Goal: Communication & Community: Answer question/provide support

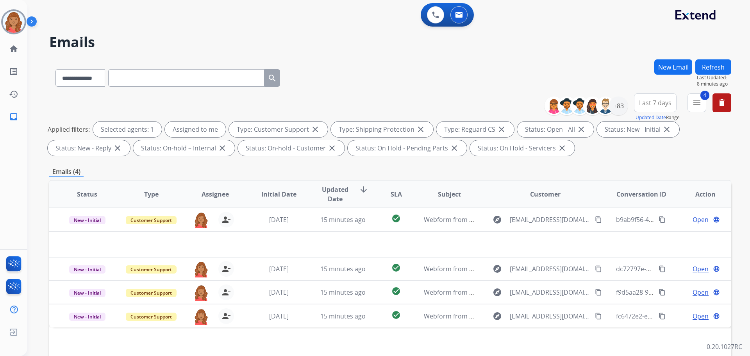
select select "**********"
click at [18, 19] on img at bounding box center [14, 22] width 22 height 22
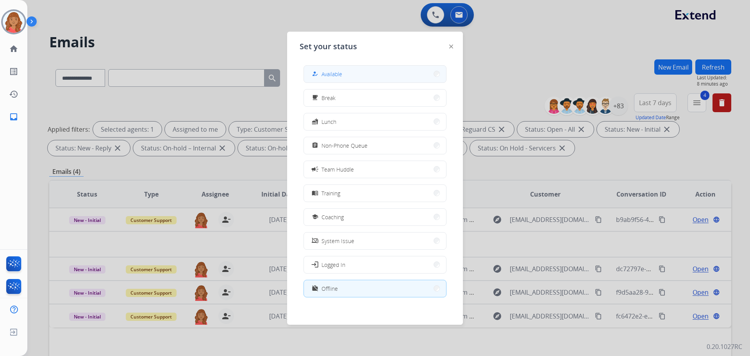
click at [335, 71] on span "Available" at bounding box center [332, 74] width 21 height 8
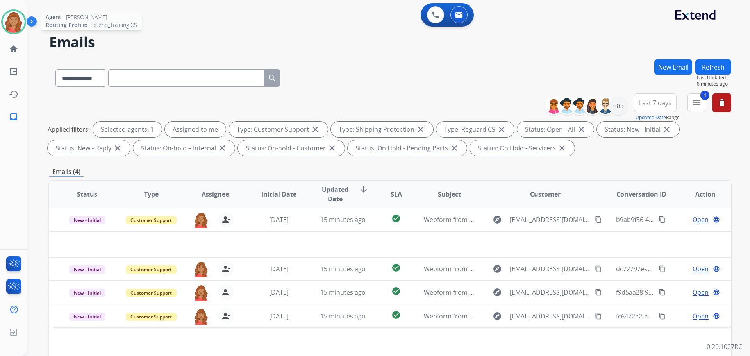
click at [15, 25] on img at bounding box center [14, 22] width 22 height 22
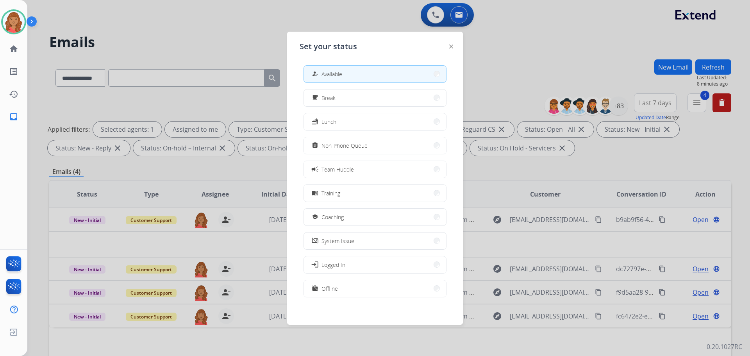
click at [83, 25] on div at bounding box center [375, 178] width 750 height 356
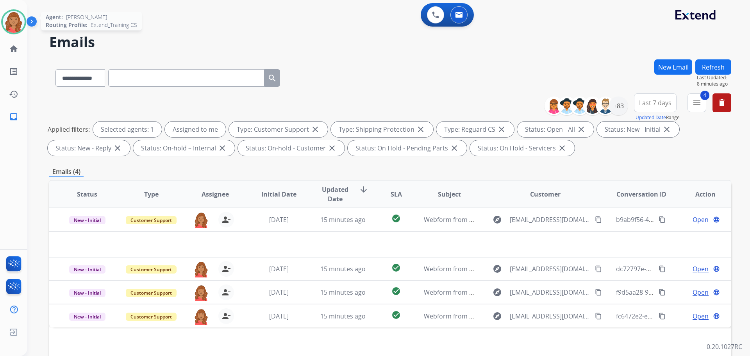
click at [18, 20] on img at bounding box center [14, 22] width 22 height 22
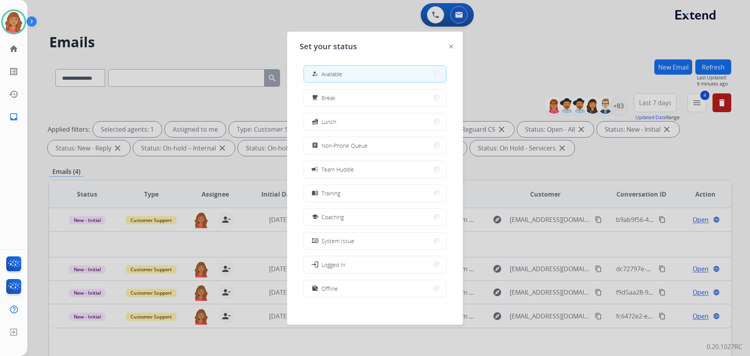
drag, startPoint x: 371, startPoint y: 75, endPoint x: 364, endPoint y: 45, distance: 30.7
click at [370, 71] on button "how_to_reg Available" at bounding box center [375, 74] width 142 height 17
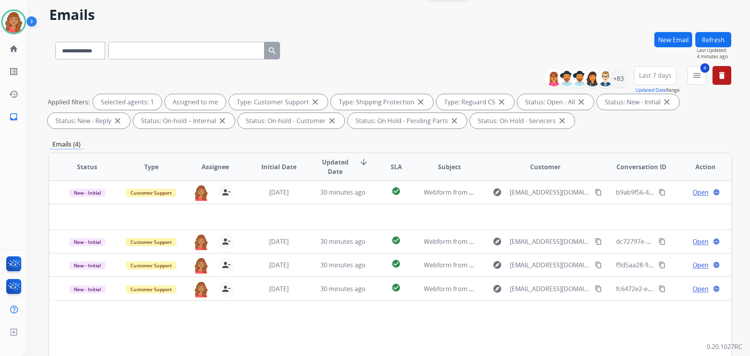
scroll to position [126, 0]
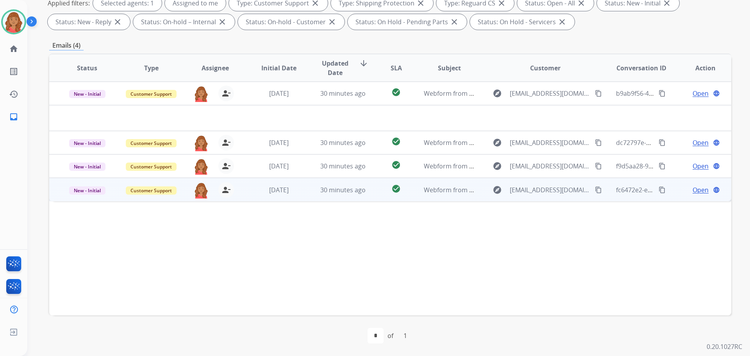
click at [256, 196] on td "[DATE]" at bounding box center [273, 189] width 64 height 23
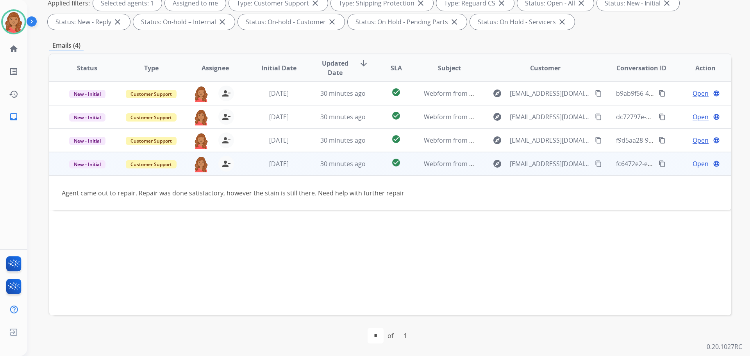
click at [696, 163] on span "Open" at bounding box center [701, 163] width 16 height 9
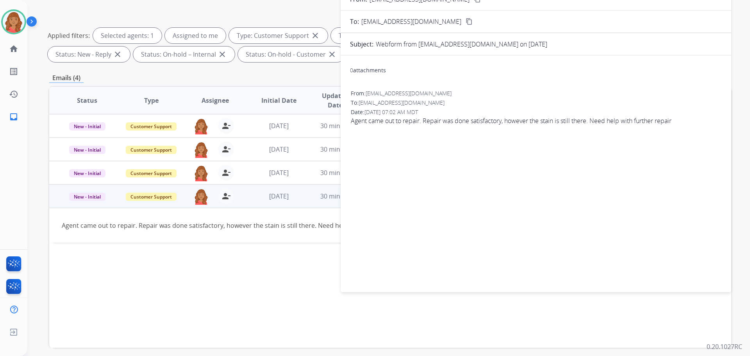
scroll to position [48, 0]
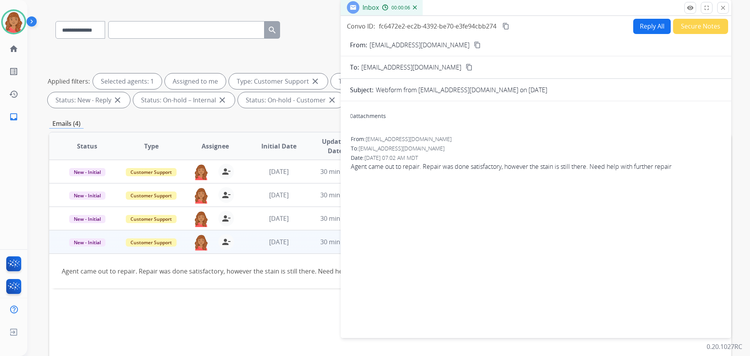
click at [474, 44] on mat-icon "content_copy" at bounding box center [477, 44] width 7 height 7
click at [638, 29] on button "Reply All" at bounding box center [653, 26] width 38 height 15
select select "**********"
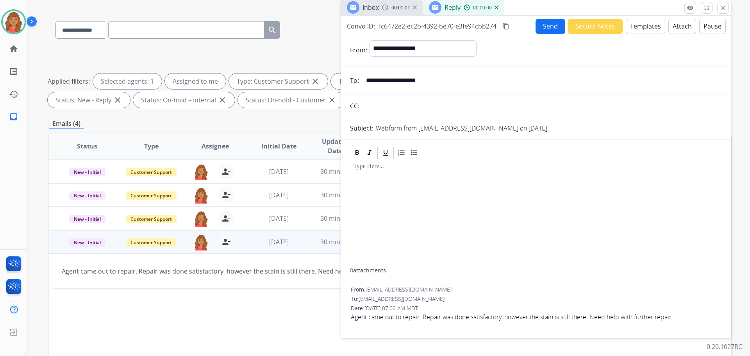
click at [636, 27] on button "Templates" at bounding box center [645, 26] width 39 height 15
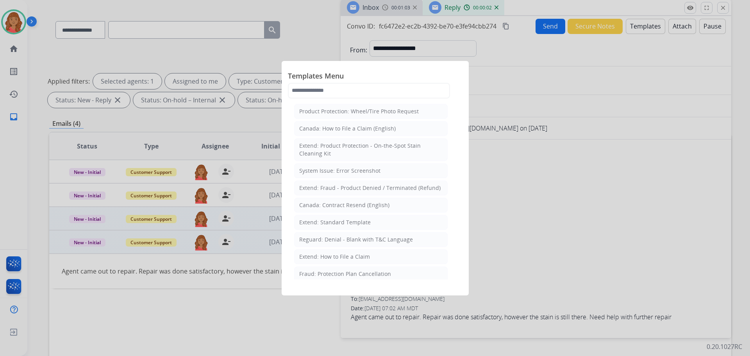
click at [332, 223] on div "Extend: Standard Template" at bounding box center [335, 222] width 72 height 8
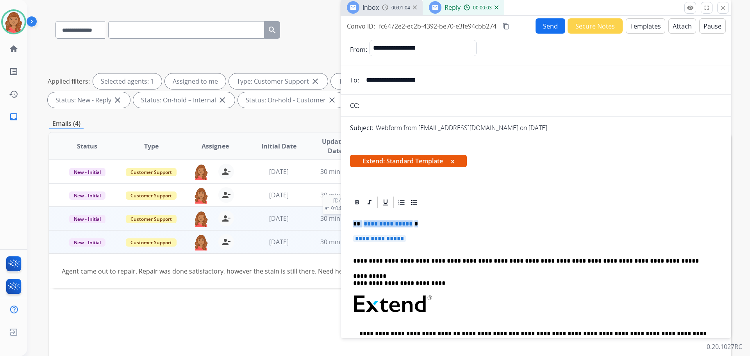
drag, startPoint x: 376, startPoint y: 238, endPoint x: 336, endPoint y: 222, distance: 43.4
click at [336, 222] on div "**********" at bounding box center [390, 222] width 682 height 423
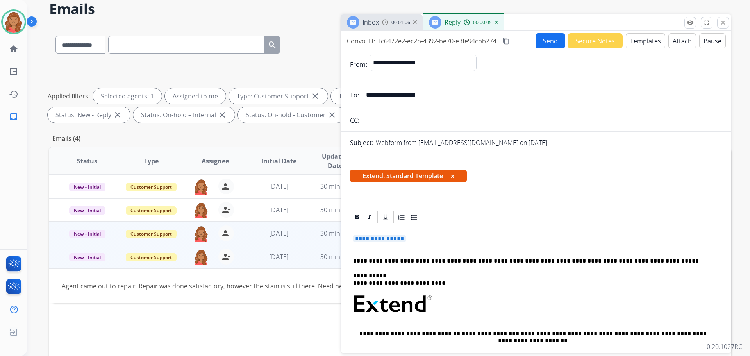
drag, startPoint x: 344, startPoint y: 226, endPoint x: 336, endPoint y: 228, distance: 7.7
click at [333, 225] on div "**********" at bounding box center [390, 237] width 682 height 423
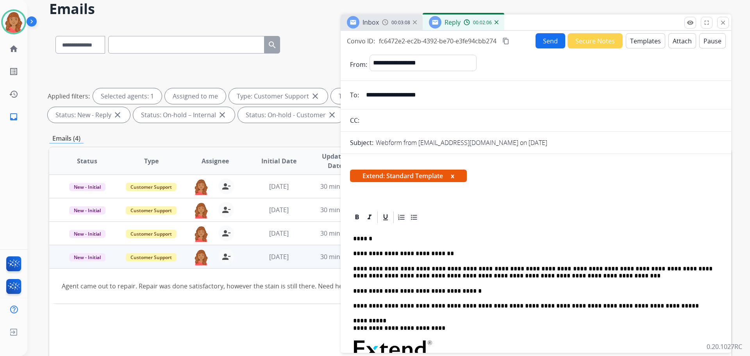
click at [505, 41] on mat-icon "content_copy" at bounding box center [506, 41] width 7 height 7
click at [548, 40] on button "Send" at bounding box center [551, 40] width 30 height 15
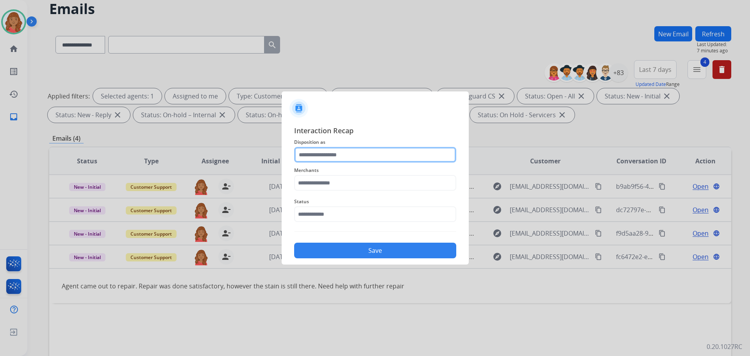
click at [319, 157] on input "text" at bounding box center [375, 155] width 162 height 16
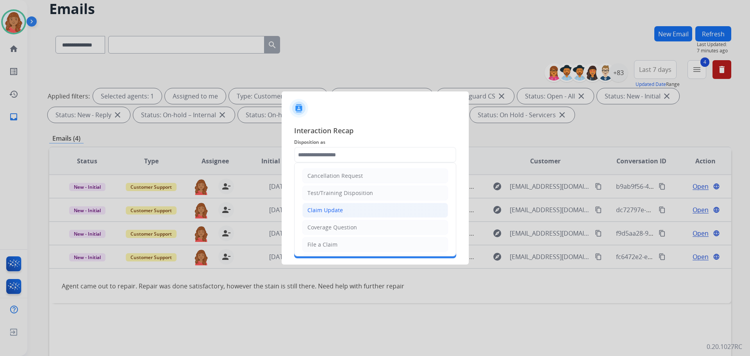
click at [326, 204] on li "Claim Update" at bounding box center [376, 210] width 146 height 15
type input "**********"
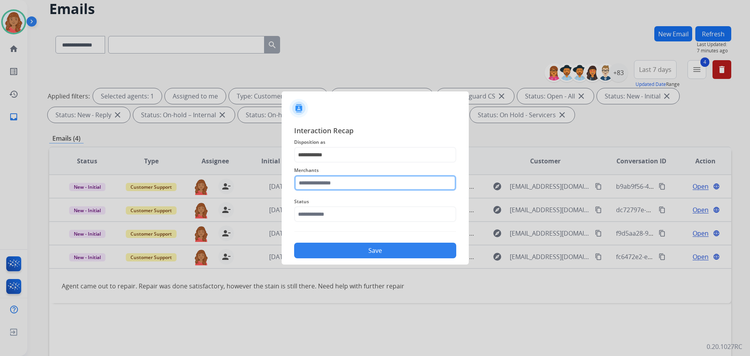
click at [323, 179] on input "text" at bounding box center [375, 183] width 162 height 16
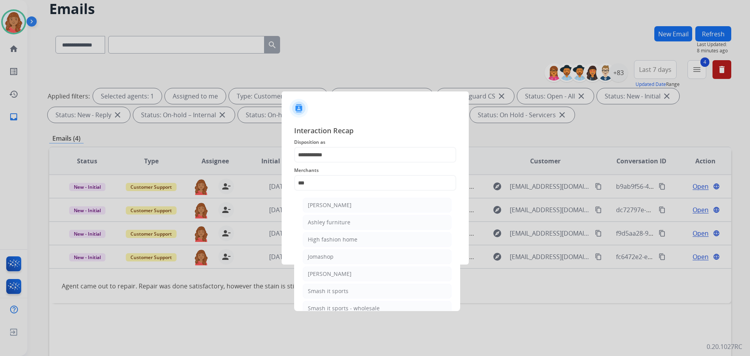
drag, startPoint x: 322, startPoint y: 221, endPoint x: 318, endPoint y: 202, distance: 19.1
click at [322, 221] on div "Ashley furniture" at bounding box center [329, 222] width 43 height 8
type input "**********"
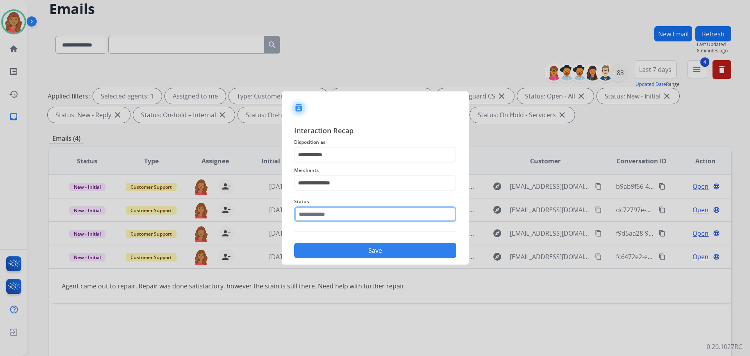
click at [318, 217] on input "text" at bounding box center [375, 214] width 162 height 16
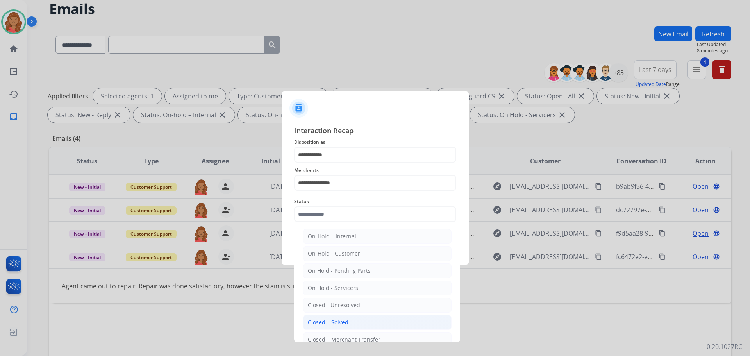
drag, startPoint x: 326, startPoint y: 326, endPoint x: 326, endPoint y: 295, distance: 30.5
click at [327, 325] on div "Closed – Solved" at bounding box center [328, 323] width 41 height 8
type input "**********"
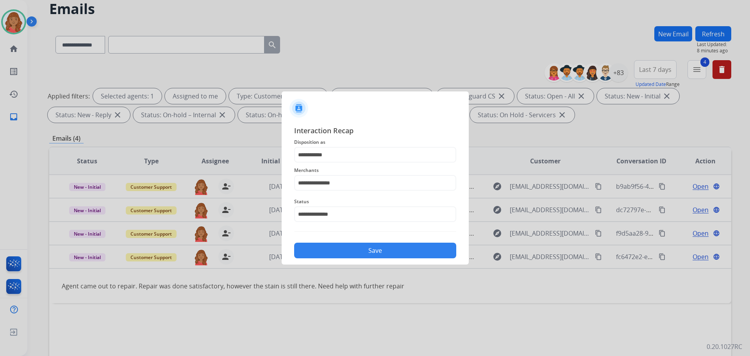
click at [340, 255] on button "Save" at bounding box center [375, 251] width 162 height 16
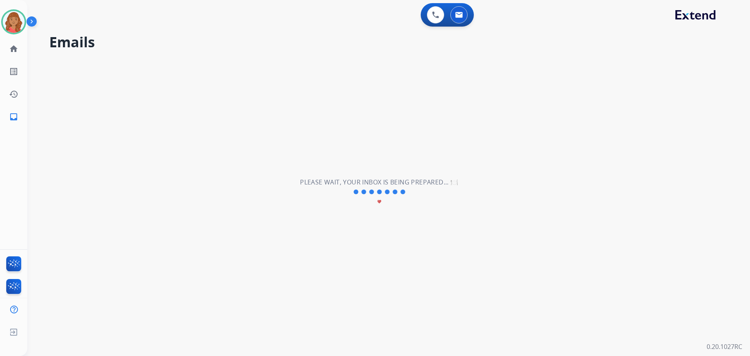
scroll to position [0, 0]
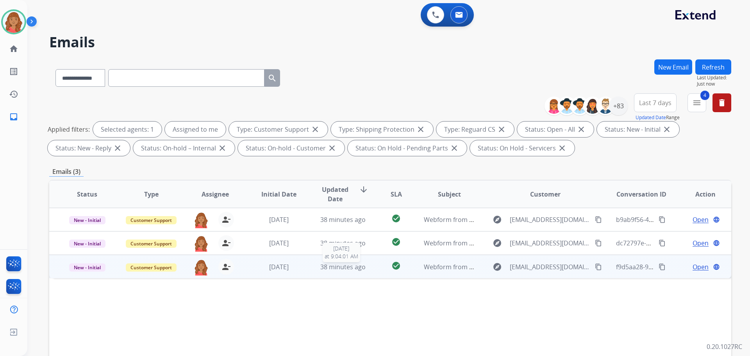
click at [324, 268] on span "38 minutes ago" at bounding box center [342, 267] width 45 height 9
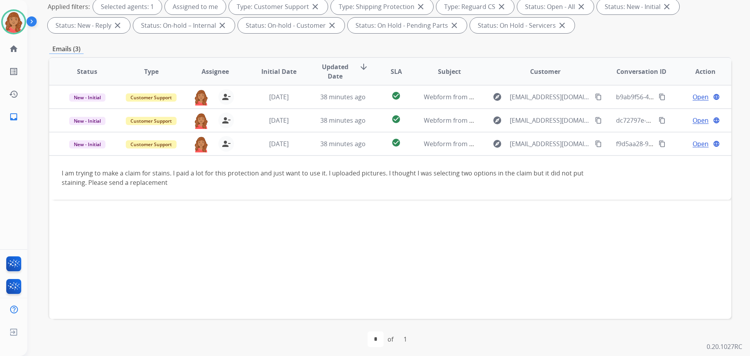
scroll to position [126, 0]
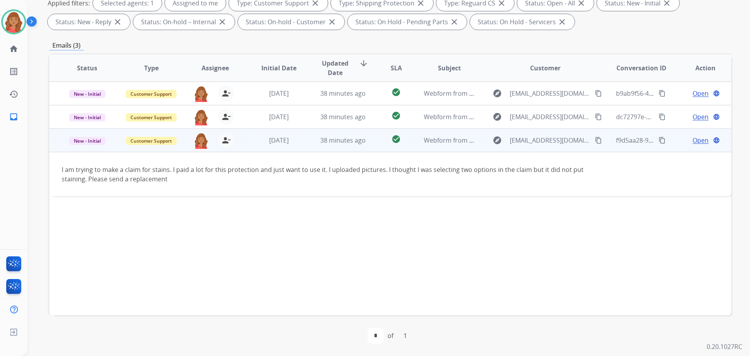
click at [595, 140] on mat-icon "content_copy" at bounding box center [598, 140] width 7 height 7
click at [693, 141] on span "Open" at bounding box center [701, 140] width 16 height 9
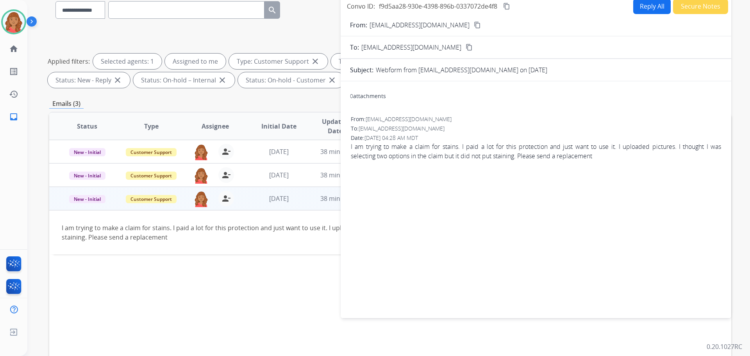
scroll to position [0, 0]
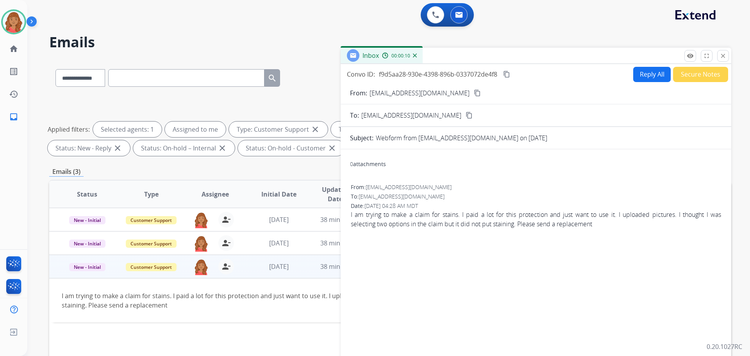
click at [634, 74] on button "Reply All" at bounding box center [653, 74] width 38 height 15
select select "**********"
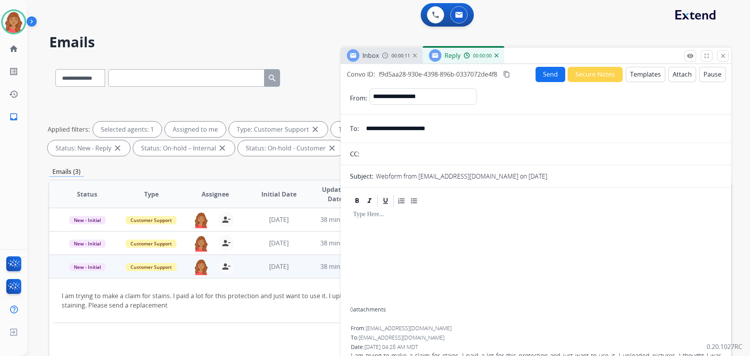
click at [636, 73] on button "Templates" at bounding box center [645, 74] width 39 height 15
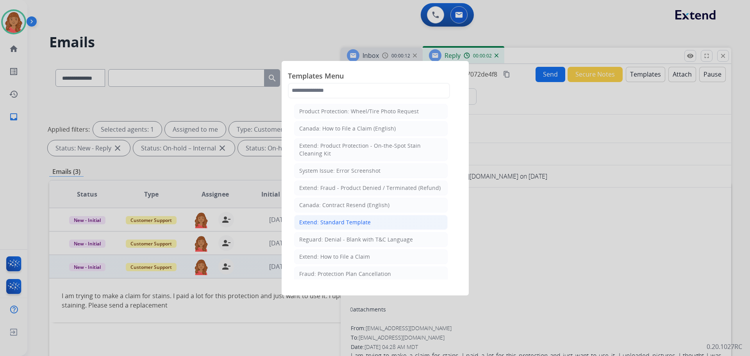
click at [322, 224] on div "Extend: Standard Template" at bounding box center [335, 222] width 72 height 8
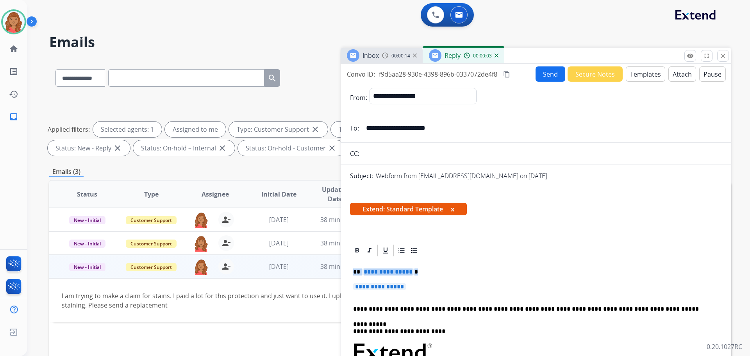
drag, startPoint x: 408, startPoint y: 287, endPoint x: 347, endPoint y: 268, distance: 63.9
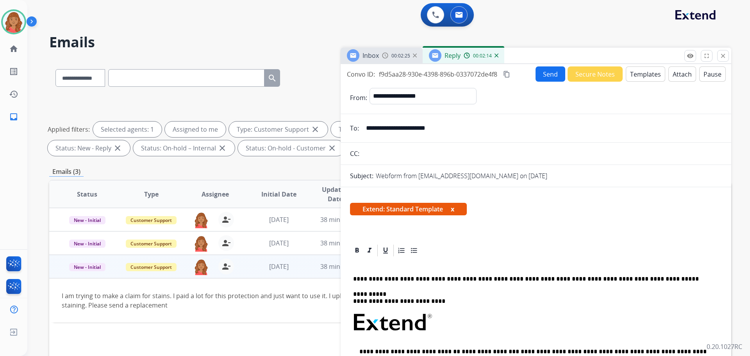
drag, startPoint x: 365, startPoint y: 268, endPoint x: 358, endPoint y: 264, distance: 7.2
click at [358, 264] on p at bounding box center [533, 264] width 360 height 7
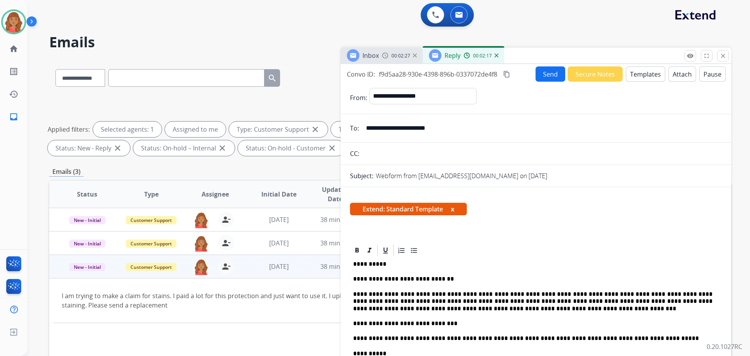
drag, startPoint x: 510, startPoint y: 73, endPoint x: 505, endPoint y: 103, distance: 30.5
click at [510, 75] on mat-icon "content_copy" at bounding box center [506, 74] width 7 height 7
click at [510, 72] on mat-icon "content_copy" at bounding box center [506, 74] width 7 height 7
drag, startPoint x: 21, startPoint y: 202, endPoint x: 543, endPoint y: 72, distance: 537.3
click at [543, 72] on button "Send" at bounding box center [551, 73] width 30 height 15
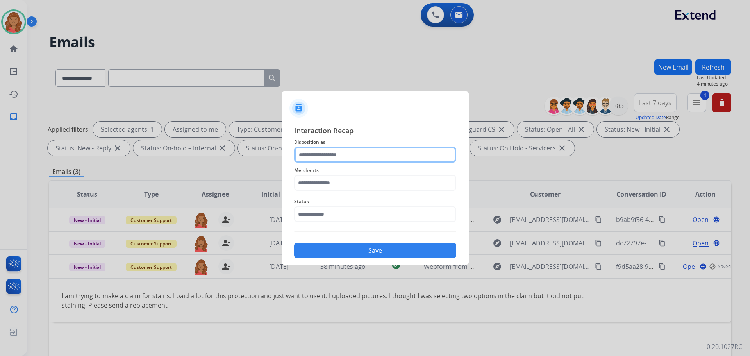
click at [317, 160] on input "text" at bounding box center [375, 155] width 162 height 16
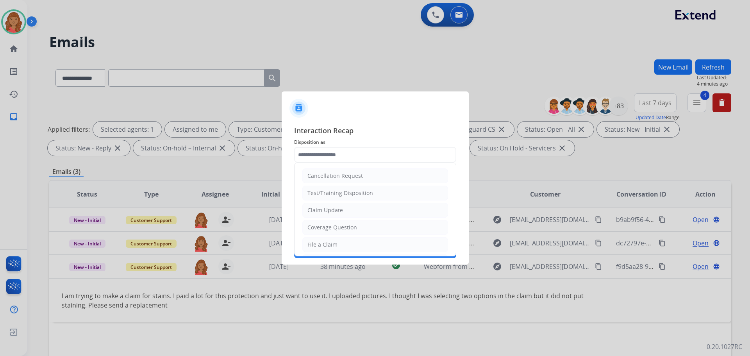
click at [313, 210] on div "Claim Update" at bounding box center [326, 210] width 36 height 8
type input "**********"
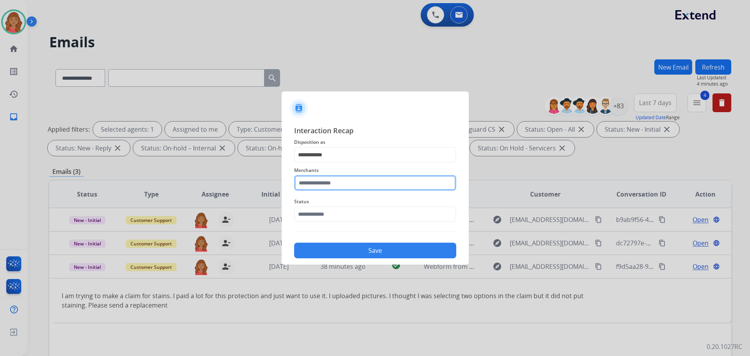
click at [312, 181] on input "text" at bounding box center [375, 183] width 162 height 16
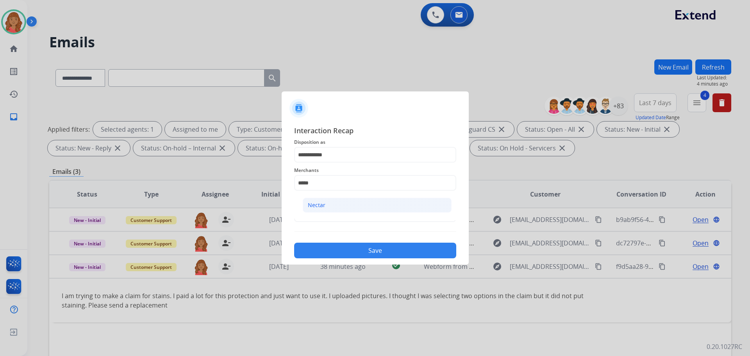
click at [324, 211] on li "Nectar" at bounding box center [377, 205] width 149 height 15
type input "******"
click at [322, 215] on input "text" at bounding box center [375, 214] width 162 height 16
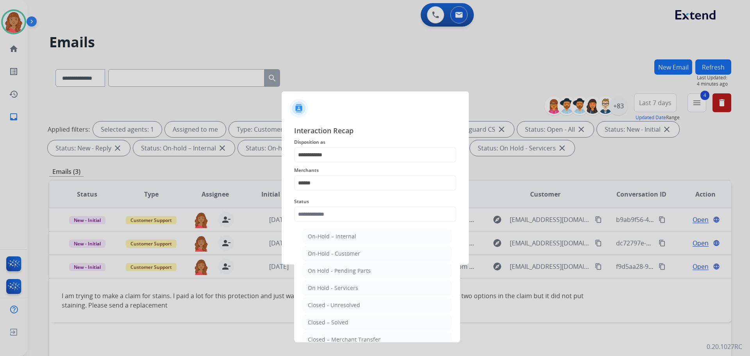
drag, startPoint x: 331, startPoint y: 323, endPoint x: 337, endPoint y: 300, distance: 23.5
click at [331, 323] on div "Closed – Solved" at bounding box center [328, 323] width 41 height 8
type input "**********"
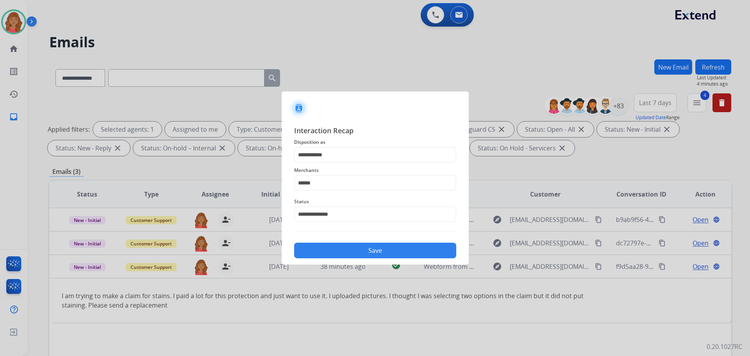
click at [337, 253] on button "Save" at bounding box center [375, 251] width 162 height 16
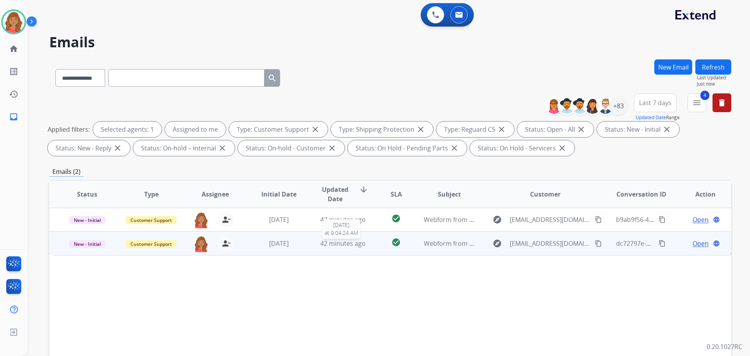
click at [329, 245] on span "42 minutes ago" at bounding box center [342, 243] width 45 height 9
click at [136, 272] on div "I was trying to retrieve my extended warranty details and was unable to log in …" at bounding box center [327, 272] width 530 height 9
click at [693, 243] on span "Open" at bounding box center [701, 242] width 16 height 9
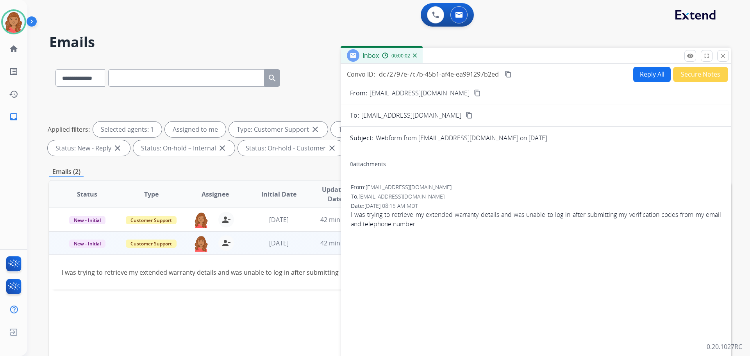
click at [474, 93] on mat-icon "content_copy" at bounding box center [477, 93] width 7 height 7
click at [474, 91] on mat-icon "content_copy" at bounding box center [477, 93] width 7 height 7
click at [650, 76] on button "Reply All" at bounding box center [653, 74] width 38 height 15
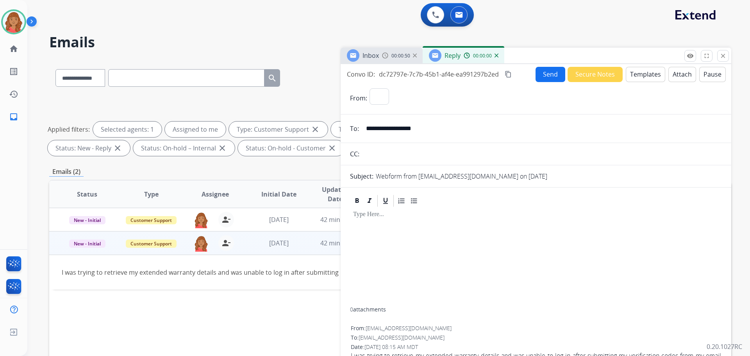
select select "**********"
click at [638, 73] on button "Templates" at bounding box center [645, 74] width 39 height 15
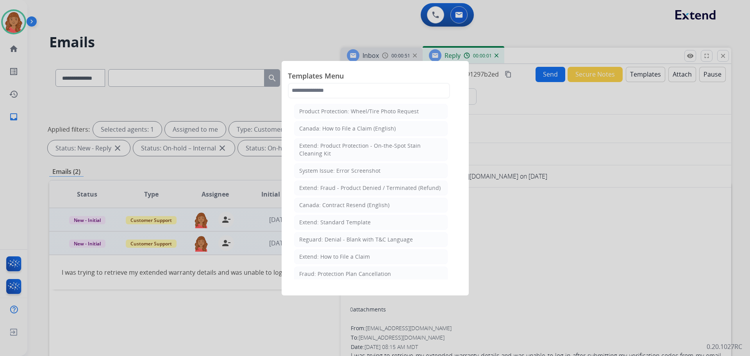
click at [325, 221] on div "Extend: Standard Template" at bounding box center [335, 222] width 72 height 8
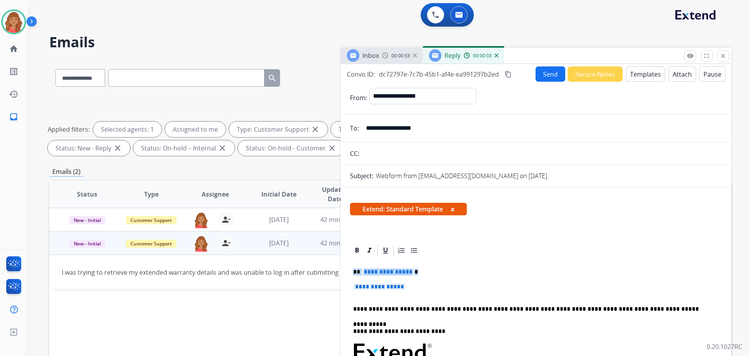
drag, startPoint x: 386, startPoint y: 283, endPoint x: 346, endPoint y: 265, distance: 44.1
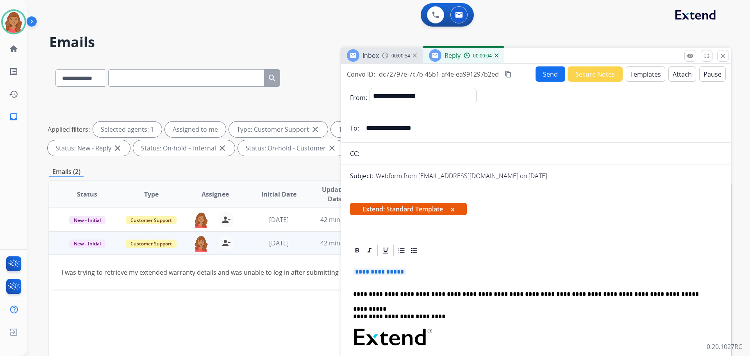
click at [415, 280] on p "**********" at bounding box center [536, 276] width 366 height 14
click at [415, 275] on p "**********" at bounding box center [536, 276] width 366 height 14
drag, startPoint x: 364, startPoint y: 264, endPoint x: 331, endPoint y: 257, distance: 34.3
click at [331, 257] on div "**********" at bounding box center [390, 270] width 682 height 423
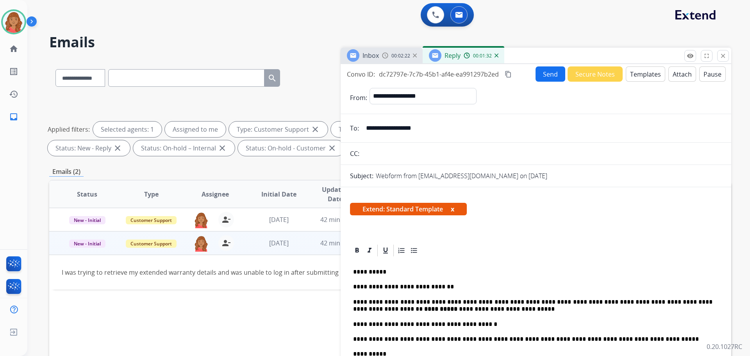
click at [676, 73] on button "Attach" at bounding box center [683, 73] width 28 height 15
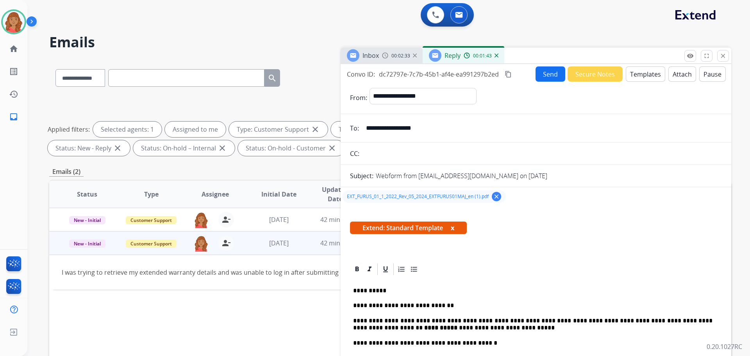
click at [547, 73] on button "Send" at bounding box center [551, 73] width 30 height 15
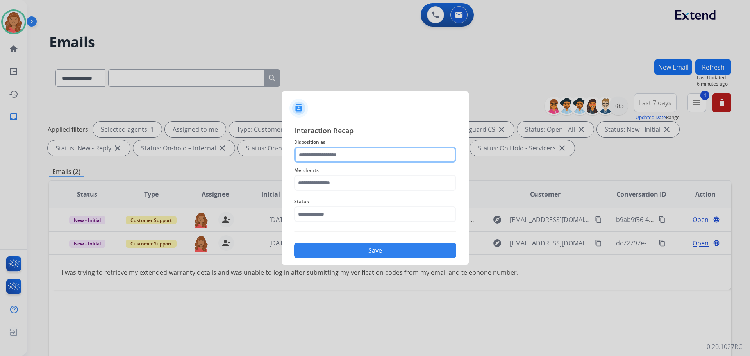
click at [339, 156] on input "text" at bounding box center [375, 155] width 162 height 16
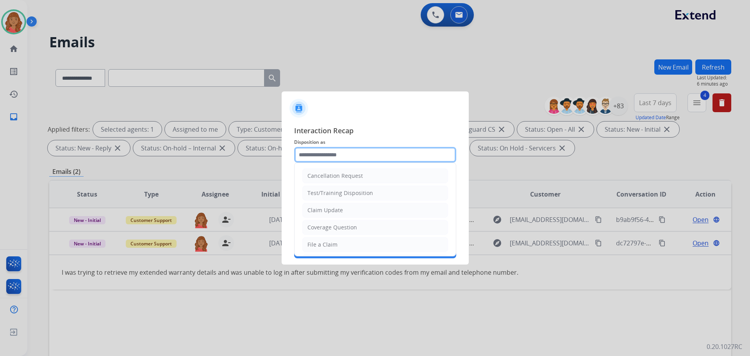
click at [323, 162] on input "text" at bounding box center [375, 155] width 162 height 16
click at [322, 211] on div "Claim Update" at bounding box center [326, 210] width 36 height 8
type input "**********"
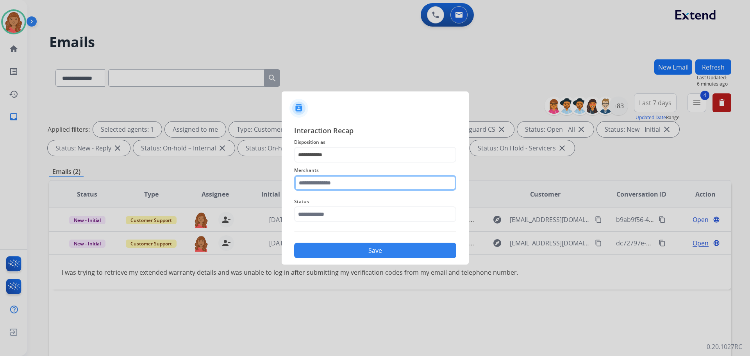
click at [320, 184] on input "text" at bounding box center [375, 183] width 162 height 16
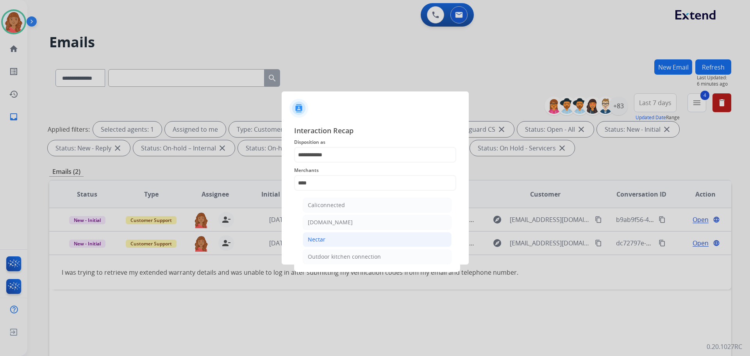
click at [331, 243] on li "Nectar" at bounding box center [377, 239] width 149 height 15
type input "******"
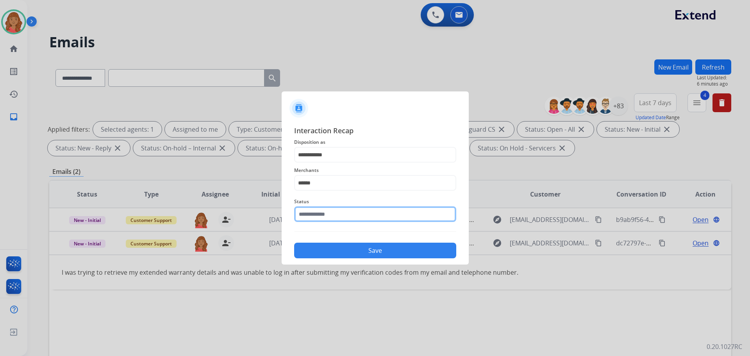
click at [312, 216] on input "text" at bounding box center [375, 214] width 162 height 16
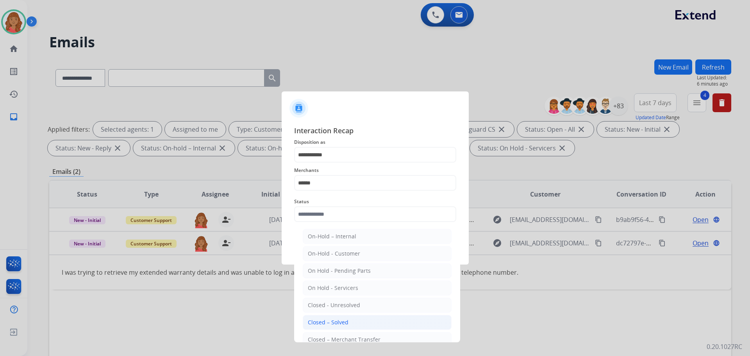
click at [325, 320] on div "Closed – Solved" at bounding box center [328, 323] width 41 height 8
type input "**********"
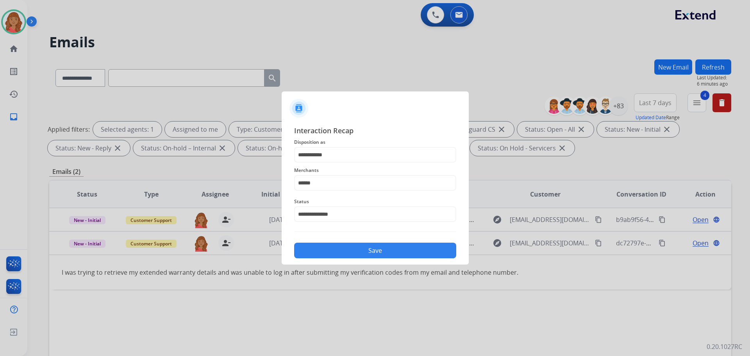
click at [334, 249] on button "Save" at bounding box center [375, 251] width 162 height 16
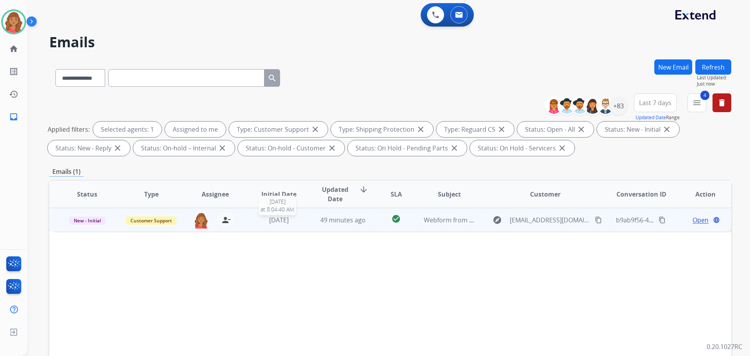
click at [279, 224] on div "[DATE]" at bounding box center [279, 219] width 51 height 9
click at [595, 219] on mat-icon "content_copy" at bounding box center [598, 219] width 7 height 7
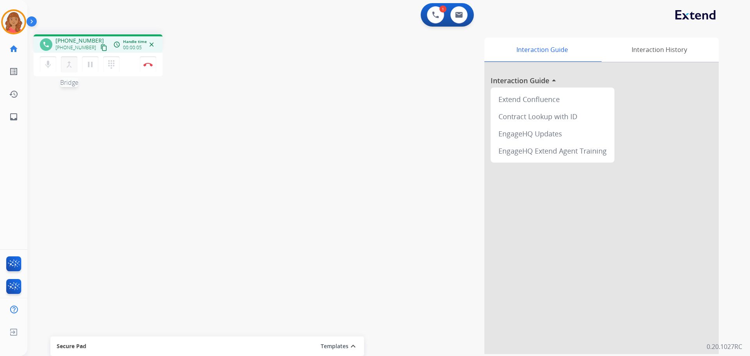
drag, startPoint x: 95, startPoint y: 47, endPoint x: 70, endPoint y: 66, distance: 31.0
click at [100, 50] on mat-icon "content_copy" at bounding box center [103, 47] width 7 height 7
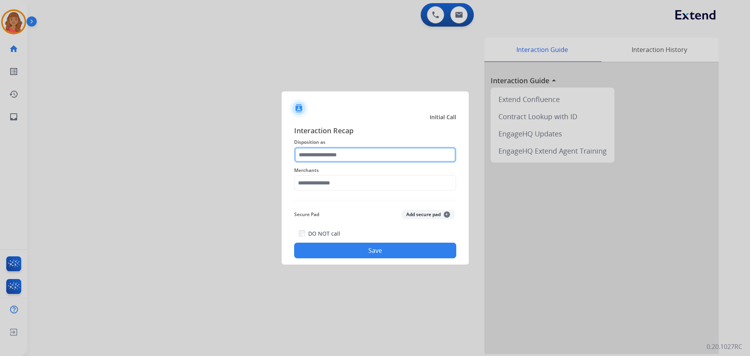
drag, startPoint x: 358, startPoint y: 156, endPoint x: 343, endPoint y: 157, distance: 14.5
click at [357, 156] on input "text" at bounding box center [375, 155] width 162 height 16
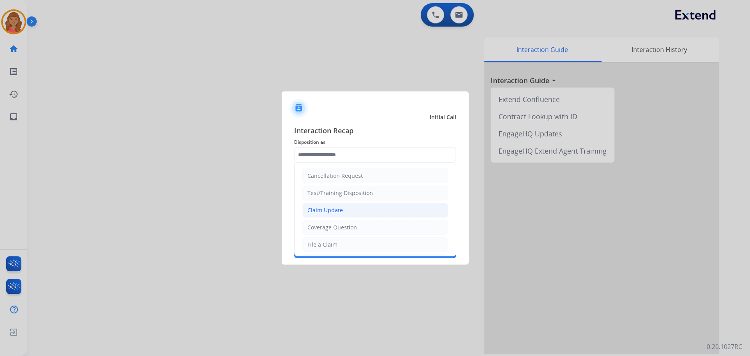
click at [331, 212] on div "Claim Update" at bounding box center [326, 210] width 36 height 8
type input "**********"
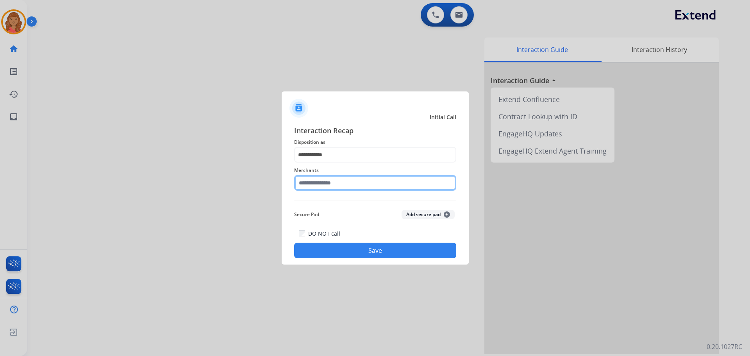
click at [320, 185] on input "text" at bounding box center [375, 183] width 162 height 16
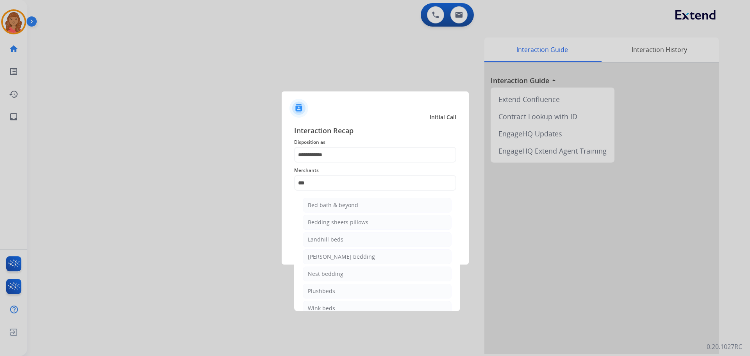
click at [325, 205] on div "Bed bath & beyond" at bounding box center [333, 205] width 50 height 8
type input "**********"
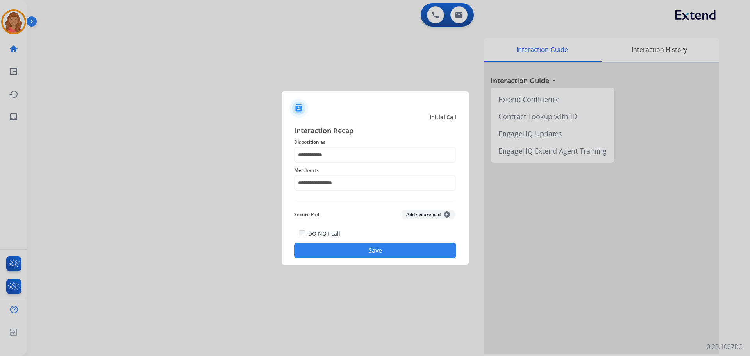
click at [351, 244] on button "Save" at bounding box center [375, 251] width 162 height 16
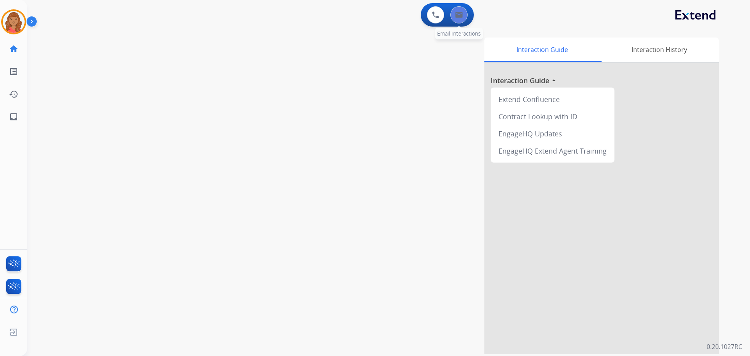
click at [459, 20] on button at bounding box center [459, 14] width 17 height 17
select select "**********"
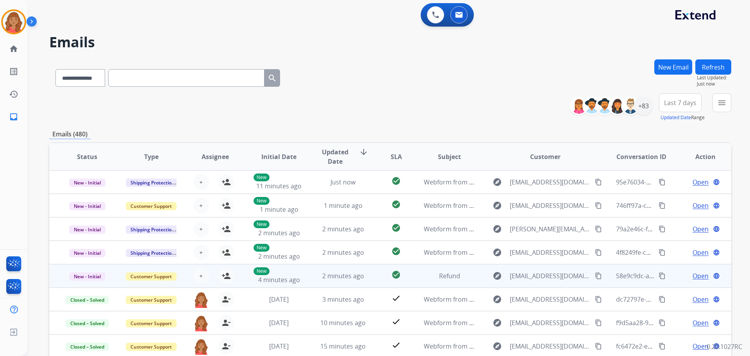
scroll to position [1, 0]
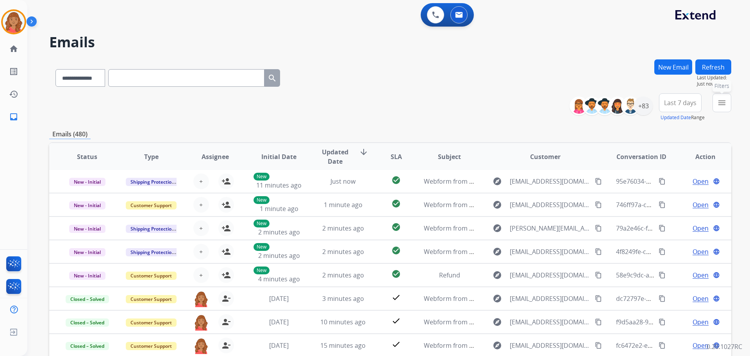
drag, startPoint x: 720, startPoint y: 107, endPoint x: 697, endPoint y: 116, distance: 24.2
click at [724, 109] on button "menu Filters" at bounding box center [722, 102] width 19 height 19
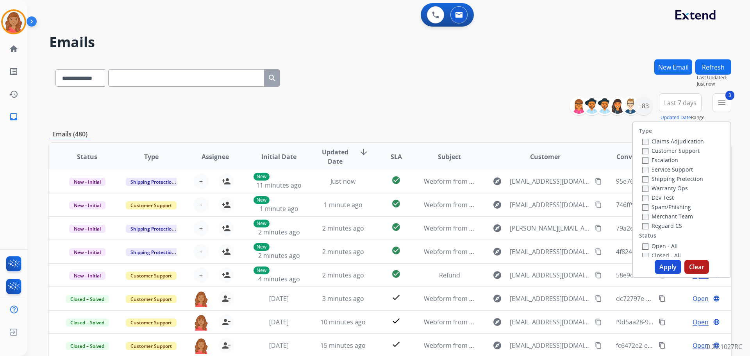
click at [660, 265] on button "Apply" at bounding box center [668, 267] width 27 height 14
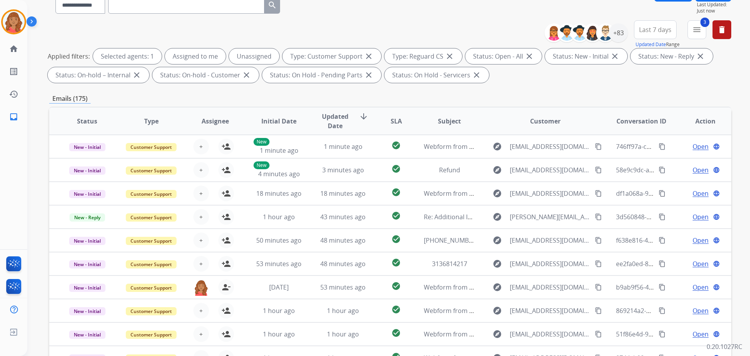
scroll to position [9, 0]
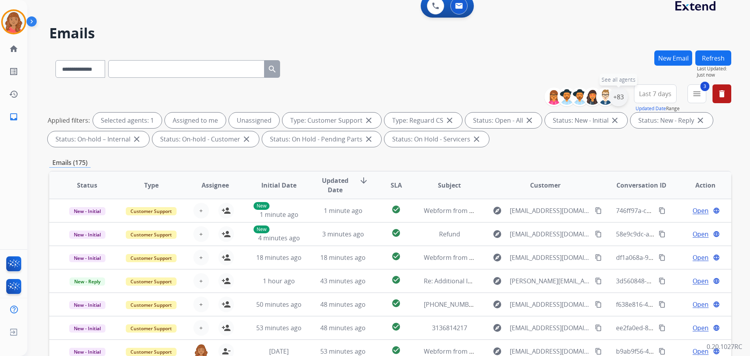
click at [619, 102] on div "+83" at bounding box center [618, 97] width 19 height 19
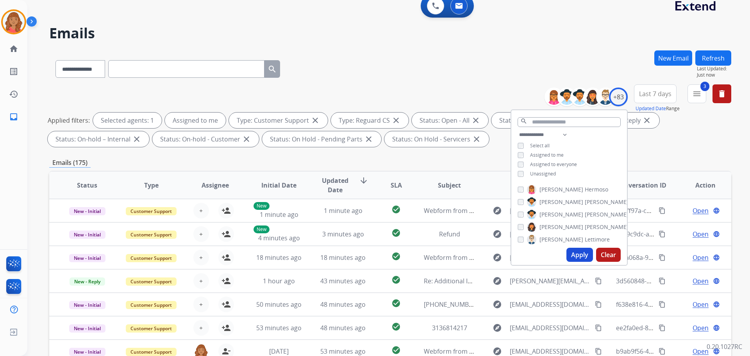
click at [578, 257] on button "Apply" at bounding box center [580, 255] width 27 height 14
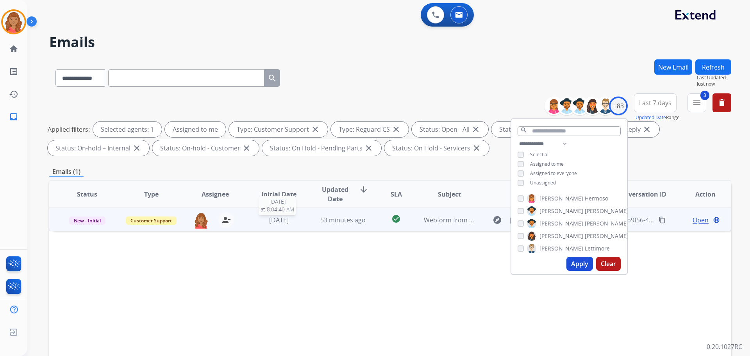
click at [299, 224] on div "[DATE]" at bounding box center [279, 219] width 51 height 9
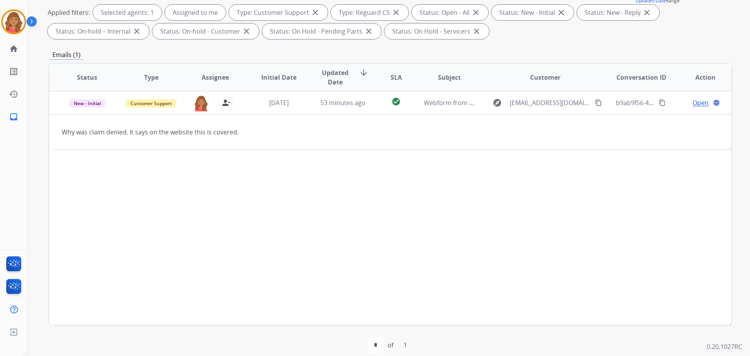
scroll to position [117, 0]
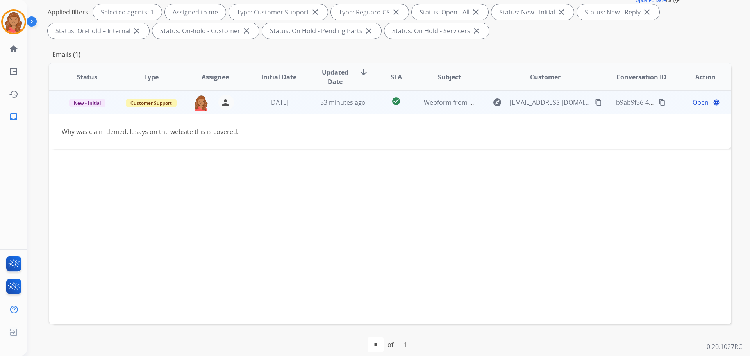
click at [594, 104] on button "content_copy" at bounding box center [598, 102] width 9 height 9
click at [693, 102] on span "Open" at bounding box center [701, 102] width 16 height 9
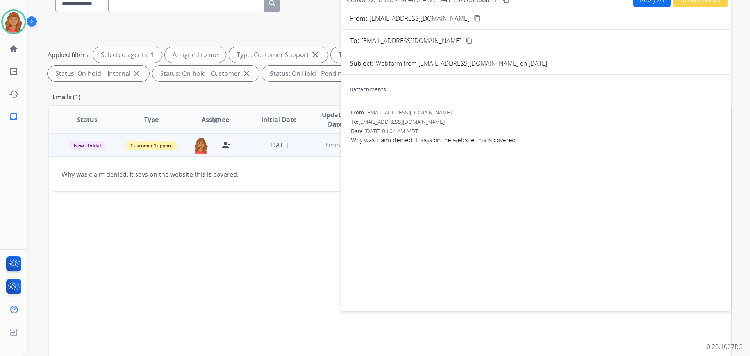
scroll to position [0, 0]
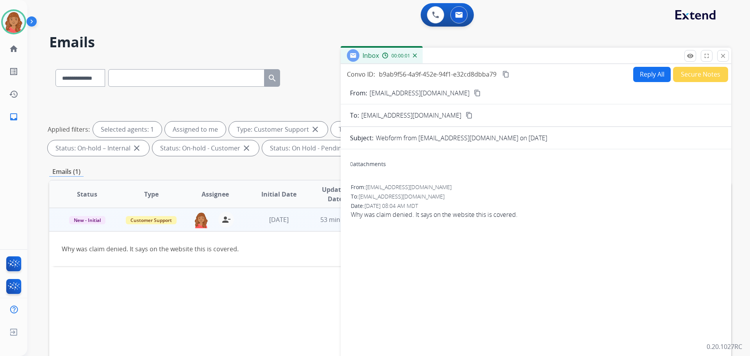
click at [646, 74] on button "Reply All" at bounding box center [653, 74] width 38 height 15
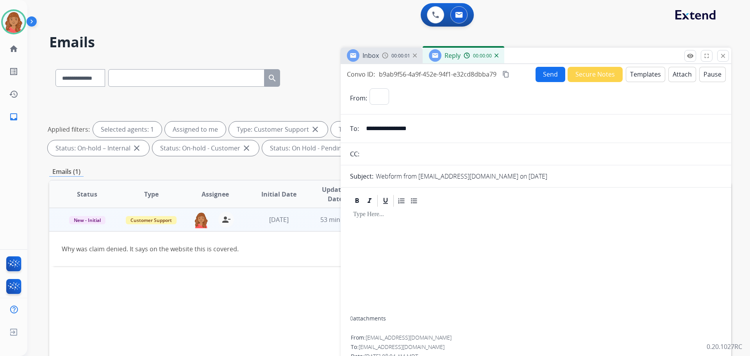
select select "**********"
click at [643, 74] on button "Templates" at bounding box center [645, 74] width 39 height 15
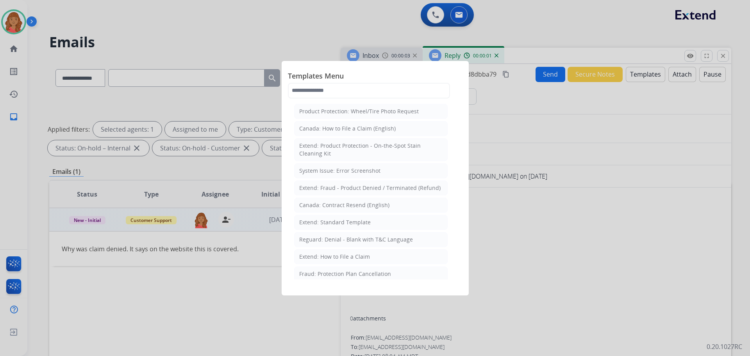
drag, startPoint x: 336, startPoint y: 222, endPoint x: 340, endPoint y: 222, distance: 4.7
click at [336, 222] on div "Extend: Standard Template" at bounding box center [335, 222] width 72 height 8
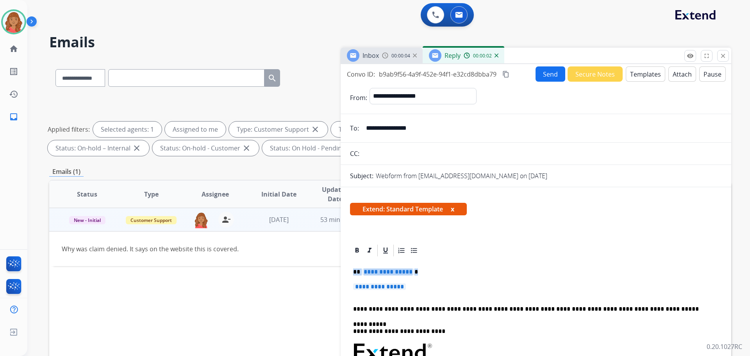
drag, startPoint x: 354, startPoint y: 282, endPoint x: 332, endPoint y: 270, distance: 24.3
click at [332, 270] on div "**********" at bounding box center [390, 270] width 682 height 423
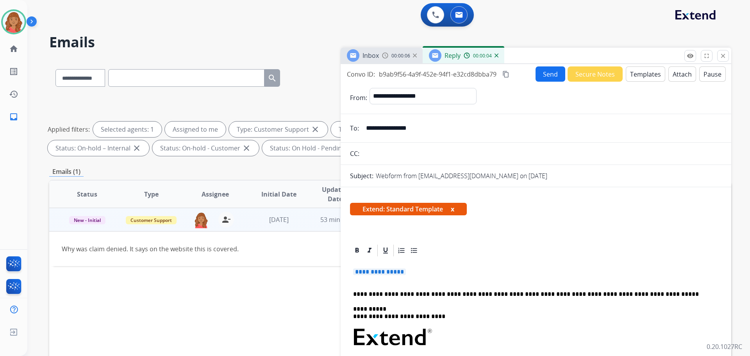
drag, startPoint x: 349, startPoint y: 277, endPoint x: 399, endPoint y: 276, distance: 50.0
click at [385, 276] on p "**********" at bounding box center [536, 276] width 366 height 14
drag, startPoint x: 399, startPoint y: 276, endPoint x: 364, endPoint y: 269, distance: 35.2
click at [364, 269] on p "**********" at bounding box center [536, 276] width 366 height 14
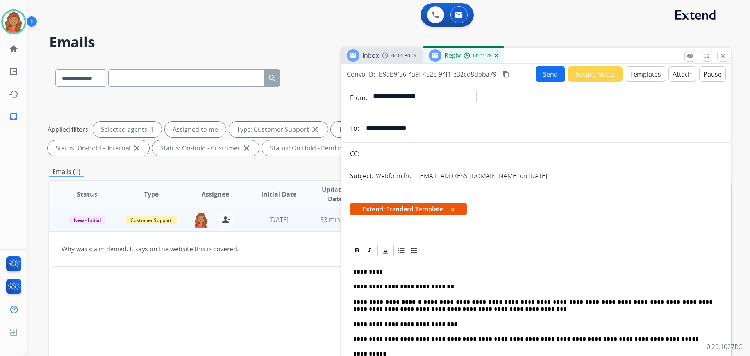
click at [505, 74] on mat-icon "content_copy" at bounding box center [506, 74] width 7 height 7
click at [545, 74] on button "Send" at bounding box center [551, 73] width 30 height 15
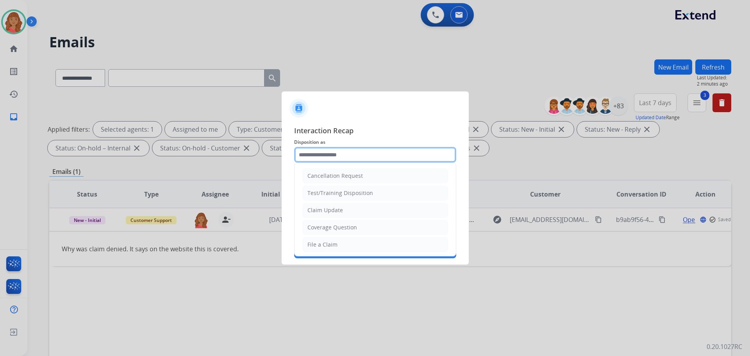
drag, startPoint x: 335, startPoint y: 157, endPoint x: 327, endPoint y: 173, distance: 18.4
click at [335, 158] on input "text" at bounding box center [375, 155] width 162 height 16
drag, startPoint x: 335, startPoint y: 211, endPoint x: 333, endPoint y: 203, distance: 8.0
click at [335, 211] on div "Claim Update" at bounding box center [326, 210] width 36 height 8
type input "**********"
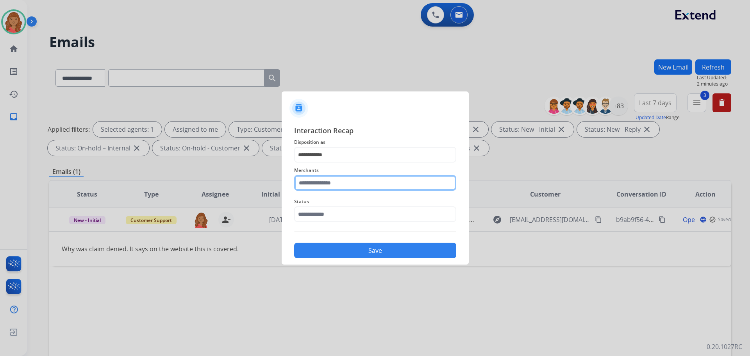
click at [333, 183] on input "text" at bounding box center [375, 183] width 162 height 16
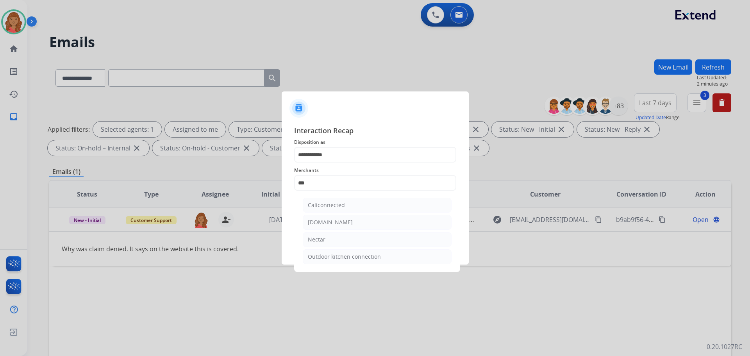
click at [325, 240] on div "Nectar" at bounding box center [317, 240] width 18 height 8
type input "******"
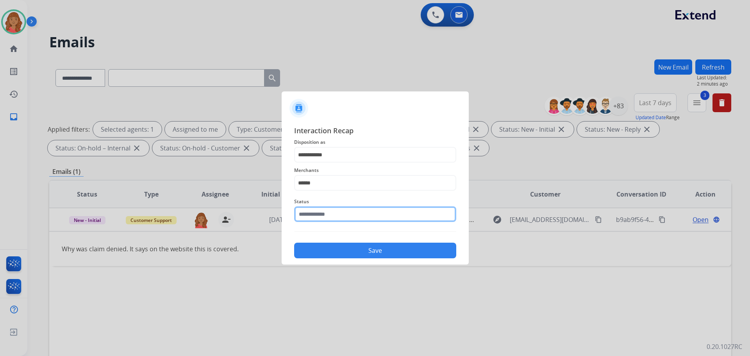
click at [319, 221] on input "text" at bounding box center [375, 214] width 162 height 16
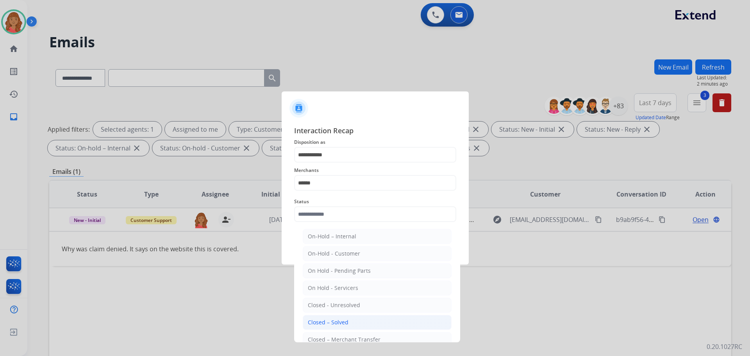
click at [322, 319] on li "Closed – Solved" at bounding box center [377, 322] width 149 height 15
type input "**********"
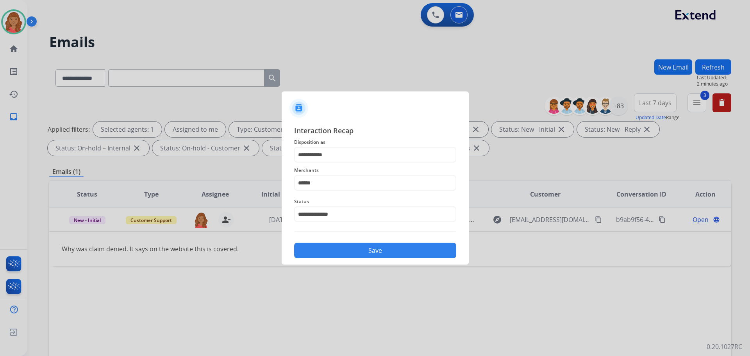
click at [334, 246] on button "Save" at bounding box center [375, 251] width 162 height 16
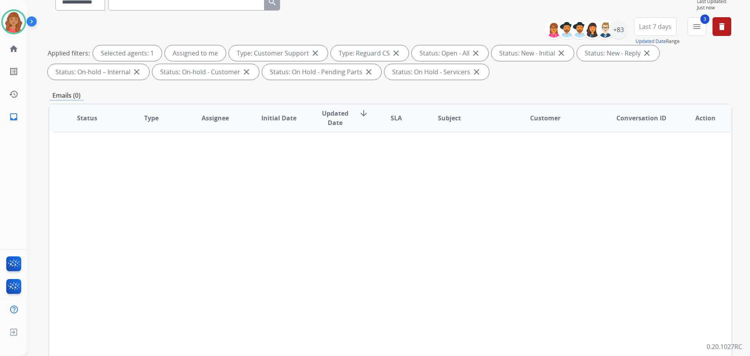
scroll to position [126, 0]
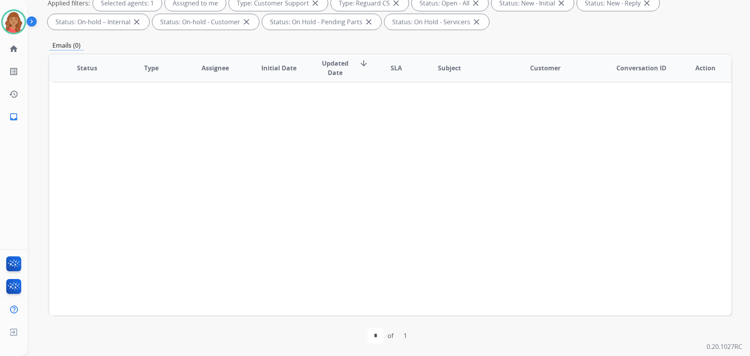
drag, startPoint x: 204, startPoint y: 176, endPoint x: 429, endPoint y: 109, distance: 235.1
click at [212, 176] on div "Status Type Assignee Initial Date Updated Date arrow_downward SLA Subject Custo…" at bounding box center [390, 185] width 682 height 262
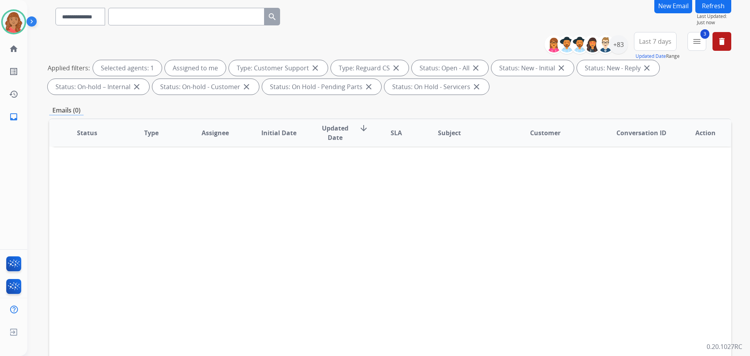
scroll to position [0, 0]
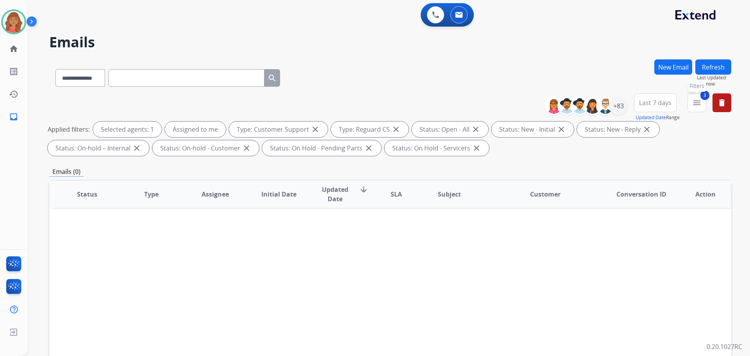
drag, startPoint x: 698, startPoint y: 103, endPoint x: 698, endPoint y: 120, distance: 16.8
click at [698, 105] on mat-icon "menu" at bounding box center [697, 102] width 9 height 9
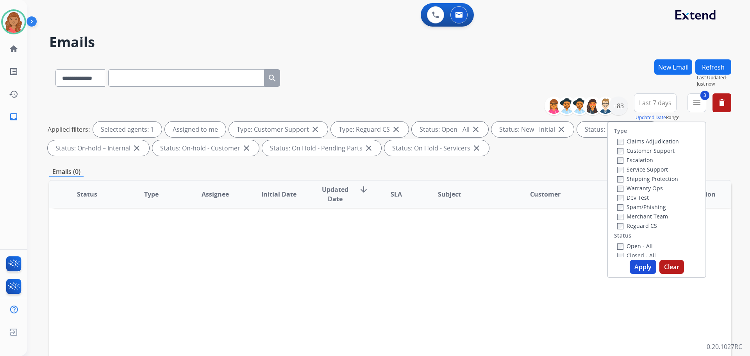
click at [618, 252] on label "Closed - All" at bounding box center [637, 255] width 39 height 7
click at [639, 263] on button "Apply" at bounding box center [643, 267] width 27 height 14
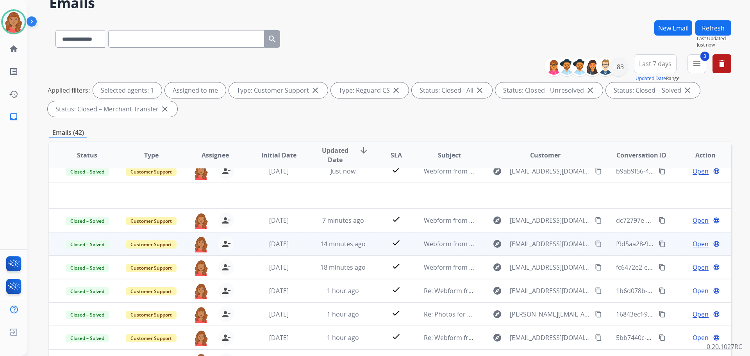
scroll to position [0, 0]
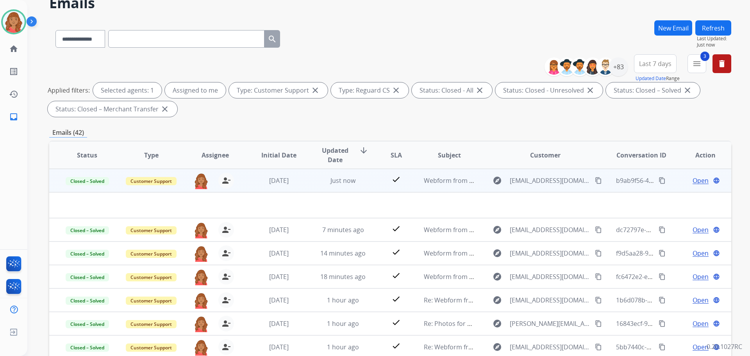
click at [659, 179] on mat-icon "content_copy" at bounding box center [662, 180] width 7 height 7
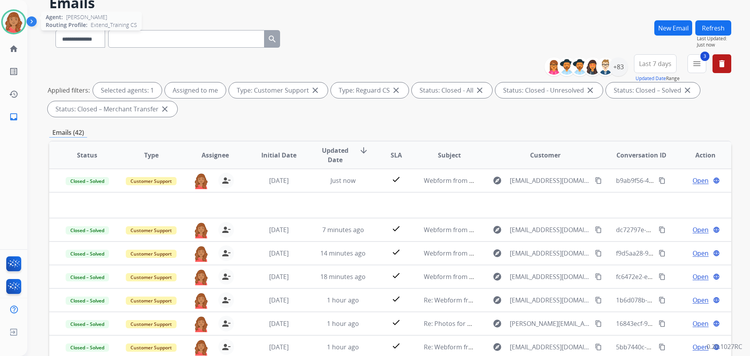
drag, startPoint x: 15, startPoint y: 14, endPoint x: 20, endPoint y: 21, distance: 8.6
click at [15, 14] on img at bounding box center [14, 22] width 22 height 22
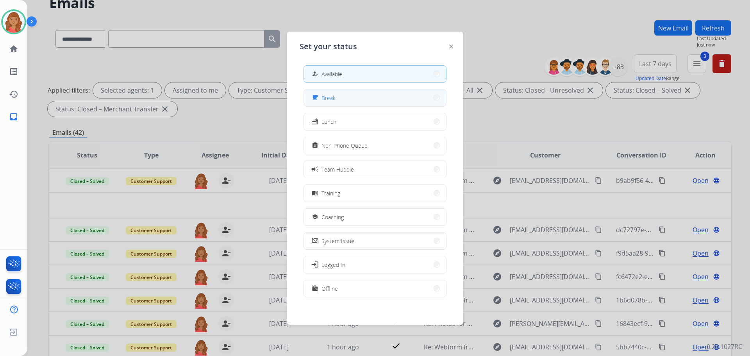
click at [335, 99] on span "Break" at bounding box center [329, 98] width 14 height 8
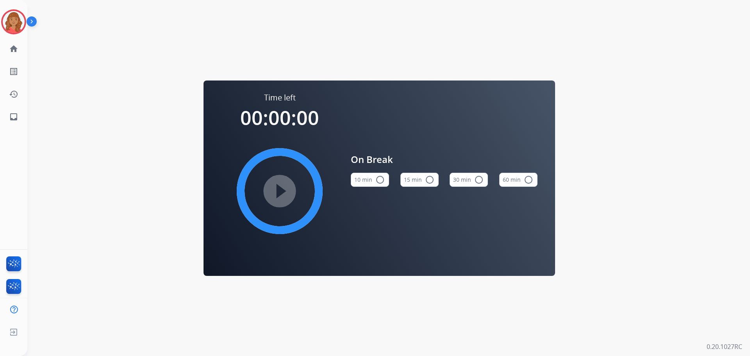
click at [383, 179] on mat-icon "radio_button_unchecked" at bounding box center [380, 179] width 9 height 9
click at [277, 194] on mat-icon "play_circle_filled" at bounding box center [279, 190] width 9 height 9
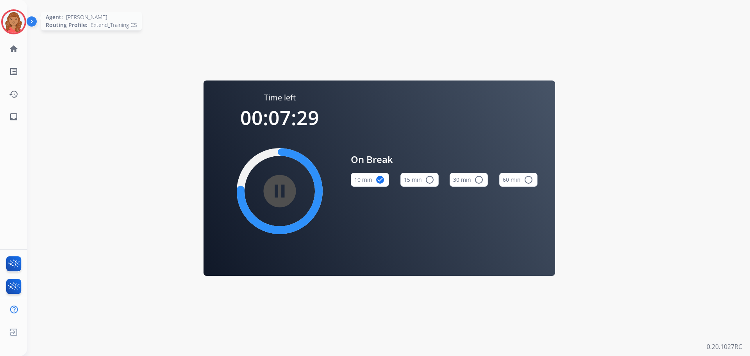
click at [16, 21] on img at bounding box center [14, 22] width 22 height 22
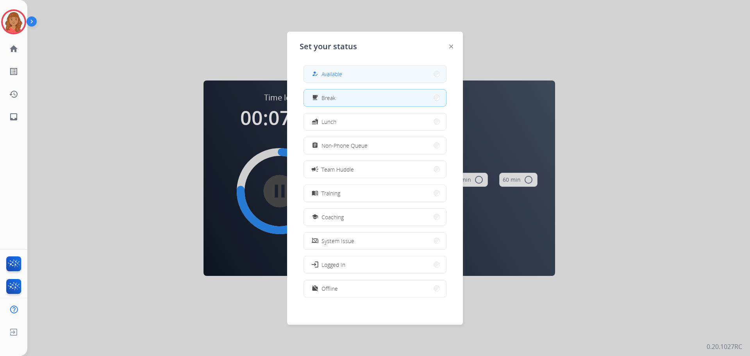
click at [370, 76] on button "how_to_reg Available" at bounding box center [375, 74] width 142 height 17
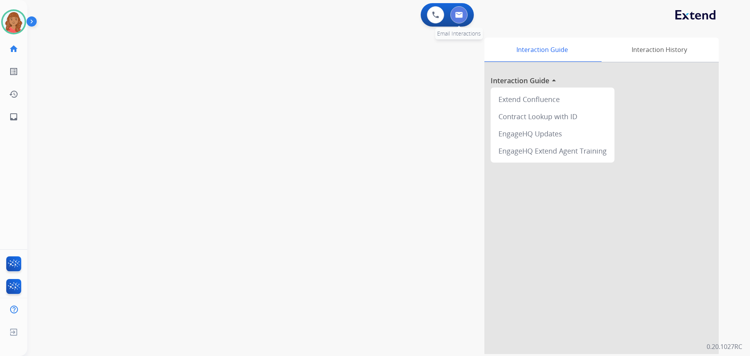
click at [464, 15] on button at bounding box center [459, 14] width 17 height 17
select select "**********"
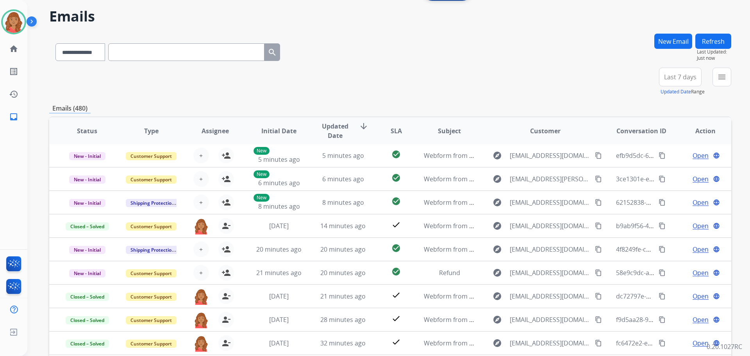
scroll to position [39, 0]
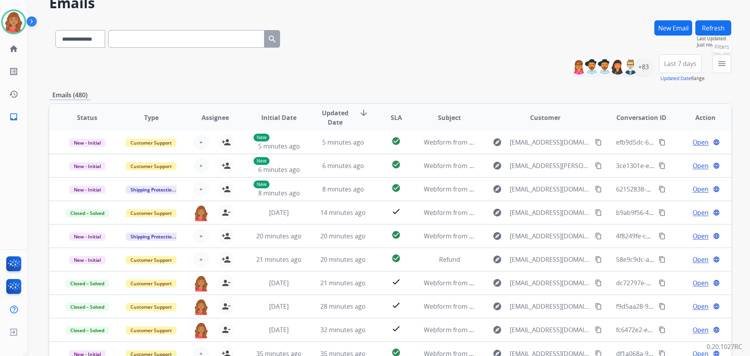
click at [722, 64] on mat-icon "menu" at bounding box center [722, 63] width 9 height 9
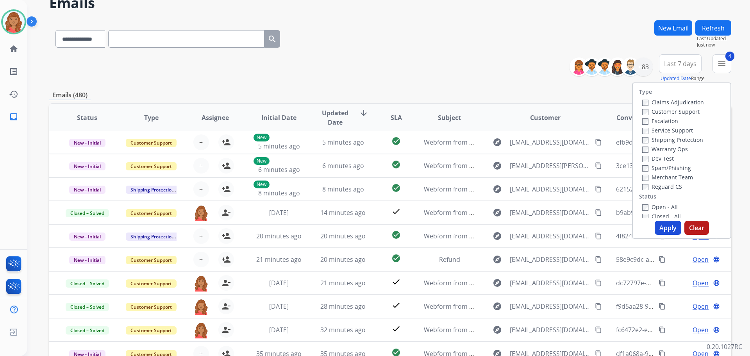
drag, startPoint x: 661, startPoint y: 228, endPoint x: 655, endPoint y: 227, distance: 5.6
click at [661, 229] on button "Apply" at bounding box center [668, 228] width 27 height 14
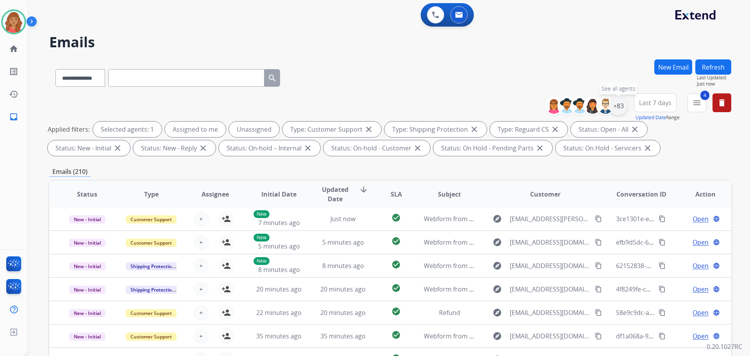
click at [620, 107] on div "+83" at bounding box center [618, 106] width 19 height 19
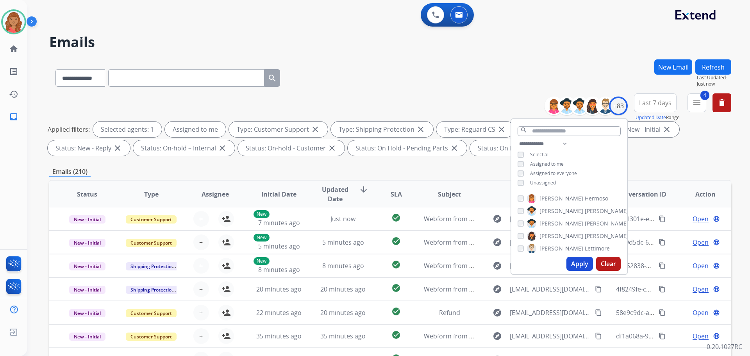
click at [573, 264] on button "Apply" at bounding box center [580, 264] width 27 height 14
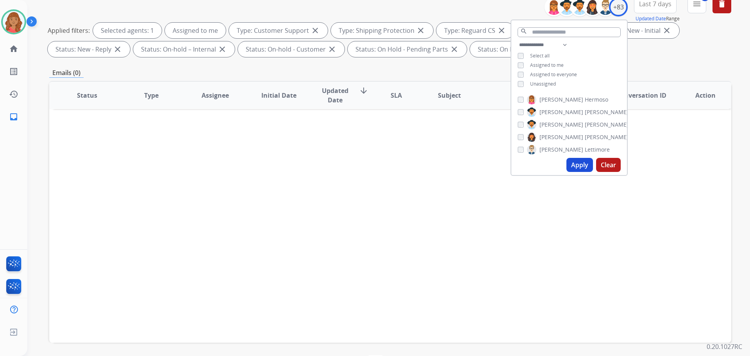
scroll to position [126, 0]
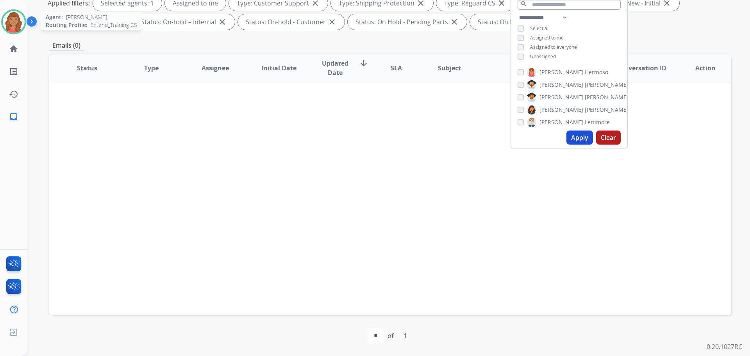
click at [16, 19] on img at bounding box center [14, 22] width 22 height 22
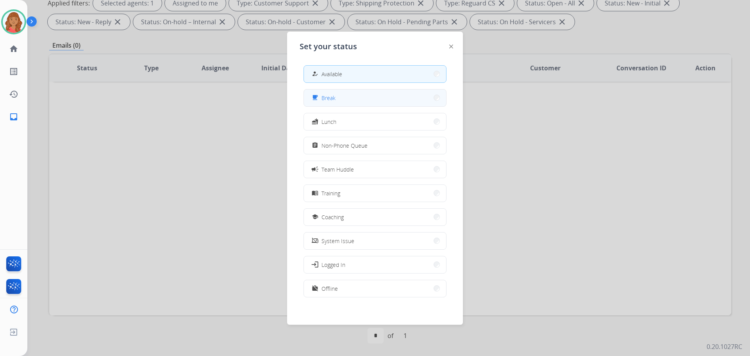
click at [337, 100] on button "free_breakfast Break" at bounding box center [375, 98] width 142 height 17
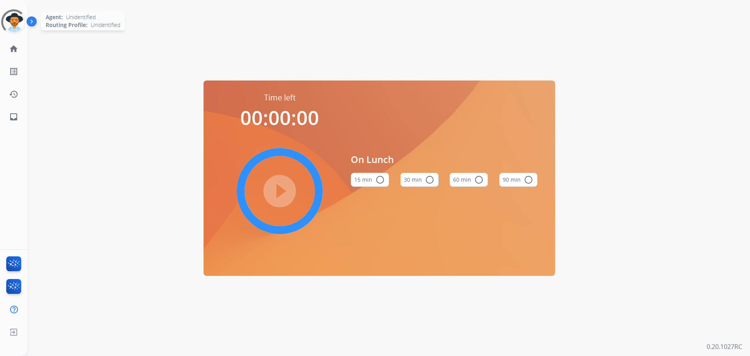
click at [15, 18] on div at bounding box center [13, 21] width 25 height 25
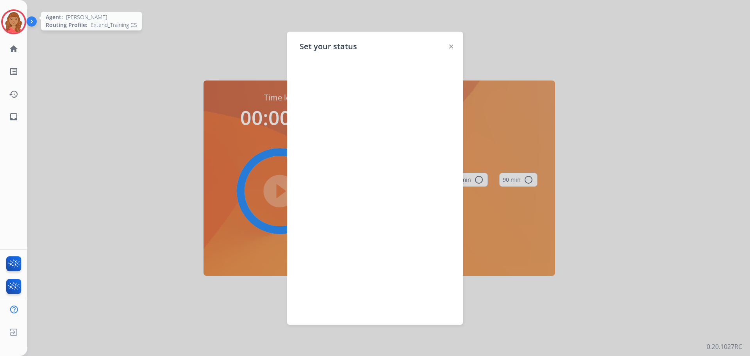
click at [14, 21] on img at bounding box center [14, 22] width 22 height 22
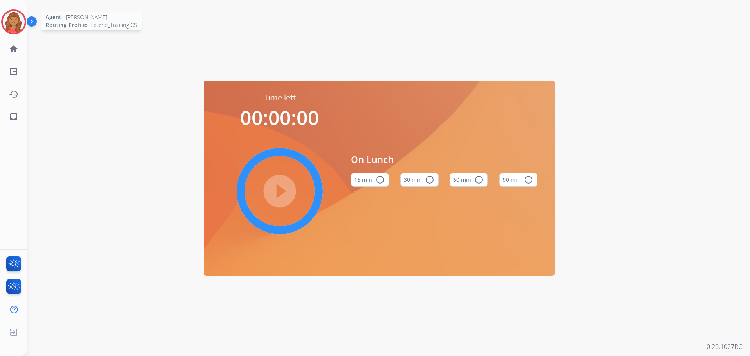
click at [14, 15] on img at bounding box center [14, 22] width 22 height 22
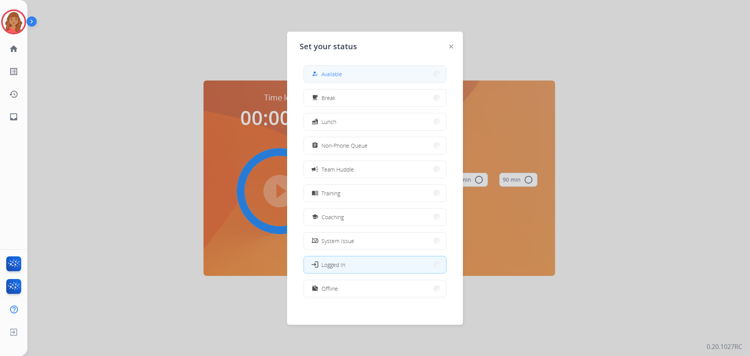
click at [367, 74] on button "how_to_reg Available" at bounding box center [375, 74] width 142 height 17
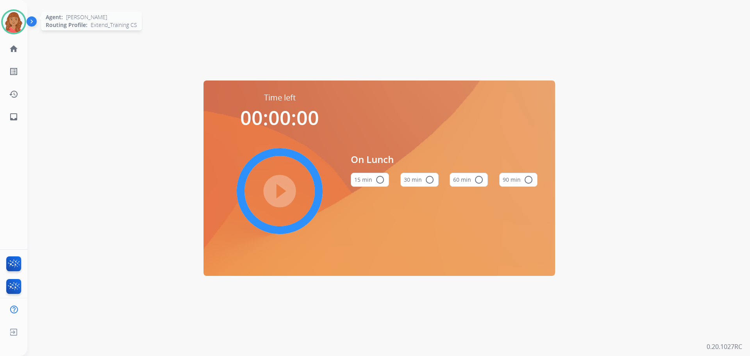
click at [26, 24] on div at bounding box center [13, 21] width 25 height 25
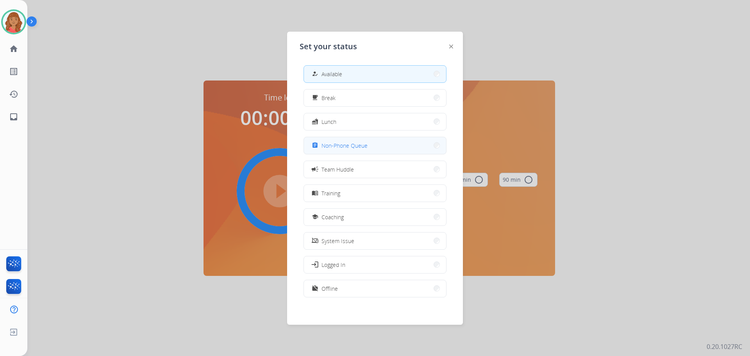
click at [337, 148] on span "Non-Phone Queue" at bounding box center [345, 145] width 46 height 8
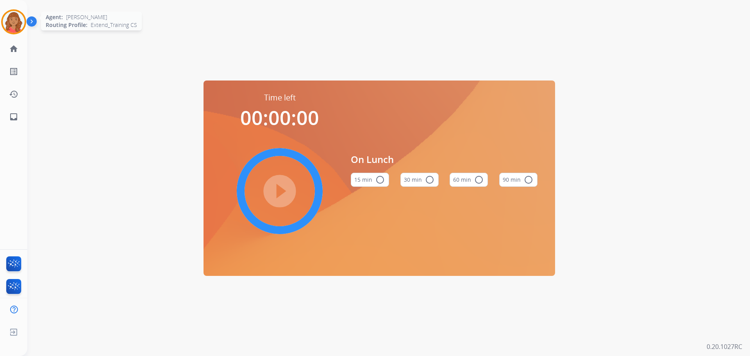
click at [9, 14] on img at bounding box center [14, 22] width 22 height 22
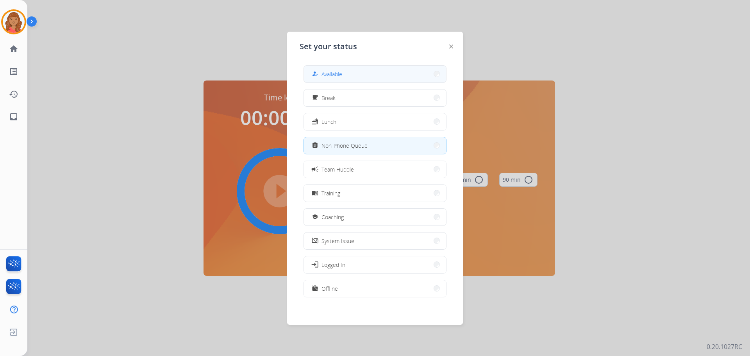
click at [334, 67] on button "how_to_reg Available" at bounding box center [375, 74] width 142 height 17
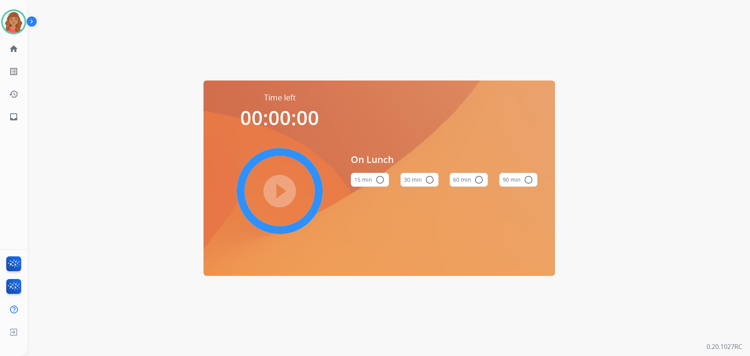
click at [334, 69] on div "Time left 00:00:00 play_circle_filled On Lunch 15 min radio_button_unchecked 30…" at bounding box center [379, 178] width 704 height 356
click at [10, 21] on img at bounding box center [14, 22] width 22 height 22
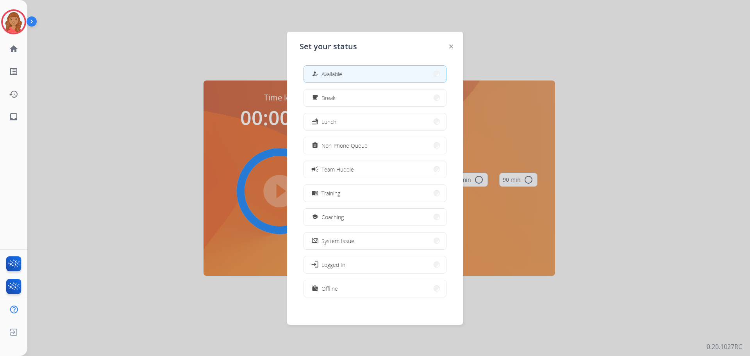
drag, startPoint x: 355, startPoint y: 68, endPoint x: 347, endPoint y: 68, distance: 7.8
click at [355, 68] on button "how_to_reg Available" at bounding box center [375, 74] width 142 height 17
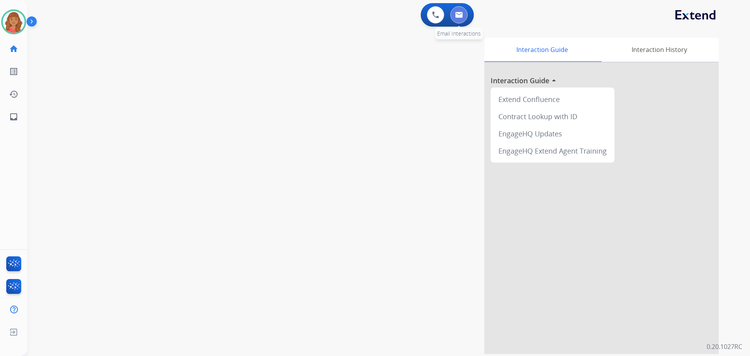
click at [458, 15] on img at bounding box center [459, 15] width 8 height 6
select select "**********"
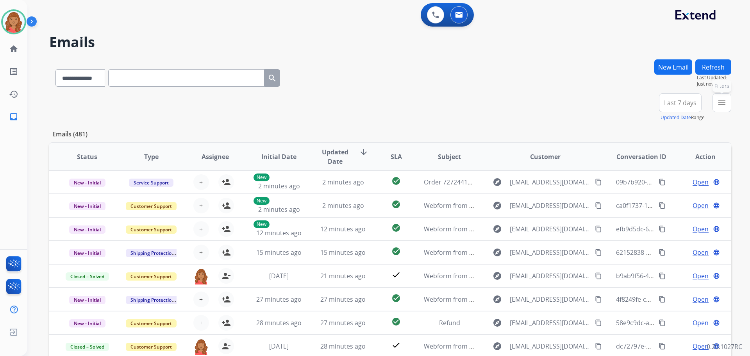
drag, startPoint x: 719, startPoint y: 103, endPoint x: 709, endPoint y: 122, distance: 21.2
click at [720, 104] on mat-icon "menu" at bounding box center [722, 102] width 9 height 9
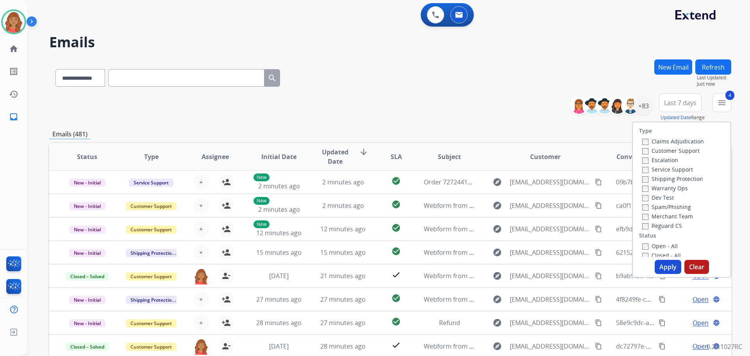
click at [668, 266] on button "Apply" at bounding box center [668, 267] width 27 height 14
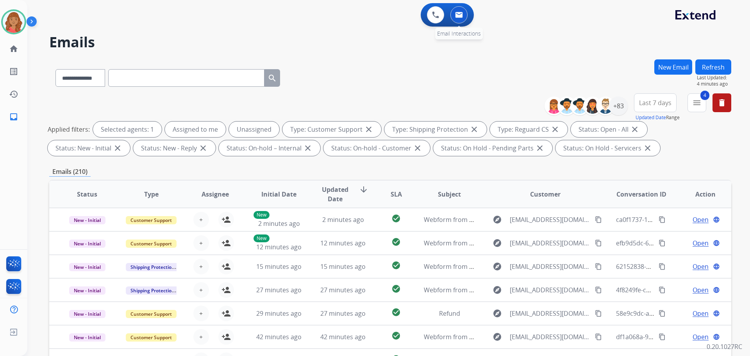
click at [460, 18] on img at bounding box center [459, 15] width 8 height 6
drag, startPoint x: 463, startPoint y: 14, endPoint x: 460, endPoint y: 19, distance: 6.0
click at [462, 14] on img at bounding box center [459, 15] width 8 height 6
click at [457, 14] on img at bounding box center [459, 15] width 8 height 6
click at [700, 105] on mat-icon "menu" at bounding box center [697, 102] width 9 height 9
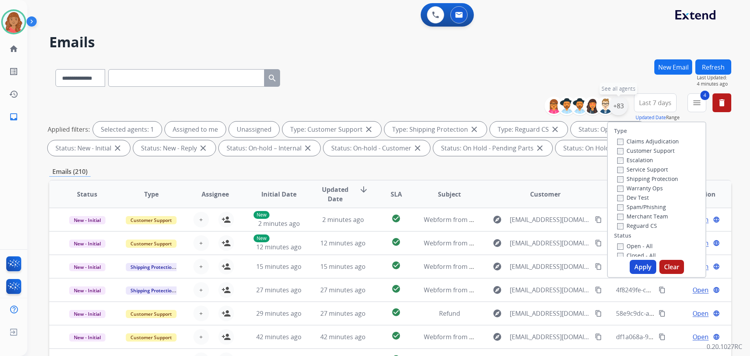
click at [621, 107] on div "+83" at bounding box center [618, 106] width 19 height 19
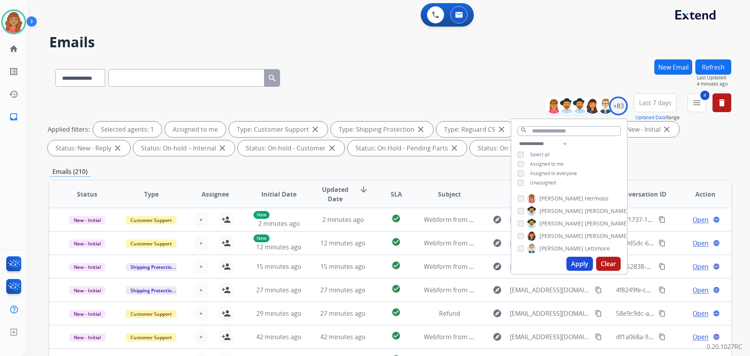
click at [576, 261] on button "Apply" at bounding box center [580, 264] width 27 height 14
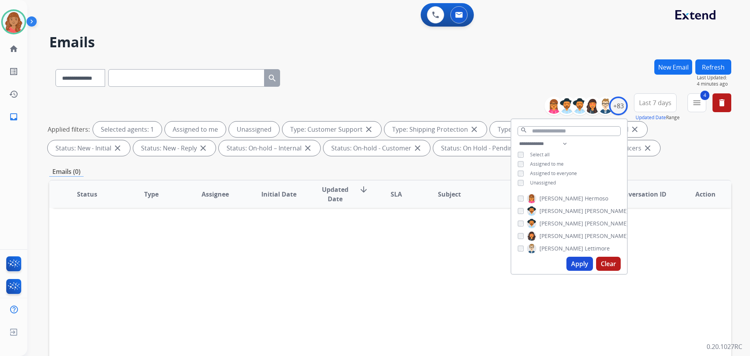
click at [575, 259] on button "Apply" at bounding box center [580, 264] width 27 height 14
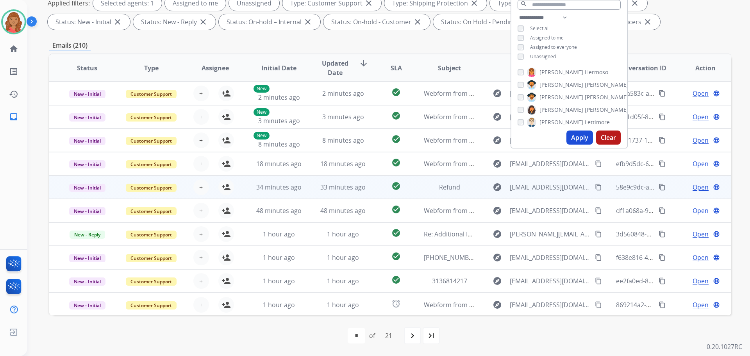
scroll to position [1, 0]
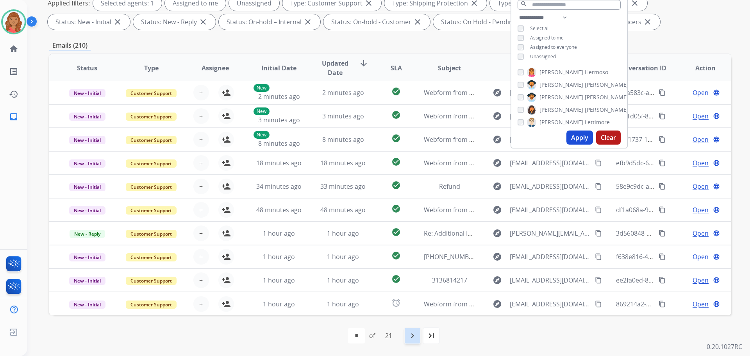
click at [414, 338] on mat-icon "navigate_next" at bounding box center [412, 335] width 9 height 9
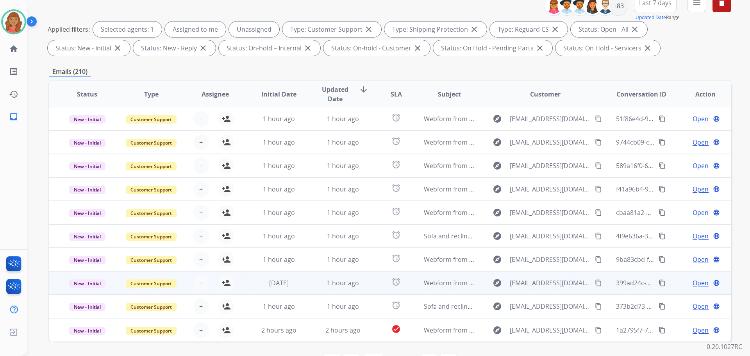
scroll to position [126, 0]
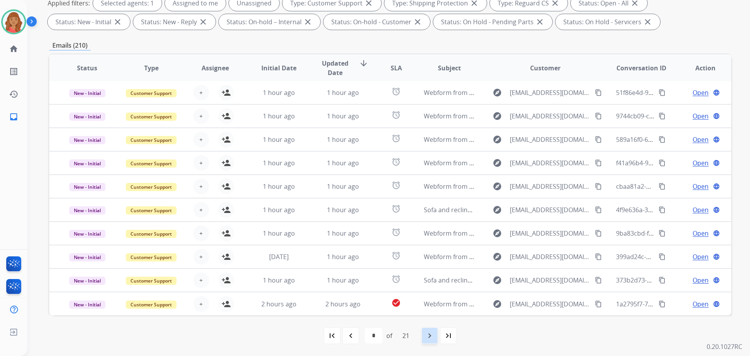
click at [430, 335] on mat-icon "navigate_next" at bounding box center [429, 335] width 9 height 9
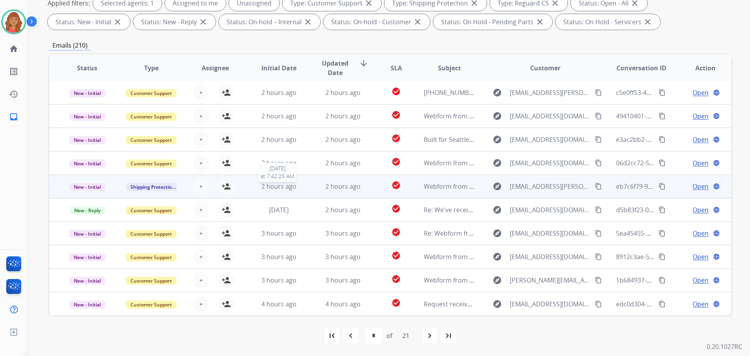
click at [282, 189] on span "2 hours ago" at bounding box center [278, 186] width 35 height 9
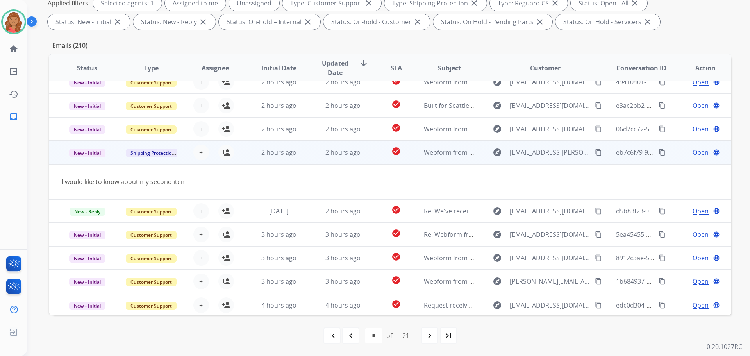
scroll to position [36, 0]
drag, startPoint x: 593, startPoint y: 153, endPoint x: 588, endPoint y: 154, distance: 4.3
click at [595, 153] on mat-icon "content_copy" at bounding box center [598, 151] width 7 height 7
click at [696, 153] on span "Open" at bounding box center [701, 151] width 16 height 9
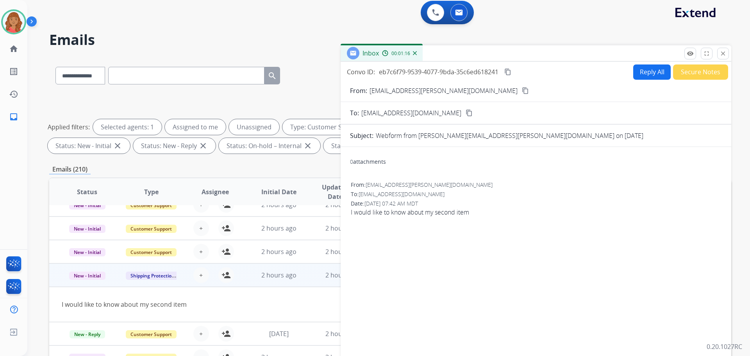
scroll to position [0, 0]
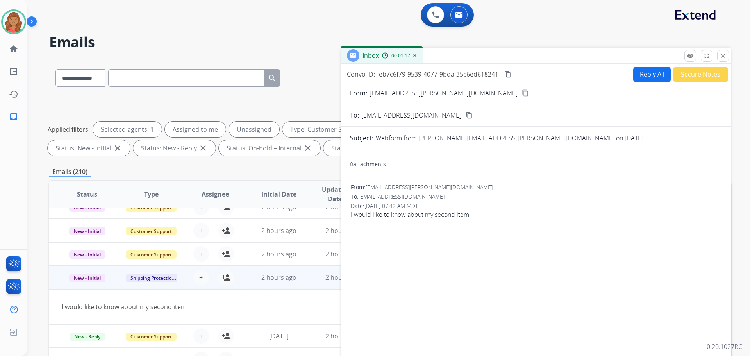
click at [645, 70] on button "Reply All" at bounding box center [653, 74] width 38 height 15
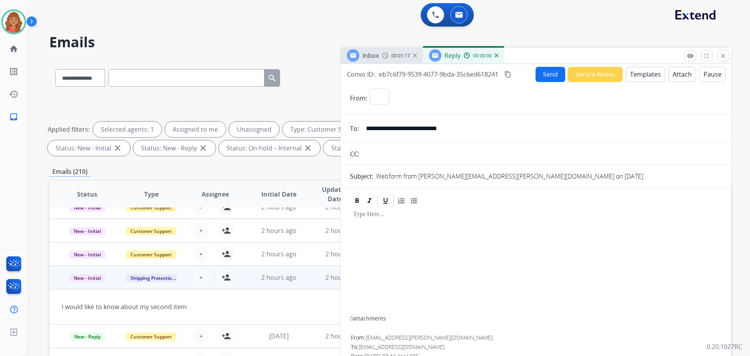
select select "**********"
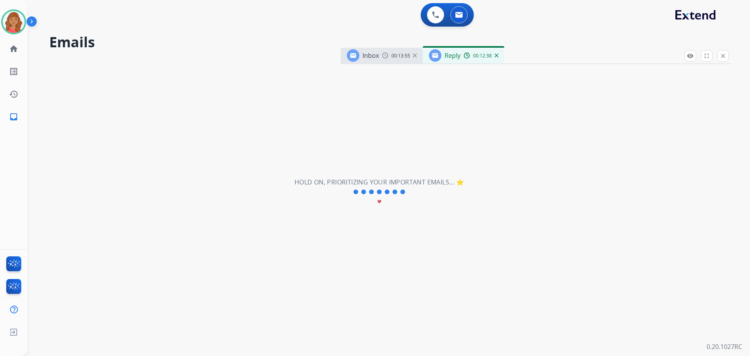
scroll to position [27, 0]
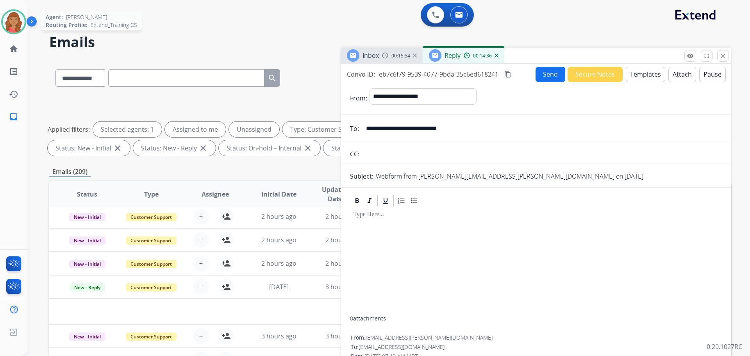
click at [23, 23] on img at bounding box center [14, 22] width 22 height 22
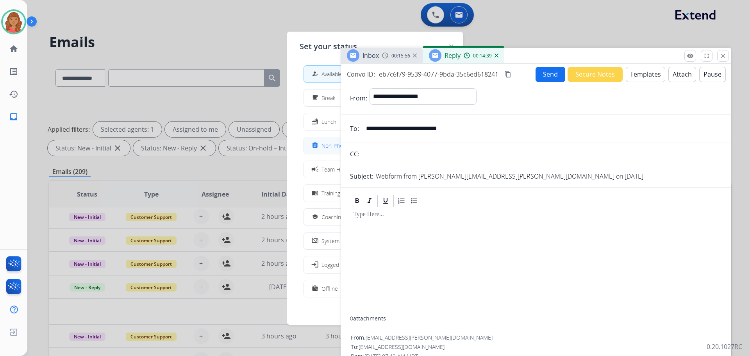
click at [321, 147] on div "assignment" at bounding box center [315, 145] width 11 height 9
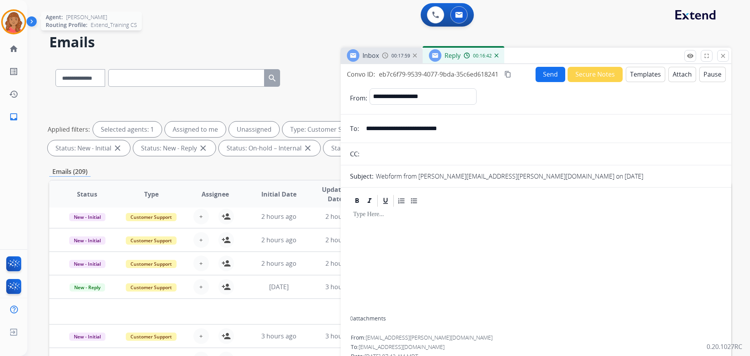
click at [9, 21] on img at bounding box center [14, 22] width 22 height 22
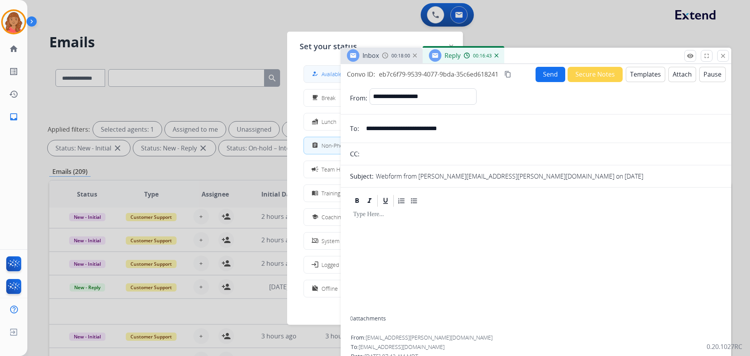
drag, startPoint x: 324, startPoint y: 70, endPoint x: 313, endPoint y: 74, distance: 11.8
click at [324, 70] on div "how_to_reg Available" at bounding box center [326, 73] width 32 height 9
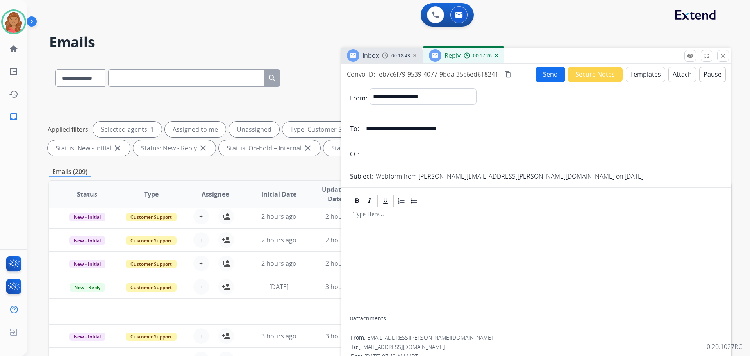
click at [720, 53] on mat-icon "close" at bounding box center [723, 55] width 7 height 7
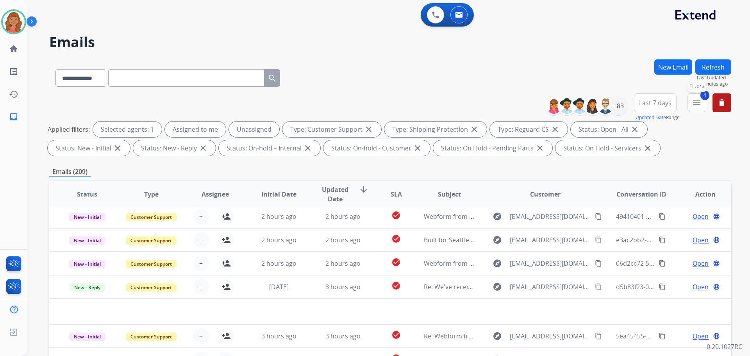
click at [698, 106] on mat-icon "menu" at bounding box center [697, 102] width 9 height 9
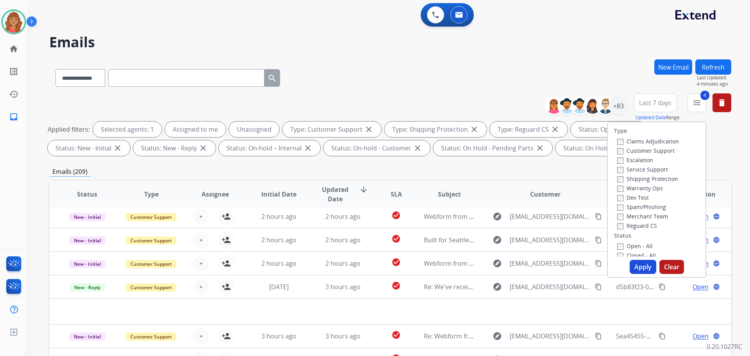
click at [634, 266] on button "Apply" at bounding box center [643, 267] width 27 height 14
select select "*"
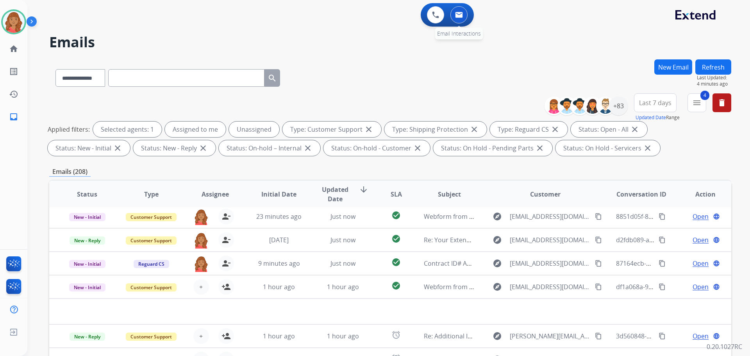
click at [460, 17] on img at bounding box center [459, 15] width 8 height 6
click at [455, 12] on button at bounding box center [459, 14] width 17 height 17
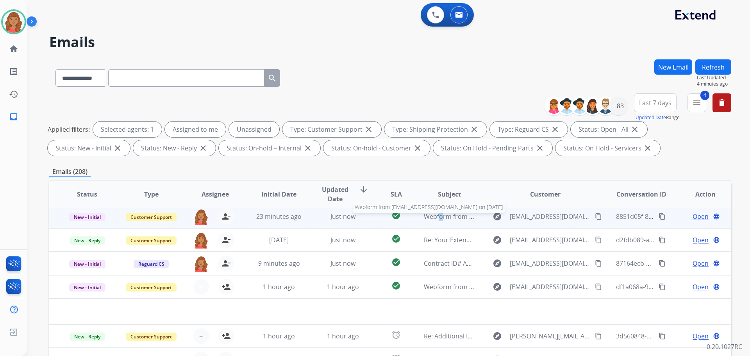
click at [435, 217] on span "Webform from [EMAIL_ADDRESS][DOMAIN_NAME] on [DATE]" at bounding box center [512, 216] width 177 height 9
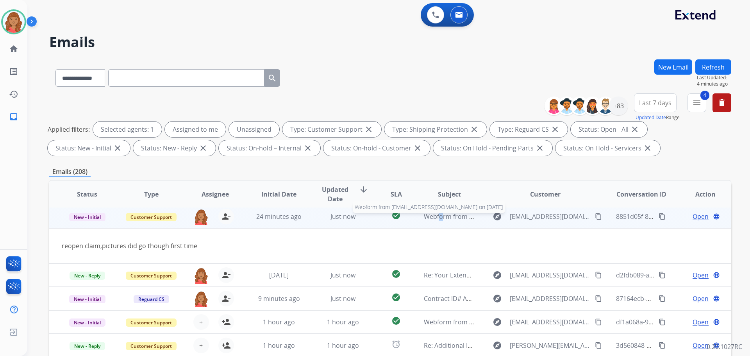
scroll to position [23, 0]
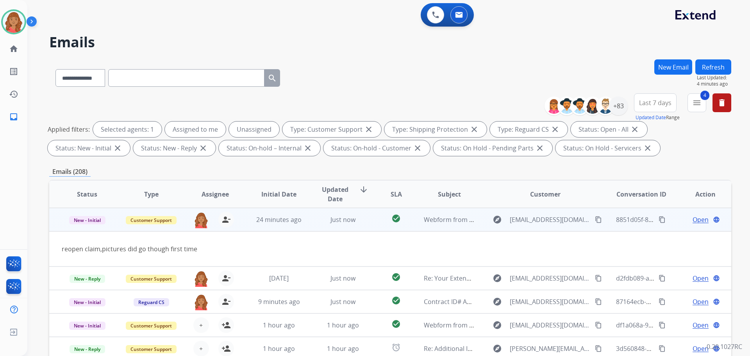
click at [693, 221] on span "Open" at bounding box center [701, 219] width 16 height 9
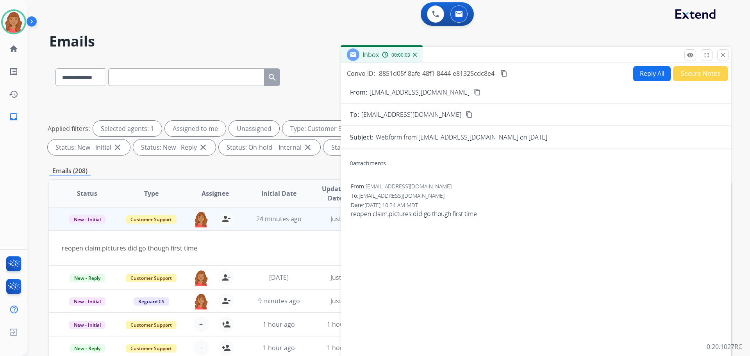
scroll to position [0, 0]
click at [473, 89] on button "content_copy" at bounding box center [477, 92] width 9 height 9
drag, startPoint x: 724, startPoint y: 52, endPoint x: 700, endPoint y: 62, distance: 26.1
click at [724, 52] on mat-icon "close" at bounding box center [723, 55] width 7 height 7
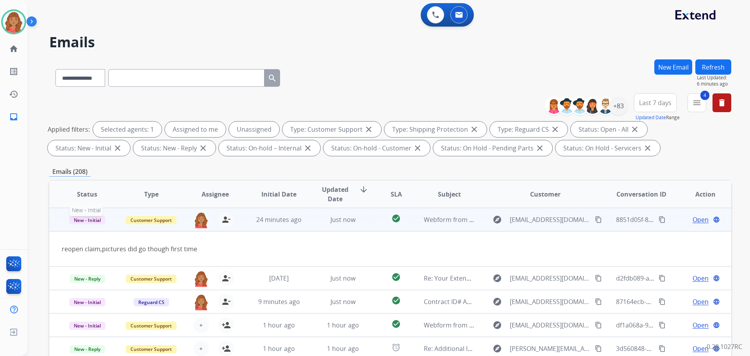
click at [93, 217] on span "New - Initial" at bounding box center [87, 220] width 36 height 8
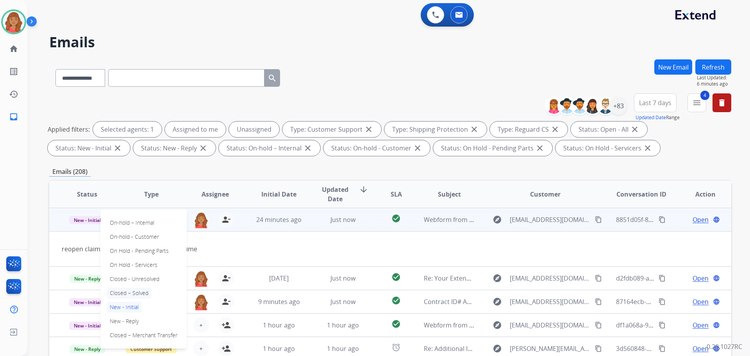
click at [122, 295] on p "Closed – Solved" at bounding box center [129, 293] width 45 height 11
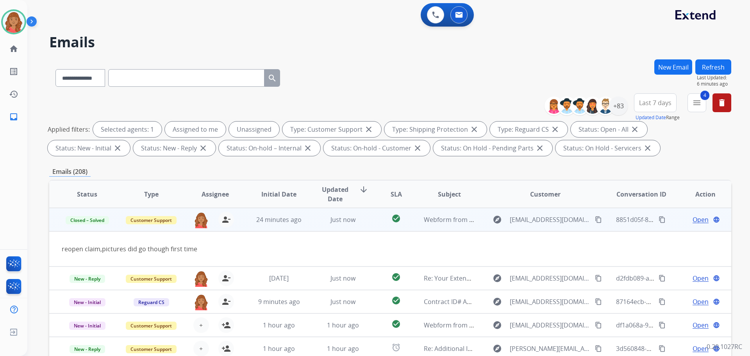
click at [595, 218] on mat-icon "content_copy" at bounding box center [598, 219] width 7 height 7
click at [99, 79] on select "**********" at bounding box center [79, 78] width 49 height 18
select select "**********"
click at [55, 69] on select "**********" at bounding box center [79, 78] width 49 height 18
paste input "**********"
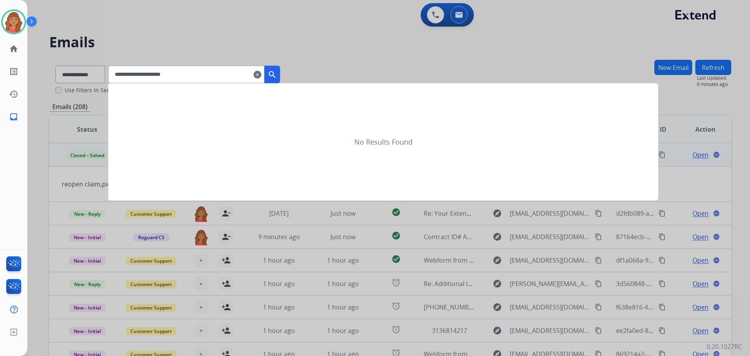
type input "**********"
click at [277, 75] on mat-icon "search" at bounding box center [272, 74] width 9 height 9
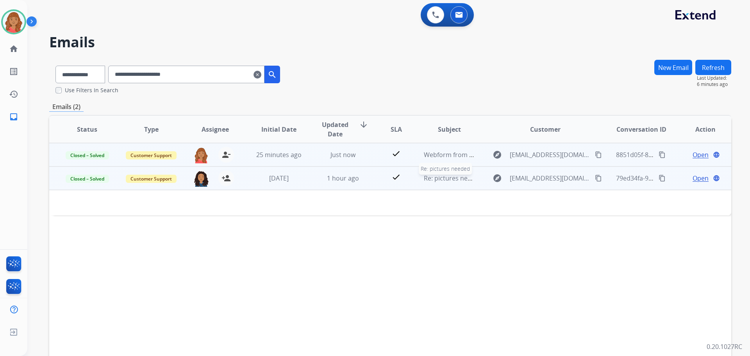
click at [437, 182] on span "Re: pictures needed" at bounding box center [453, 178] width 59 height 9
click at [433, 179] on span "Re: pictures needed" at bounding box center [453, 178] width 59 height 9
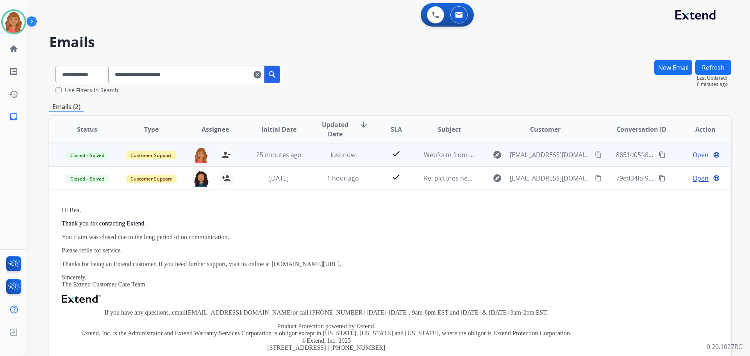
click at [348, 159] on td "Just now" at bounding box center [337, 154] width 64 height 23
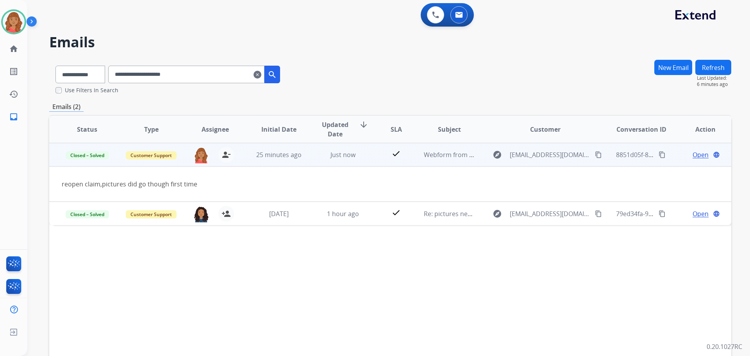
click at [693, 154] on span "Open" at bounding box center [701, 154] width 16 height 9
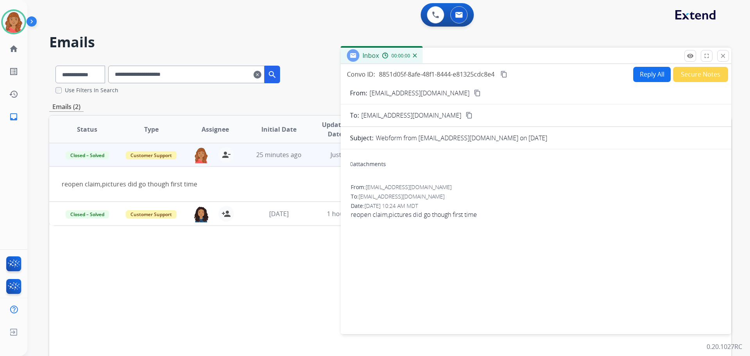
click at [635, 78] on button "Reply All" at bounding box center [653, 74] width 38 height 15
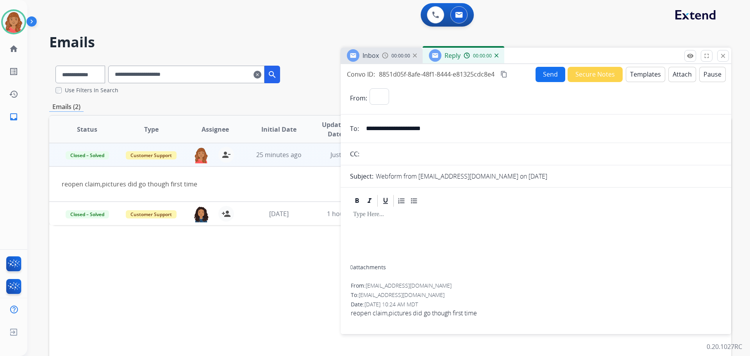
select select "**********"
click at [630, 75] on button "Templates" at bounding box center [645, 74] width 39 height 15
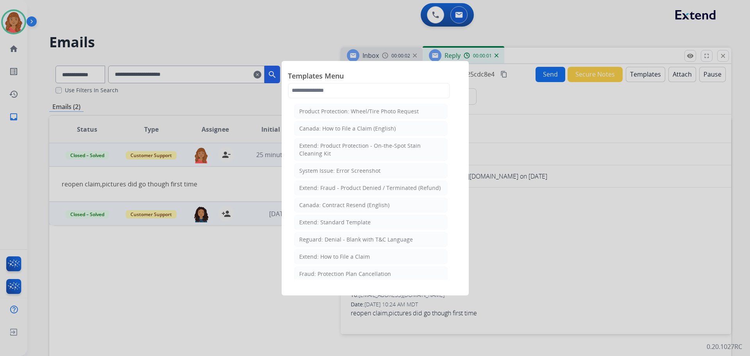
click at [320, 224] on div "Extend: Standard Template" at bounding box center [335, 222] width 72 height 8
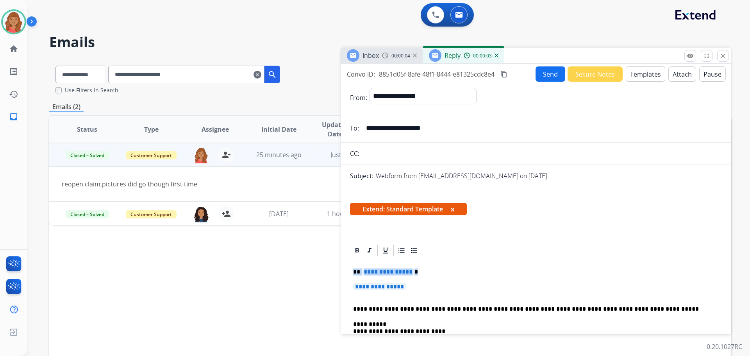
drag, startPoint x: 387, startPoint y: 284, endPoint x: 344, endPoint y: 269, distance: 45.6
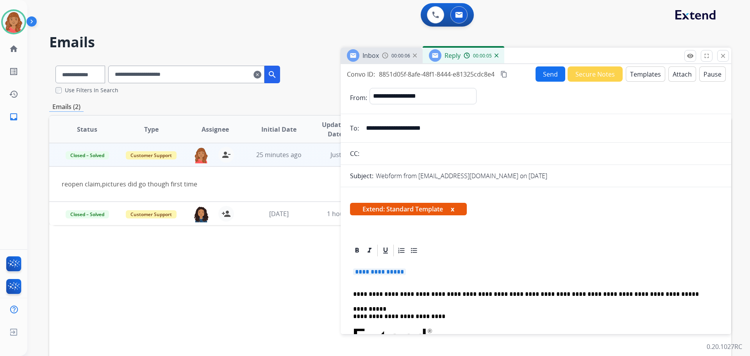
drag, startPoint x: 423, startPoint y: 272, endPoint x: 346, endPoint y: 270, distance: 77.4
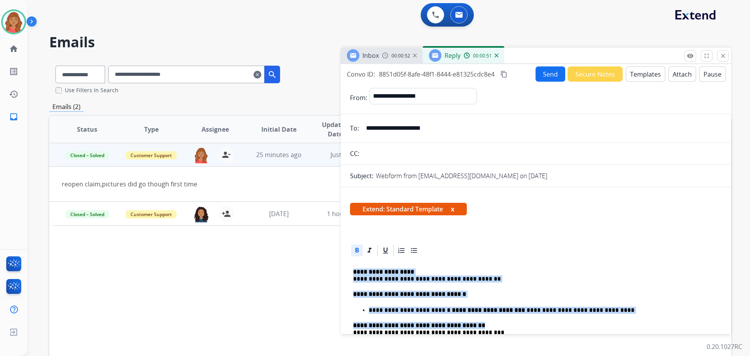
scroll to position [39, 0]
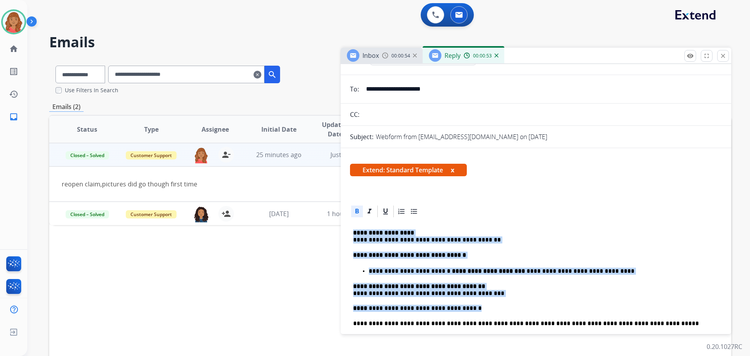
drag, startPoint x: 351, startPoint y: 273, endPoint x: 482, endPoint y: 306, distance: 135.3
click at [482, 306] on div "**********" at bounding box center [536, 360] width 372 height 284
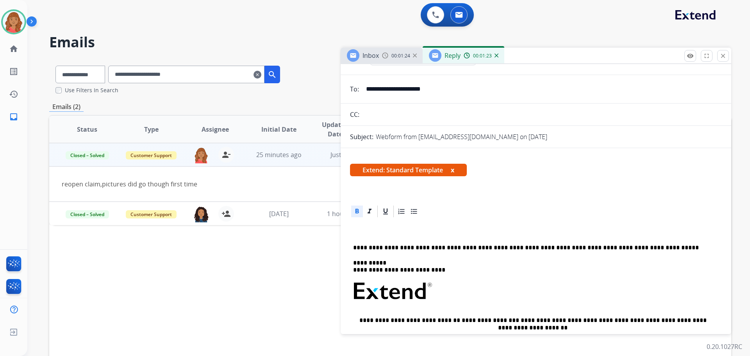
drag, startPoint x: 241, startPoint y: 150, endPoint x: 271, endPoint y: 156, distance: 30.7
click at [242, 150] on td "25 minutes ago" at bounding box center [273, 154] width 64 height 23
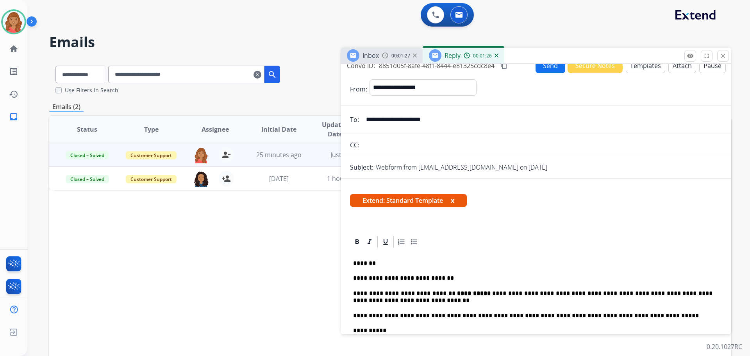
scroll to position [0, 0]
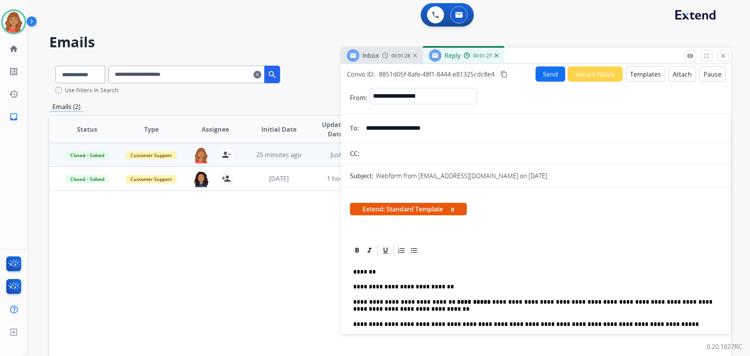
click at [539, 74] on button "Send" at bounding box center [551, 73] width 30 height 15
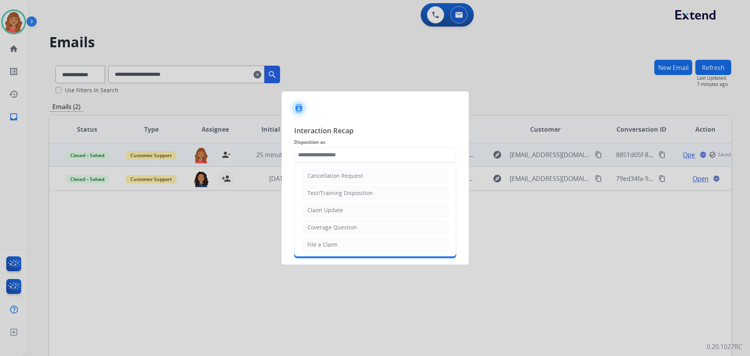
click at [365, 154] on input "text" at bounding box center [375, 155] width 162 height 16
click at [340, 209] on div "Claim Update" at bounding box center [326, 210] width 36 height 8
type input "**********"
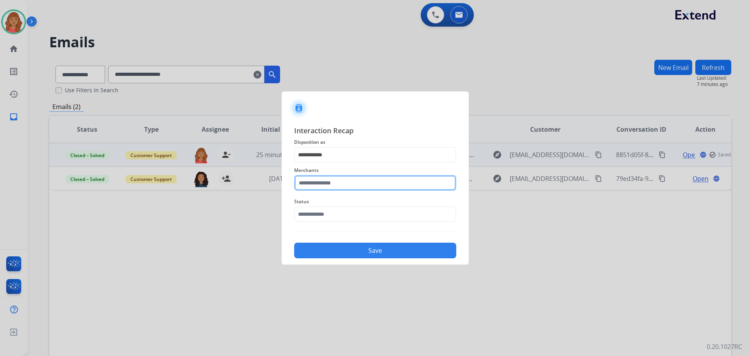
click at [344, 179] on input "text" at bounding box center [375, 183] width 162 height 16
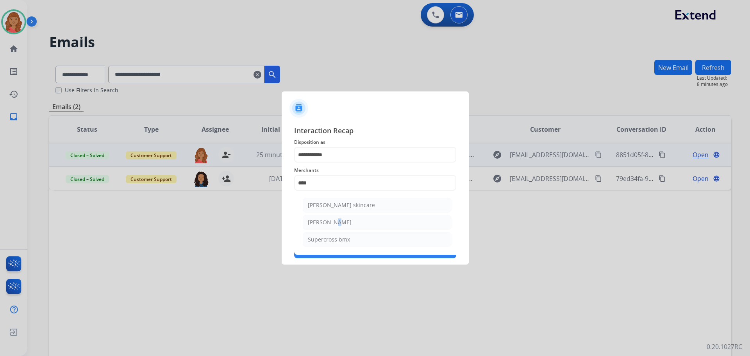
click at [332, 220] on div "[PERSON_NAME]" at bounding box center [330, 222] width 44 height 8
type input "**********"
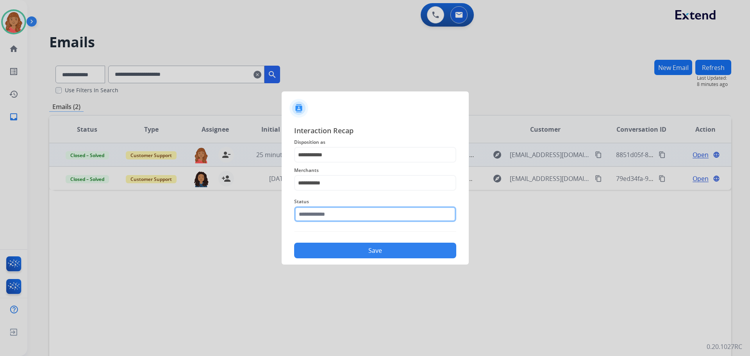
click at [332, 222] on input "text" at bounding box center [375, 214] width 162 height 16
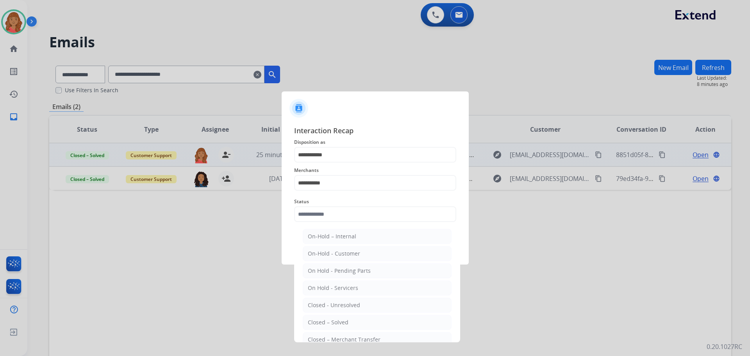
click at [326, 321] on div "Closed – Solved" at bounding box center [328, 323] width 41 height 8
type input "**********"
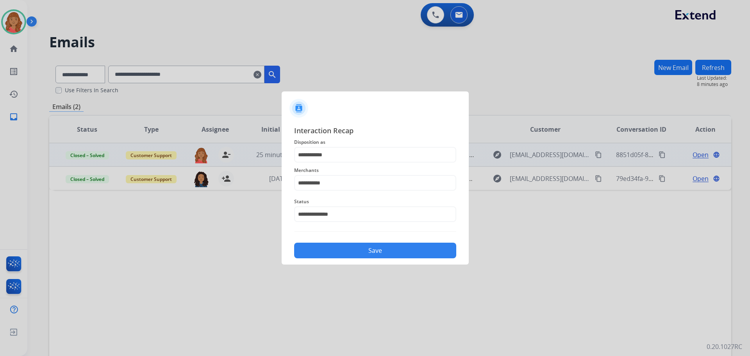
click at [331, 246] on button "Save" at bounding box center [375, 251] width 162 height 16
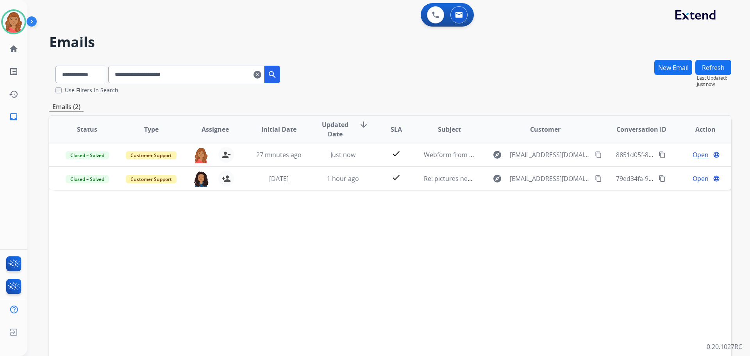
click at [261, 74] on mat-icon "clear" at bounding box center [258, 74] width 8 height 9
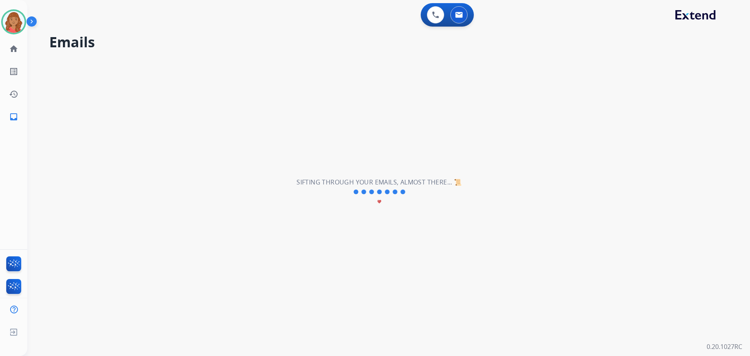
select select "**********"
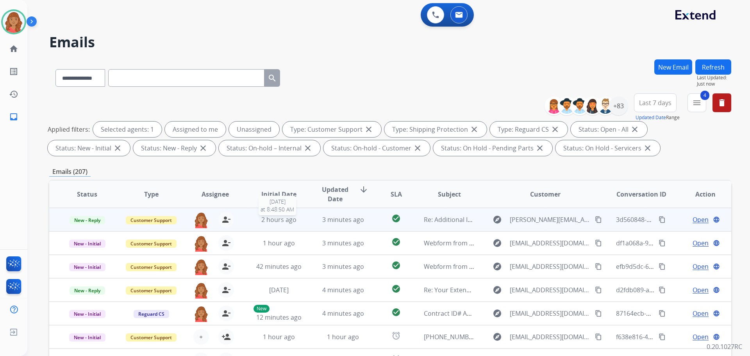
click at [270, 221] on span "2 hours ago" at bounding box center [278, 219] width 35 height 9
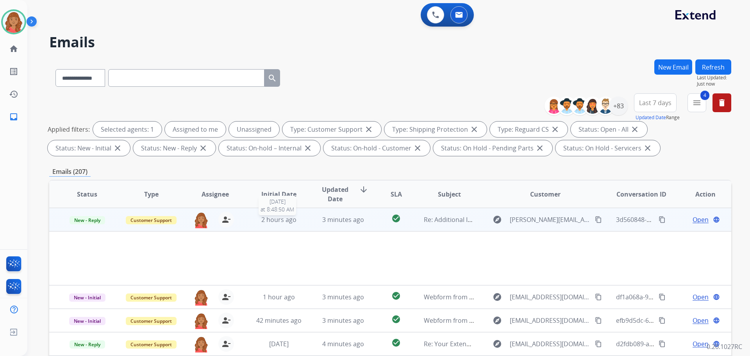
click at [267, 221] on span "2 hours ago" at bounding box center [278, 219] width 35 height 9
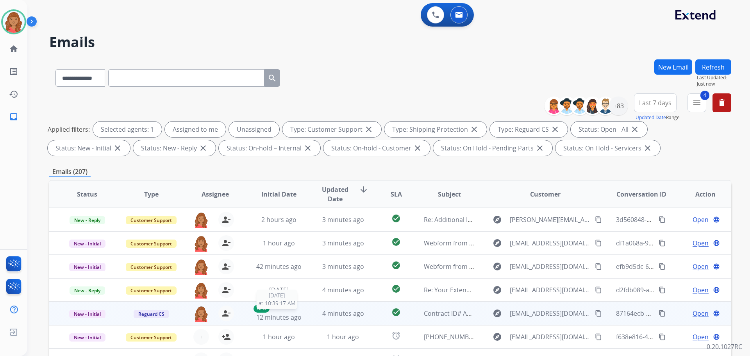
click at [274, 312] on div "New 12 minutes ago" at bounding box center [279, 313] width 51 height 17
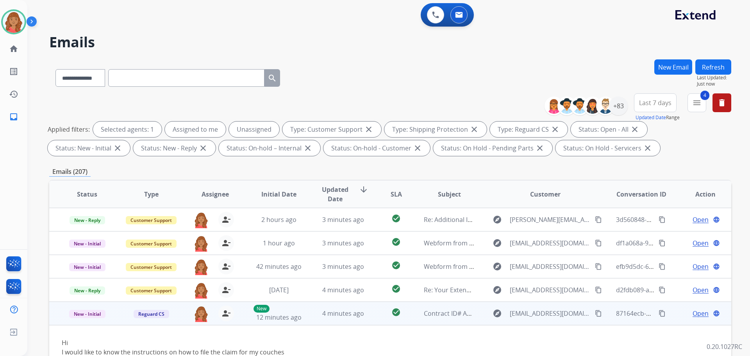
click at [595, 313] on mat-icon "content_copy" at bounding box center [598, 313] width 7 height 7
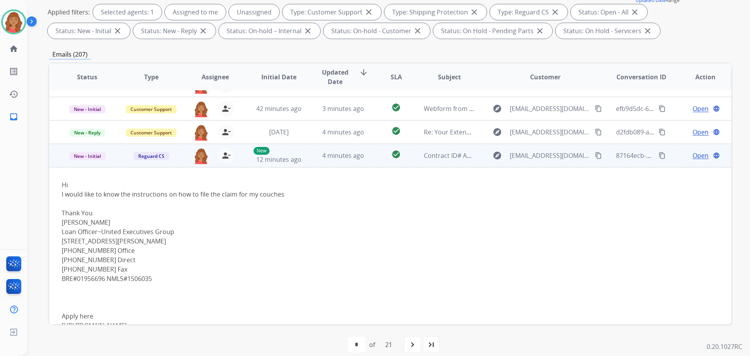
scroll to position [25, 0]
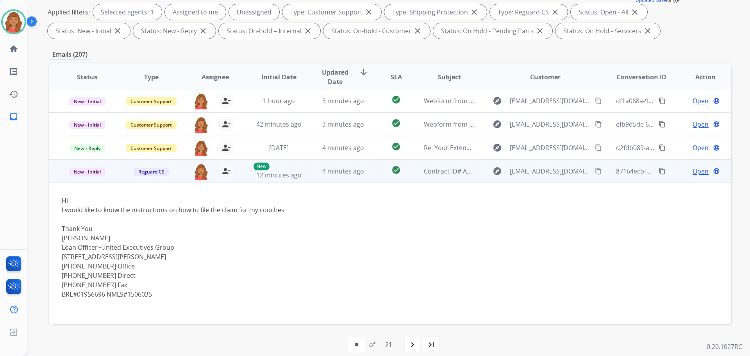
click at [693, 174] on span "Open" at bounding box center [701, 170] width 16 height 9
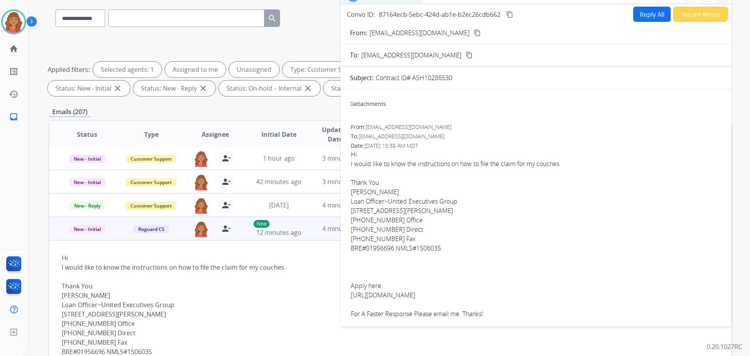
scroll to position [0, 0]
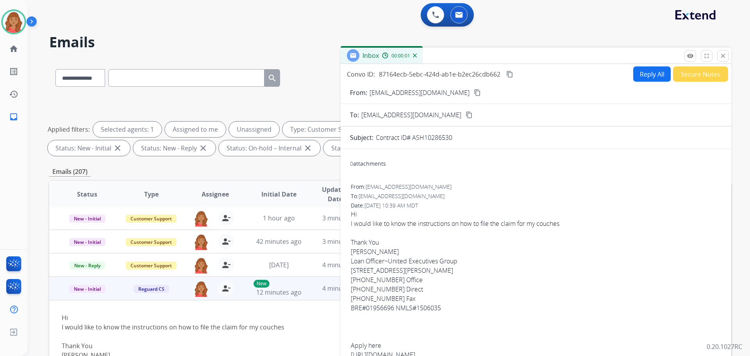
click at [636, 77] on button "Reply All" at bounding box center [653, 73] width 38 height 15
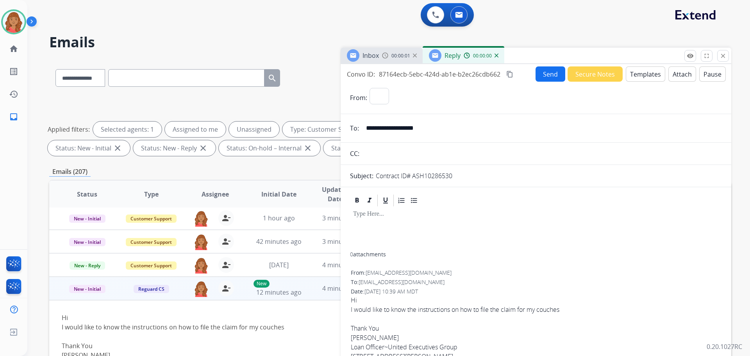
select select "**********"
click at [642, 78] on button "Templates" at bounding box center [645, 73] width 39 height 15
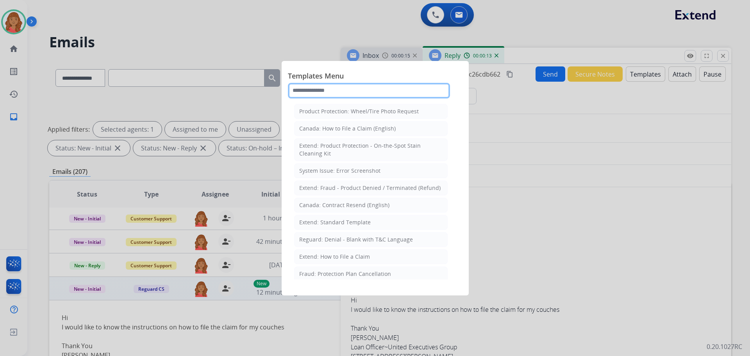
click at [328, 93] on input "text" at bounding box center [369, 91] width 162 height 16
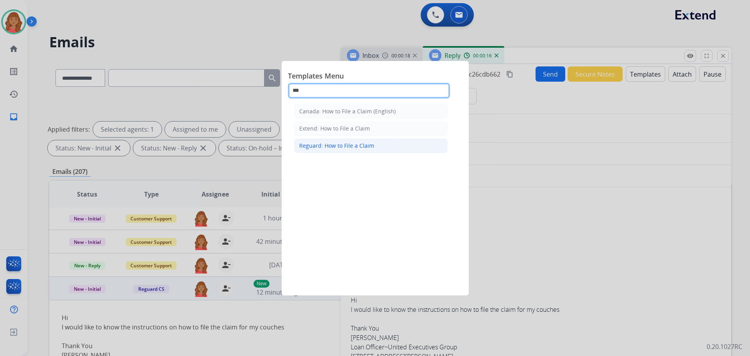
type input "***"
click at [323, 143] on div "Reguard: How to File a Claim" at bounding box center [336, 146] width 75 height 8
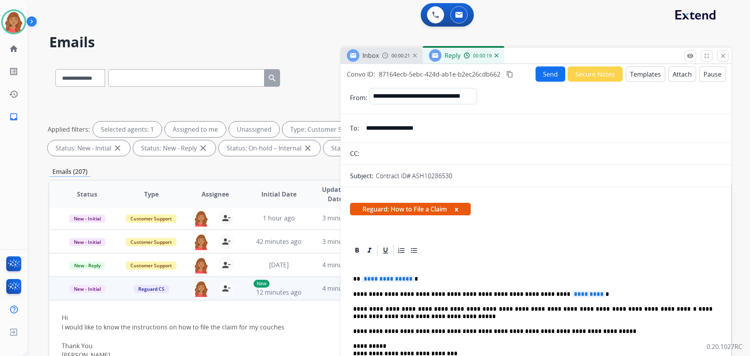
click at [572, 295] on span "*********" at bounding box center [589, 294] width 34 height 7
click at [409, 278] on span "**********" at bounding box center [388, 279] width 53 height 7
click at [360, 279] on p "****" at bounding box center [533, 279] width 360 height 7
click at [360, 279] on p "**********" at bounding box center [533, 279] width 360 height 7
drag, startPoint x: 410, startPoint y: 275, endPoint x: 412, endPoint y: 269, distance: 5.7
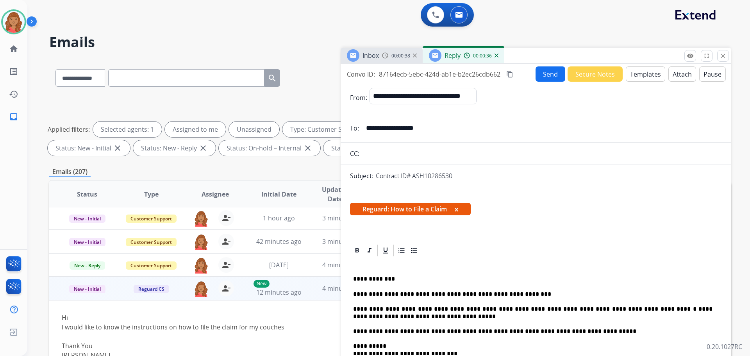
click at [412, 274] on div "**********" at bounding box center [536, 351] width 372 height 186
click at [509, 73] on mat-icon "content_copy" at bounding box center [510, 74] width 7 height 7
click at [542, 75] on button "Send" at bounding box center [551, 74] width 29 height 15
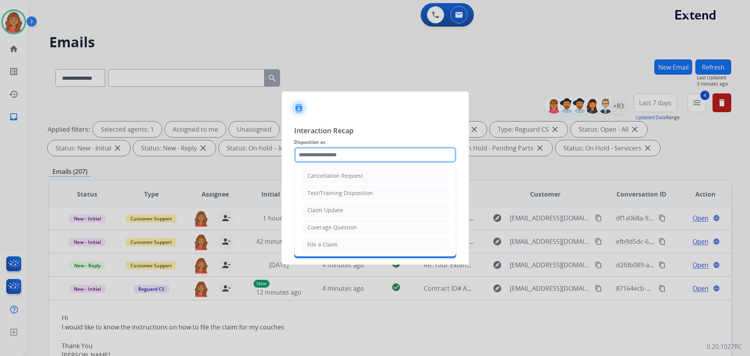
click at [319, 161] on input "text" at bounding box center [375, 155] width 162 height 16
click at [330, 240] on li "File a Claim" at bounding box center [376, 244] width 146 height 15
type input "**********"
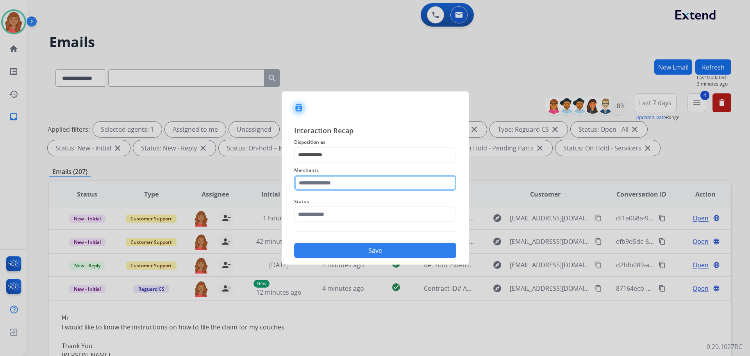
click at [325, 186] on input "text" at bounding box center [375, 183] width 162 height 16
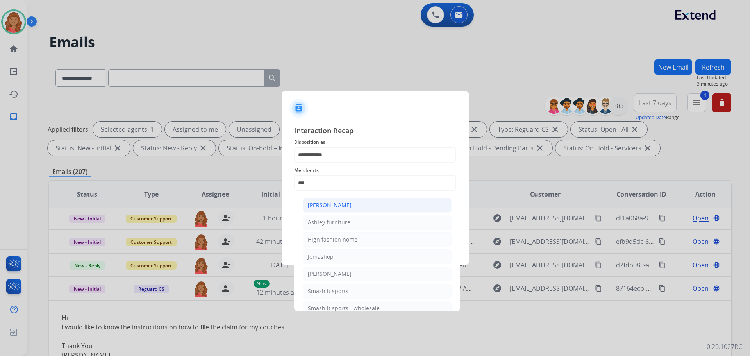
click at [330, 208] on div "[PERSON_NAME]" at bounding box center [330, 205] width 44 height 8
type input "**********"
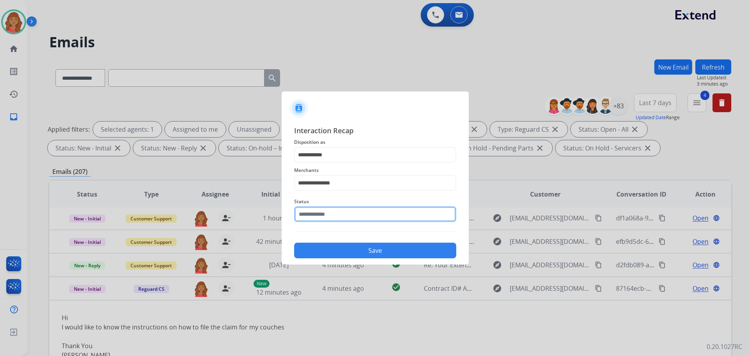
click at [332, 218] on input "text" at bounding box center [375, 214] width 162 height 16
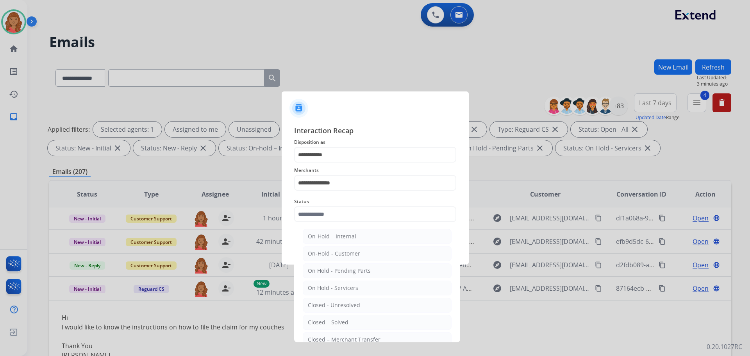
click at [332, 314] on ul "On-Hold – Internal On-Hold - Customer On Hold - Pending Parts On Hold - Service…" at bounding box center [378, 307] width 154 height 164
click at [330, 320] on div "Closed – Solved" at bounding box center [328, 323] width 41 height 8
type input "**********"
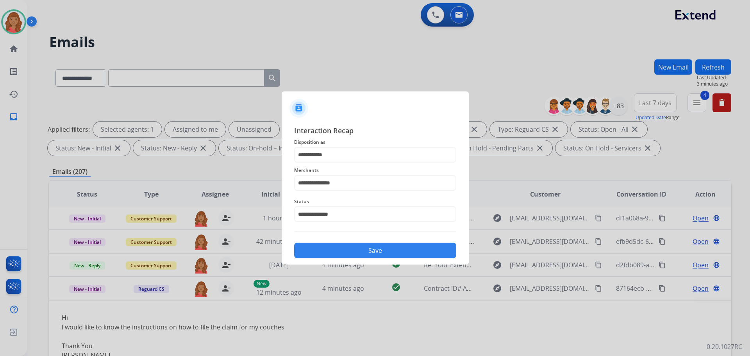
click at [339, 247] on button "Save" at bounding box center [375, 251] width 162 height 16
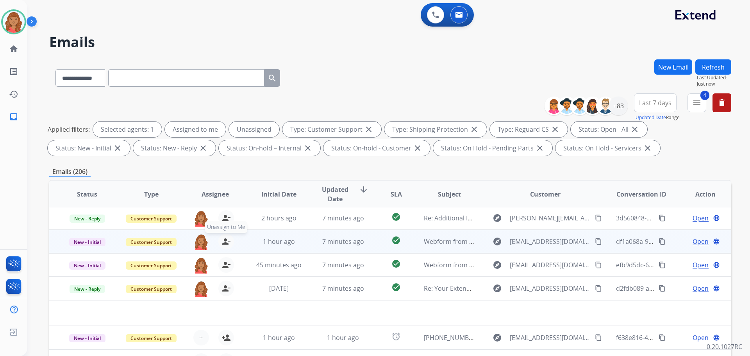
scroll to position [27, 0]
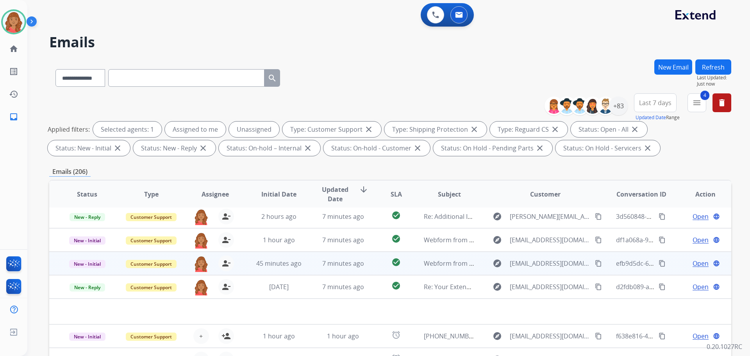
click at [278, 269] on td "45 minutes ago" at bounding box center [273, 263] width 64 height 23
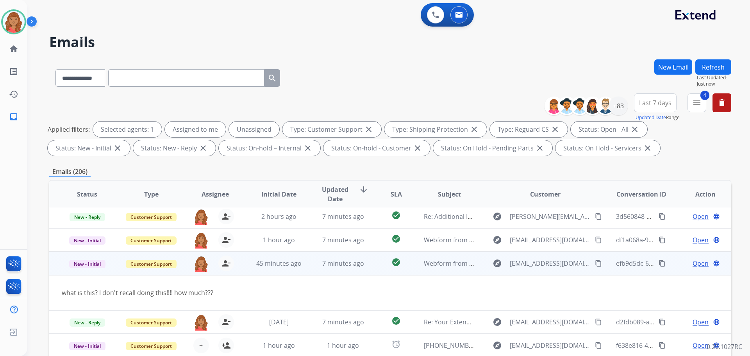
scroll to position [36, 0]
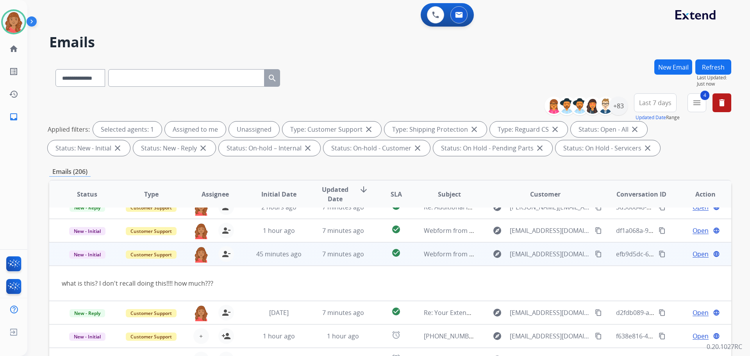
click at [693, 253] on span "Open" at bounding box center [701, 253] width 16 height 9
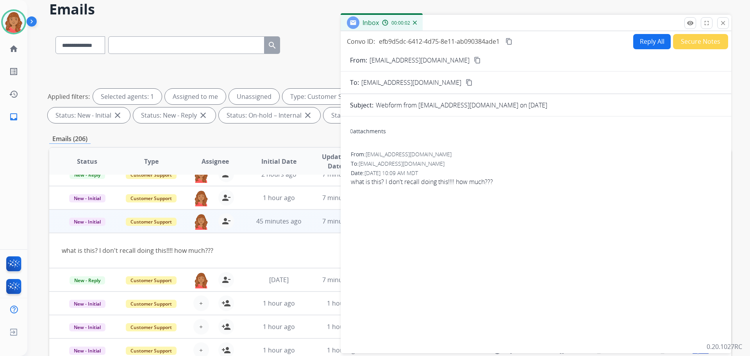
scroll to position [0, 0]
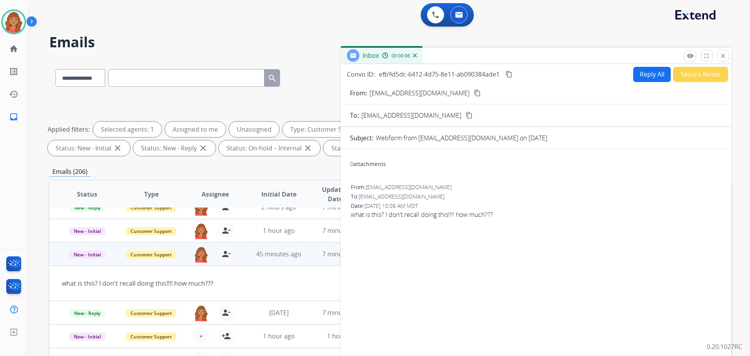
click at [474, 92] on mat-icon "content_copy" at bounding box center [477, 93] width 7 height 7
click at [725, 56] on mat-icon "close" at bounding box center [723, 55] width 7 height 7
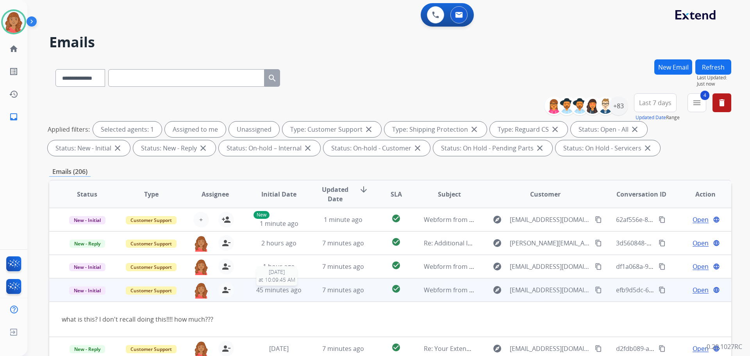
click at [277, 291] on span "45 minutes ago" at bounding box center [278, 290] width 45 height 9
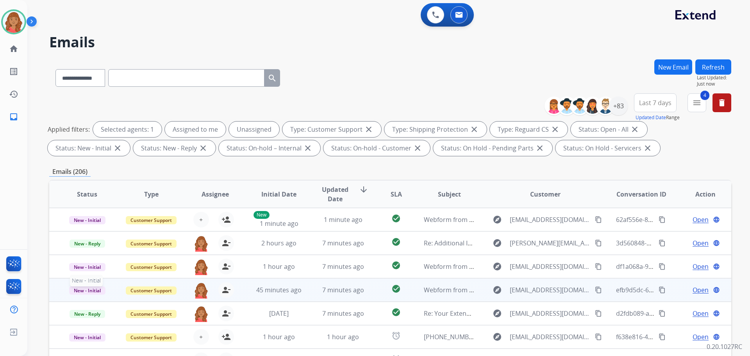
click at [82, 291] on span "New - Initial" at bounding box center [87, 290] width 36 height 8
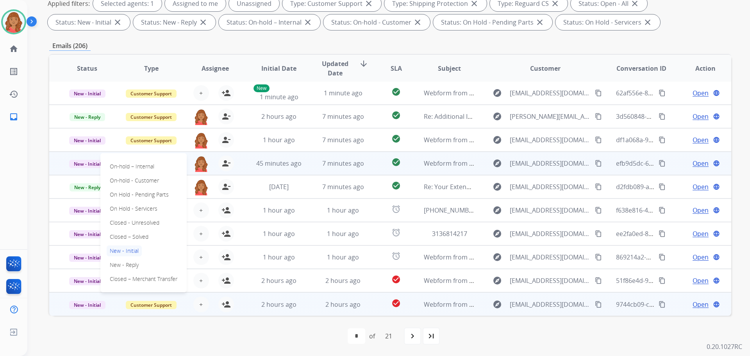
scroll to position [126, 0]
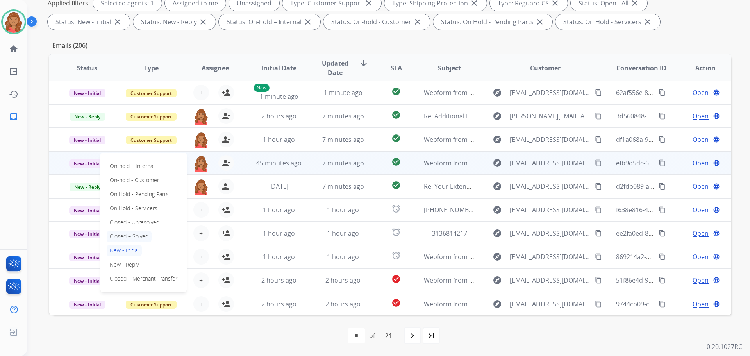
click at [133, 235] on p "Closed – Solved" at bounding box center [129, 236] width 45 height 11
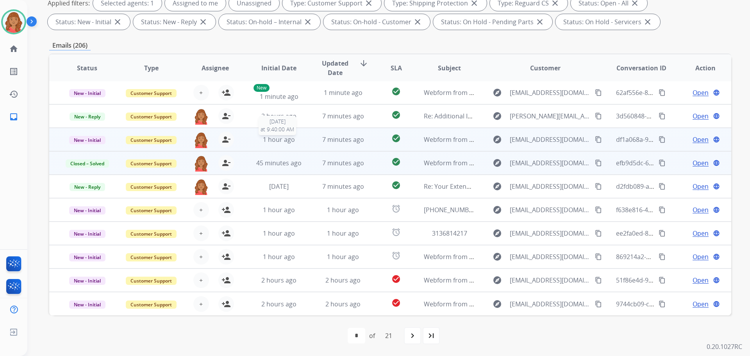
click at [263, 140] on span "1 hour ago" at bounding box center [279, 139] width 32 height 9
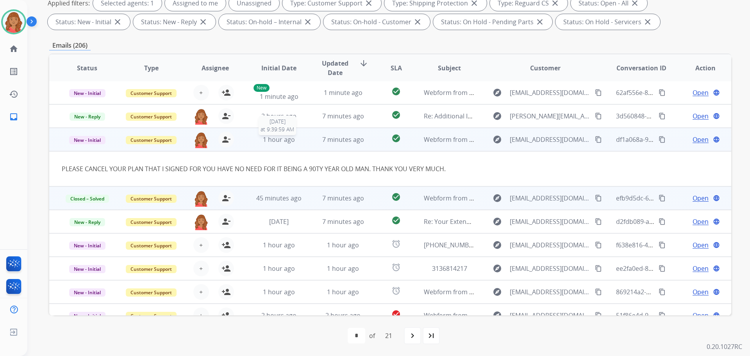
scroll to position [36, 0]
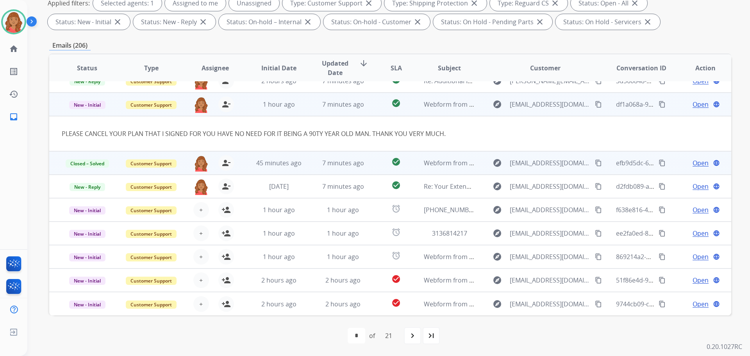
click at [695, 102] on span "Open" at bounding box center [701, 104] width 16 height 9
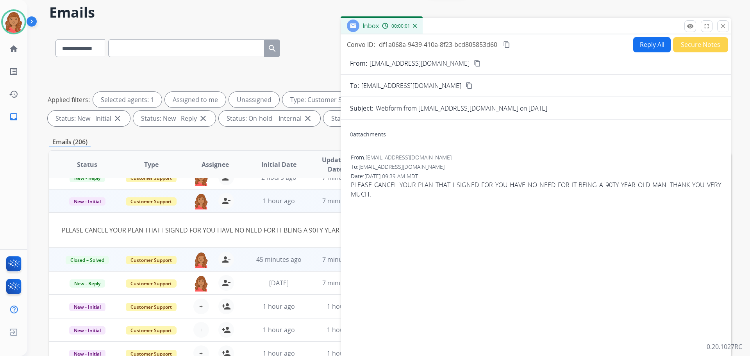
scroll to position [9, 0]
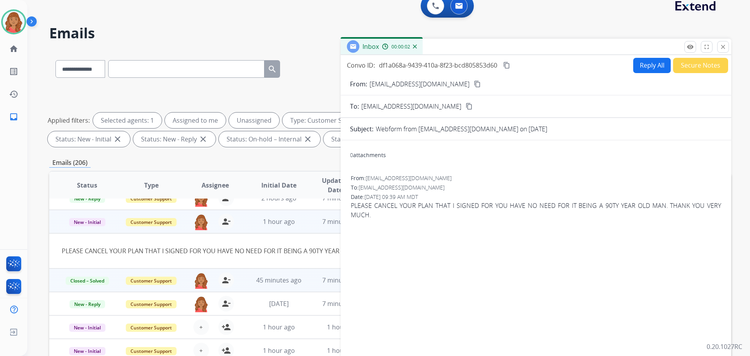
click at [474, 85] on mat-icon "content_copy" at bounding box center [477, 84] width 7 height 7
click at [642, 72] on button "Reply All" at bounding box center [653, 65] width 38 height 15
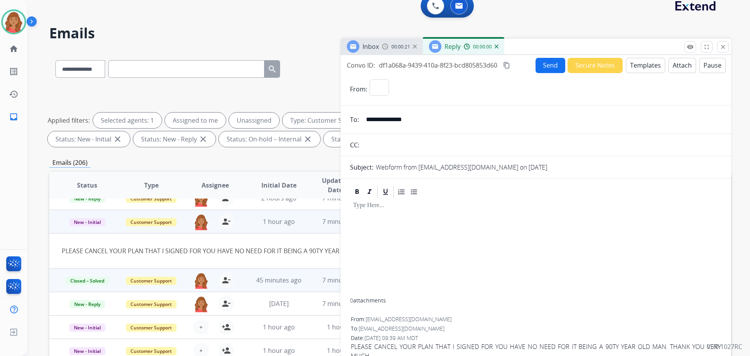
select select "**********"
click at [216, 159] on div "Emails (206)" at bounding box center [390, 163] width 682 height 10
click at [634, 67] on button "Templates" at bounding box center [645, 65] width 39 height 15
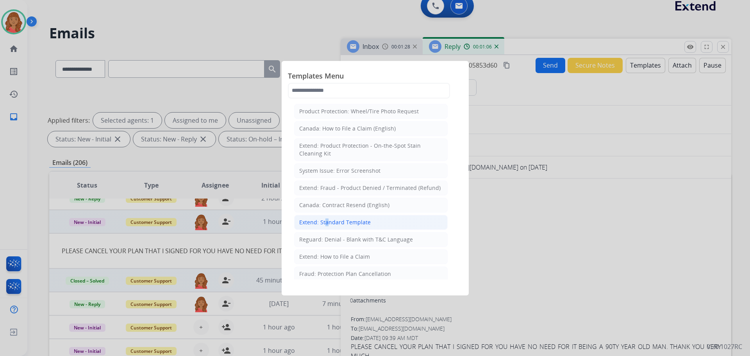
drag, startPoint x: 324, startPoint y: 222, endPoint x: 333, endPoint y: 225, distance: 9.0
click at [325, 222] on div "Extend: Standard Template" at bounding box center [335, 222] width 72 height 8
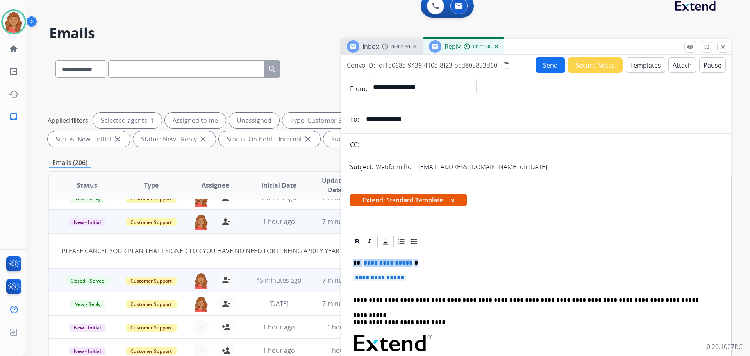
drag, startPoint x: 392, startPoint y: 280, endPoint x: 351, endPoint y: 260, distance: 45.8
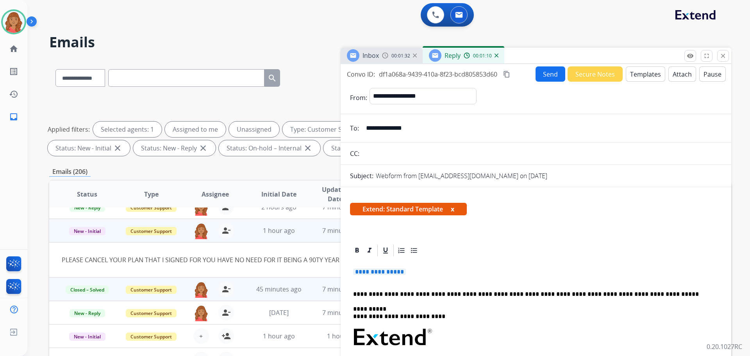
drag, startPoint x: 417, startPoint y: 272, endPoint x: 329, endPoint y: 270, distance: 88.0
click at [328, 270] on div "**********" at bounding box center [390, 270] width 682 height 423
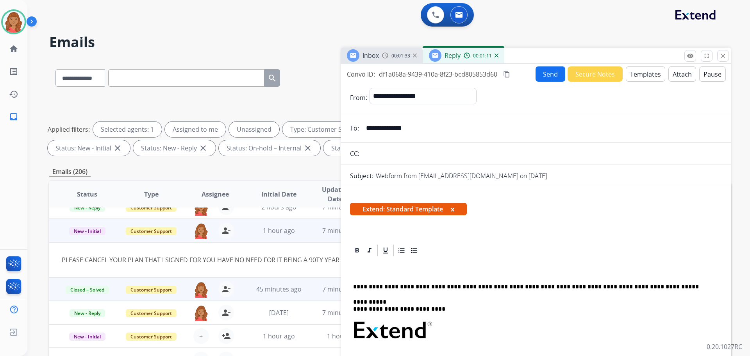
drag, startPoint x: 368, startPoint y: 269, endPoint x: 362, endPoint y: 274, distance: 7.6
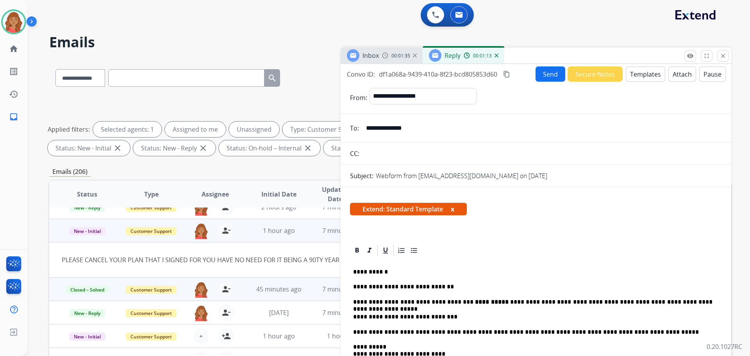
click at [510, 72] on mat-icon "content_copy" at bounding box center [506, 74] width 7 height 7
click at [547, 75] on button "Send" at bounding box center [551, 73] width 30 height 15
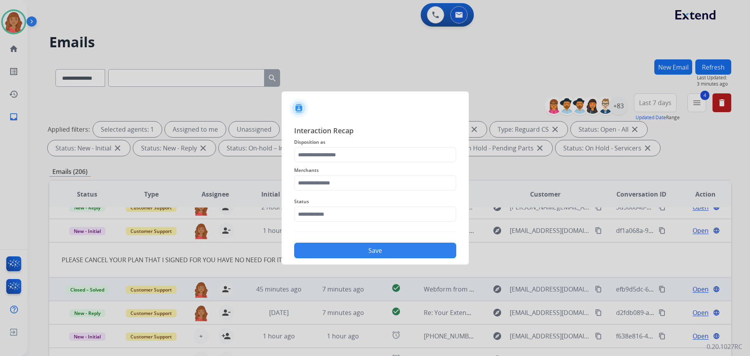
click at [298, 130] on span "Interaction Recap" at bounding box center [375, 131] width 162 height 13
click at [313, 159] on input "text" at bounding box center [375, 155] width 162 height 16
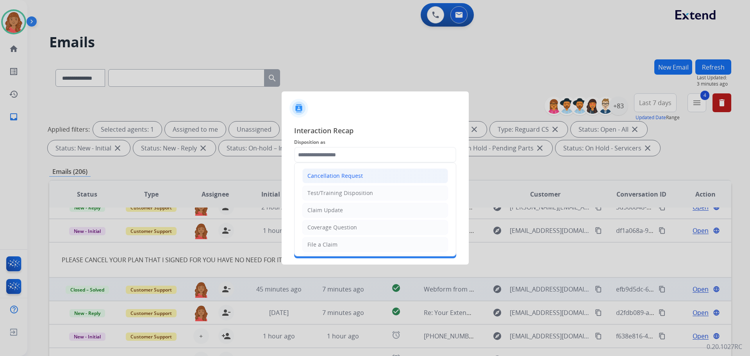
click at [325, 175] on div "Cancellation Request" at bounding box center [335, 176] width 55 height 8
type input "**********"
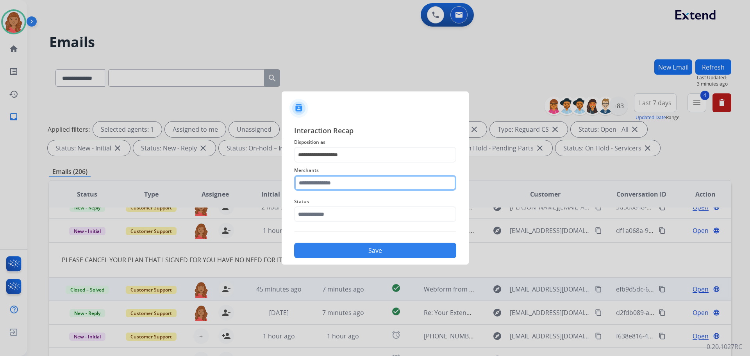
click at [324, 182] on input "text" at bounding box center [375, 183] width 162 height 16
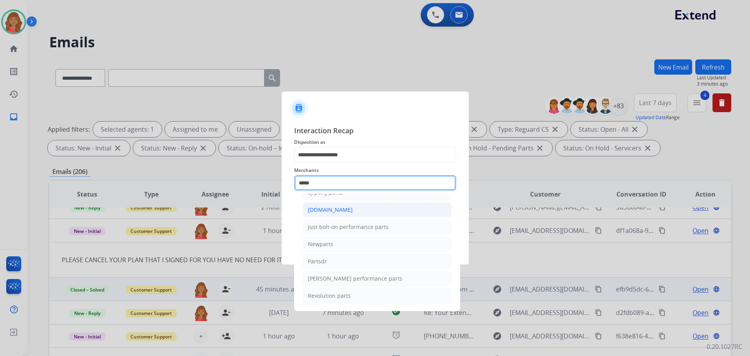
scroll to position [25, 0]
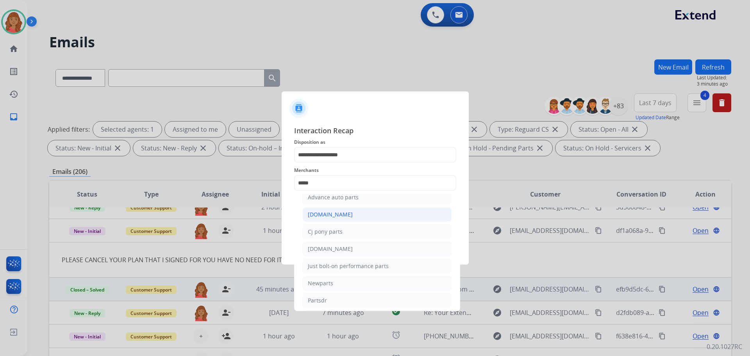
click at [318, 218] on div "[DOMAIN_NAME]" at bounding box center [330, 215] width 45 height 8
type input "**********"
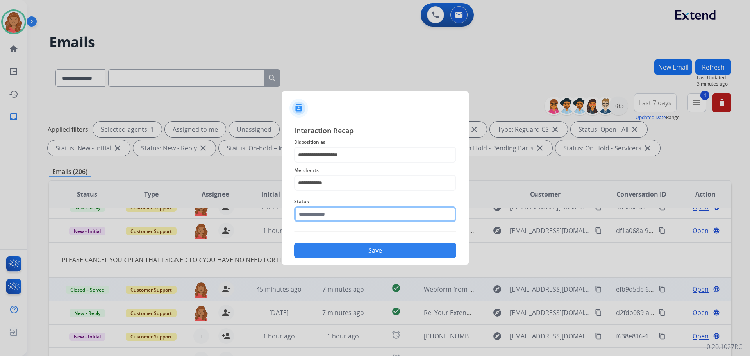
click at [312, 218] on input "text" at bounding box center [375, 214] width 162 height 16
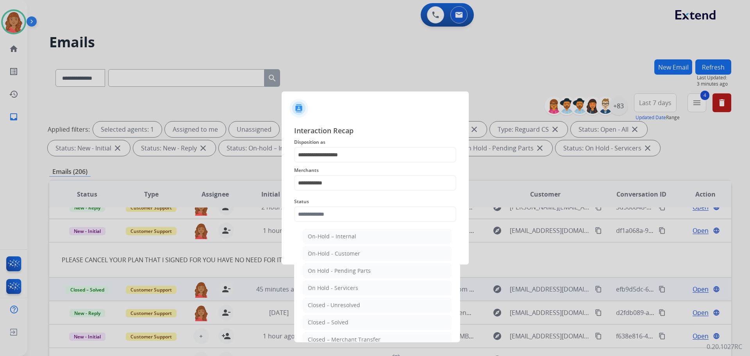
drag, startPoint x: 331, startPoint y: 321, endPoint x: 328, endPoint y: 308, distance: 13.1
click at [331, 319] on div "Closed – Solved" at bounding box center [328, 323] width 41 height 8
type input "**********"
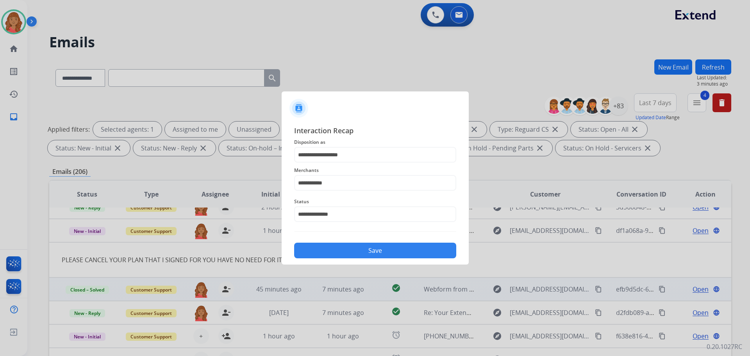
click at [324, 248] on button "Save" at bounding box center [375, 251] width 162 height 16
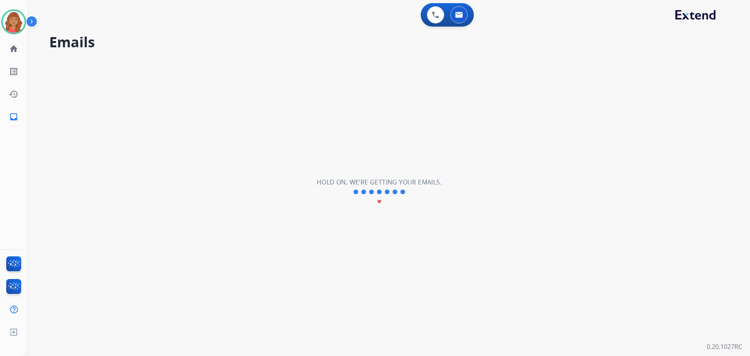
scroll to position [27, 0]
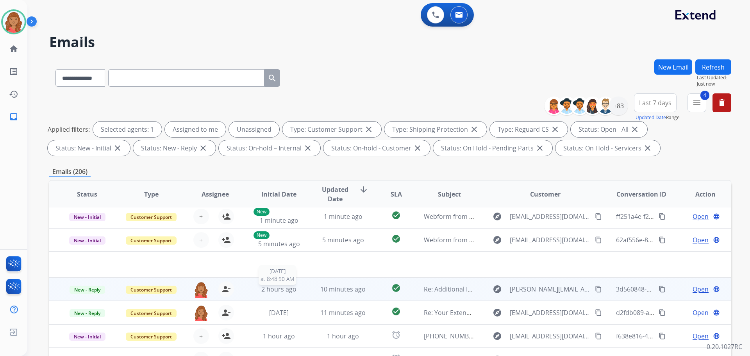
click at [299, 292] on div "2 hours ago" at bounding box center [279, 289] width 51 height 9
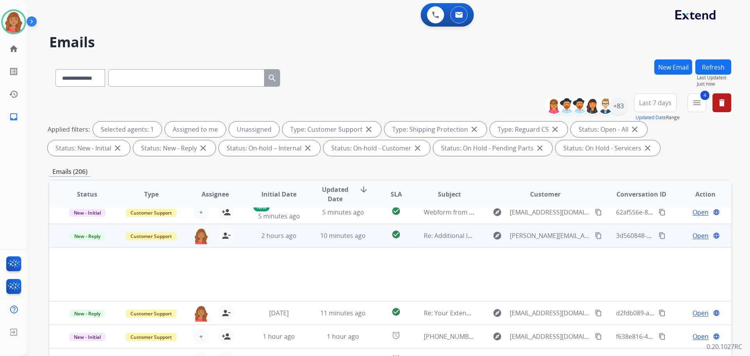
scroll to position [55, 0]
click at [693, 237] on span "Open" at bounding box center [701, 235] width 16 height 9
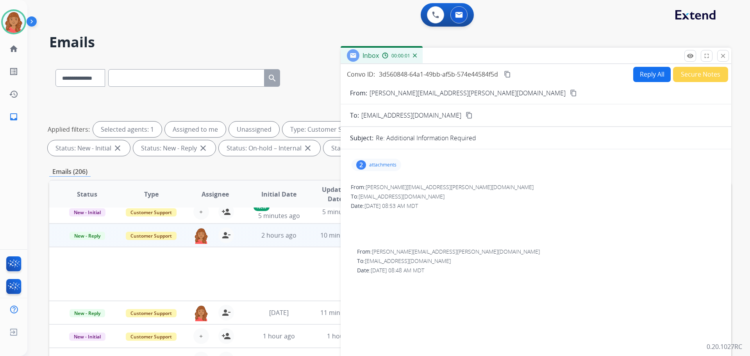
click at [378, 160] on div "2 attachments" at bounding box center [377, 165] width 50 height 13
click at [464, 199] on div "To: [EMAIL_ADDRESS][DOMAIN_NAME]" at bounding box center [536, 197] width 371 height 8
drag, startPoint x: 361, startPoint y: 164, endPoint x: 365, endPoint y: 165, distance: 3.9
click at [362, 164] on div "2" at bounding box center [361, 164] width 10 height 9
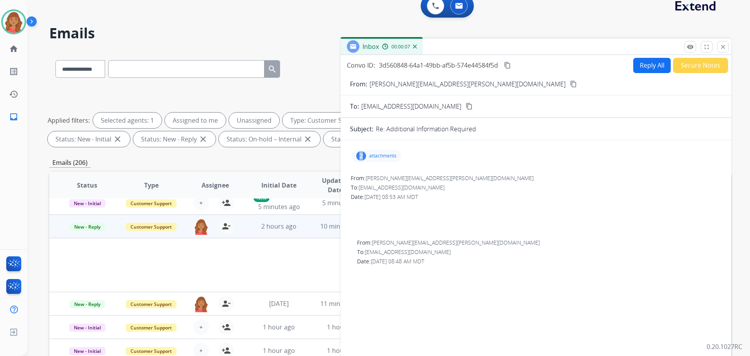
scroll to position [0, 0]
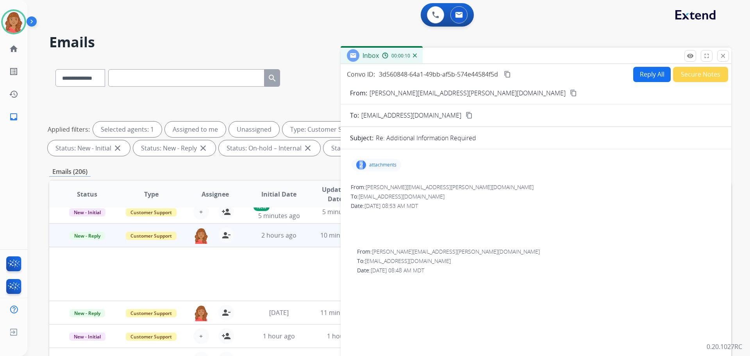
drag, startPoint x: 725, startPoint y: 54, endPoint x: 718, endPoint y: 58, distance: 8.9
click at [726, 55] on mat-icon "close" at bounding box center [723, 55] width 7 height 7
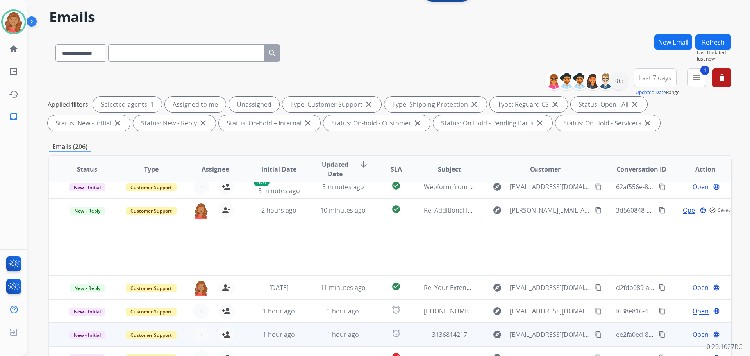
scroll to position [117, 0]
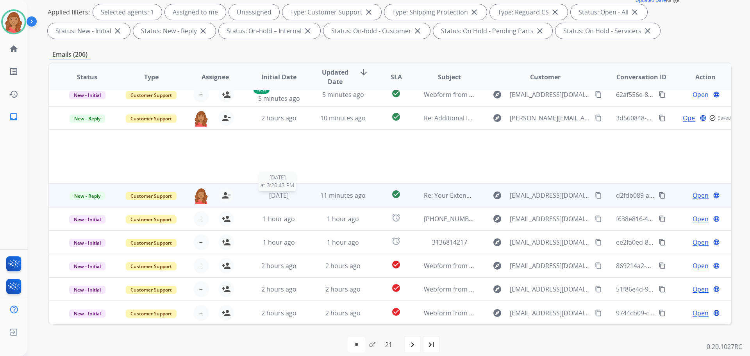
click at [269, 197] on span "[DATE]" at bounding box center [279, 195] width 20 height 9
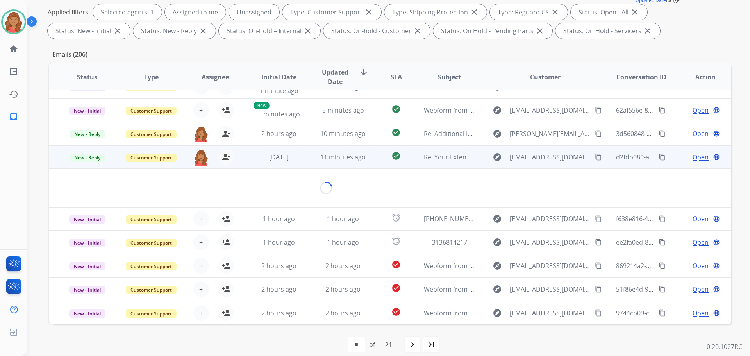
scroll to position [45, 0]
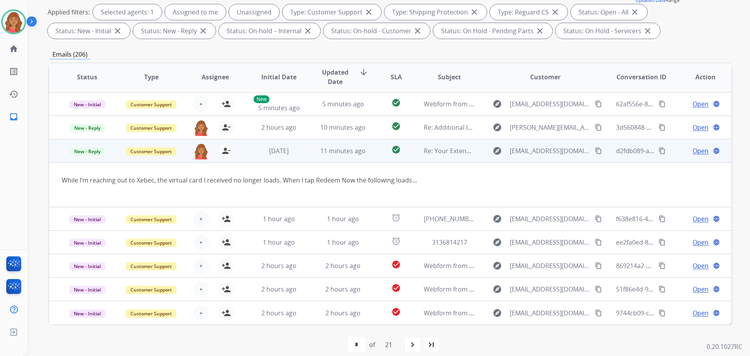
click at [693, 150] on span "Open" at bounding box center [701, 150] width 16 height 9
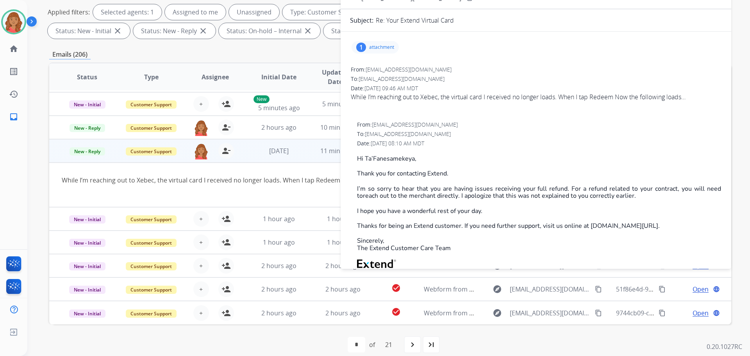
scroll to position [39, 0]
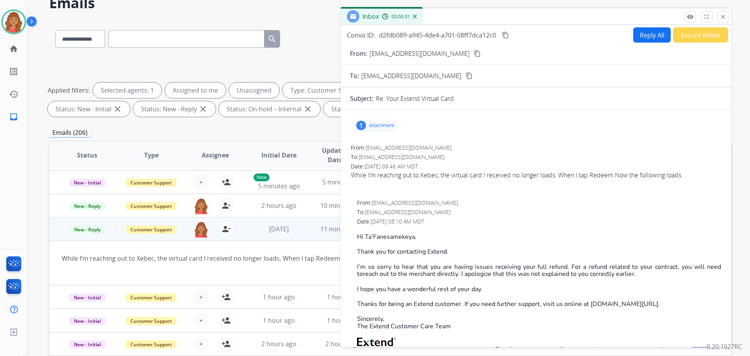
click at [386, 124] on p "attachment" at bounding box center [381, 125] width 25 height 6
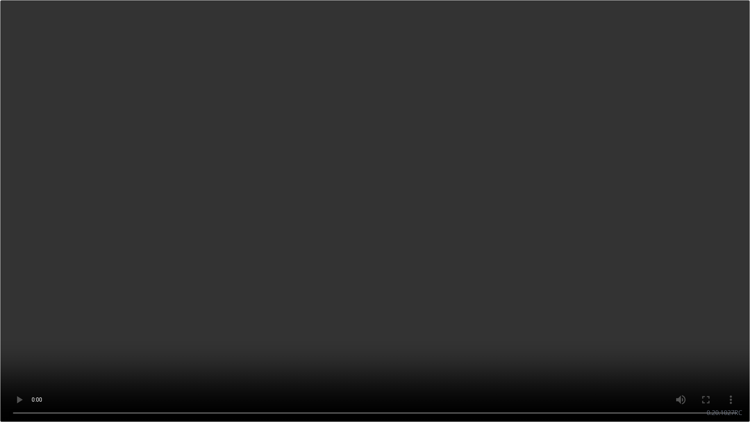
click at [303, 35] on video at bounding box center [375, 211] width 750 height 422
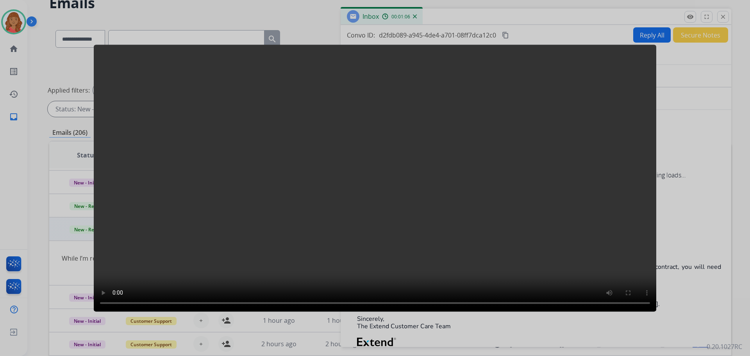
click at [680, 132] on div at bounding box center [375, 178] width 750 height 356
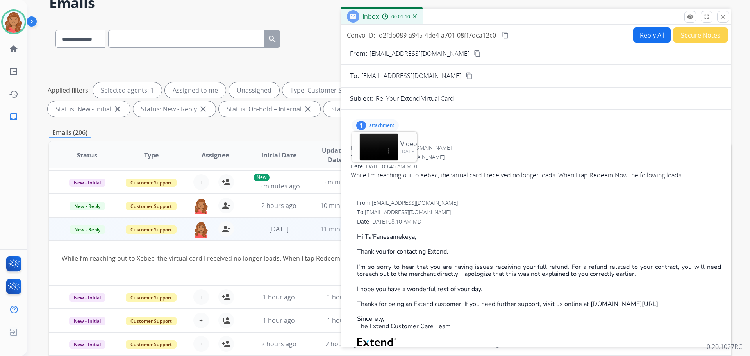
click at [374, 126] on p "attachment" at bounding box center [381, 125] width 25 height 6
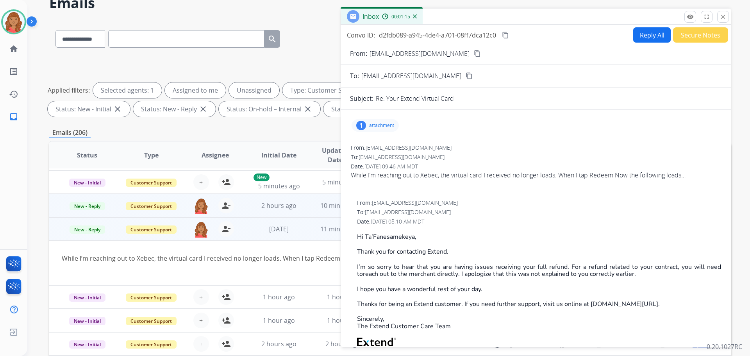
click at [305, 209] on td "10 minutes ago" at bounding box center [337, 205] width 64 height 23
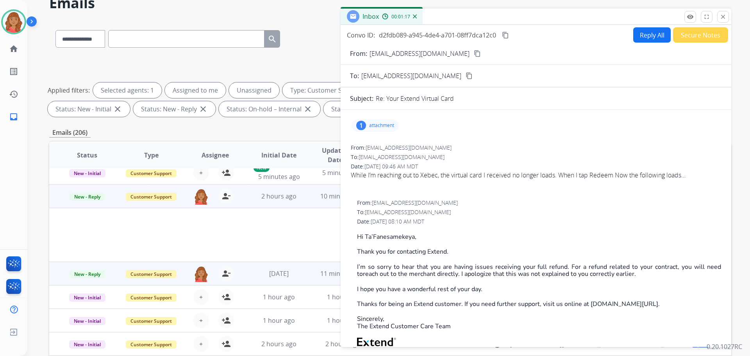
click at [306, 199] on td "10 minutes ago" at bounding box center [337, 195] width 64 height 23
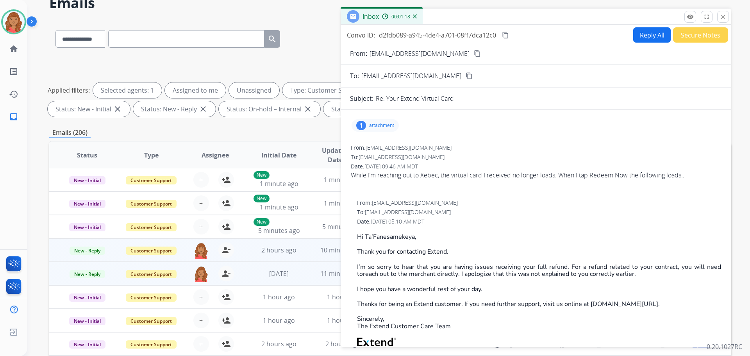
click at [305, 247] on td "10 minutes ago" at bounding box center [337, 249] width 64 height 23
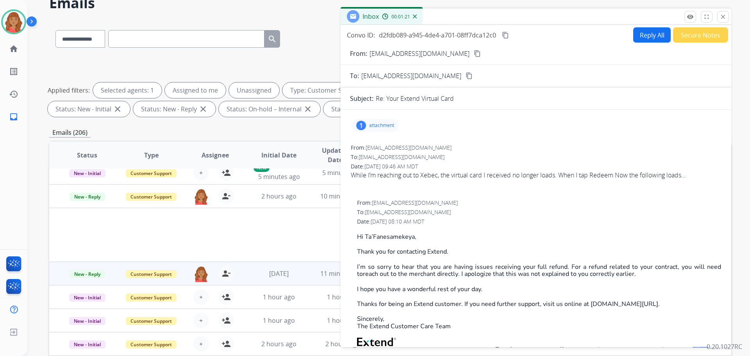
drag, startPoint x: 723, startPoint y: 19, endPoint x: 723, endPoint y: 27, distance: 8.2
click at [724, 22] on button "close Close" at bounding box center [724, 17] width 12 height 12
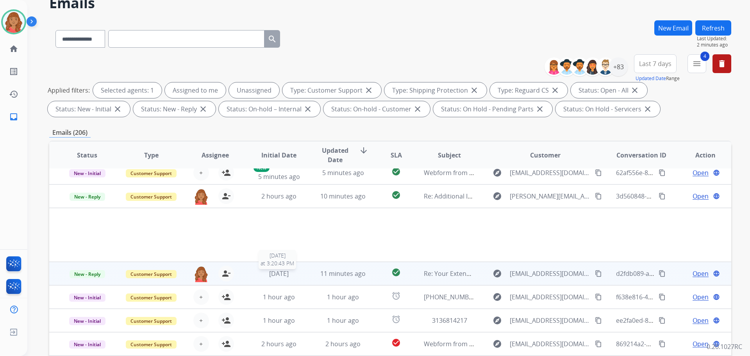
click at [293, 277] on div "[DATE]" at bounding box center [279, 273] width 51 height 9
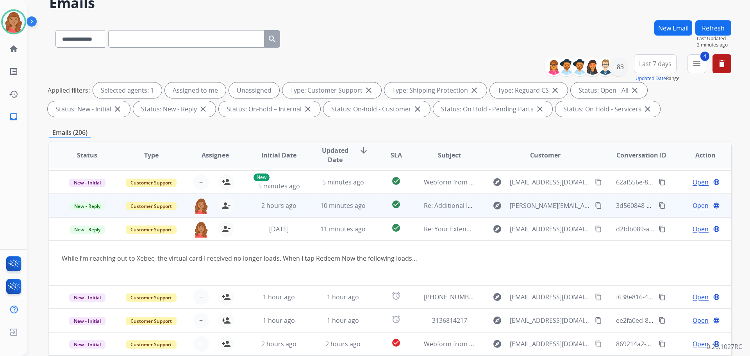
click at [695, 204] on span "Open" at bounding box center [701, 205] width 16 height 9
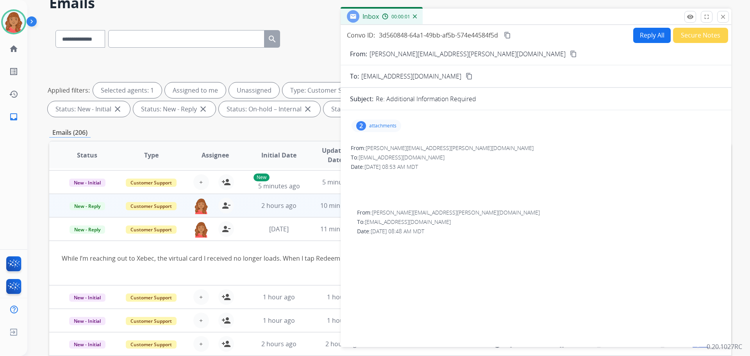
click at [379, 126] on p "attachments" at bounding box center [382, 126] width 27 height 6
click at [401, 145] on div "Video.mov download [DATE] 11:10 AM" at bounding box center [424, 148] width 47 height 16
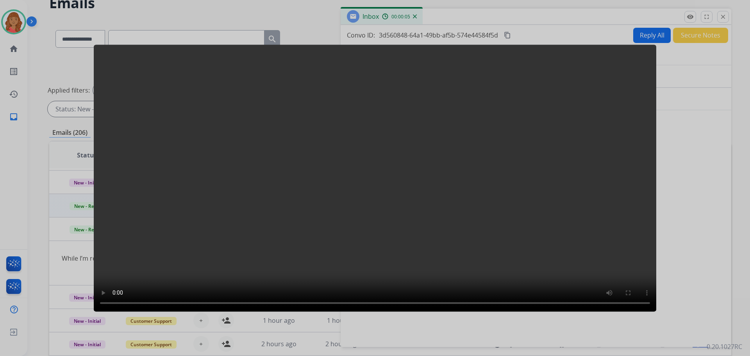
click at [375, 196] on video at bounding box center [375, 178] width 563 height 267
click at [547, 25] on div at bounding box center [375, 178] width 750 height 356
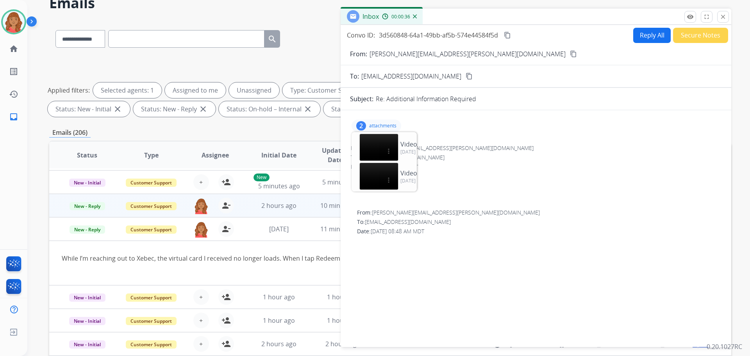
click at [503, 173] on div "﻿ ﻿ ﻿" at bounding box center [536, 185] width 371 height 28
click at [570, 55] on mat-icon "content_copy" at bounding box center [573, 53] width 7 height 7
click at [570, 53] on mat-icon "content_copy" at bounding box center [573, 53] width 7 height 7
click at [655, 35] on button "Reply All" at bounding box center [653, 35] width 38 height 15
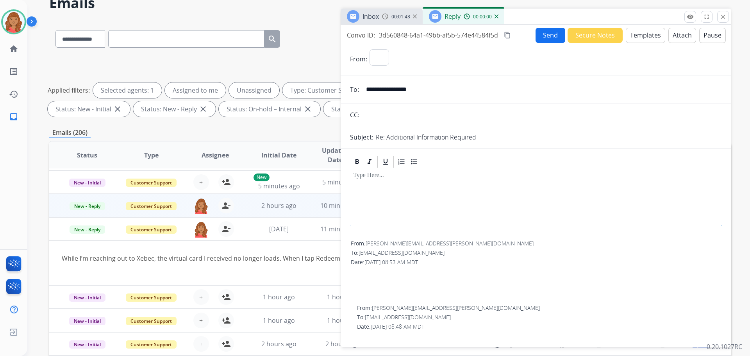
click at [638, 36] on button "Templates" at bounding box center [645, 35] width 39 height 15
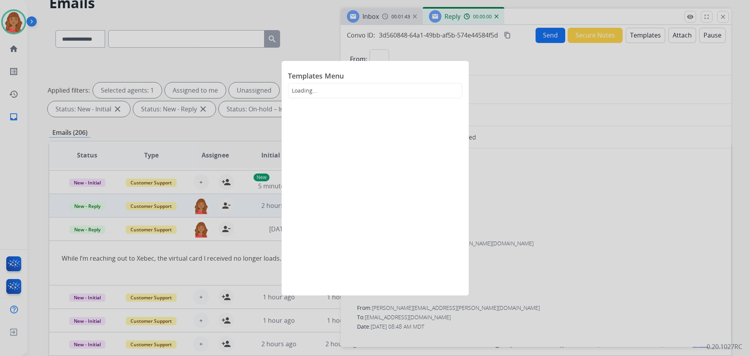
select select "**********"
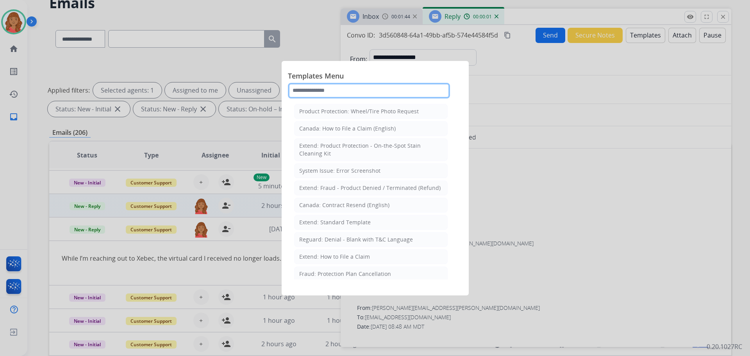
click at [379, 88] on input "text" at bounding box center [369, 91] width 162 height 16
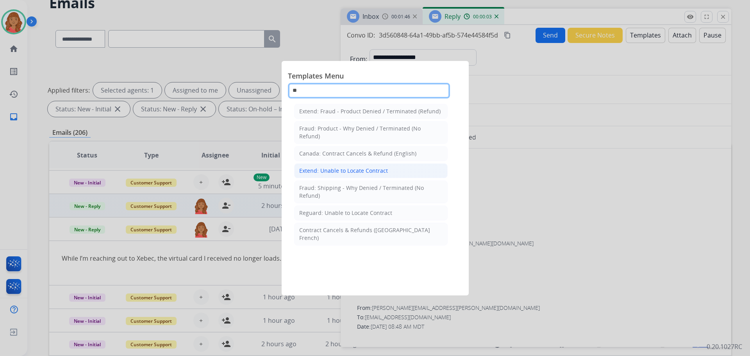
type input "**"
click at [341, 173] on div "Extend: Unable to Locate Contract" at bounding box center [343, 171] width 89 height 8
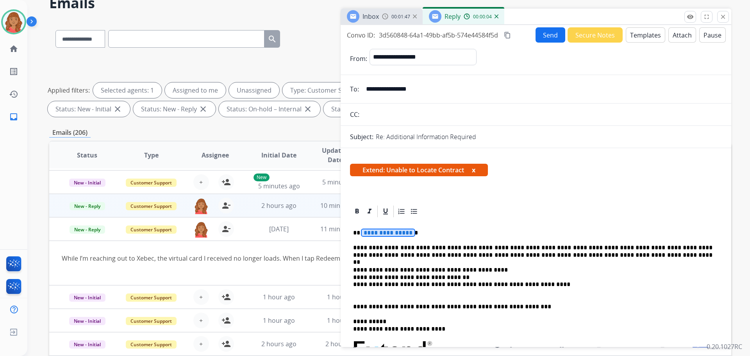
click at [405, 231] on span "**********" at bounding box center [388, 232] width 53 height 7
drag, startPoint x: 555, startPoint y: 46, endPoint x: 549, endPoint y: 34, distance: 13.3
click at [555, 45] on form "**********" at bounding box center [536, 327] width 391 height 569
click at [549, 34] on button "Send" at bounding box center [551, 34] width 30 height 15
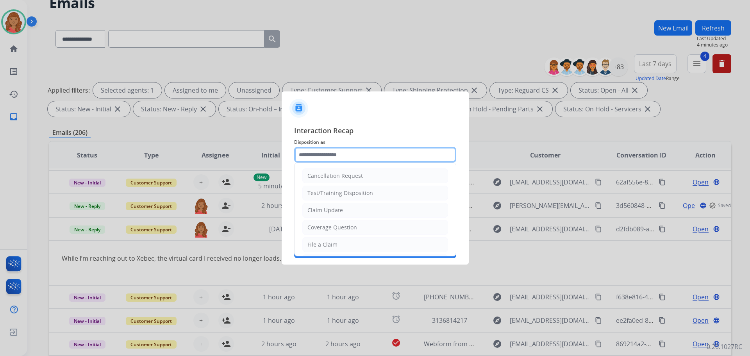
click at [358, 155] on input "text" at bounding box center [375, 155] width 162 height 16
click at [340, 209] on div "Claim Update" at bounding box center [326, 210] width 36 height 8
type input "**********"
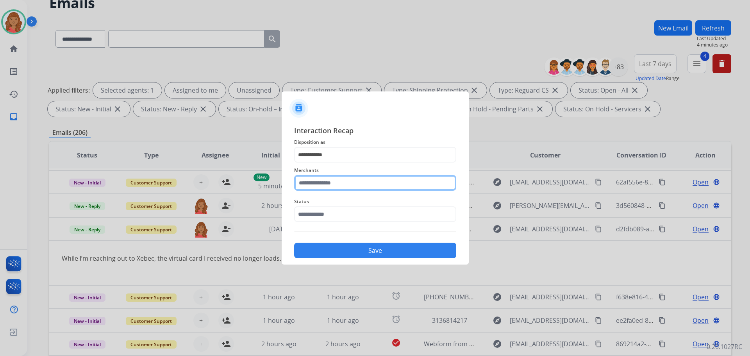
click at [331, 181] on input "text" at bounding box center [375, 183] width 162 height 16
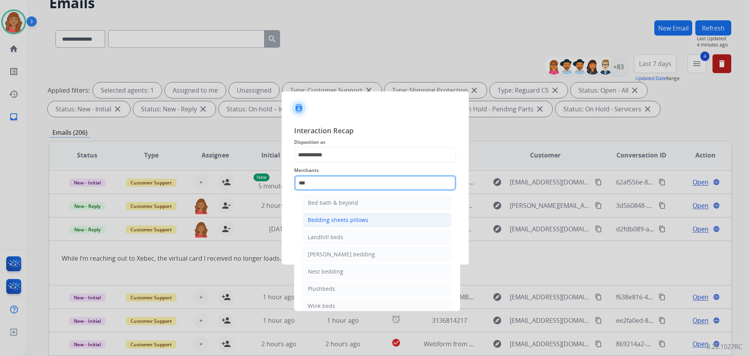
scroll to position [0, 0]
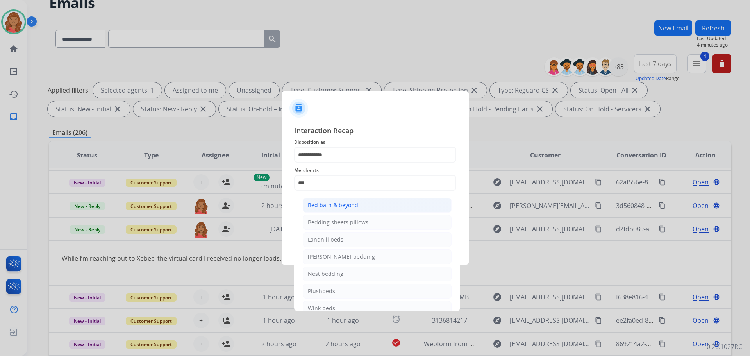
click at [326, 209] on div "Bed bath & beyond" at bounding box center [333, 205] width 50 height 8
type input "**********"
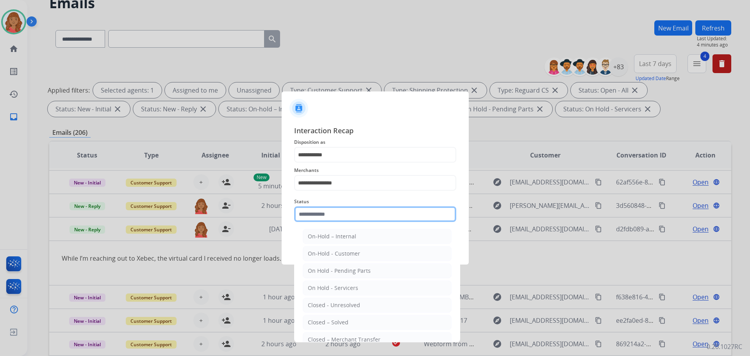
drag, startPoint x: 310, startPoint y: 212, endPoint x: 317, endPoint y: 259, distance: 46.9
click at [311, 216] on input "text" at bounding box center [375, 214] width 162 height 16
click at [321, 322] on div "Closed – Solved" at bounding box center [328, 323] width 41 height 8
type input "**********"
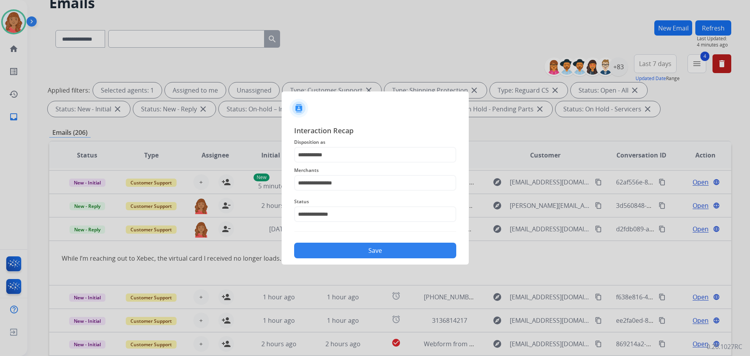
click at [326, 238] on div "**********" at bounding box center [375, 191] width 162 height 133
click at [326, 249] on button "Save" at bounding box center [375, 251] width 162 height 16
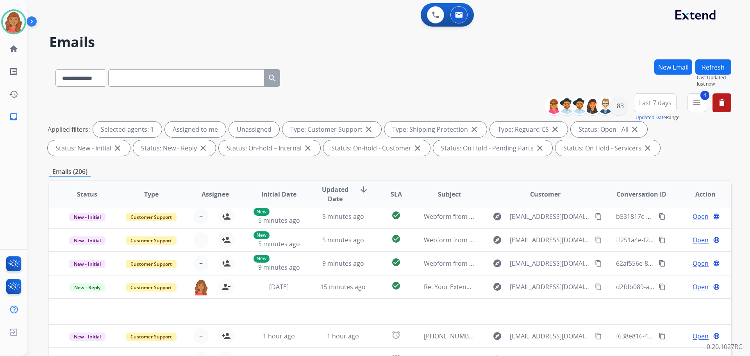
scroll to position [27, 0]
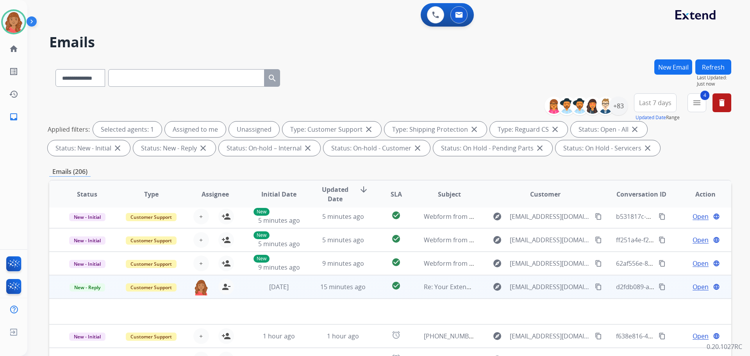
click at [333, 293] on td "15 minutes ago" at bounding box center [337, 286] width 64 height 23
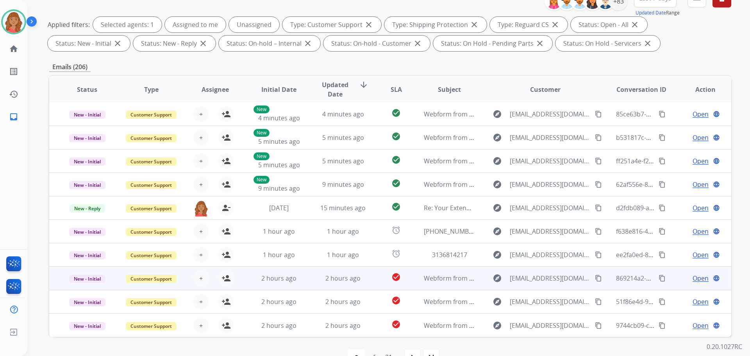
scroll to position [126, 0]
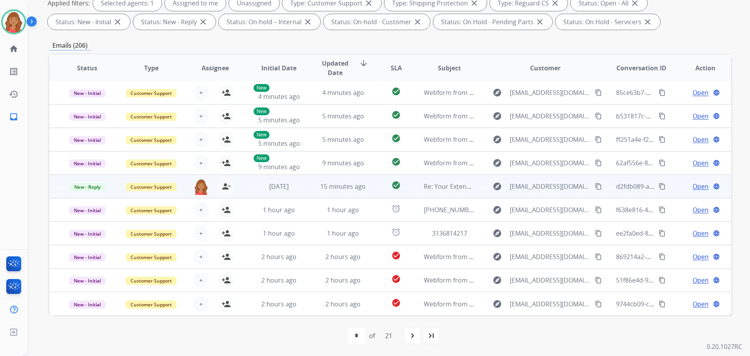
click at [315, 185] on td "15 minutes ago" at bounding box center [337, 186] width 64 height 23
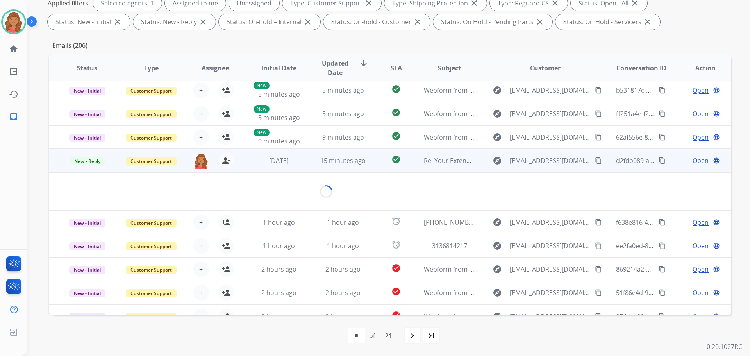
scroll to position [45, 0]
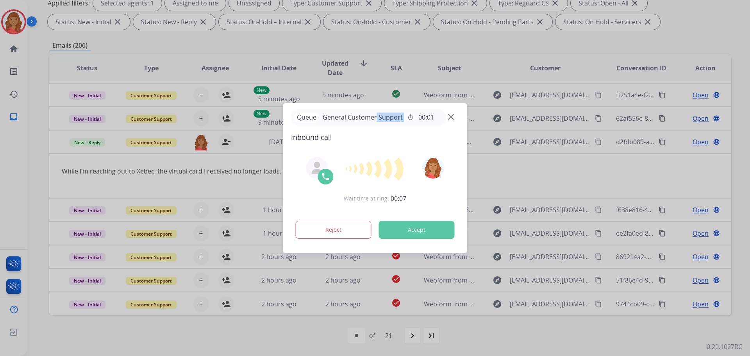
drag, startPoint x: 399, startPoint y: 116, endPoint x: 376, endPoint y: 123, distance: 23.4
click at [376, 123] on div "Queue General Customer Support timer 00:01" at bounding box center [369, 117] width 156 height 16
click at [431, 151] on div "Wait time at ring: 00:08 Reject Accept" at bounding box center [375, 198] width 168 height 97
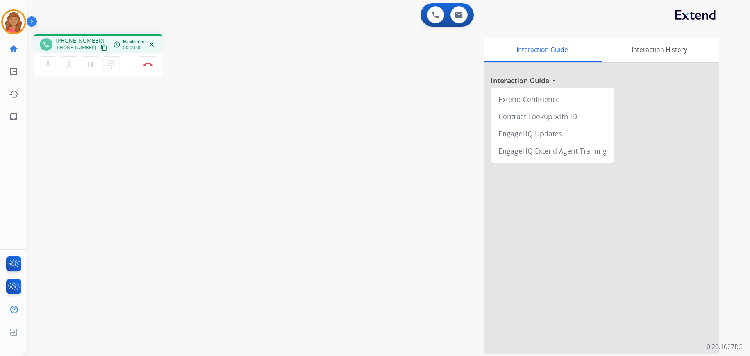
click at [100, 45] on mat-icon "content_copy" at bounding box center [103, 47] width 7 height 7
click at [150, 65] on img at bounding box center [147, 65] width 9 height 4
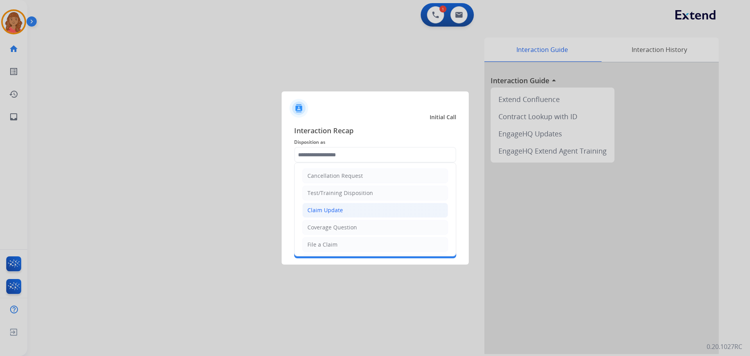
click at [329, 212] on div "Claim Update" at bounding box center [326, 210] width 36 height 8
type input "**********"
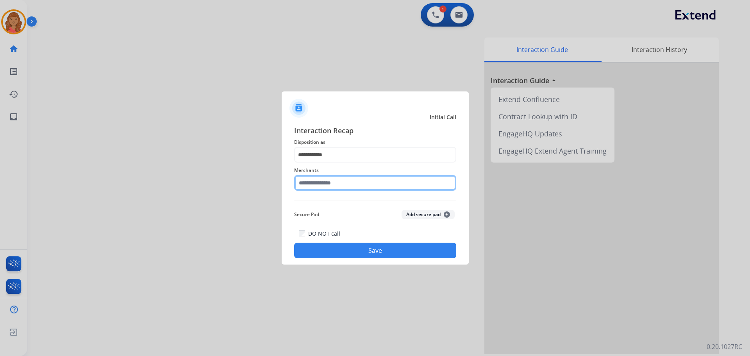
click at [323, 182] on input "text" at bounding box center [375, 183] width 162 height 16
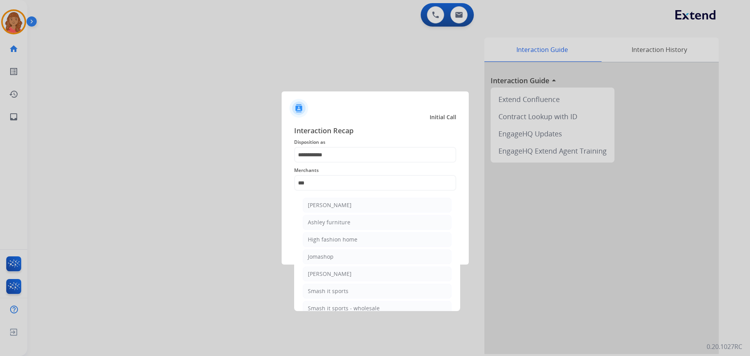
click at [326, 220] on div "Ashley furniture" at bounding box center [329, 222] width 43 height 8
type input "**********"
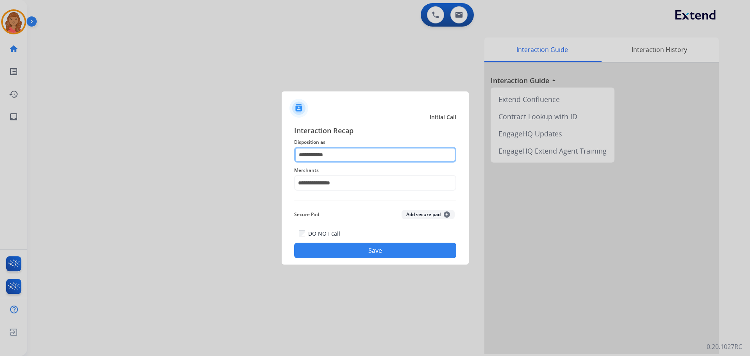
click at [333, 154] on input "**********" at bounding box center [375, 155] width 162 height 16
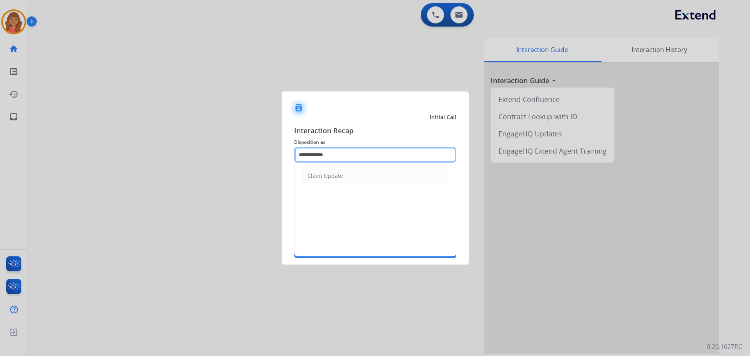
drag, startPoint x: 342, startPoint y: 157, endPoint x: 266, endPoint y: 143, distance: 77.4
click at [0, 143] on app-contact-recap-modal "**********" at bounding box center [0, 178] width 0 height 356
type input "*"
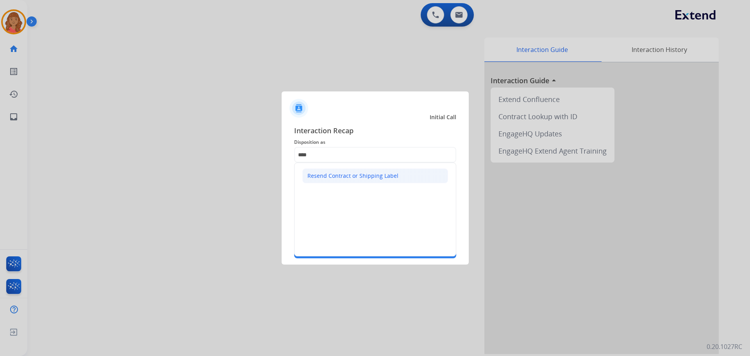
click at [351, 177] on div "Resend Contract or Shipping Label" at bounding box center [353, 176] width 91 height 8
type input "**********"
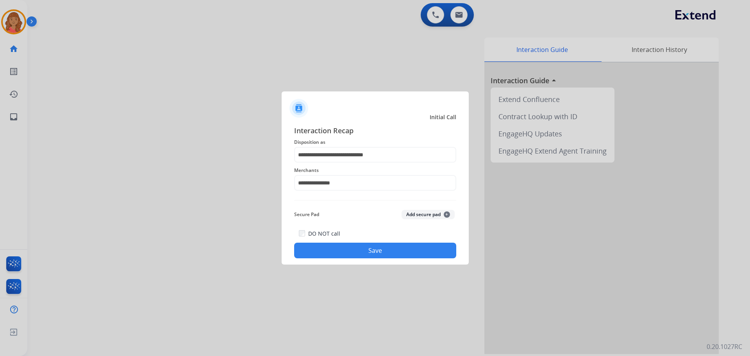
click at [352, 245] on button "Save" at bounding box center [375, 251] width 162 height 16
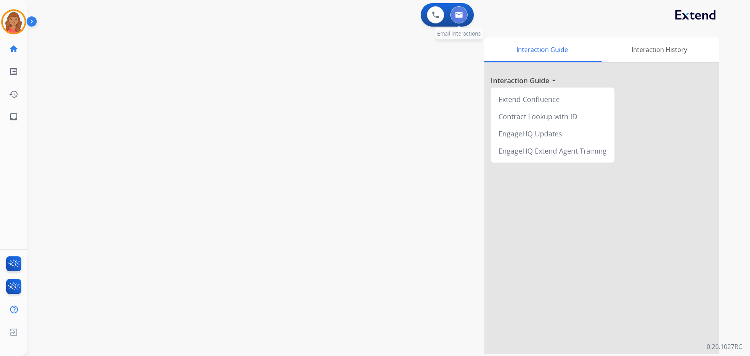
click at [462, 15] on img at bounding box center [459, 15] width 8 height 6
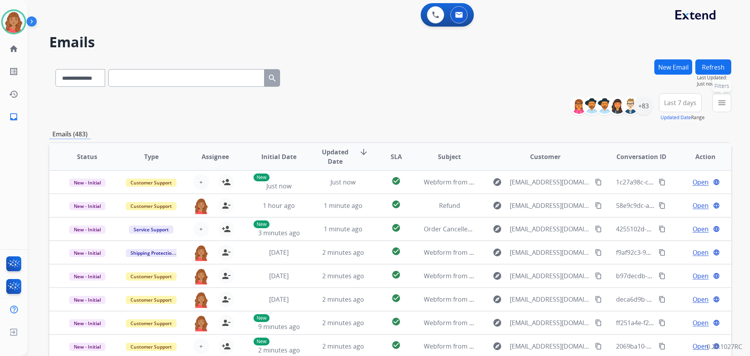
click at [722, 104] on mat-icon "menu" at bounding box center [722, 102] width 9 height 9
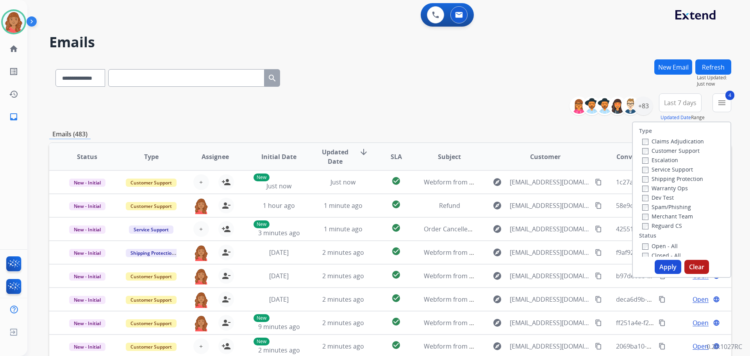
click at [659, 263] on button "Apply" at bounding box center [668, 267] width 27 height 14
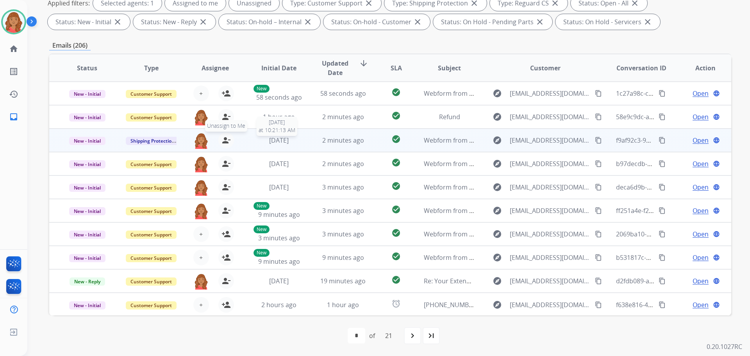
scroll to position [1, 0]
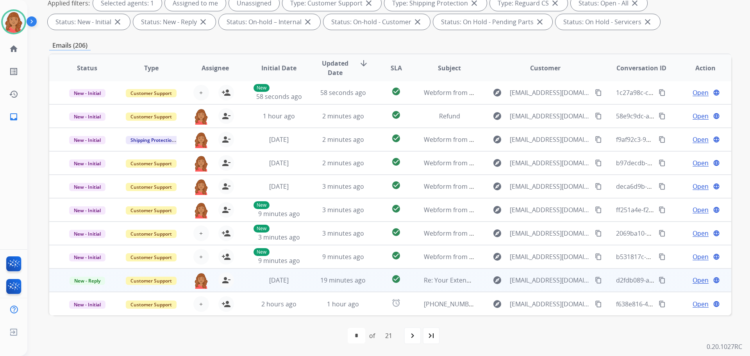
click at [283, 285] on td "[DATE]" at bounding box center [273, 280] width 64 height 23
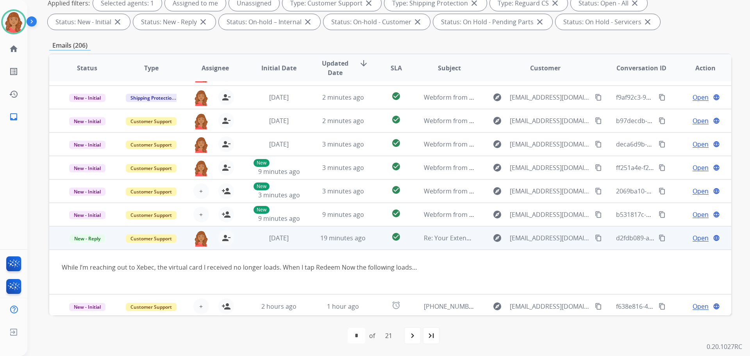
scroll to position [45, 0]
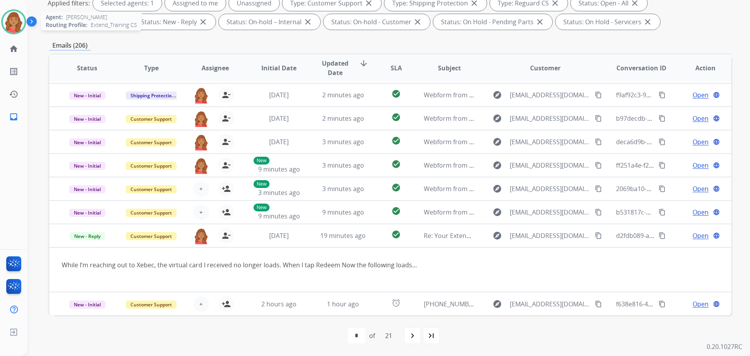
click at [15, 20] on img at bounding box center [14, 22] width 22 height 22
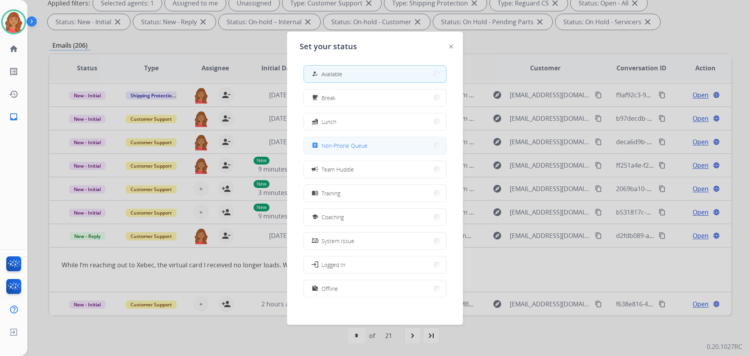
click at [333, 143] on span "Non-Phone Queue" at bounding box center [345, 145] width 46 height 8
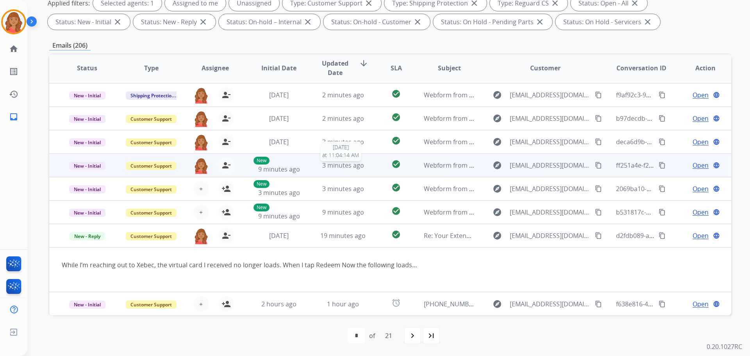
click at [322, 167] on span "3 minutes ago" at bounding box center [343, 165] width 42 height 9
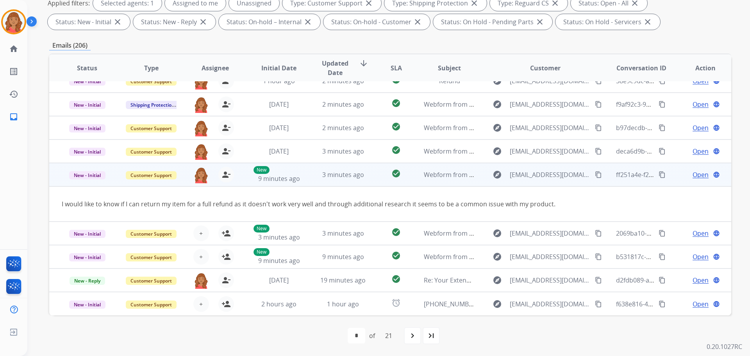
scroll to position [36, 0]
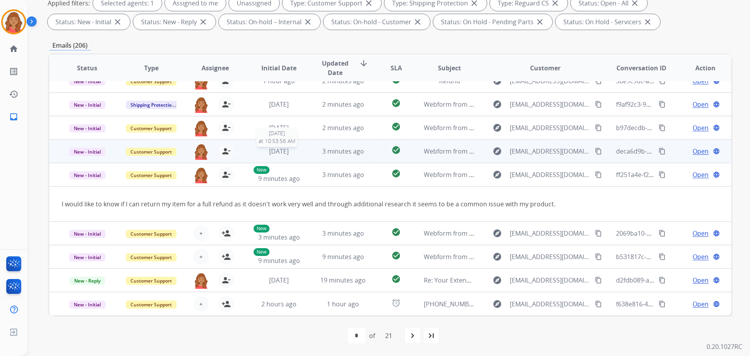
click at [289, 155] on span "[DATE]" at bounding box center [279, 151] width 20 height 9
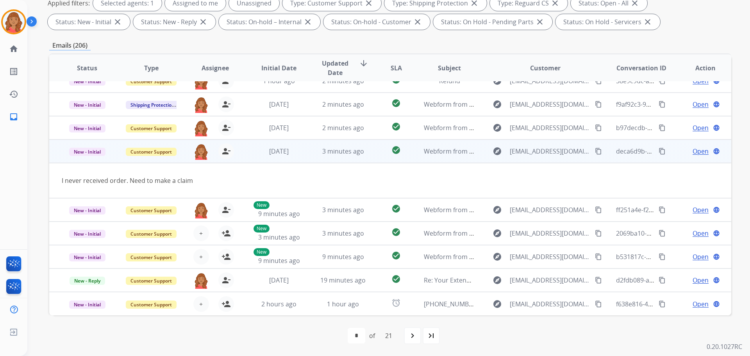
click at [693, 149] on span "Open" at bounding box center [701, 151] width 16 height 9
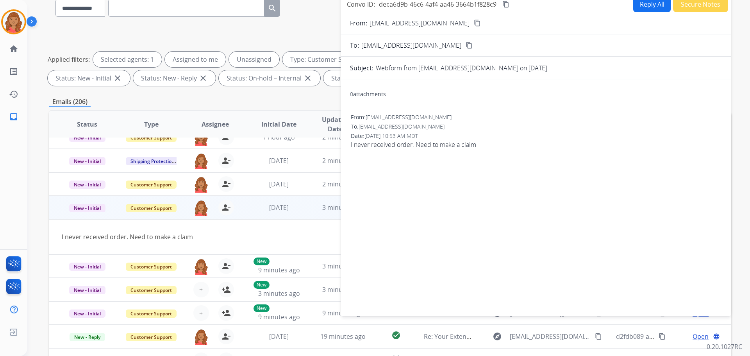
scroll to position [0, 0]
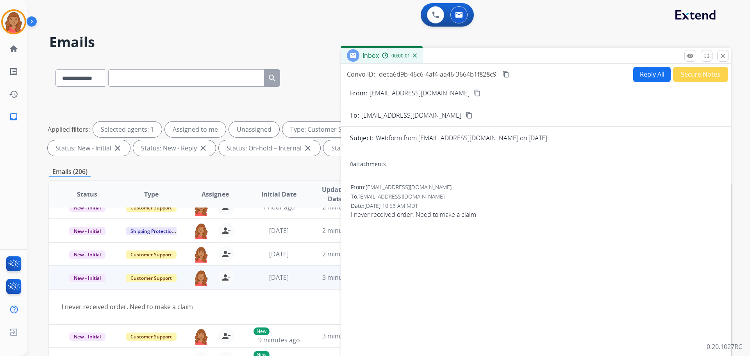
click at [646, 68] on button "Reply All" at bounding box center [653, 74] width 38 height 15
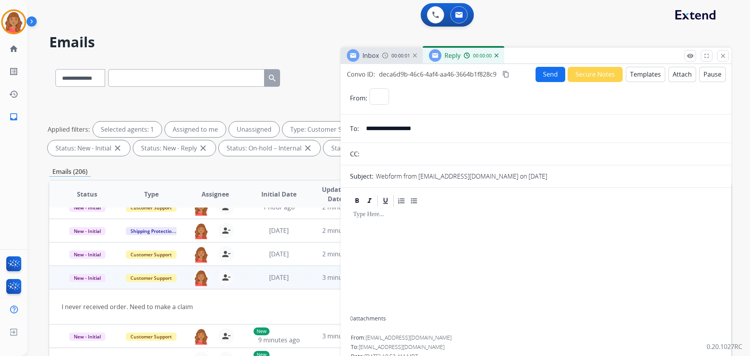
select select "**********"
drag, startPoint x: 628, startPoint y: 66, endPoint x: 631, endPoint y: 69, distance: 4.2
click at [630, 67] on div "**********" at bounding box center [536, 223] width 391 height 319
click at [634, 70] on button "Templates" at bounding box center [645, 74] width 39 height 15
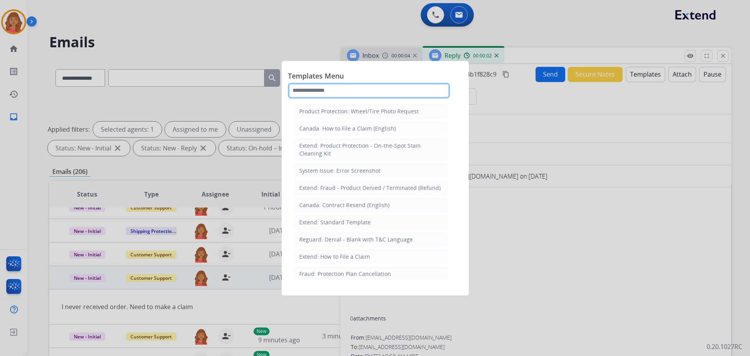
click at [330, 90] on input "text" at bounding box center [369, 91] width 162 height 16
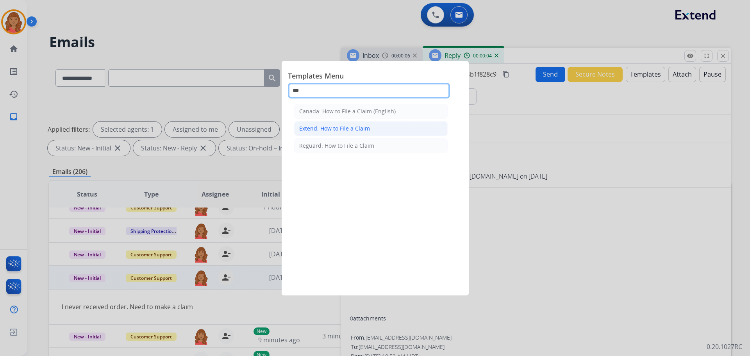
type input "***"
click at [330, 127] on div "Extend: How to File a Claim" at bounding box center [334, 129] width 71 height 8
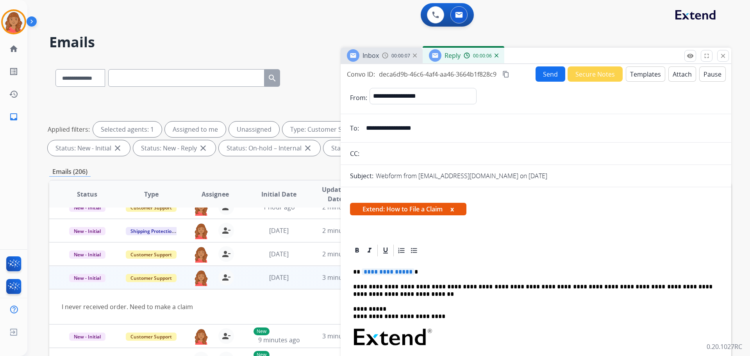
click at [409, 269] on span "**********" at bounding box center [388, 272] width 53 height 7
click at [546, 72] on button "Send" at bounding box center [551, 73] width 30 height 15
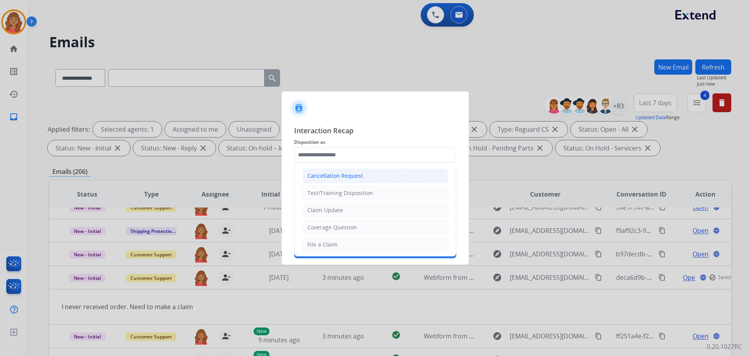
click at [333, 158] on input "text" at bounding box center [375, 155] width 162 height 16
click at [335, 211] on div "Claim Update" at bounding box center [326, 210] width 36 height 8
type input "**********"
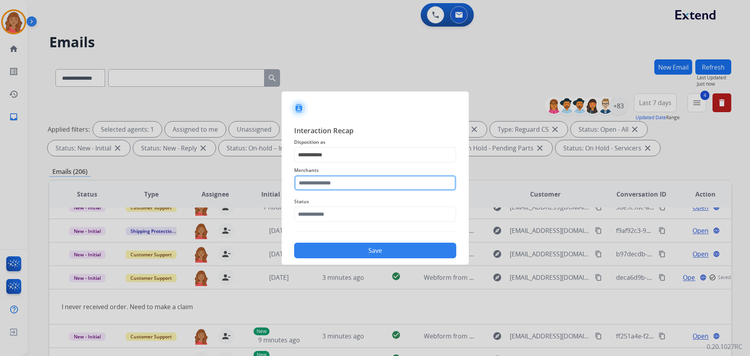
click at [327, 183] on input "text" at bounding box center [375, 183] width 162 height 16
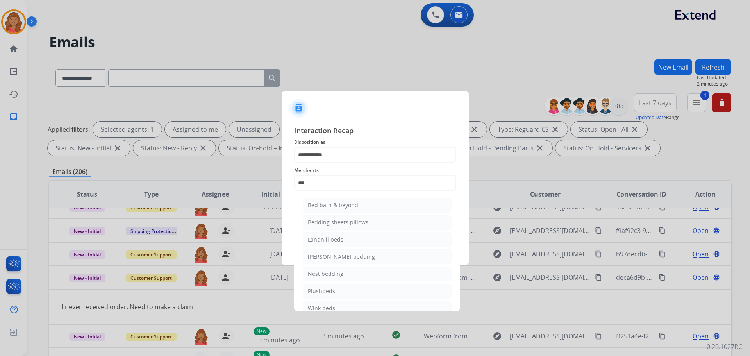
drag, startPoint x: 322, startPoint y: 204, endPoint x: 323, endPoint y: 209, distance: 4.8
click at [322, 204] on div "Bed bath & beyond" at bounding box center [333, 205] width 50 height 8
type input "**********"
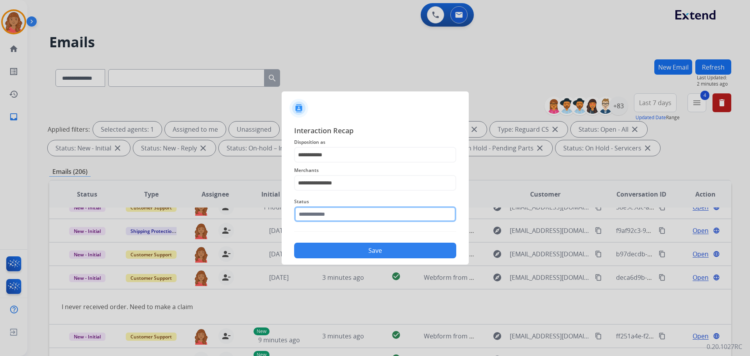
drag, startPoint x: 322, startPoint y: 217, endPoint x: 324, endPoint y: 223, distance: 6.4
click at [322, 219] on input "text" at bounding box center [375, 214] width 162 height 16
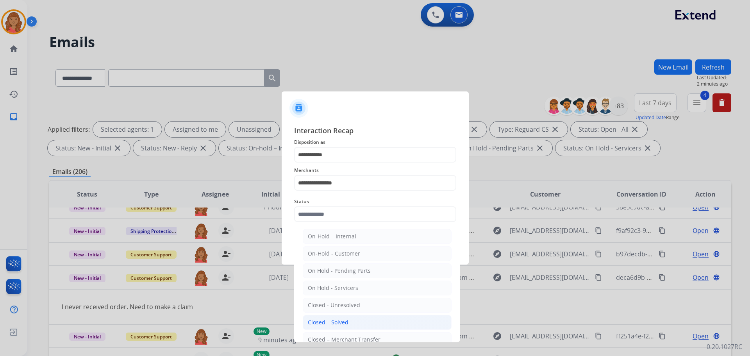
click at [338, 320] on div "Closed – Solved" at bounding box center [328, 323] width 41 height 8
type input "**********"
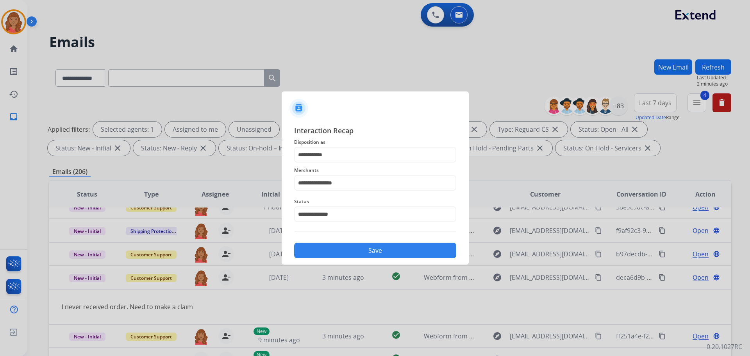
click at [338, 250] on button "Save" at bounding box center [375, 251] width 162 height 16
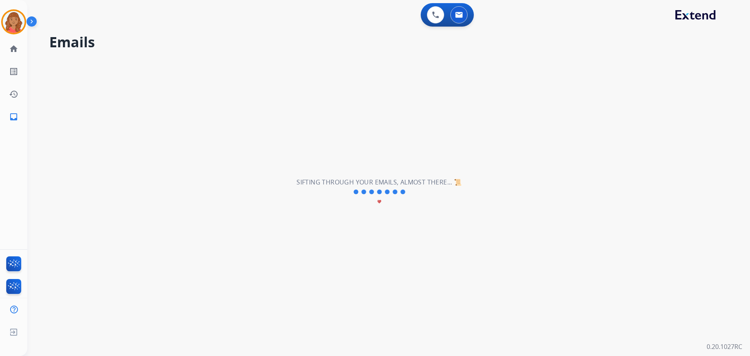
scroll to position [27, 0]
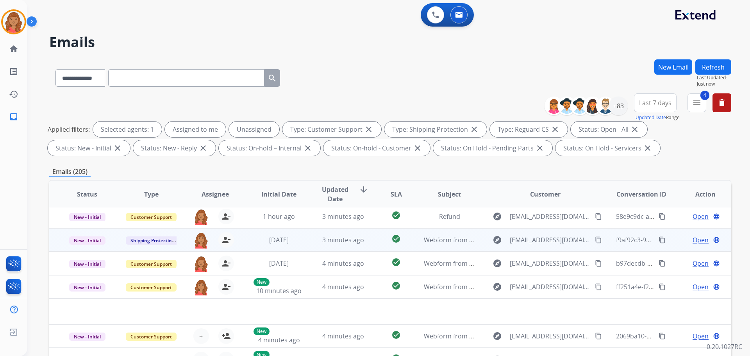
click at [306, 240] on td "3 minutes ago" at bounding box center [337, 239] width 64 height 23
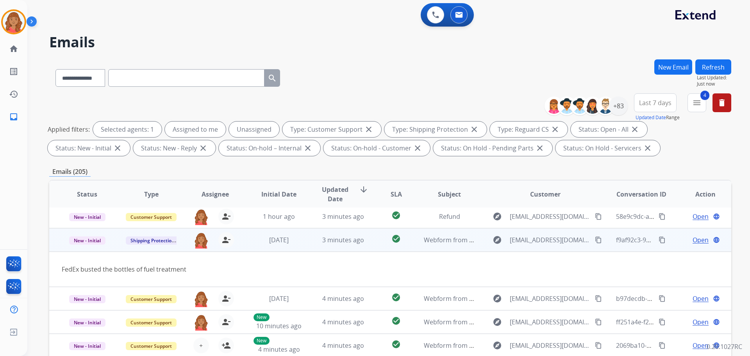
scroll to position [36, 0]
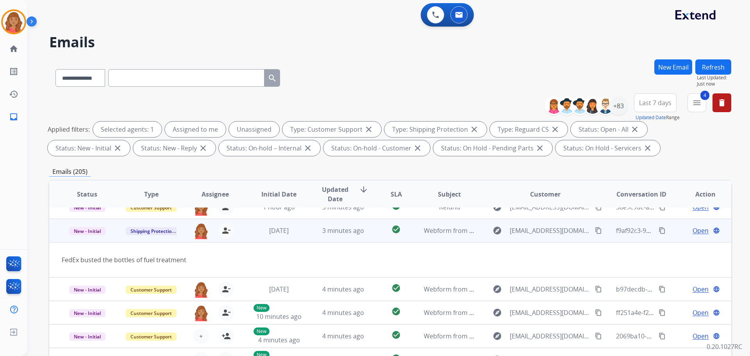
click at [698, 227] on span "Open" at bounding box center [701, 230] width 16 height 9
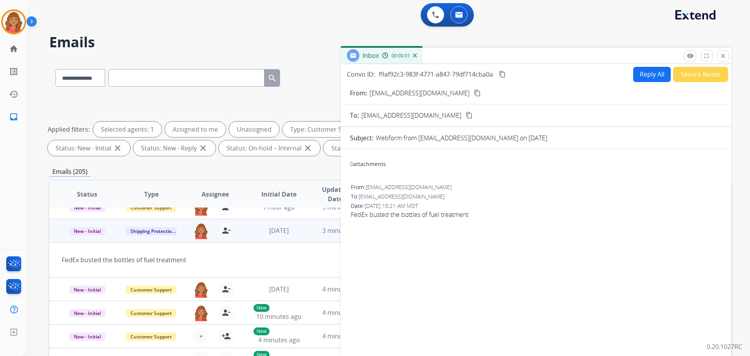
click at [639, 72] on button "Reply All" at bounding box center [653, 74] width 38 height 15
select select "**********"
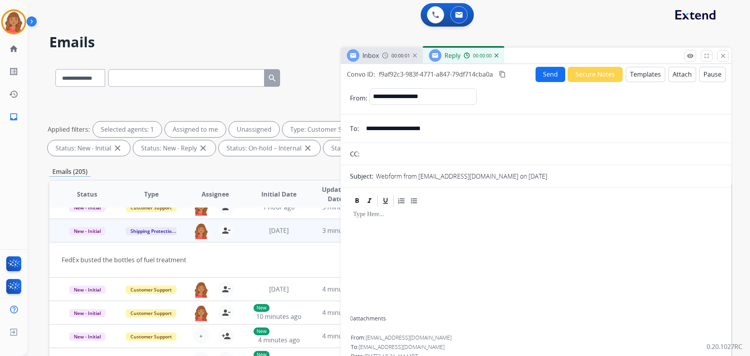
click at [644, 74] on button "Templates" at bounding box center [645, 74] width 39 height 15
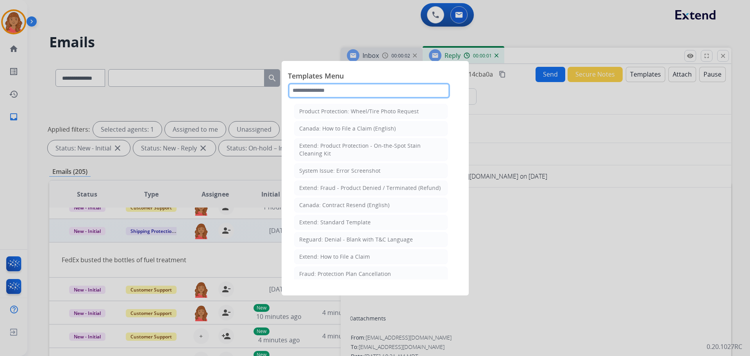
click at [361, 90] on input "text" at bounding box center [369, 91] width 162 height 16
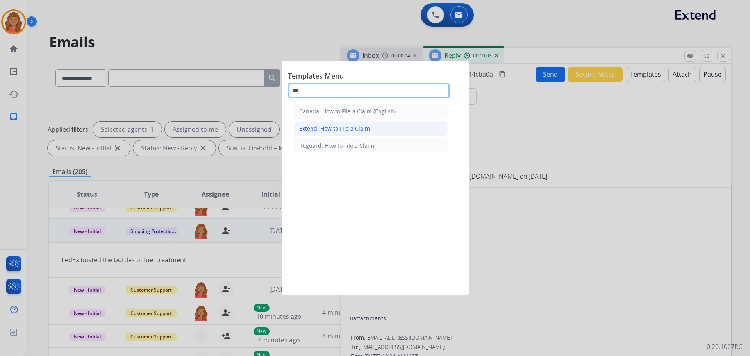
type input "***"
drag, startPoint x: 342, startPoint y: 122, endPoint x: 347, endPoint y: 161, distance: 40.1
click at [343, 122] on li "Extend: How to File a Claim" at bounding box center [371, 128] width 154 height 15
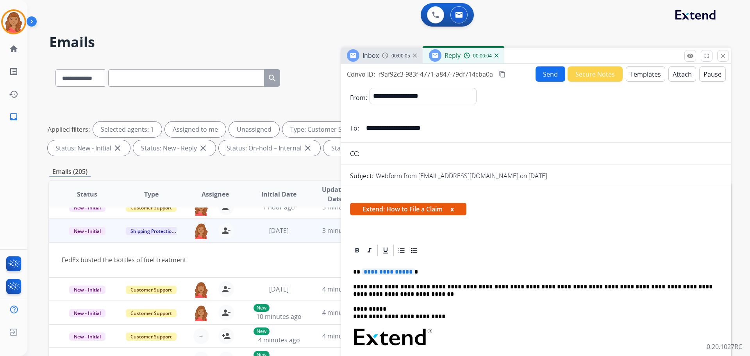
click at [406, 273] on span "**********" at bounding box center [388, 272] width 53 height 7
click at [545, 70] on button "Send" at bounding box center [551, 73] width 30 height 15
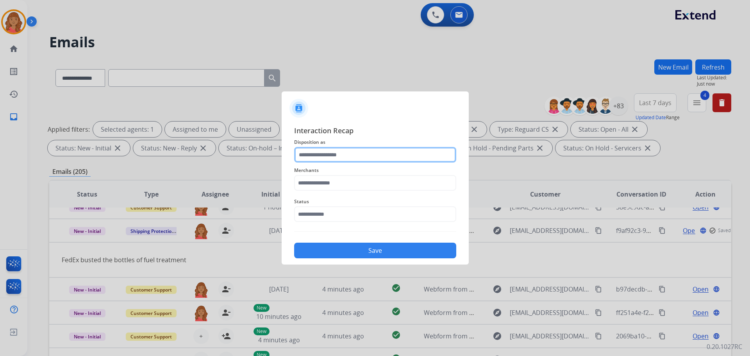
click at [324, 155] on input "text" at bounding box center [375, 155] width 162 height 16
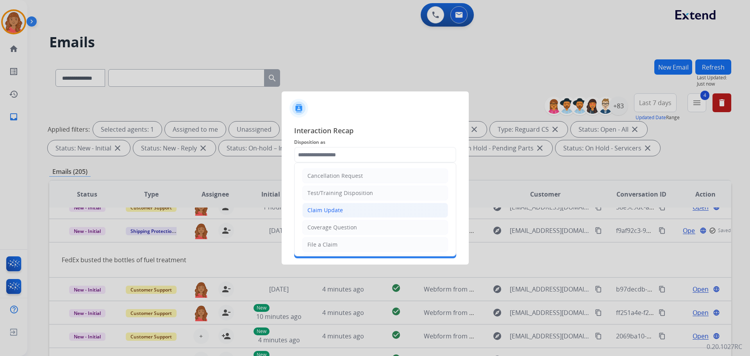
click at [335, 211] on div "Claim Update" at bounding box center [326, 210] width 36 height 8
type input "**********"
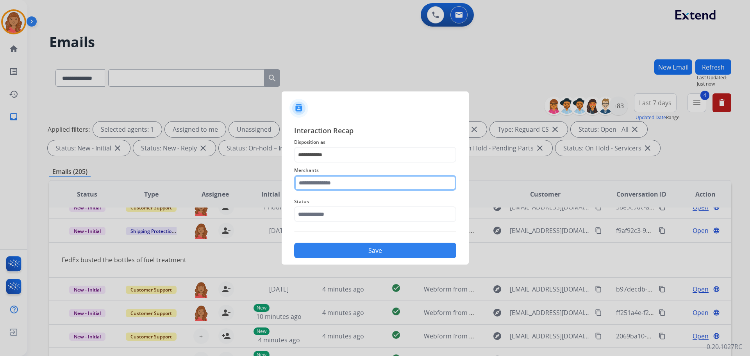
click at [326, 183] on input "text" at bounding box center [375, 183] width 162 height 16
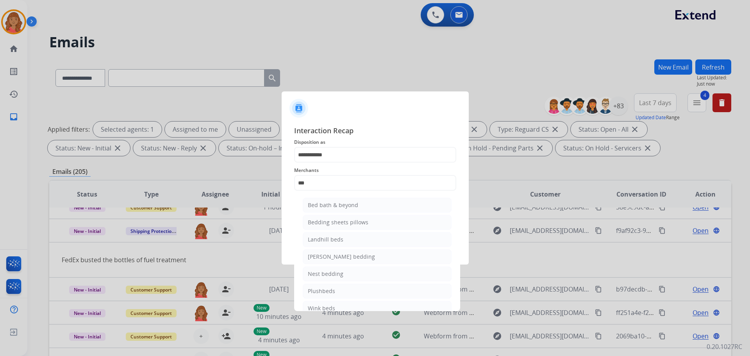
drag, startPoint x: 322, startPoint y: 202, endPoint x: 326, endPoint y: 220, distance: 18.4
click at [322, 203] on div "Bed bath & beyond" at bounding box center [333, 205] width 50 height 8
type input "**********"
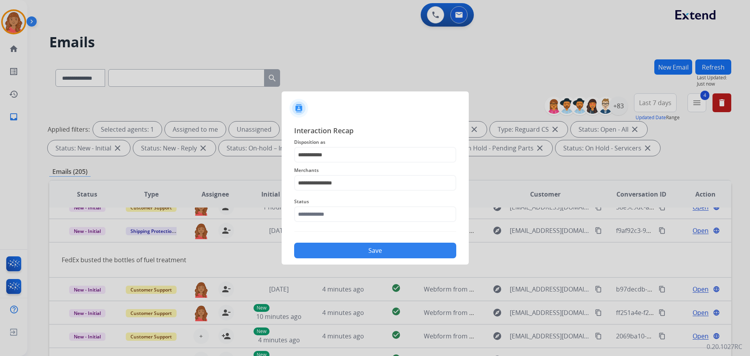
click at [326, 224] on div "Status" at bounding box center [375, 209] width 162 height 31
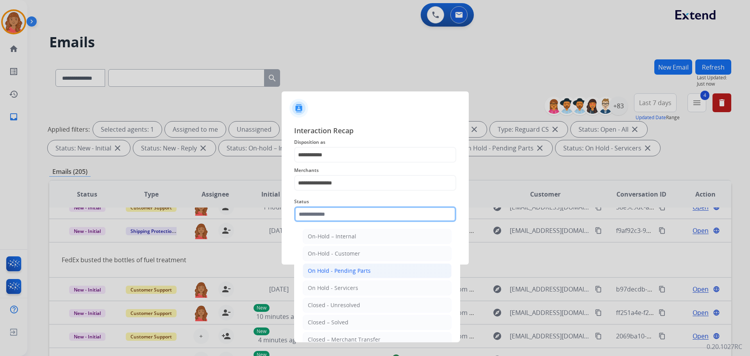
drag, startPoint x: 327, startPoint y: 216, endPoint x: 324, endPoint y: 266, distance: 50.5
click at [327, 217] on input "text" at bounding box center [375, 214] width 162 height 16
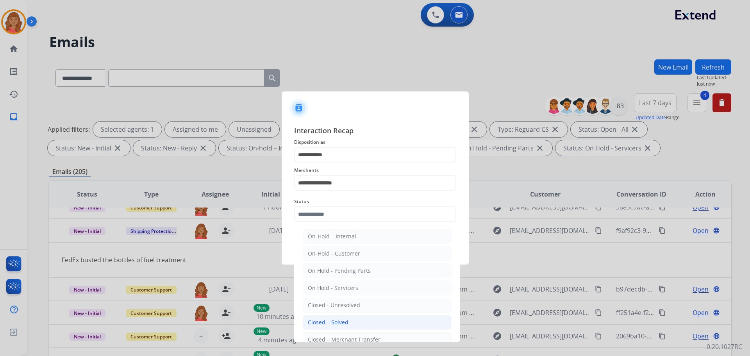
click at [328, 320] on div "Closed – Solved" at bounding box center [328, 323] width 41 height 8
type input "**********"
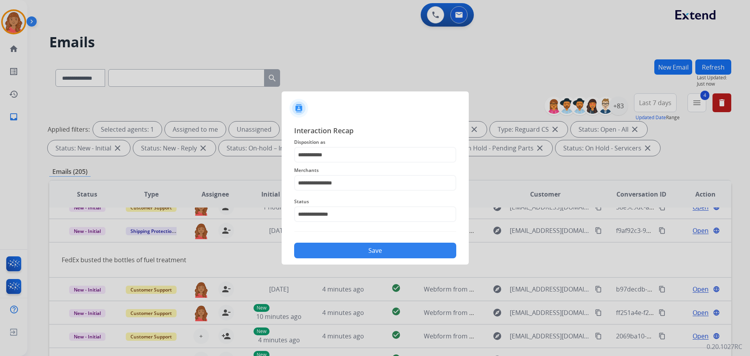
click at [332, 250] on button "Save" at bounding box center [375, 251] width 162 height 16
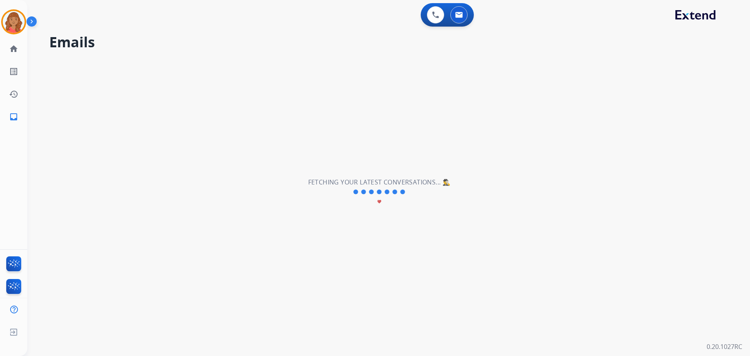
scroll to position [27, 0]
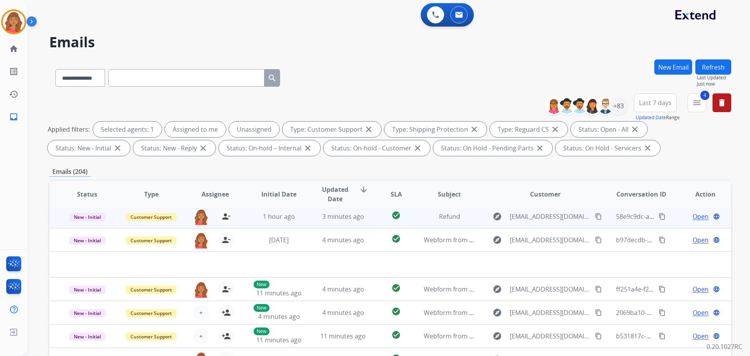
click at [310, 216] on td "3 minutes ago" at bounding box center [337, 216] width 64 height 23
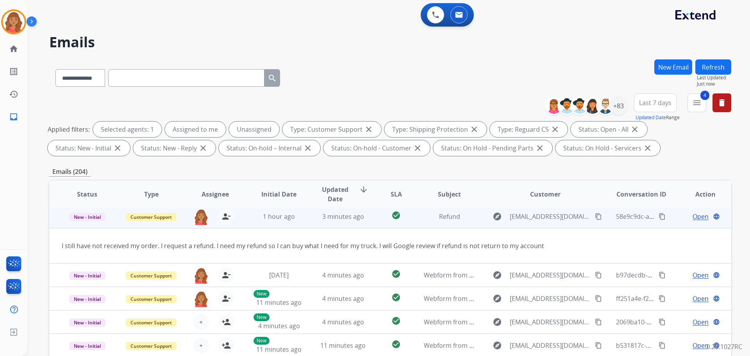
scroll to position [23, 0]
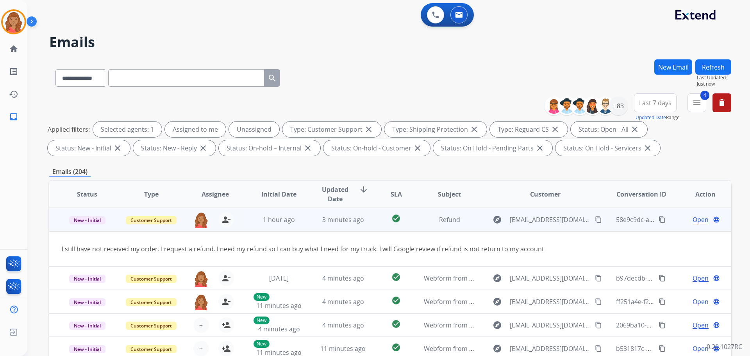
click at [696, 216] on span "Open" at bounding box center [701, 219] width 16 height 9
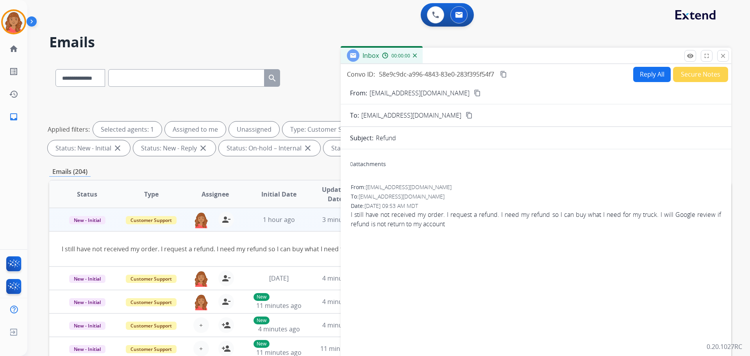
click at [638, 74] on button "Reply All" at bounding box center [653, 74] width 38 height 15
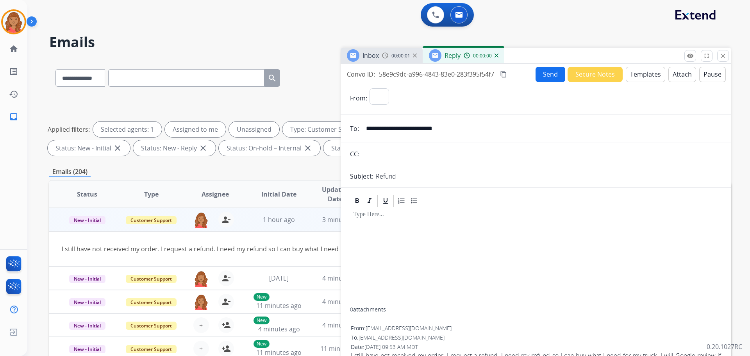
select select "**********"
click at [645, 75] on button "Templates" at bounding box center [645, 74] width 39 height 15
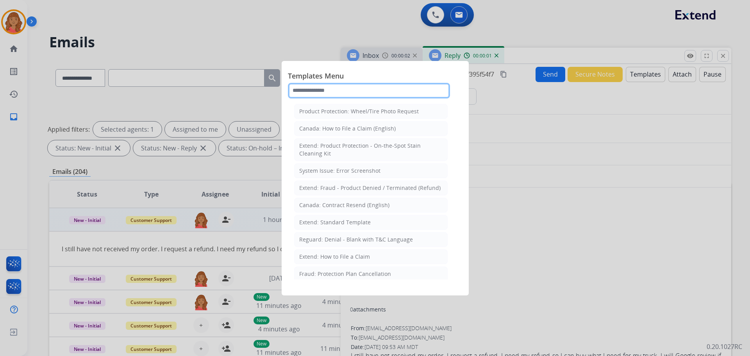
drag, startPoint x: 346, startPoint y: 84, endPoint x: 346, endPoint y: 92, distance: 7.4
click at [346, 85] on input "text" at bounding box center [369, 91] width 162 height 16
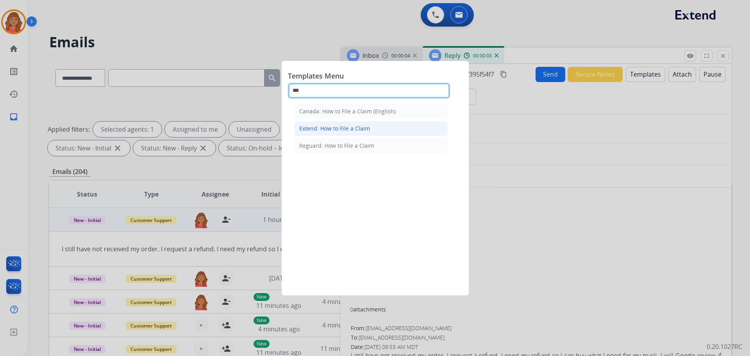
type input "***"
click at [320, 126] on div "Extend: How to File a Claim" at bounding box center [334, 129] width 71 height 8
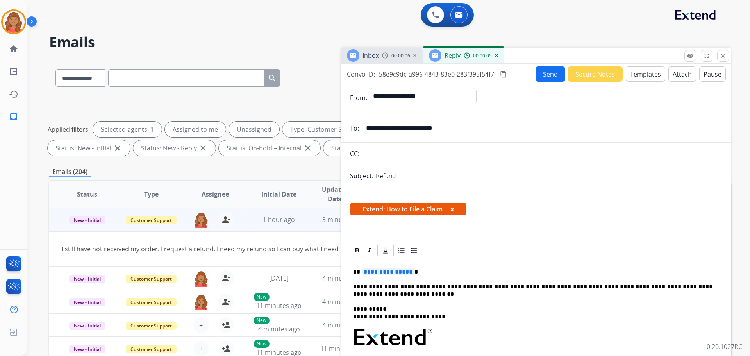
click at [410, 272] on p "**********" at bounding box center [533, 272] width 360 height 7
click at [542, 76] on button "Send" at bounding box center [551, 73] width 30 height 15
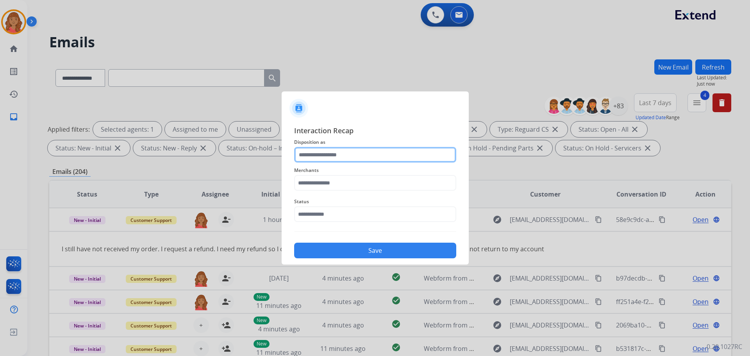
click at [343, 159] on input "text" at bounding box center [375, 155] width 162 height 16
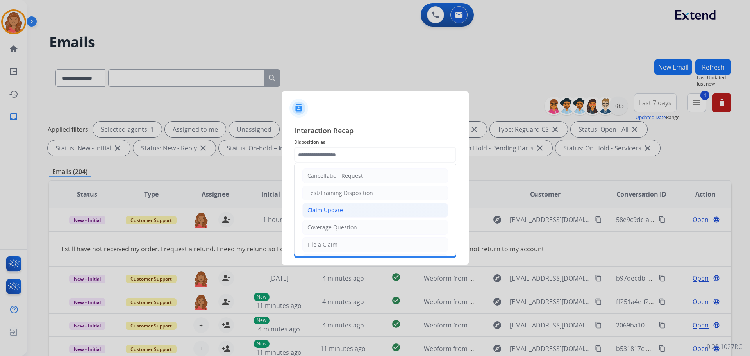
click at [327, 210] on div "Claim Update" at bounding box center [326, 210] width 36 height 8
type input "**********"
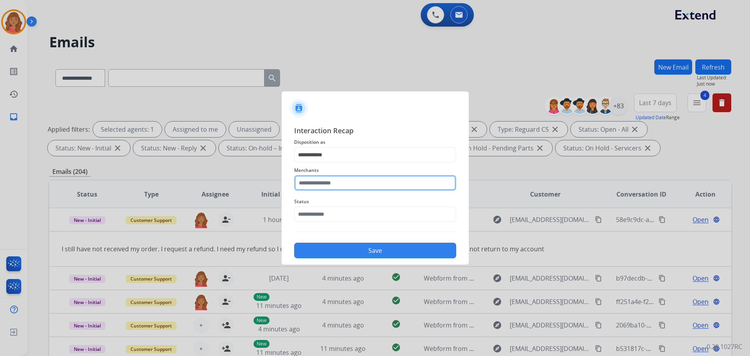
click at [326, 183] on input "text" at bounding box center [375, 183] width 162 height 16
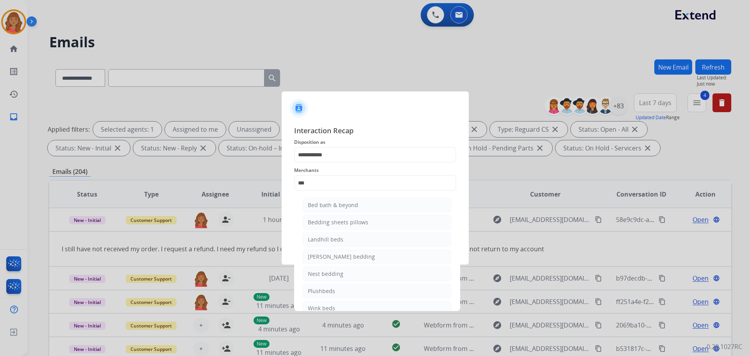
click at [321, 203] on div "Bed bath & beyond" at bounding box center [333, 205] width 50 height 8
type input "**********"
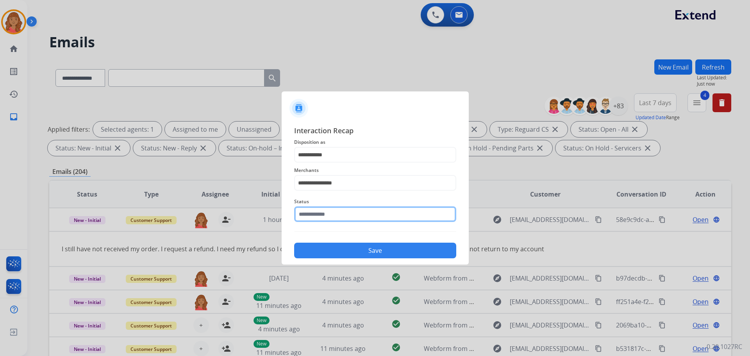
click at [326, 219] on input "text" at bounding box center [375, 214] width 162 height 16
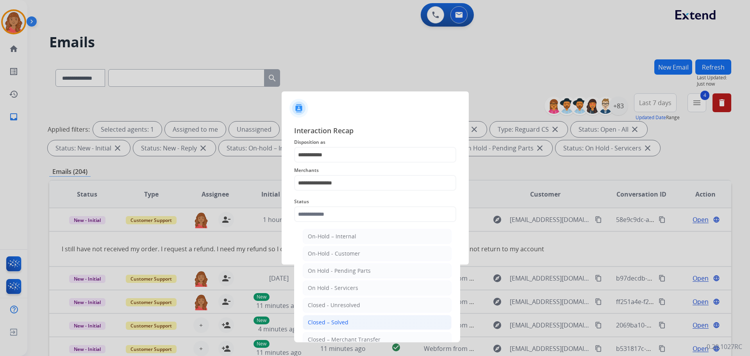
click at [338, 319] on div "Closed – Solved" at bounding box center [328, 323] width 41 height 8
type input "**********"
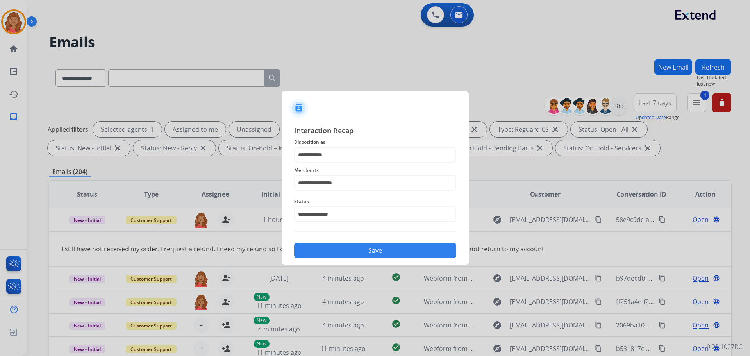
click at [338, 255] on button "Save" at bounding box center [375, 251] width 162 height 16
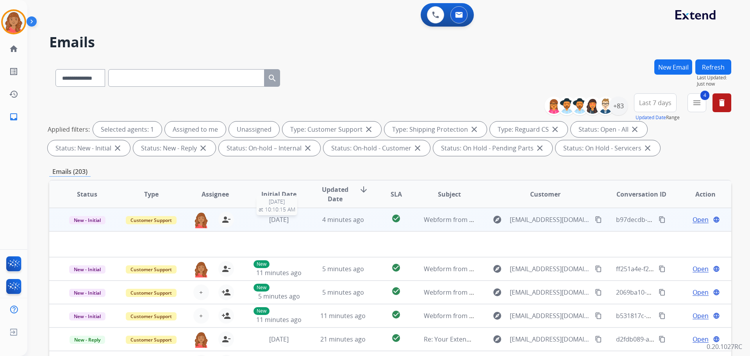
click at [279, 222] on span "[DATE]" at bounding box center [279, 219] width 20 height 9
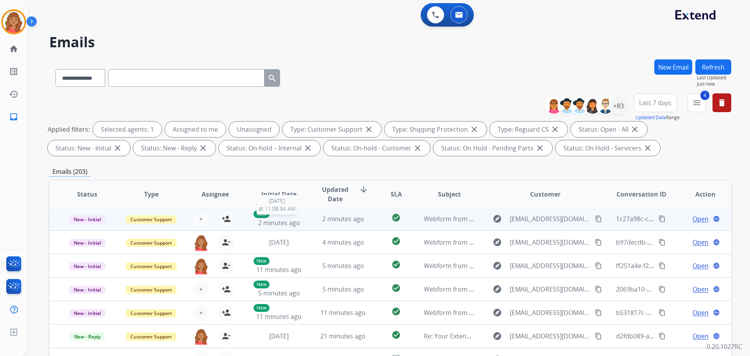
scroll to position [1, 0]
click at [307, 217] on td "2 minutes ago" at bounding box center [337, 218] width 64 height 23
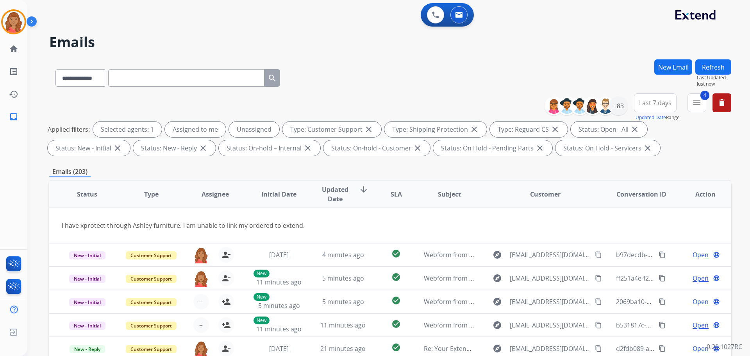
scroll to position [0, 0]
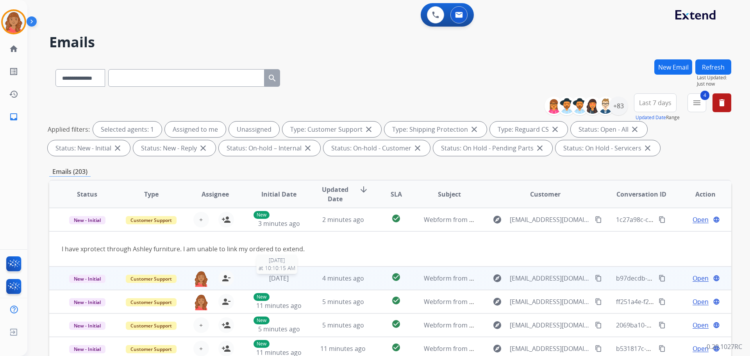
click at [284, 279] on span "[DATE]" at bounding box center [279, 278] width 20 height 9
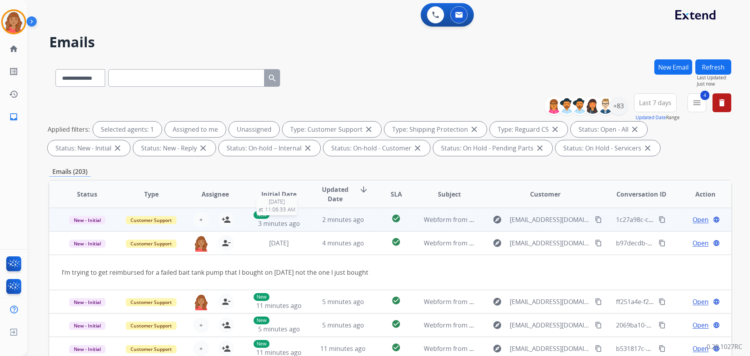
click at [280, 224] on span "3 minutes ago" at bounding box center [279, 223] width 42 height 9
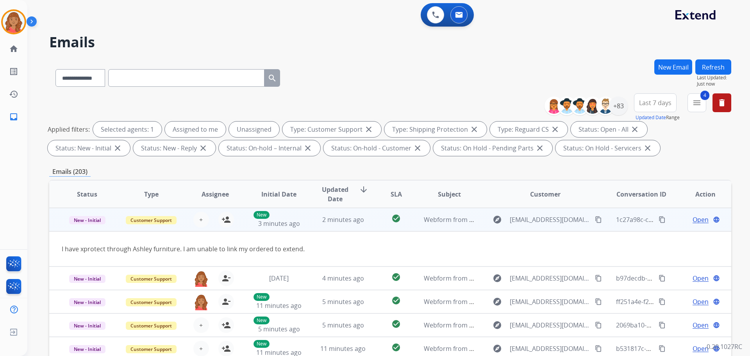
click at [693, 217] on span "Open" at bounding box center [701, 219] width 16 height 9
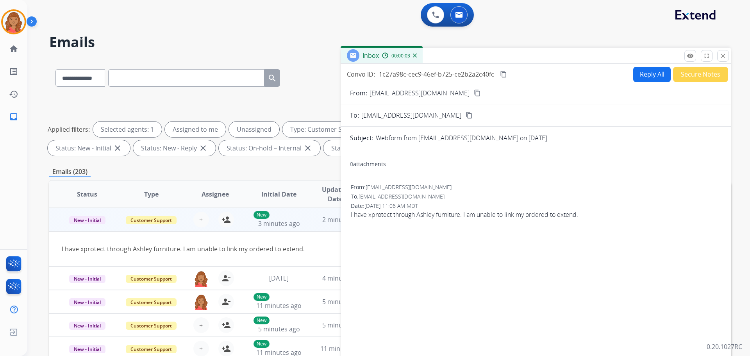
drag, startPoint x: 730, startPoint y: 52, endPoint x: 678, endPoint y: 83, distance: 60.3
click at [730, 52] on div "Inbox 00:00:03" at bounding box center [536, 56] width 391 height 16
click at [730, 59] on div "Inbox 00:00:04" at bounding box center [536, 56] width 391 height 16
click at [727, 59] on mat-icon "close" at bounding box center [723, 55] width 7 height 7
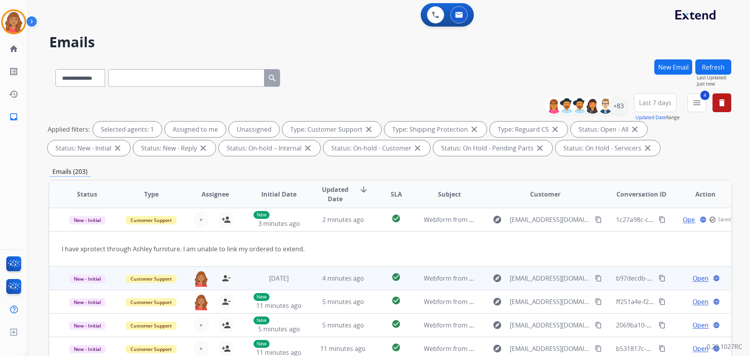
click at [290, 283] on td "[DATE]" at bounding box center [273, 278] width 64 height 23
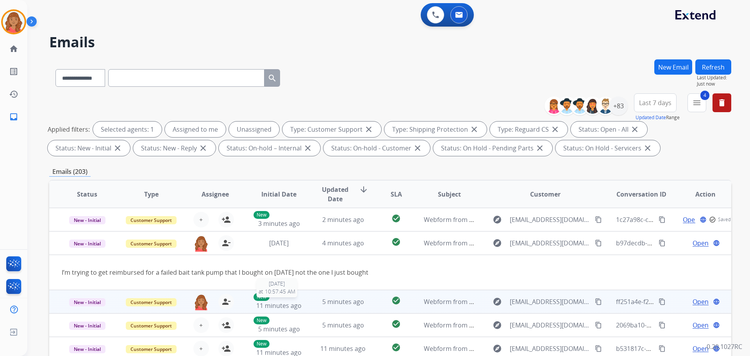
scroll to position [23, 0]
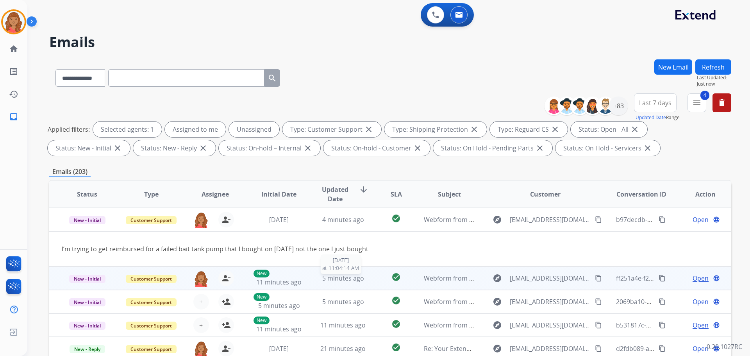
click at [327, 276] on span "5 minutes ago" at bounding box center [343, 278] width 42 height 9
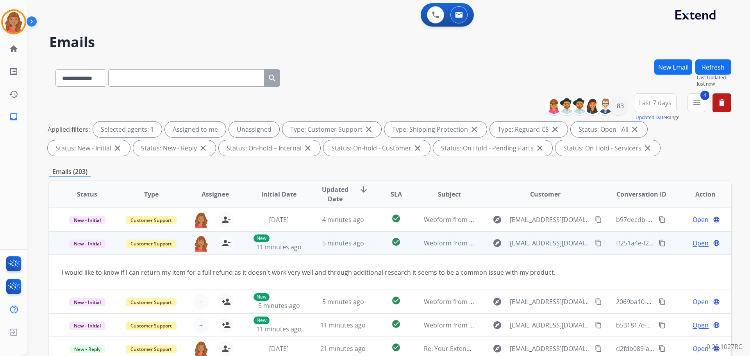
scroll to position [36, 0]
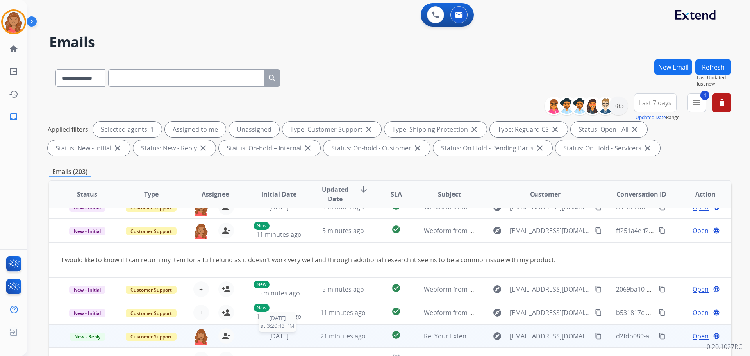
click at [274, 340] on div "[DATE]" at bounding box center [279, 335] width 51 height 9
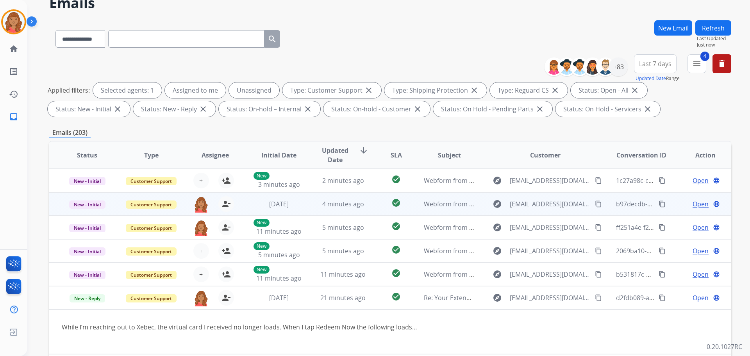
scroll to position [0, 0]
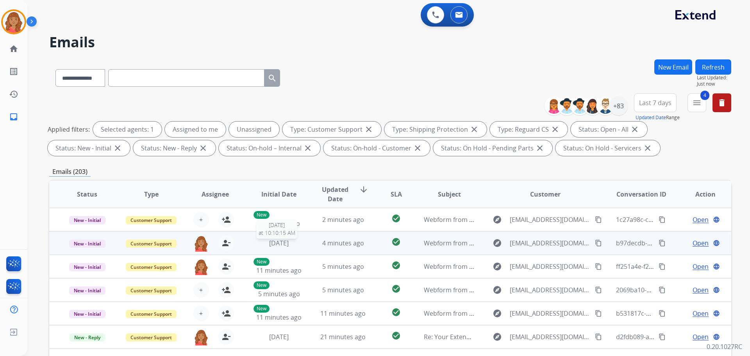
drag, startPoint x: 299, startPoint y: 244, endPoint x: 299, endPoint y: 252, distance: 8.2
click at [299, 249] on td "[DATE] [DATE] 10:10:15 AM" at bounding box center [273, 242] width 64 height 23
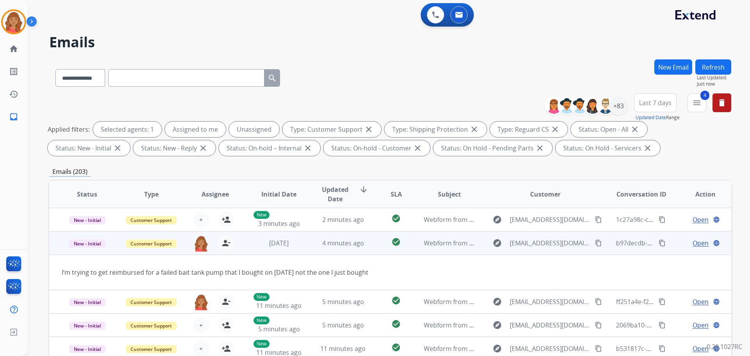
scroll to position [23, 0]
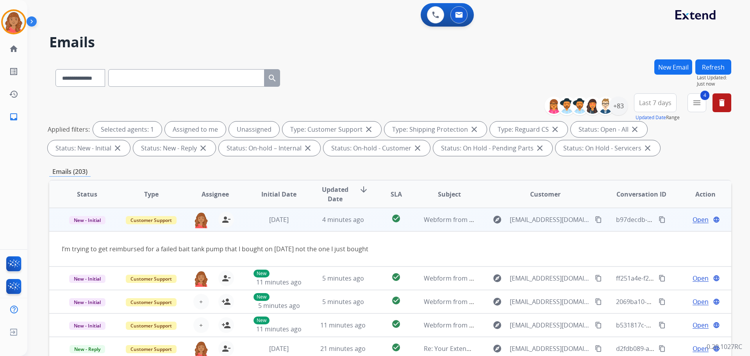
drag, startPoint x: 600, startPoint y: 225, endPoint x: 588, endPoint y: 233, distance: 14.6
click at [598, 225] on tr "New - Initial Customer Support [PERSON_NAME][EMAIL_ADDRESS][PERSON_NAME][DOMAIN…" at bounding box center [390, 219] width 682 height 23
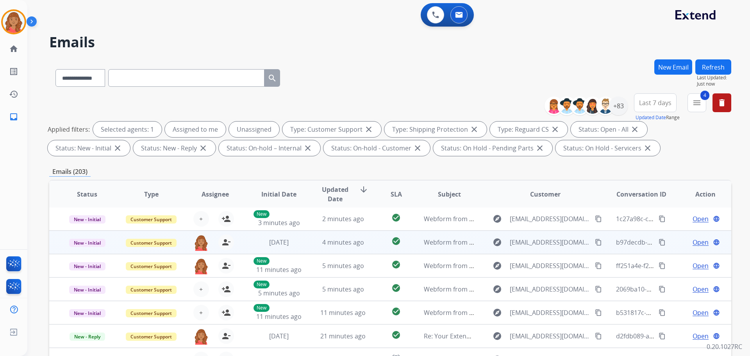
click at [595, 242] on mat-icon "content_copy" at bounding box center [598, 242] width 7 height 7
click at [702, 244] on span "Open" at bounding box center [701, 242] width 16 height 9
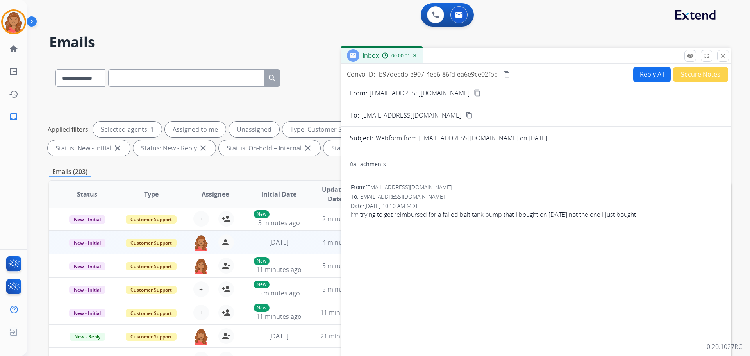
click at [648, 73] on button "Reply All" at bounding box center [653, 74] width 38 height 15
select select "**********"
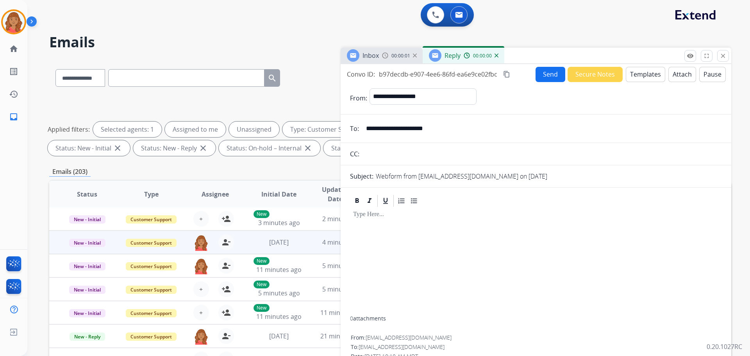
click at [636, 74] on button "Templates" at bounding box center [645, 74] width 39 height 15
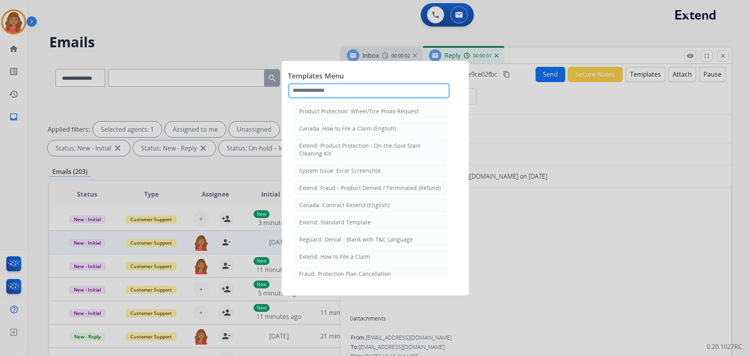
click at [359, 91] on input "text" at bounding box center [369, 91] width 162 height 16
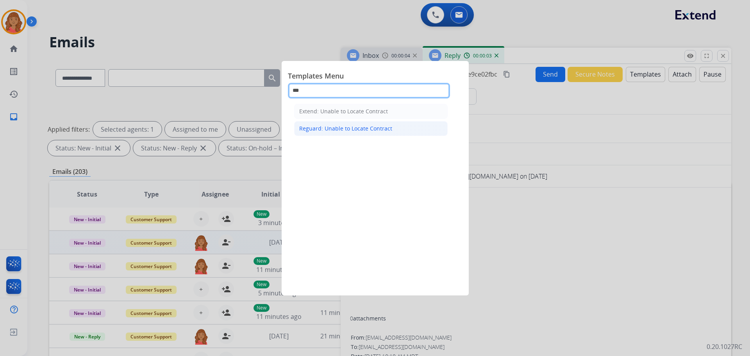
type input "***"
drag, startPoint x: 337, startPoint y: 129, endPoint x: 342, endPoint y: 130, distance: 4.8
click at [341, 130] on div "Reguard: Unable to Locate Contract" at bounding box center [345, 129] width 93 height 8
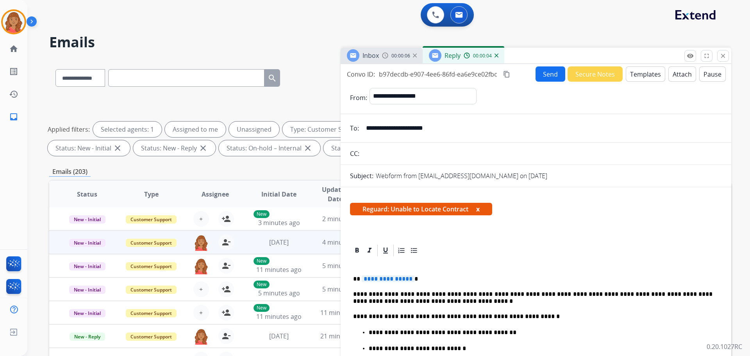
click at [406, 279] on span "**********" at bounding box center [388, 279] width 53 height 7
click at [542, 72] on button "Send" at bounding box center [551, 73] width 30 height 15
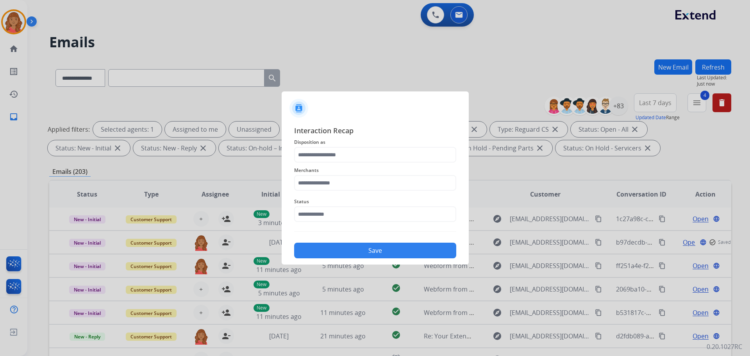
click at [333, 167] on span "Merchants" at bounding box center [375, 170] width 162 height 9
click at [326, 163] on div at bounding box center [375, 155] width 162 height 16
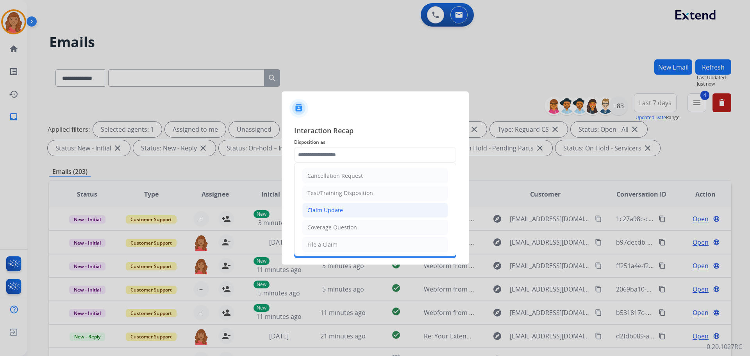
click at [329, 210] on div "Claim Update" at bounding box center [326, 210] width 36 height 8
type input "**********"
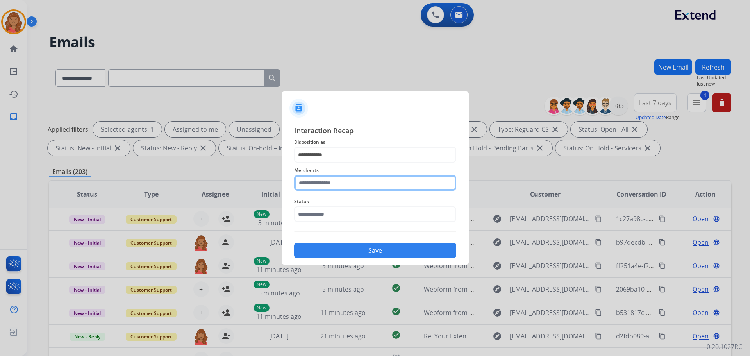
click at [326, 186] on input "text" at bounding box center [375, 183] width 162 height 16
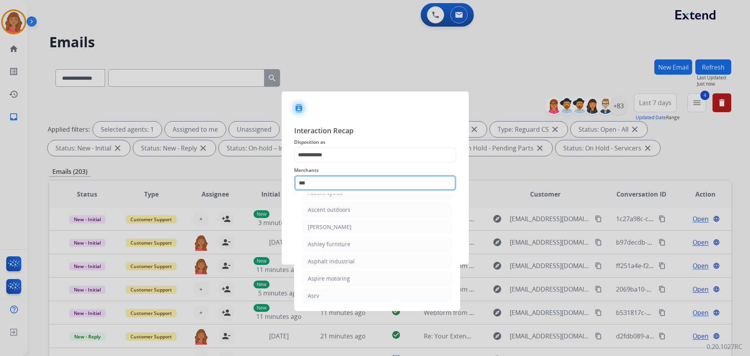
scroll to position [13, 0]
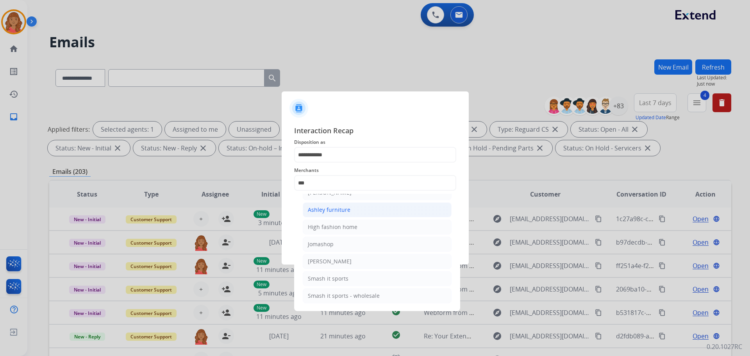
click at [326, 208] on div "Ashley furniture" at bounding box center [329, 210] width 43 height 8
type input "**********"
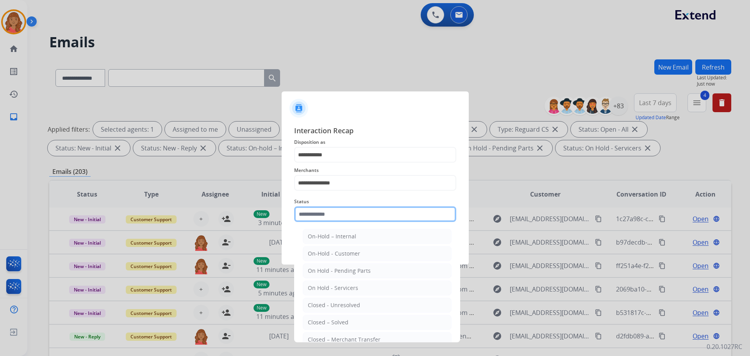
click at [323, 216] on input "text" at bounding box center [375, 214] width 162 height 16
drag, startPoint x: 334, startPoint y: 322, endPoint x: 333, endPoint y: 309, distance: 13.7
click at [335, 322] on div "Closed – Solved" at bounding box center [328, 323] width 41 height 8
type input "**********"
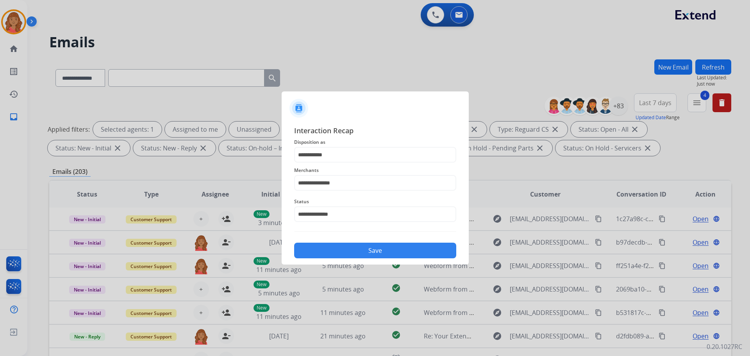
click at [336, 253] on button "Save" at bounding box center [375, 251] width 162 height 16
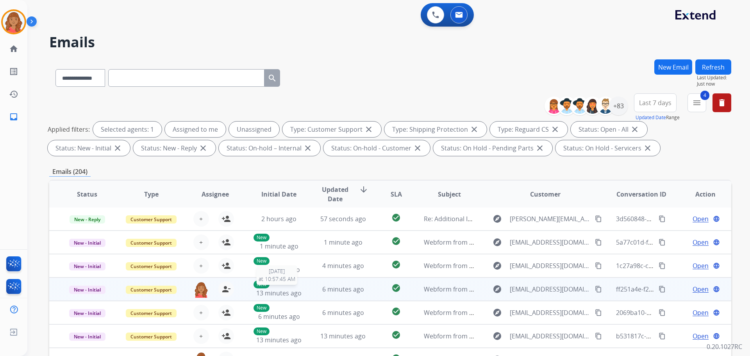
click at [296, 293] on span "13 minutes ago" at bounding box center [278, 293] width 45 height 9
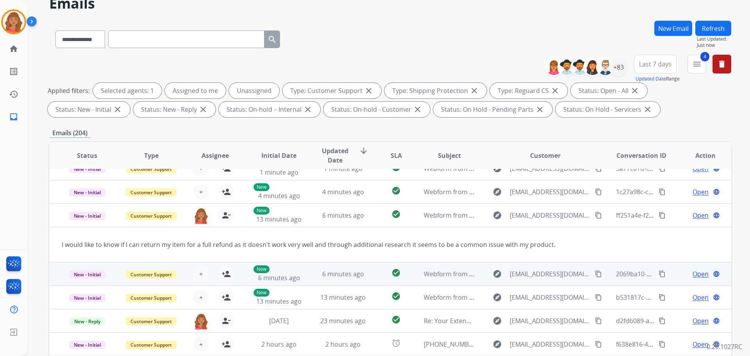
scroll to position [39, 0]
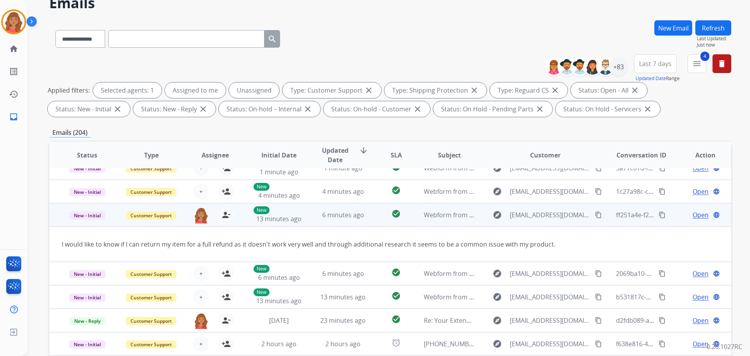
click at [595, 215] on mat-icon "content_copy" at bounding box center [598, 214] width 7 height 7
click at [698, 215] on span "Open" at bounding box center [701, 214] width 16 height 9
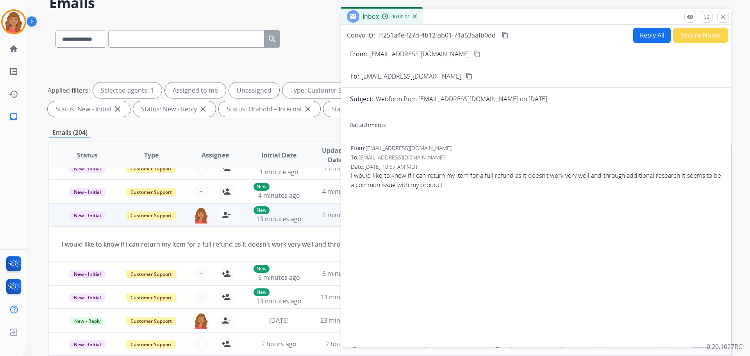
click at [645, 37] on button "Reply All" at bounding box center [653, 35] width 38 height 15
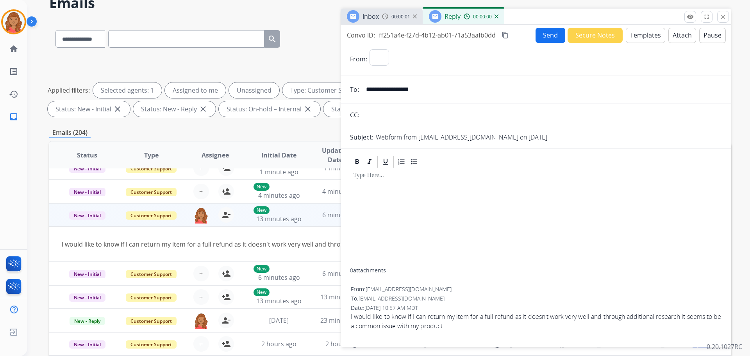
select select "**********"
click at [633, 38] on button "Templates" at bounding box center [645, 35] width 39 height 15
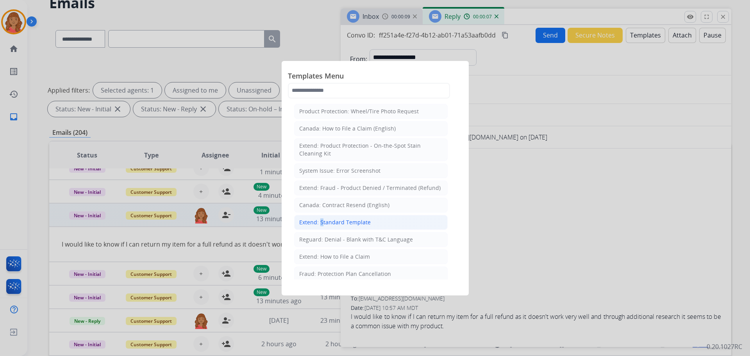
drag, startPoint x: 352, startPoint y: 222, endPoint x: 319, endPoint y: 222, distance: 32.8
click at [319, 222] on div "Extend: Standard Template" at bounding box center [335, 222] width 72 height 8
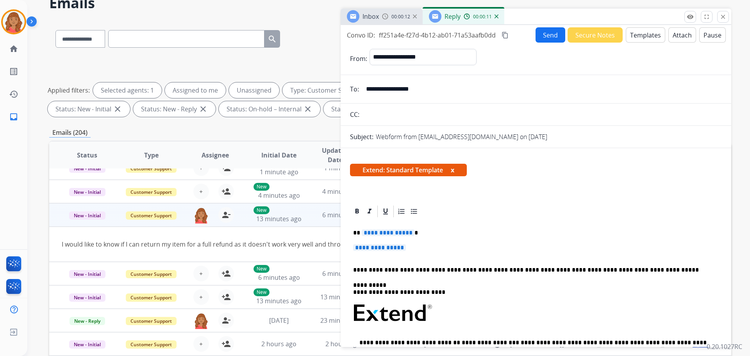
click at [635, 40] on button "Templates" at bounding box center [645, 34] width 39 height 15
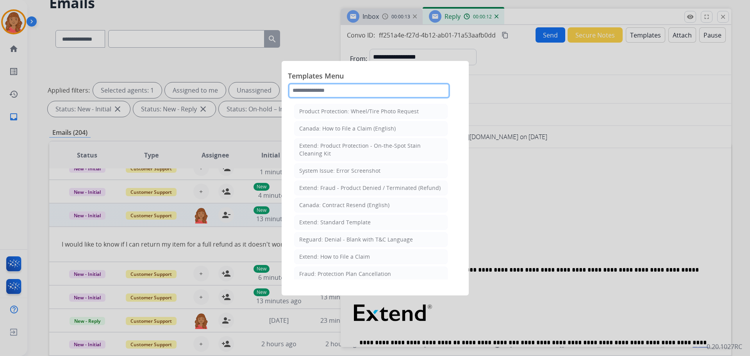
click at [395, 96] on input "text" at bounding box center [369, 91] width 162 height 16
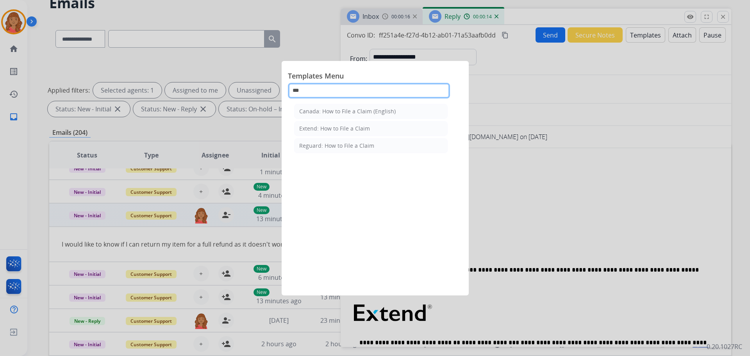
type input "***"
click at [320, 126] on div "Extend: How to File a Claim" at bounding box center [334, 129] width 71 height 8
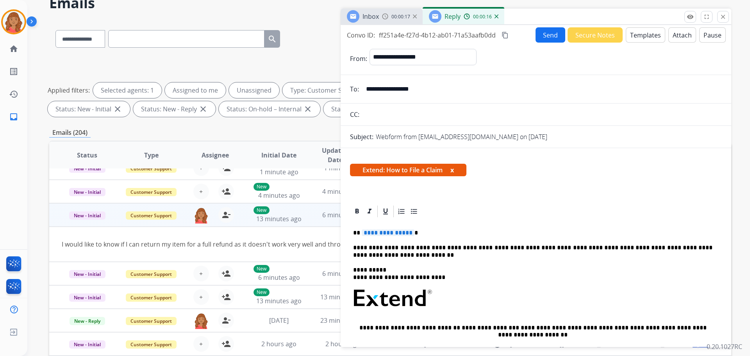
click at [408, 233] on span "**********" at bounding box center [388, 232] width 53 height 7
click at [545, 35] on button "Send" at bounding box center [551, 34] width 30 height 15
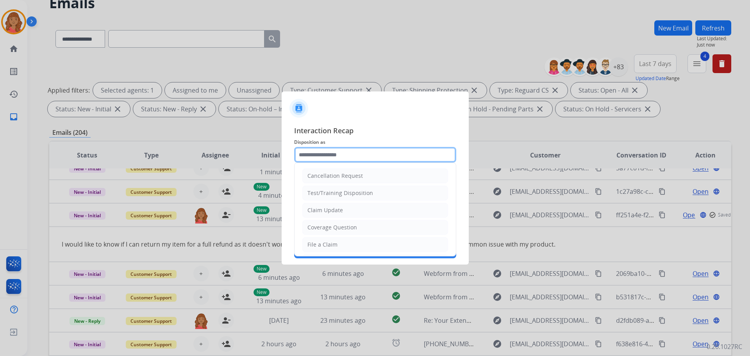
click at [350, 155] on input "text" at bounding box center [375, 155] width 162 height 16
click at [342, 206] on li "Claim Update" at bounding box center [376, 210] width 146 height 15
type input "**********"
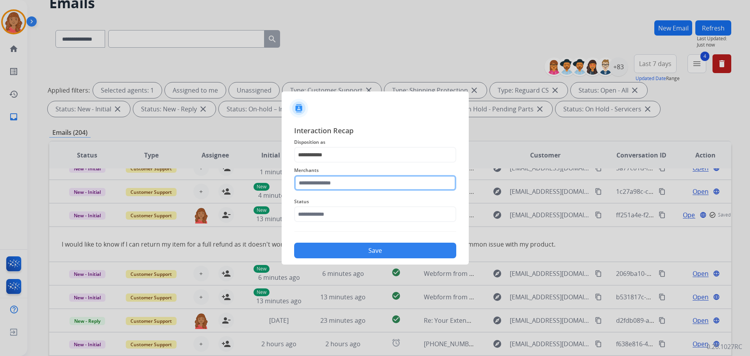
drag, startPoint x: 335, startPoint y: 184, endPoint x: 337, endPoint y: 189, distance: 4.9
click at [337, 185] on input "text" at bounding box center [375, 183] width 162 height 16
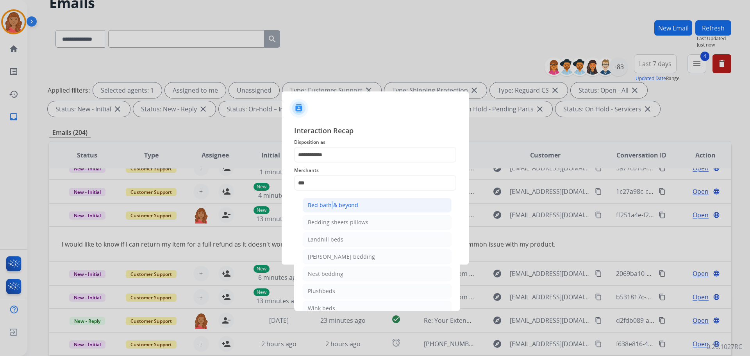
click at [330, 207] on div "Bed bath & beyond" at bounding box center [333, 205] width 50 height 8
type input "**********"
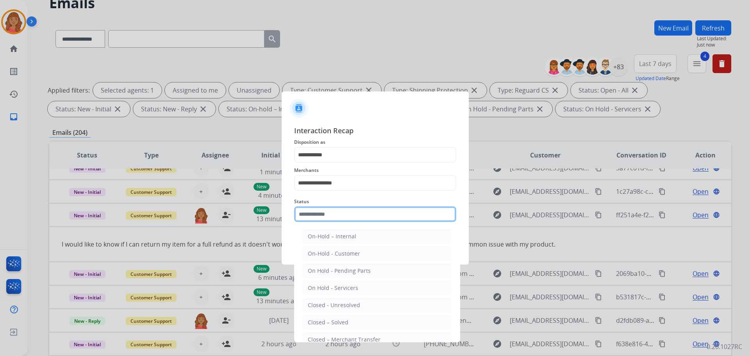
click at [330, 217] on input "text" at bounding box center [375, 214] width 162 height 16
click at [333, 325] on div "Closed – Solved" at bounding box center [328, 323] width 41 height 8
type input "**********"
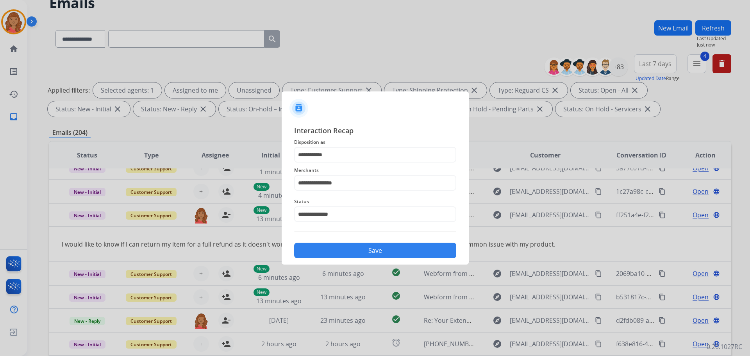
click at [330, 251] on button "Save" at bounding box center [375, 251] width 162 height 16
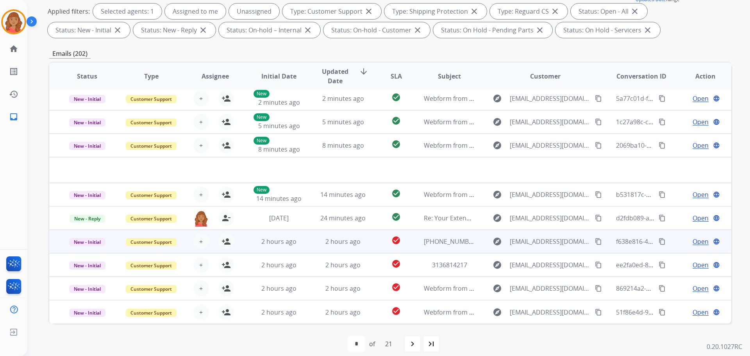
scroll to position [126, 0]
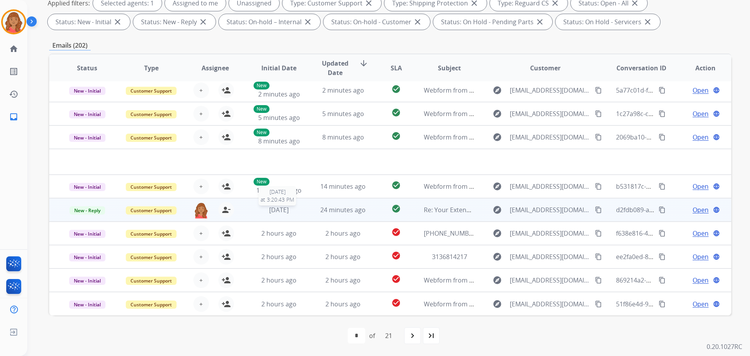
click at [284, 211] on span "[DATE]" at bounding box center [279, 210] width 20 height 9
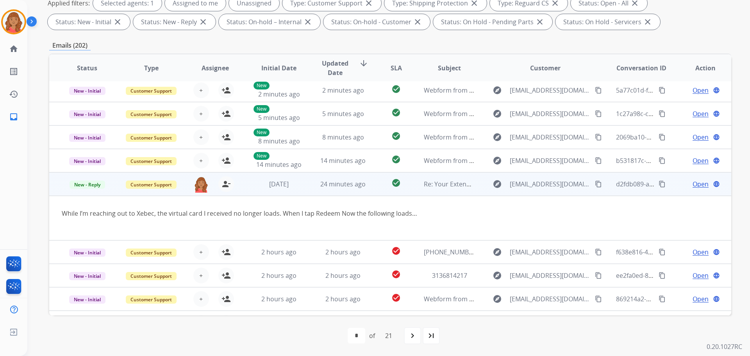
scroll to position [45, 0]
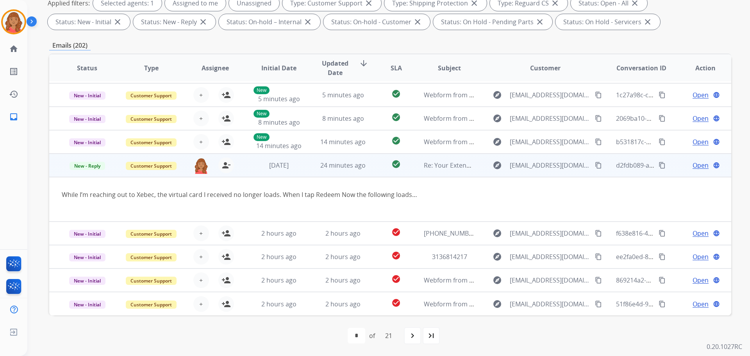
click at [595, 164] on mat-icon "content_copy" at bounding box center [598, 165] width 7 height 7
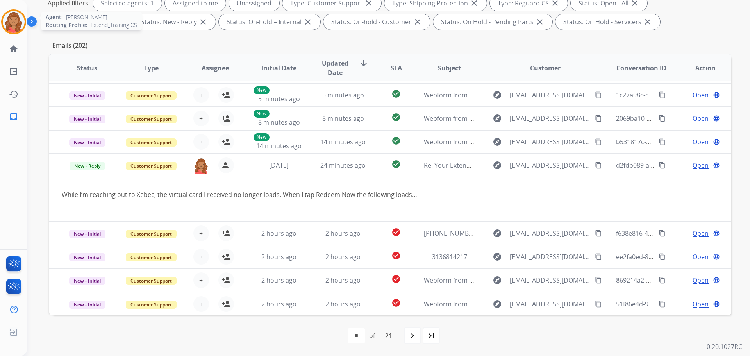
click at [4, 23] on img at bounding box center [14, 22] width 22 height 22
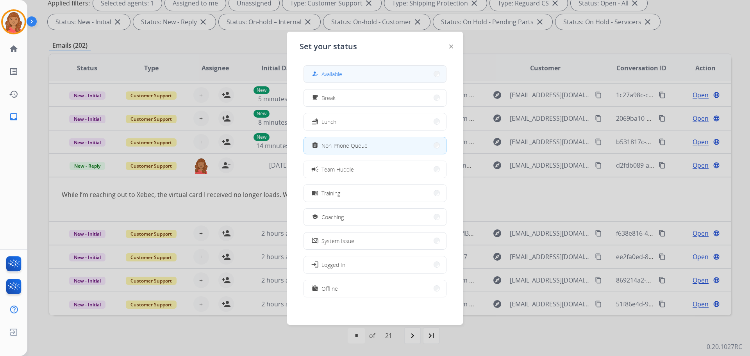
click at [338, 70] on span "Available" at bounding box center [332, 74] width 21 height 8
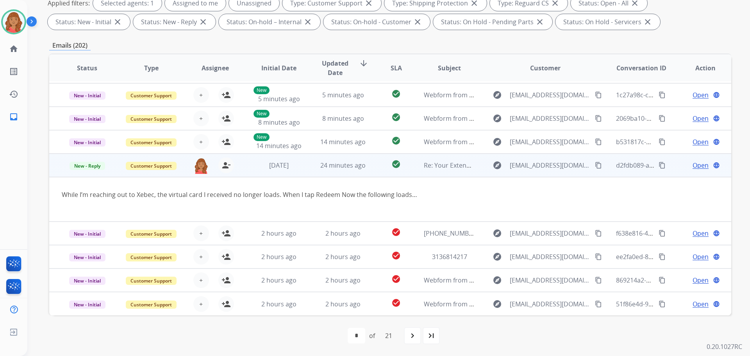
click at [314, 165] on td "24 minutes ago" at bounding box center [337, 165] width 64 height 23
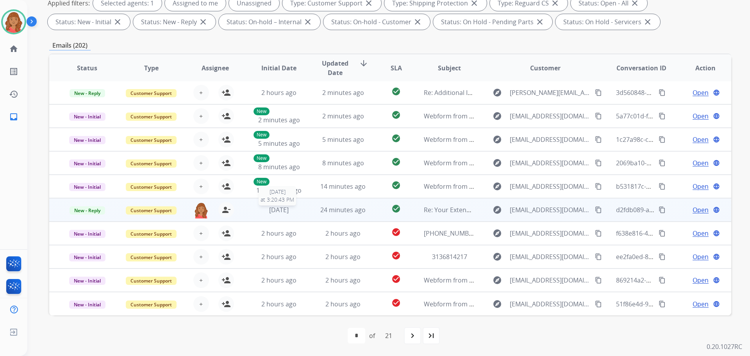
click at [295, 212] on div "[DATE]" at bounding box center [279, 209] width 51 height 9
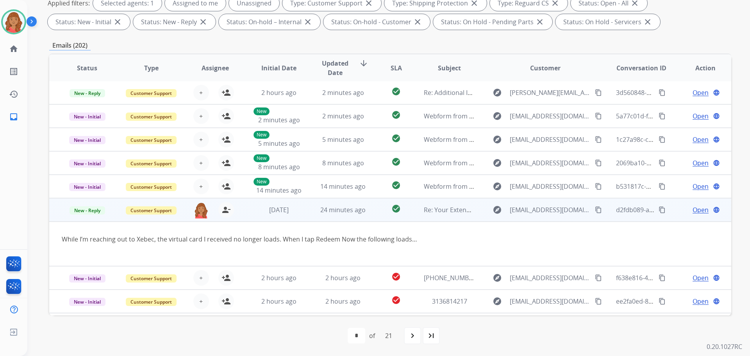
scroll to position [45, 0]
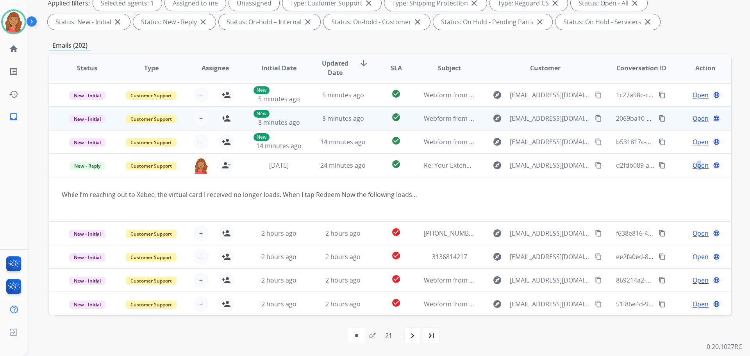
click at [695, 171] on td "Open language" at bounding box center [700, 165] width 64 height 23
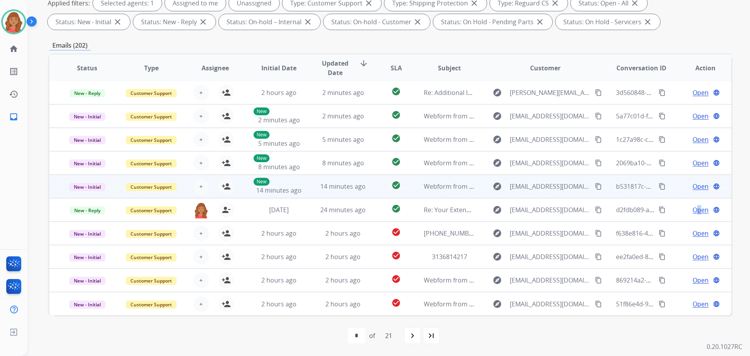
scroll to position [1, 0]
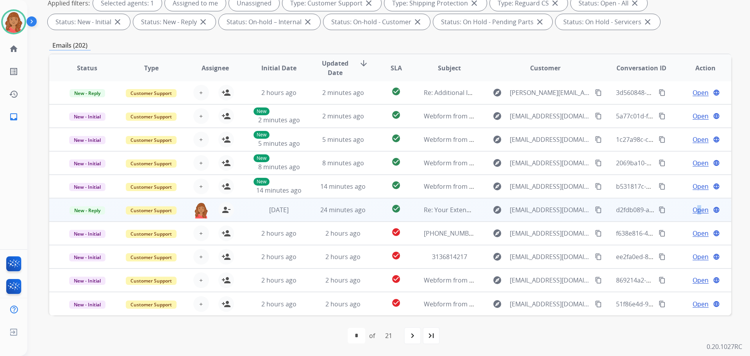
click at [695, 209] on span "Open" at bounding box center [701, 209] width 16 height 9
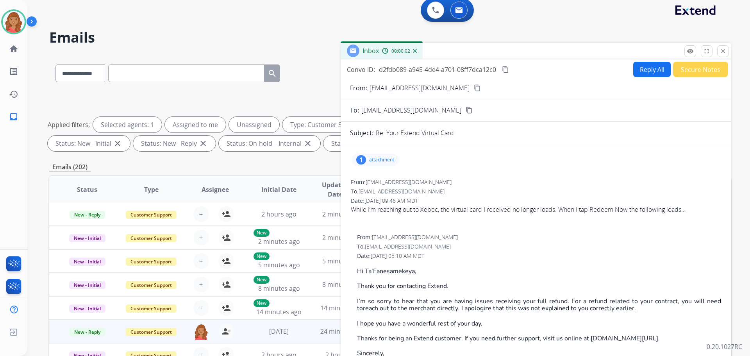
scroll to position [0, 0]
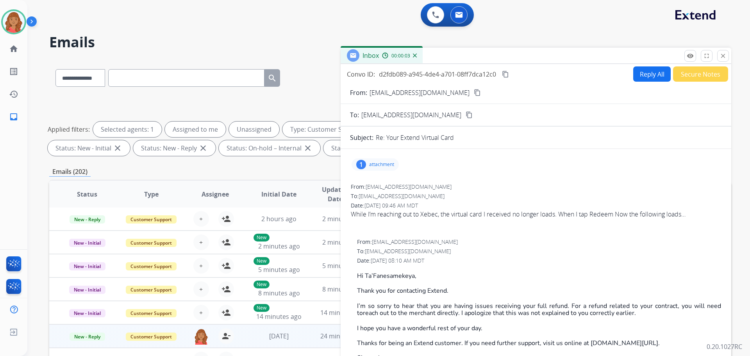
click at [508, 76] on mat-icon "content_copy" at bounding box center [505, 74] width 7 height 7
click at [18, 23] on img at bounding box center [14, 22] width 22 height 22
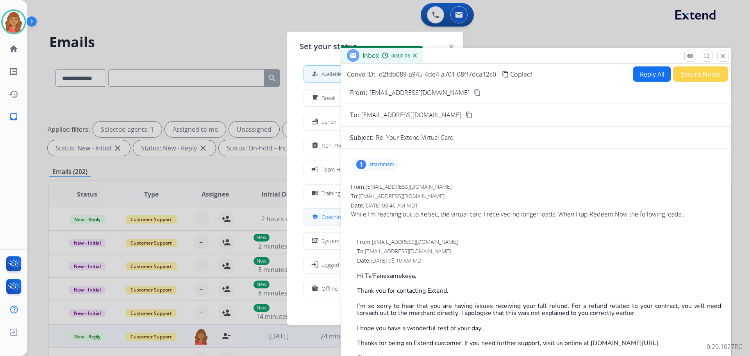
drag, startPoint x: 317, startPoint y: 212, endPoint x: 303, endPoint y: 211, distance: 13.3
click at [316, 212] on button "school Coaching" at bounding box center [375, 217] width 142 height 17
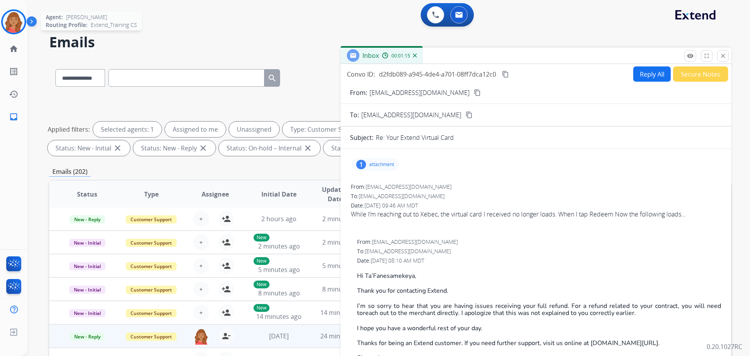
click at [17, 23] on img at bounding box center [14, 22] width 22 height 22
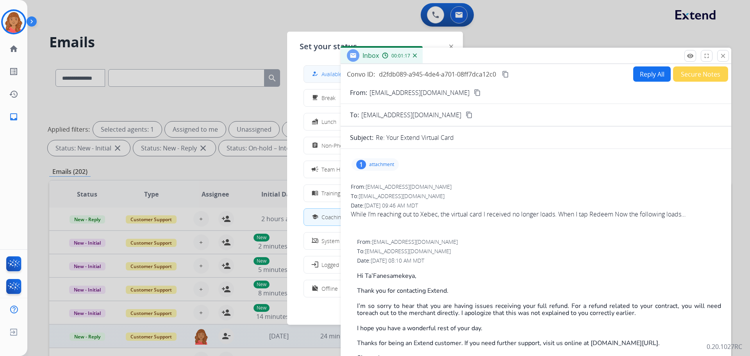
click at [327, 75] on span "Available" at bounding box center [332, 74] width 21 height 8
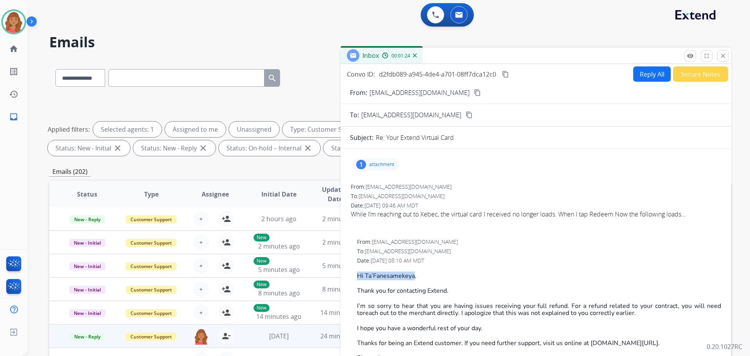
drag, startPoint x: 414, startPoint y: 274, endPoint x: 354, endPoint y: 276, distance: 60.2
click at [645, 76] on button "Reply All" at bounding box center [653, 73] width 38 height 15
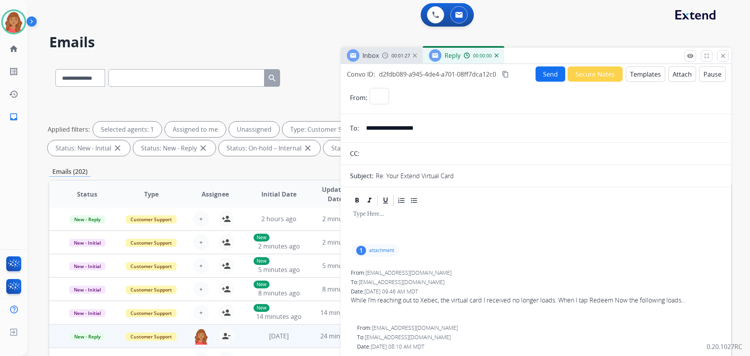
select select "**********"
click at [634, 77] on button "Templates" at bounding box center [645, 73] width 39 height 15
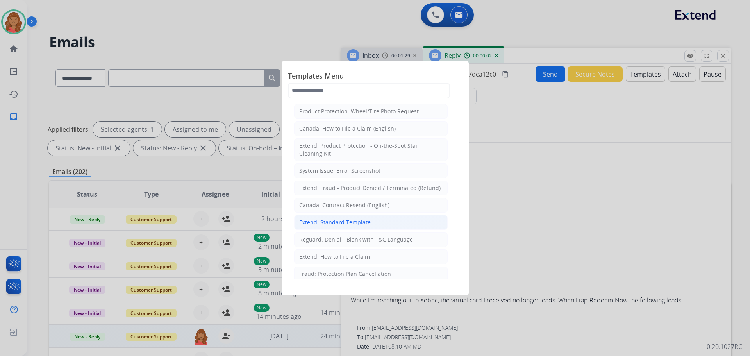
click at [348, 223] on div "Extend: Standard Template" at bounding box center [335, 222] width 72 height 8
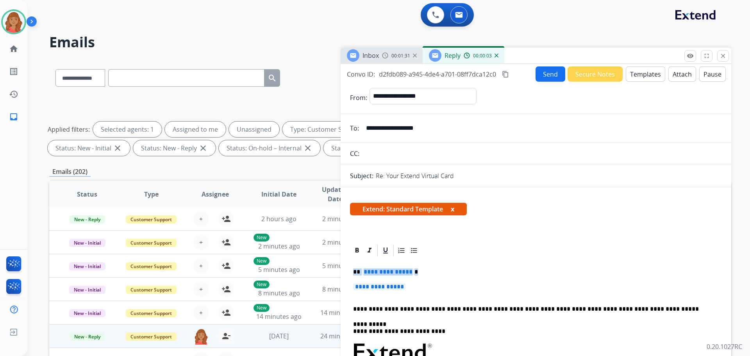
drag, startPoint x: 397, startPoint y: 288, endPoint x: 346, endPoint y: 270, distance: 53.9
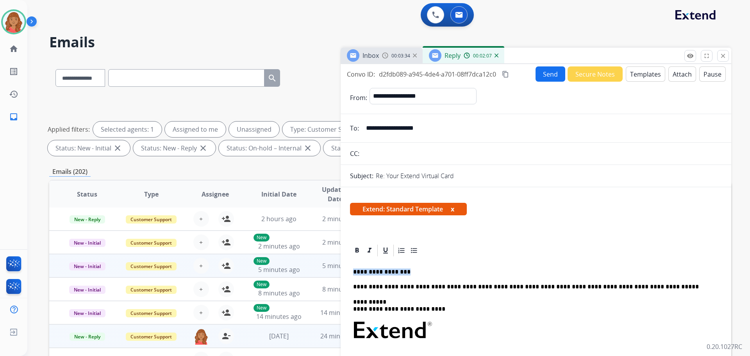
drag, startPoint x: 381, startPoint y: 273, endPoint x: 331, endPoint y: 270, distance: 49.7
click at [331, 270] on div "**********" at bounding box center [390, 270] width 682 height 423
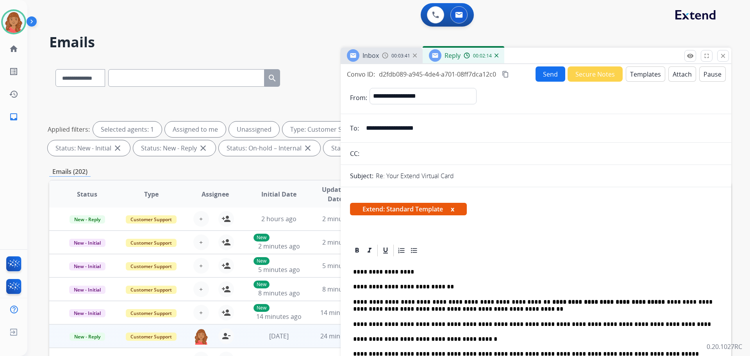
click at [507, 75] on mat-icon "content_copy" at bounding box center [505, 74] width 7 height 7
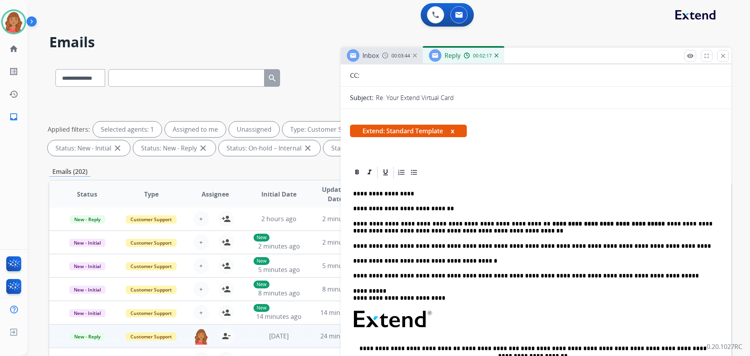
scroll to position [78, 0]
drag, startPoint x: 625, startPoint y: 224, endPoint x: 529, endPoint y: 223, distance: 96.5
click at [529, 223] on p "**********" at bounding box center [533, 228] width 360 height 14
click at [357, 170] on icon at bounding box center [358, 172] width 4 height 5
click at [479, 184] on div "**********" at bounding box center [536, 315] width 372 height 271
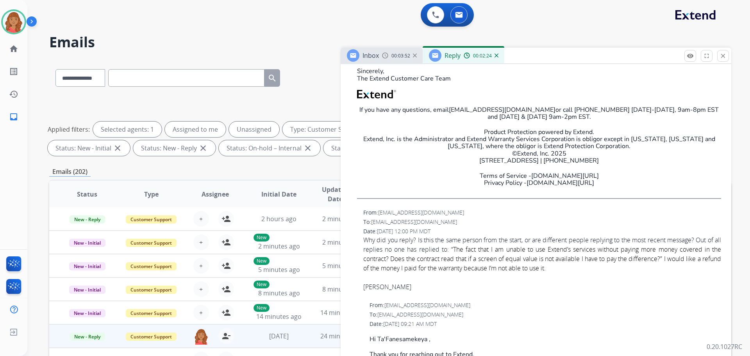
scroll to position [742, 0]
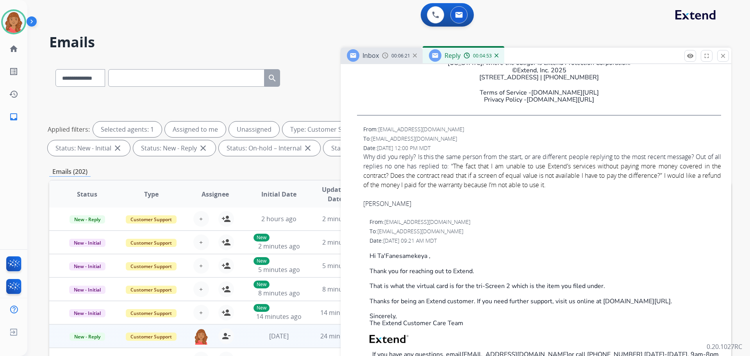
click at [247, 339] on td "[DATE]" at bounding box center [273, 335] width 64 height 23
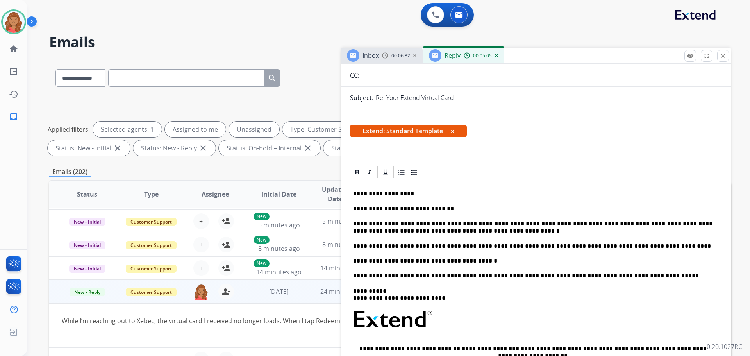
scroll to position [0, 0]
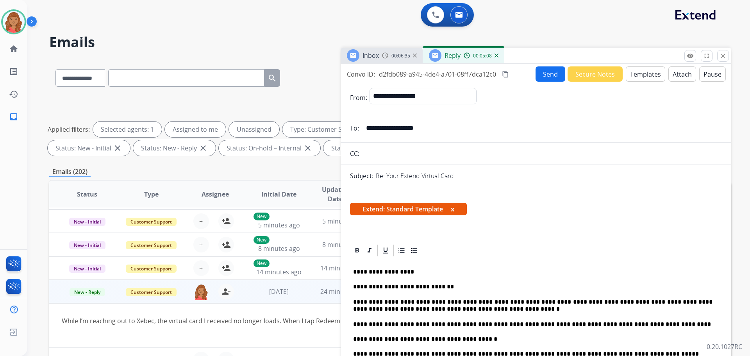
drag, startPoint x: 438, startPoint y: 132, endPoint x: 365, endPoint y: 128, distance: 72.8
click at [365, 128] on input "**********" at bounding box center [542, 128] width 361 height 16
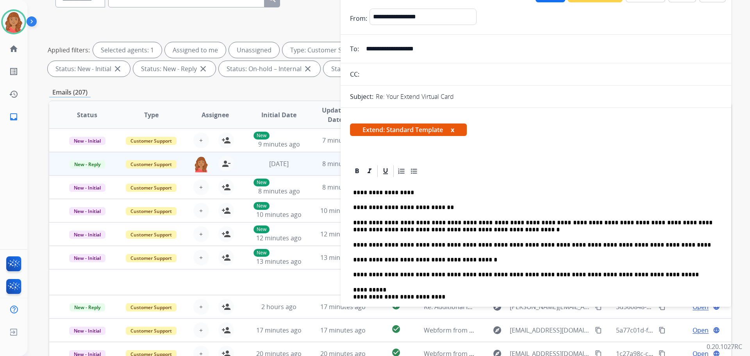
scroll to position [9, 0]
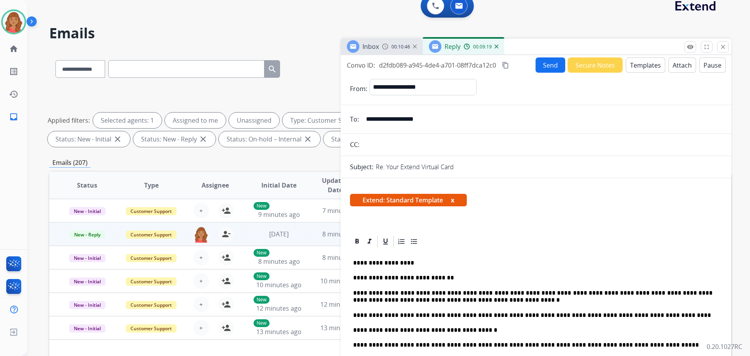
click at [509, 64] on mat-icon "content_copy" at bounding box center [505, 65] width 7 height 7
click at [539, 64] on button "Send" at bounding box center [551, 64] width 30 height 15
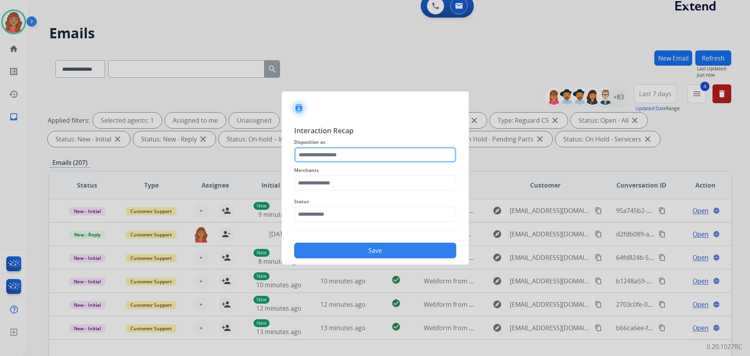
click at [326, 160] on input "text" at bounding box center [375, 155] width 162 height 16
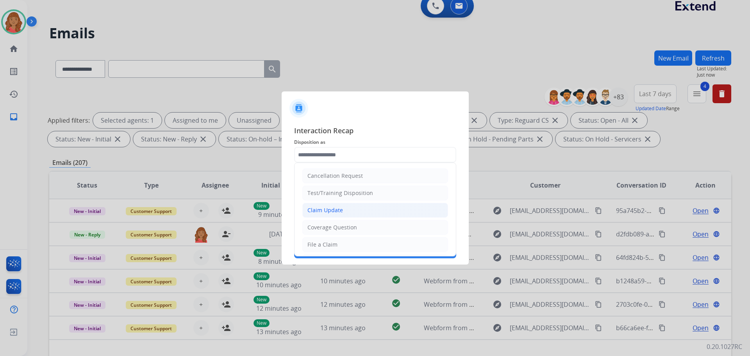
click at [324, 209] on div "Claim Update" at bounding box center [326, 210] width 36 height 8
type input "**********"
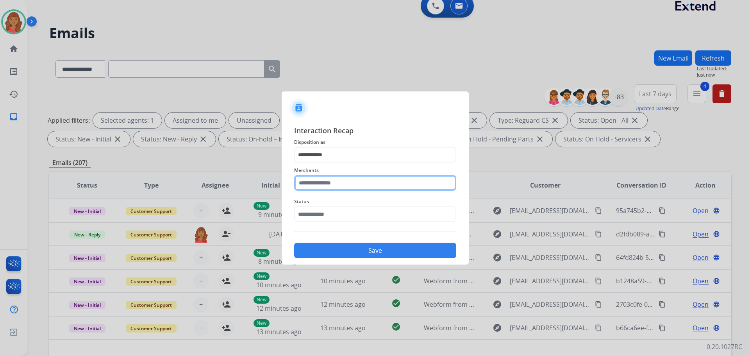
click at [322, 184] on input "text" at bounding box center [375, 183] width 162 height 16
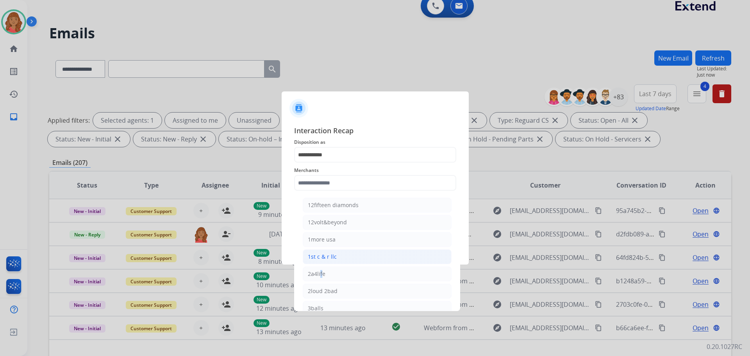
drag, startPoint x: 320, startPoint y: 281, endPoint x: 319, endPoint y: 256, distance: 25.1
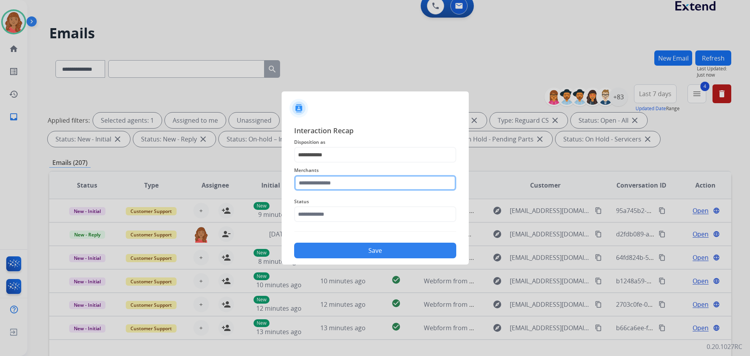
click at [320, 178] on input "text" at bounding box center [375, 183] width 162 height 16
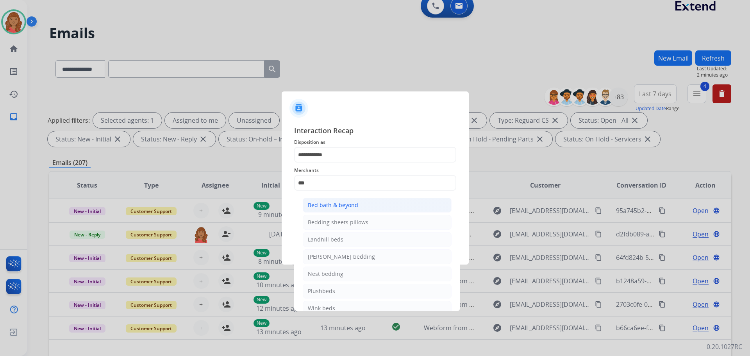
click at [327, 203] on div "Bed bath & beyond" at bounding box center [333, 205] width 50 height 8
type input "**********"
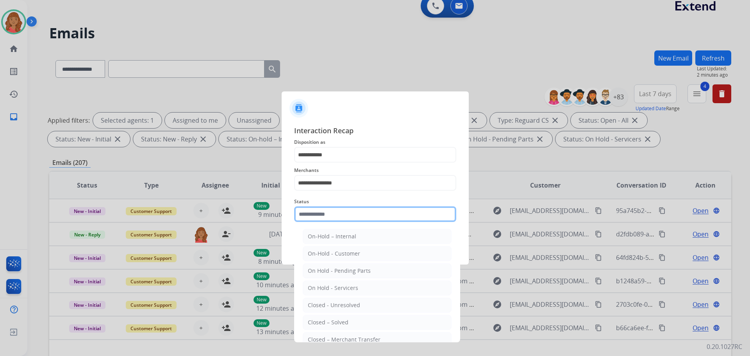
click at [328, 219] on input "text" at bounding box center [375, 214] width 162 height 16
click at [331, 323] on div "Closed – Solved" at bounding box center [328, 323] width 41 height 8
type input "**********"
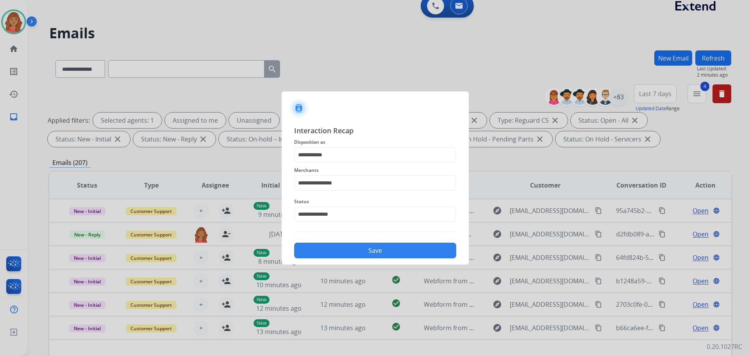
click at [331, 255] on button "Save" at bounding box center [375, 251] width 162 height 16
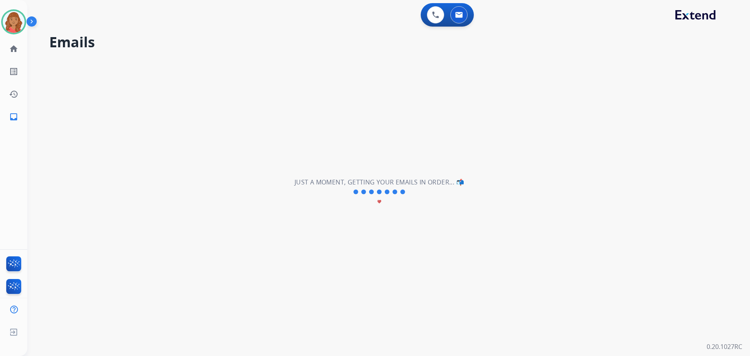
click at [331, 250] on div "**********" at bounding box center [379, 192] width 704 height 328
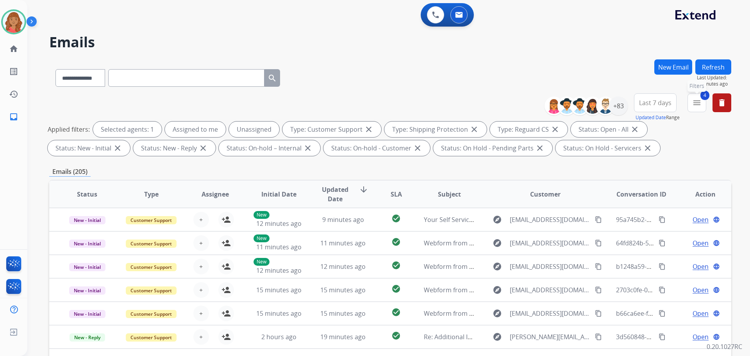
click at [695, 104] on mat-icon "menu" at bounding box center [697, 102] width 9 height 9
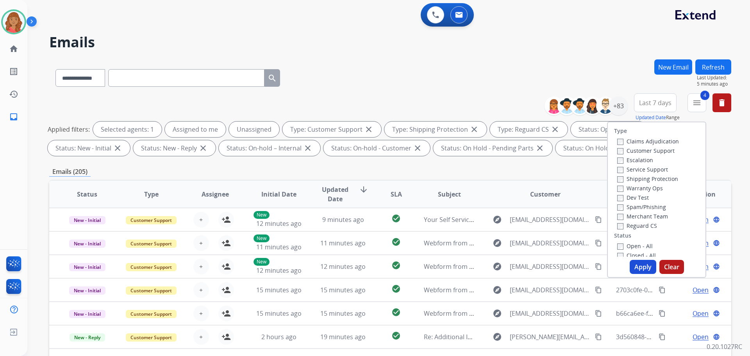
click at [636, 260] on button "Apply" at bounding box center [643, 267] width 27 height 14
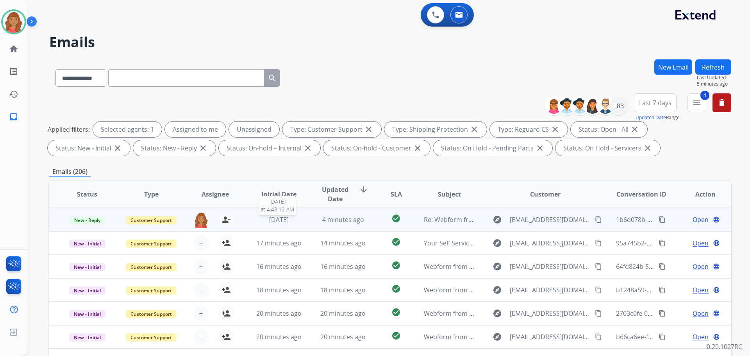
click at [284, 223] on span "[DATE]" at bounding box center [279, 219] width 20 height 9
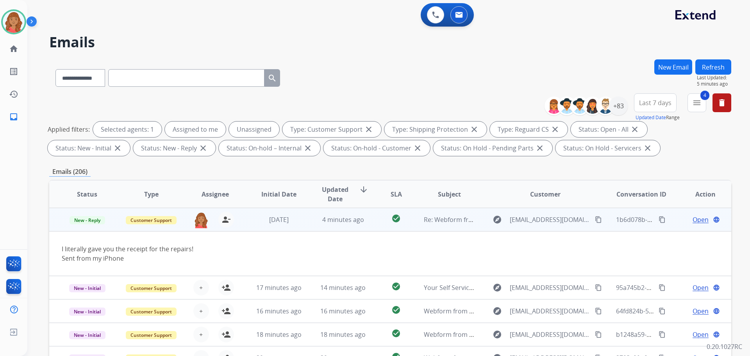
click at [693, 219] on span "Open" at bounding box center [701, 219] width 16 height 9
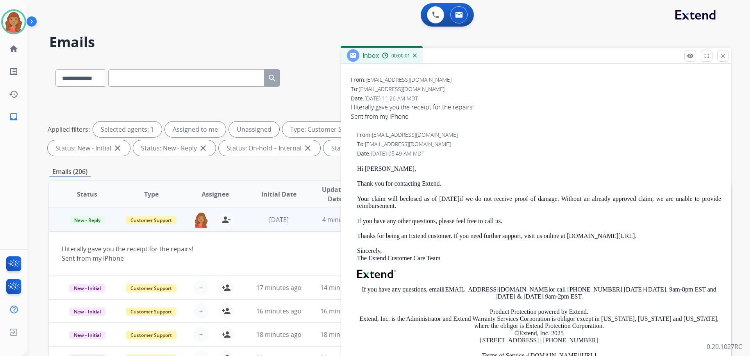
scroll to position [117, 0]
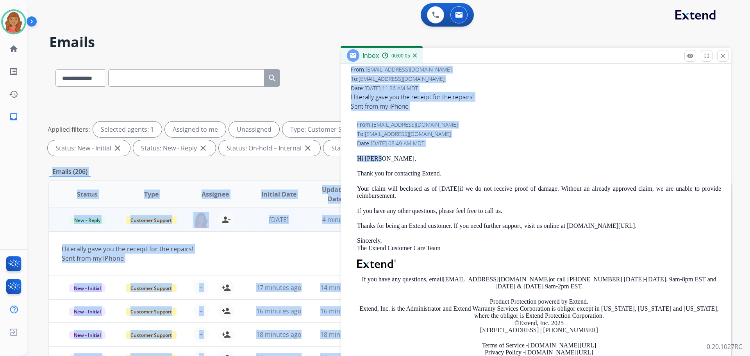
drag, startPoint x: 383, startPoint y: 159, endPoint x: 334, endPoint y: 154, distance: 48.7
click at [334, 154] on div "**********" at bounding box center [390, 270] width 682 height 423
click at [384, 160] on p "Hi [PERSON_NAME]," at bounding box center [539, 158] width 364 height 7
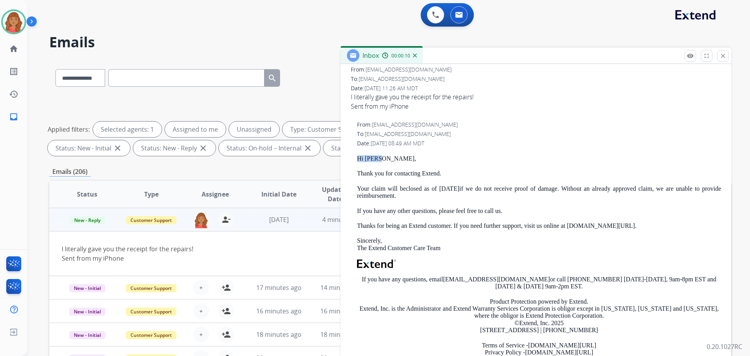
drag, startPoint x: 382, startPoint y: 156, endPoint x: 355, endPoint y: 156, distance: 26.6
click at [355, 156] on div "From: [EMAIL_ADDRESS][DOMAIN_NAME] To: [EMAIL_ADDRESS][DOMAIN_NAME] Date: [DATE…" at bounding box center [536, 248] width 372 height 256
copy p "Hi [PERSON_NAME],"
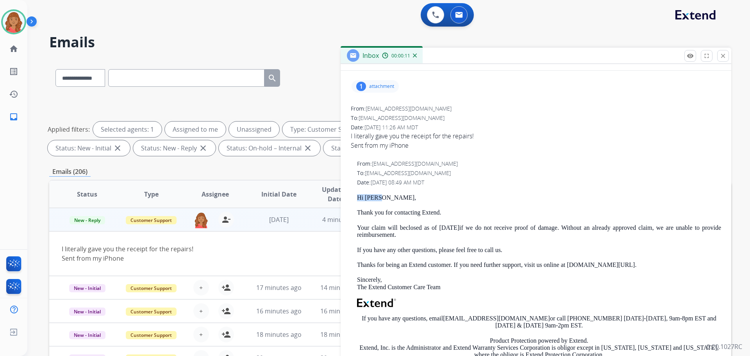
scroll to position [0, 0]
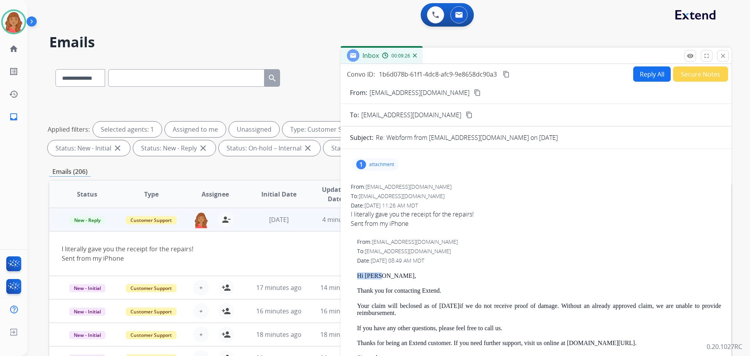
drag, startPoint x: 242, startPoint y: 247, endPoint x: 245, endPoint y: 244, distance: 4.2
click at [245, 244] on div "I literally gave you the receipt for the repairs! Sent from my iPhone" at bounding box center [327, 253] width 530 height 19
click at [725, 56] on mat-icon "close" at bounding box center [723, 55] width 7 height 7
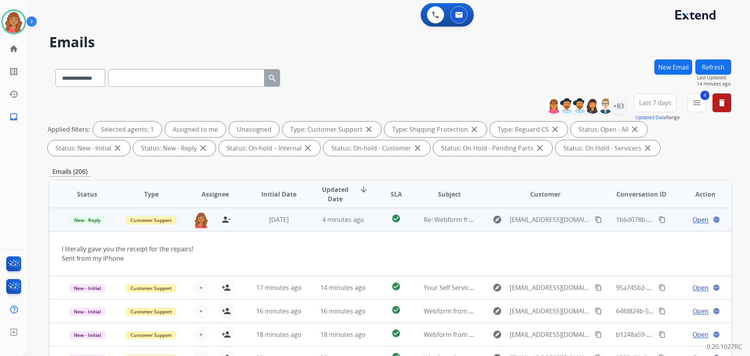
click at [595, 218] on mat-icon "content_copy" at bounding box center [598, 219] width 7 height 7
click at [693, 221] on span "Open" at bounding box center [701, 219] width 16 height 9
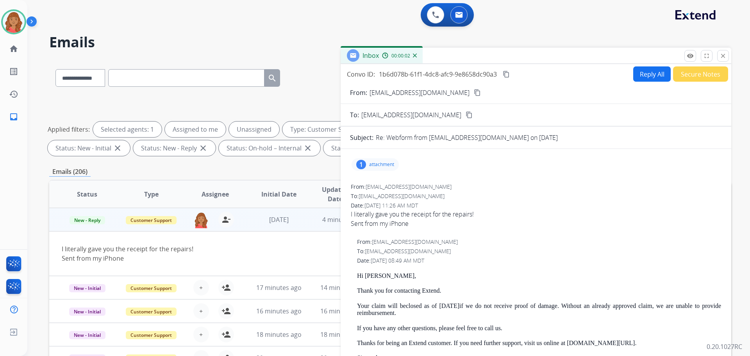
click at [637, 73] on button "Reply All" at bounding box center [653, 73] width 38 height 15
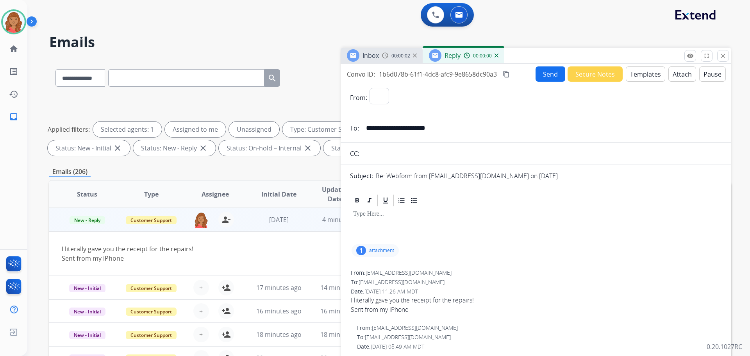
select select "**********"
drag, startPoint x: 356, startPoint y: 217, endPoint x: 374, endPoint y: 227, distance: 21.7
drag, startPoint x: 364, startPoint y: 215, endPoint x: 301, endPoint y: 215, distance: 62.9
click at [301, 215] on div "**********" at bounding box center [390, 270] width 682 height 423
drag, startPoint x: 220, startPoint y: 248, endPoint x: 296, endPoint y: 243, distance: 76.4
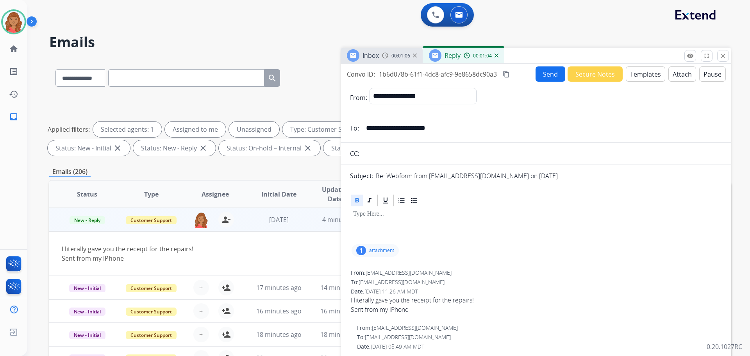
click at [221, 248] on div "I literally gave you the receipt for the repairs! Sent from my iPhone" at bounding box center [327, 253] width 530 height 19
click at [632, 78] on button "Templates" at bounding box center [645, 73] width 39 height 15
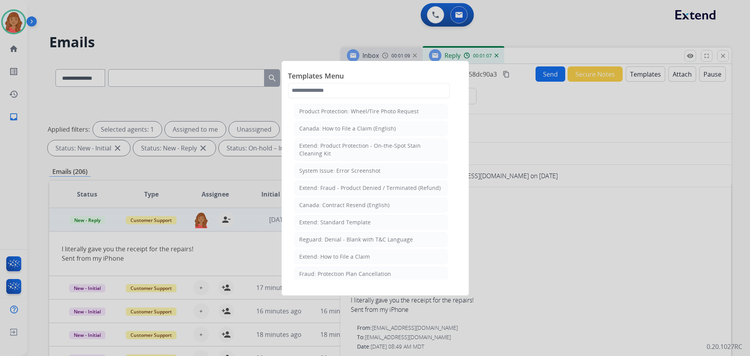
click at [329, 172] on div "System Issue: Error Screenshot" at bounding box center [339, 171] width 81 height 8
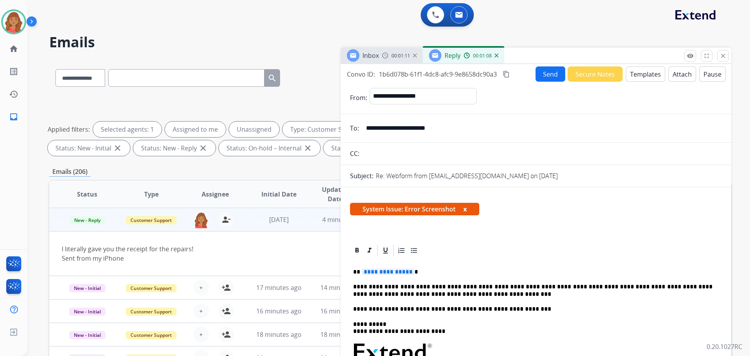
click at [637, 75] on button "Templates" at bounding box center [645, 73] width 39 height 15
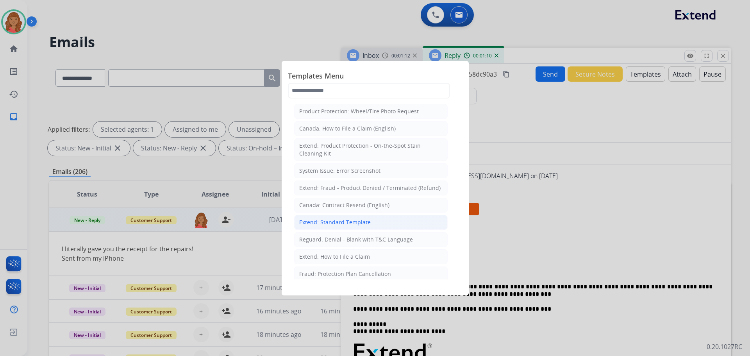
click at [346, 222] on div "Extend: Standard Template" at bounding box center [335, 222] width 72 height 8
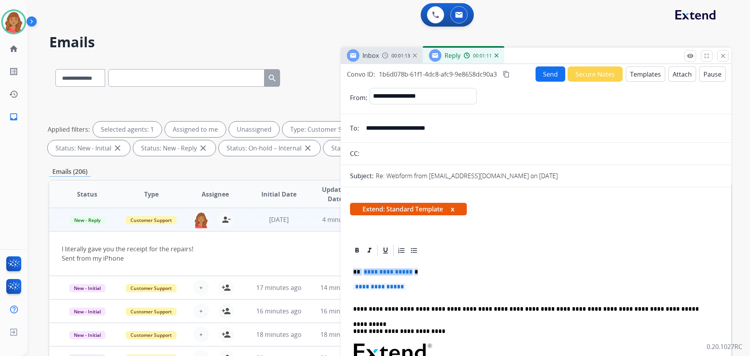
drag, startPoint x: 392, startPoint y: 288, endPoint x: 354, endPoint y: 270, distance: 42.1
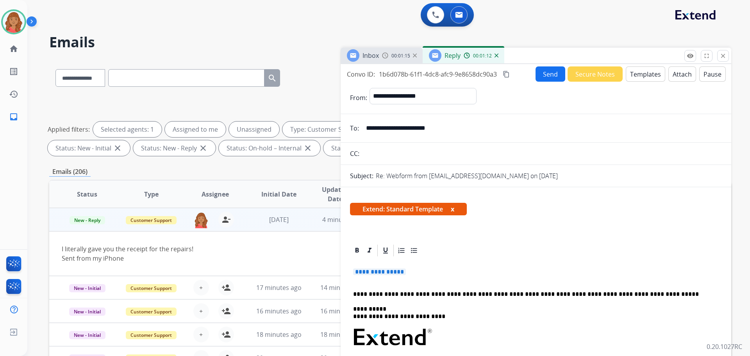
drag, startPoint x: 385, startPoint y: 264, endPoint x: 355, endPoint y: 258, distance: 30.3
click at [355, 258] on div "**********" at bounding box center [536, 363] width 372 height 211
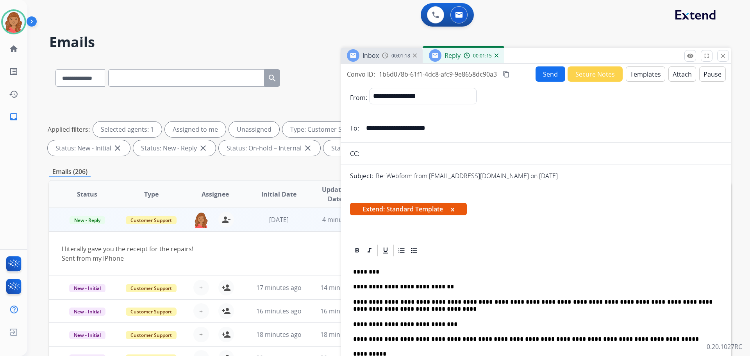
click at [544, 73] on button "Send" at bounding box center [551, 73] width 30 height 15
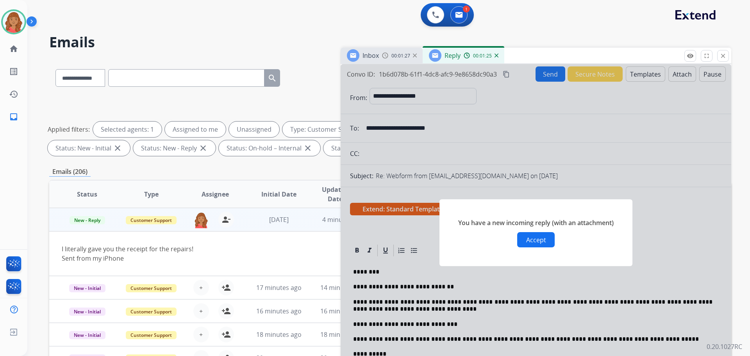
click at [507, 191] on div at bounding box center [536, 225] width 391 height 322
click at [475, 219] on span "You have a new incoming reply (with an attachment)" at bounding box center [536, 222] width 156 height 9
click at [474, 224] on span "You have a new incoming reply (with an attachment)" at bounding box center [536, 222] width 156 height 9
click at [475, 242] on div "You have a new incoming reply (with an attachment) Accept" at bounding box center [536, 232] width 193 height 67
click at [474, 242] on div "You have a new incoming reply (with an attachment) Accept" at bounding box center [536, 232] width 193 height 67
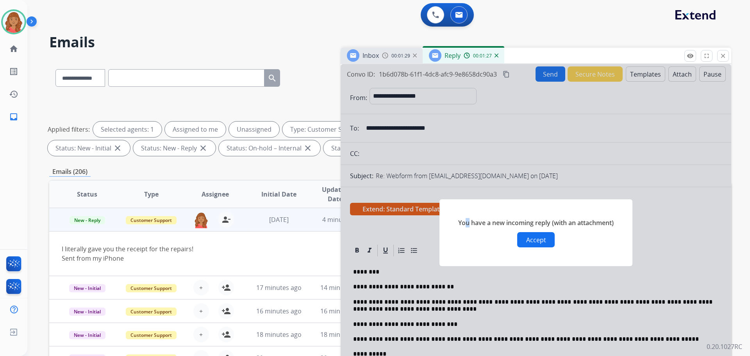
click at [464, 221] on span "You have a new incoming reply (with an attachment)" at bounding box center [536, 222] width 156 height 9
click at [465, 221] on span "You have a new incoming reply (with an attachment)" at bounding box center [536, 222] width 156 height 9
click at [581, 219] on span "You have a new incoming reply (with an attachment)" at bounding box center [536, 222] width 156 height 9
click at [586, 220] on span "You have a new incoming reply (with an attachment)" at bounding box center [536, 222] width 156 height 9
click at [523, 239] on button "Accept" at bounding box center [536, 239] width 38 height 15
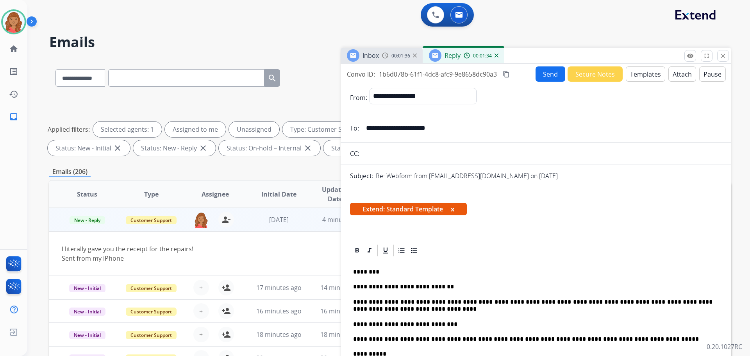
click at [543, 76] on button "Send" at bounding box center [551, 73] width 30 height 15
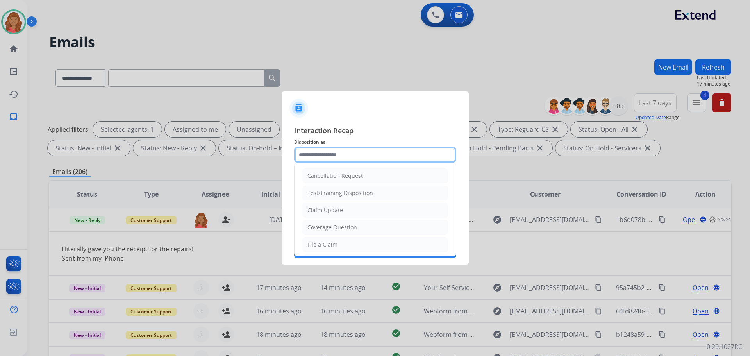
drag, startPoint x: 317, startPoint y: 152, endPoint x: 335, endPoint y: 211, distance: 61.8
click at [317, 153] on input "text" at bounding box center [375, 155] width 162 height 16
drag, startPoint x: 328, startPoint y: 214, endPoint x: 329, endPoint y: 203, distance: 11.0
click at [329, 214] on div "Claim Update" at bounding box center [326, 210] width 36 height 8
type input "**********"
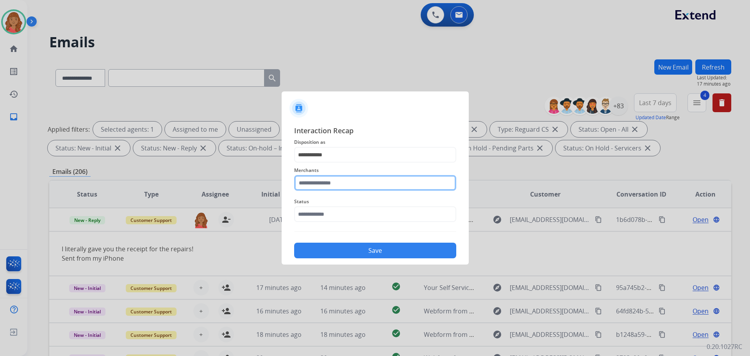
drag, startPoint x: 328, startPoint y: 185, endPoint x: 328, endPoint y: 189, distance: 3.9
click at [328, 186] on input "text" at bounding box center [375, 183] width 162 height 16
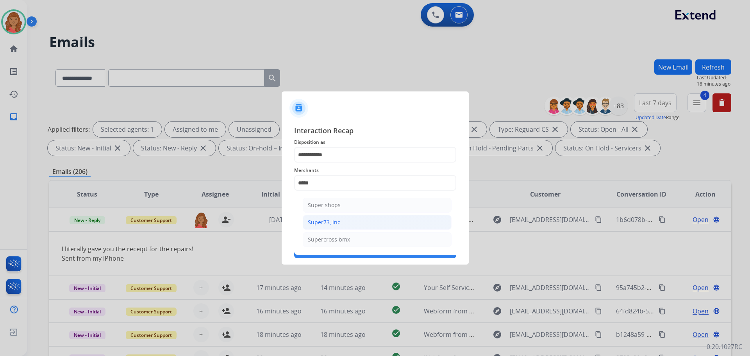
click at [329, 218] on li "Super73, inc." at bounding box center [377, 222] width 149 height 15
type input "**********"
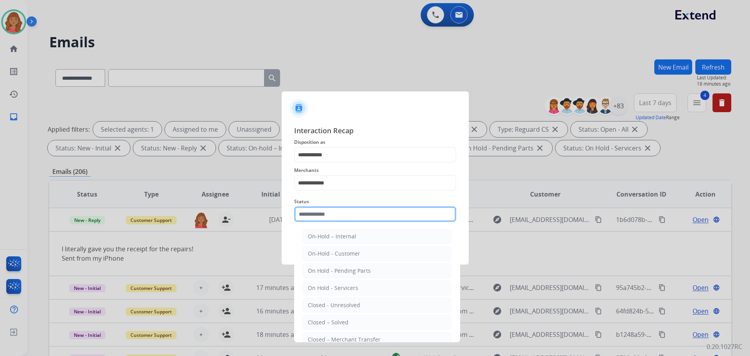
click at [324, 221] on input "text" at bounding box center [375, 214] width 162 height 16
click at [319, 320] on div "Closed – Solved" at bounding box center [328, 323] width 41 height 8
type input "**********"
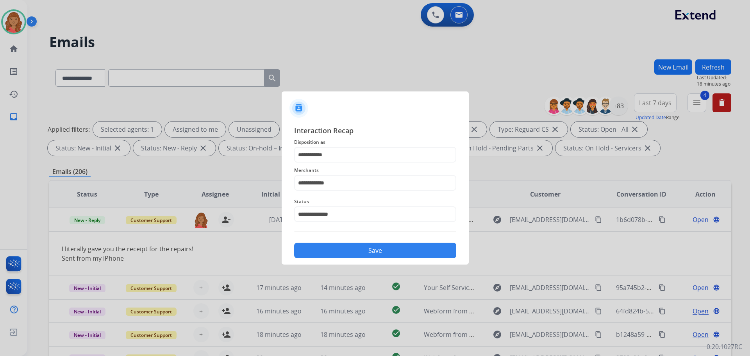
click at [341, 254] on button "Save" at bounding box center [375, 251] width 162 height 16
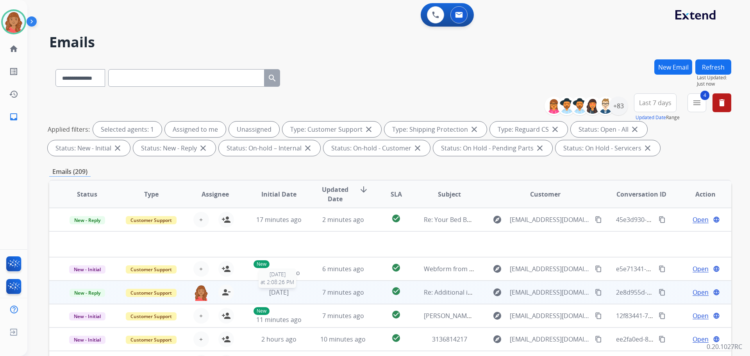
click at [276, 292] on span "[DATE]" at bounding box center [279, 292] width 20 height 9
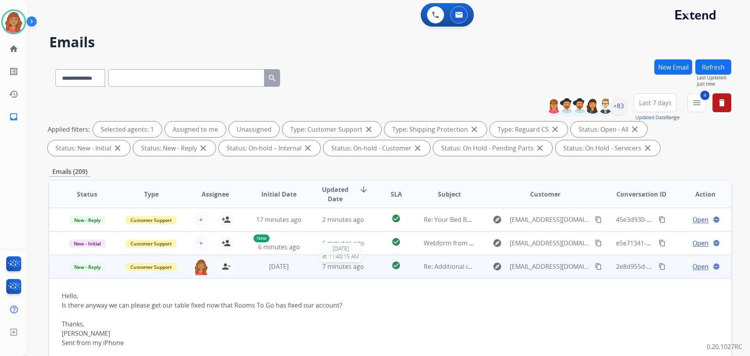
click at [345, 269] on span "7 minutes ago" at bounding box center [343, 266] width 42 height 9
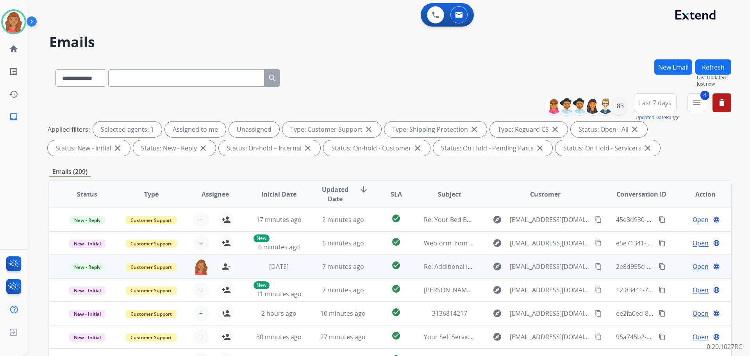
click at [700, 266] on span "Open" at bounding box center [701, 266] width 16 height 9
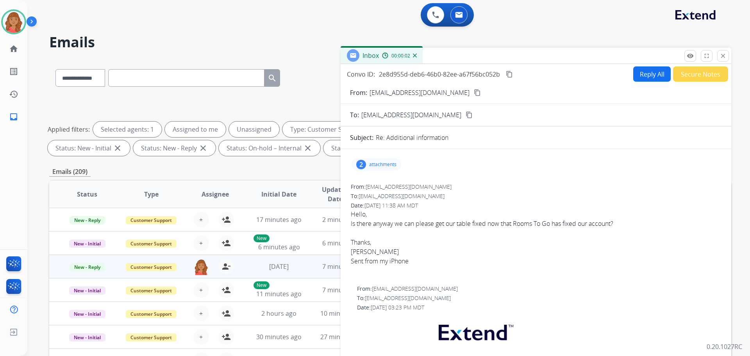
click at [378, 168] on div "2 attachments" at bounding box center [377, 164] width 50 height 13
click at [379, 186] on div at bounding box center [379, 185] width 39 height 27
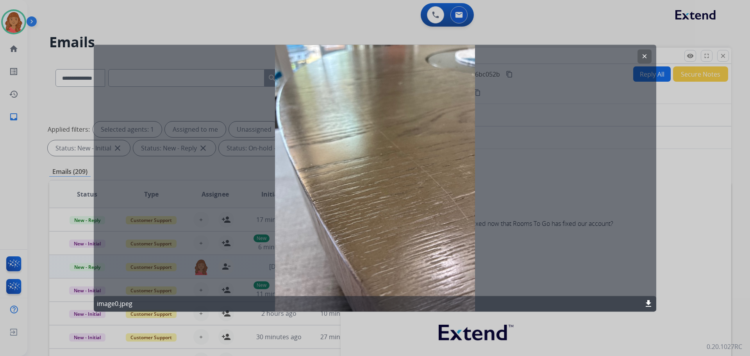
click at [641, 53] on mat-icon "clear" at bounding box center [644, 56] width 7 height 7
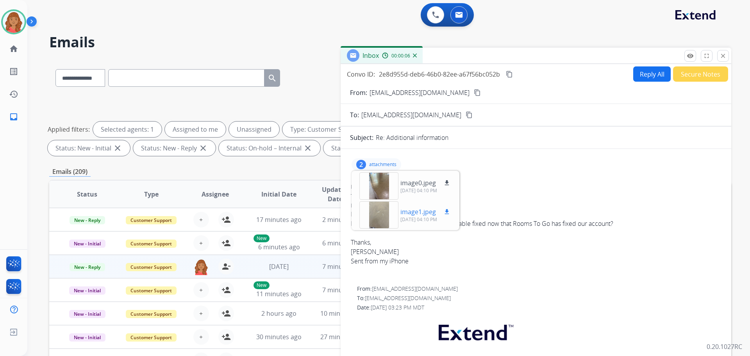
click at [383, 218] on div at bounding box center [379, 214] width 39 height 27
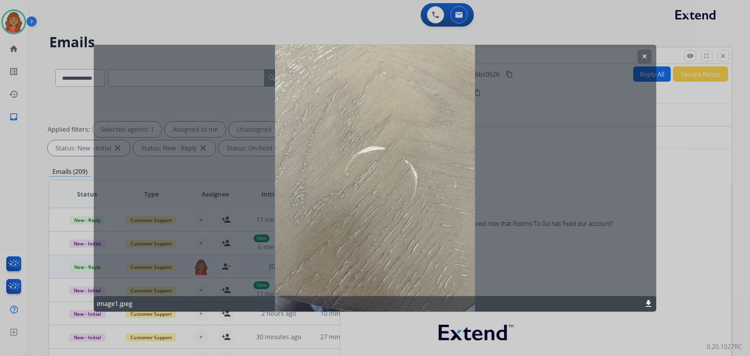
click at [643, 59] on mat-icon "clear" at bounding box center [644, 56] width 7 height 7
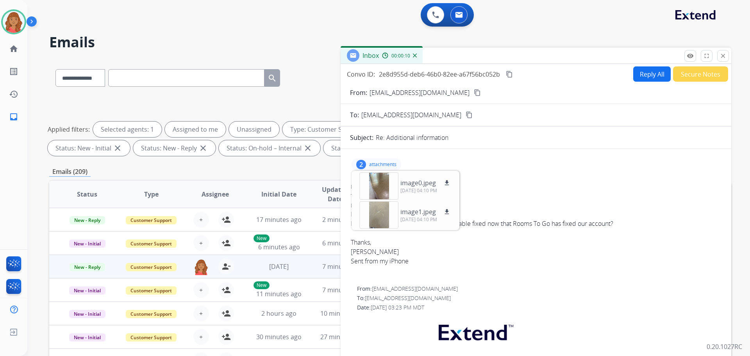
click at [474, 93] on mat-icon "content_copy" at bounding box center [477, 92] width 7 height 7
click at [269, 265] on span "[DATE]" at bounding box center [279, 266] width 20 height 9
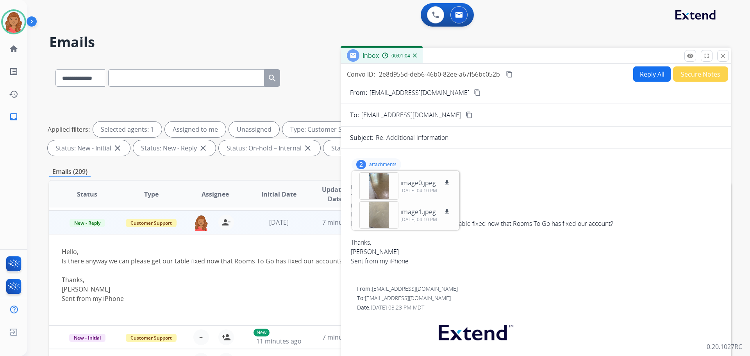
scroll to position [47, 0]
click at [474, 91] on mat-icon "content_copy" at bounding box center [477, 92] width 7 height 7
click at [369, 161] on div "2 attachments image0.jpeg download [DATE] 04:10 PM image1.jpeg download [DATE] …" at bounding box center [377, 164] width 50 height 13
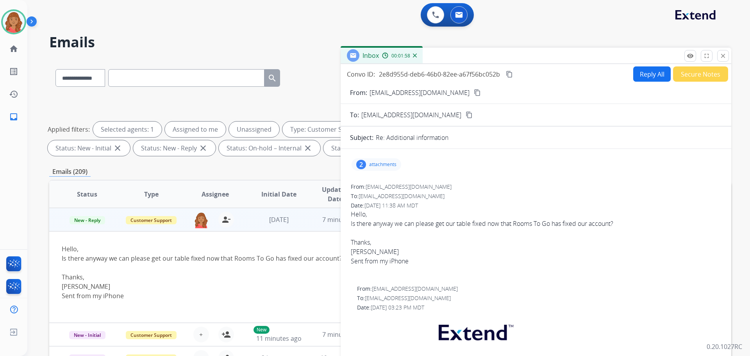
click at [376, 165] on p "attachments" at bounding box center [382, 164] width 27 height 6
click at [474, 93] on mat-icon "content_copy" at bounding box center [477, 92] width 7 height 7
click at [364, 162] on div "2" at bounding box center [361, 164] width 10 height 9
click at [645, 75] on button "Reply All" at bounding box center [653, 73] width 38 height 15
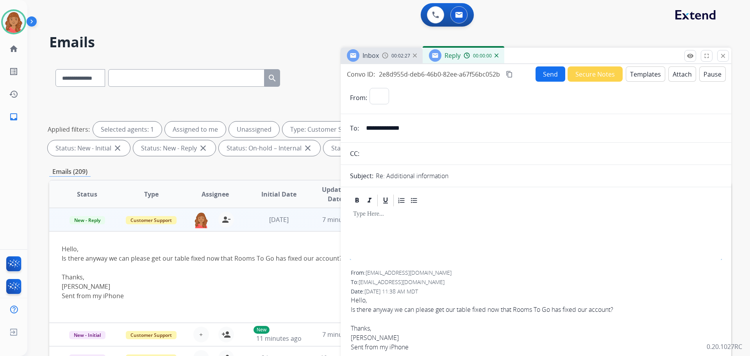
select select "**********"
click at [629, 73] on button "Templates" at bounding box center [645, 73] width 39 height 15
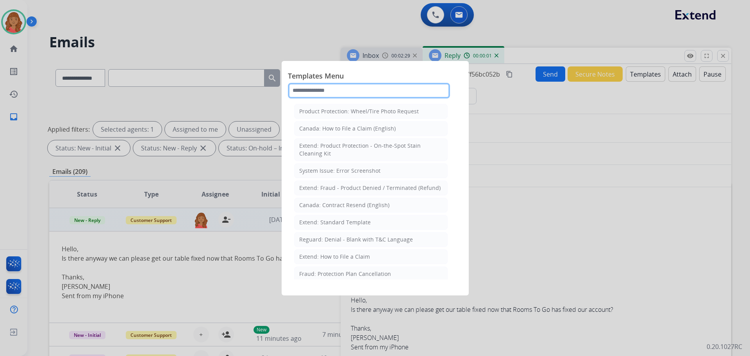
click at [349, 91] on input "text" at bounding box center [369, 91] width 162 height 16
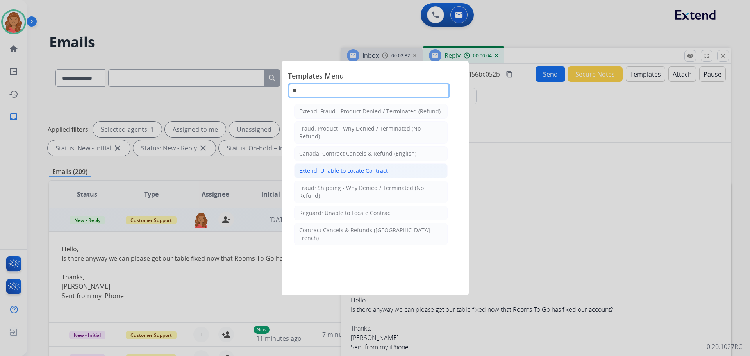
type input "**"
click at [347, 171] on div "Extend: Unable to Locate Contract" at bounding box center [343, 171] width 89 height 8
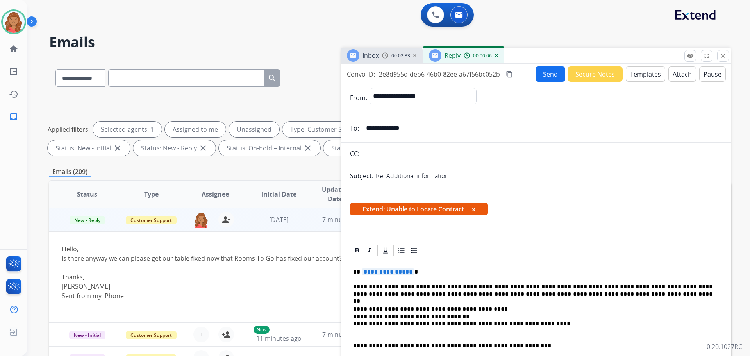
click at [408, 272] on span "**********" at bounding box center [388, 272] width 53 height 7
click at [539, 72] on button "Send" at bounding box center [551, 73] width 30 height 15
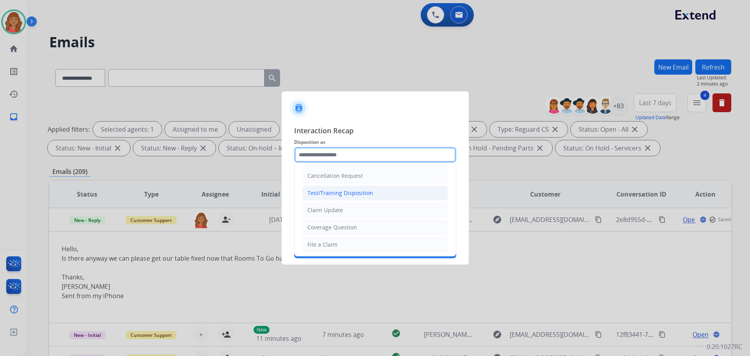
drag, startPoint x: 335, startPoint y: 157, endPoint x: 304, endPoint y: 192, distance: 46.5
click at [334, 158] on input "text" at bounding box center [375, 155] width 162 height 16
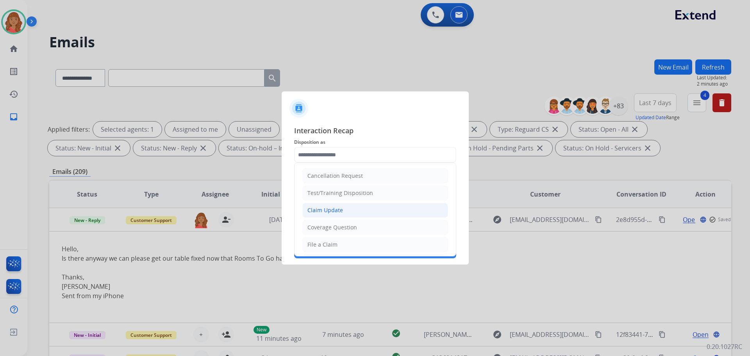
click at [319, 211] on div "Claim Update" at bounding box center [326, 210] width 36 height 8
type input "**********"
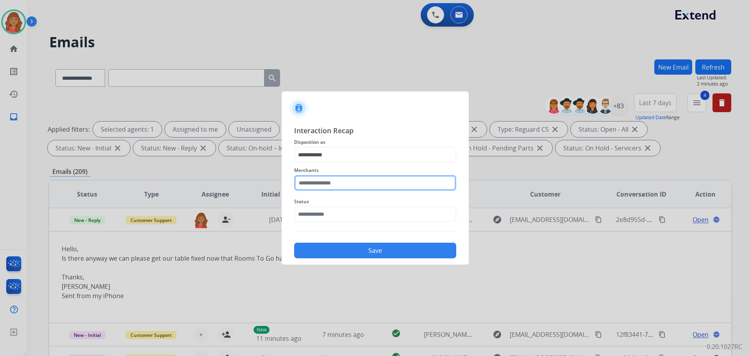
click at [319, 187] on input "text" at bounding box center [375, 183] width 162 height 16
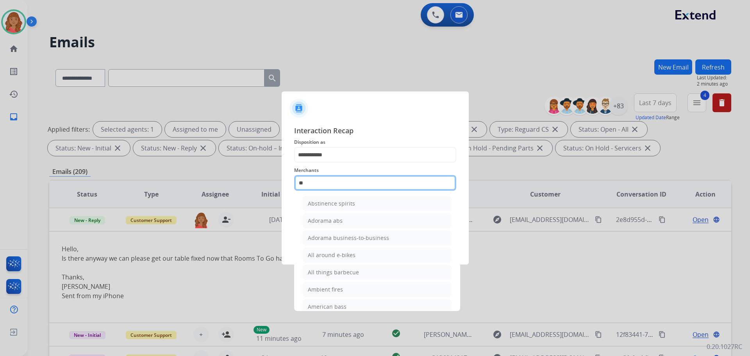
scroll to position [0, 0]
drag, startPoint x: 341, startPoint y: 198, endPoint x: 335, endPoint y: 205, distance: 8.6
click at [340, 199] on li "Bed bath & beyond" at bounding box center [377, 205] width 149 height 15
type input "**********"
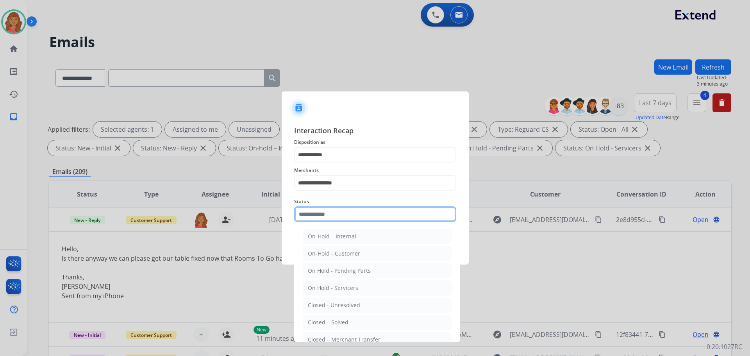
click at [325, 217] on input "text" at bounding box center [375, 214] width 162 height 16
click at [320, 318] on li "Closed – Solved" at bounding box center [377, 322] width 149 height 15
type input "**********"
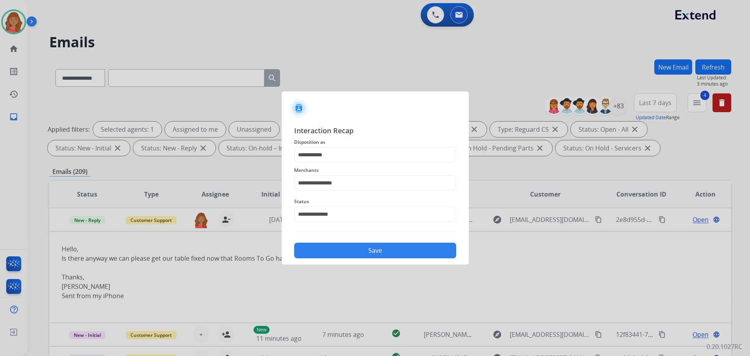
click at [337, 246] on button "Save" at bounding box center [375, 251] width 162 height 16
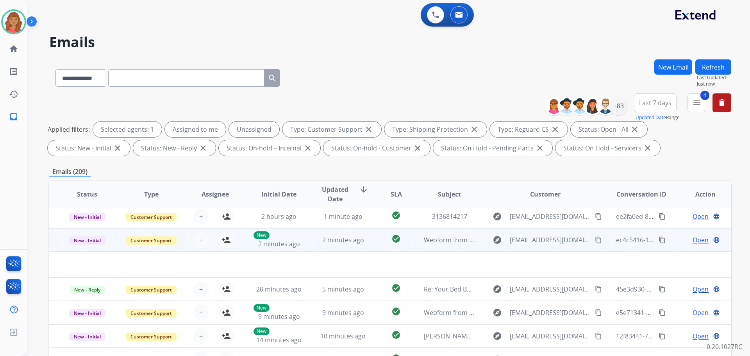
scroll to position [126, 0]
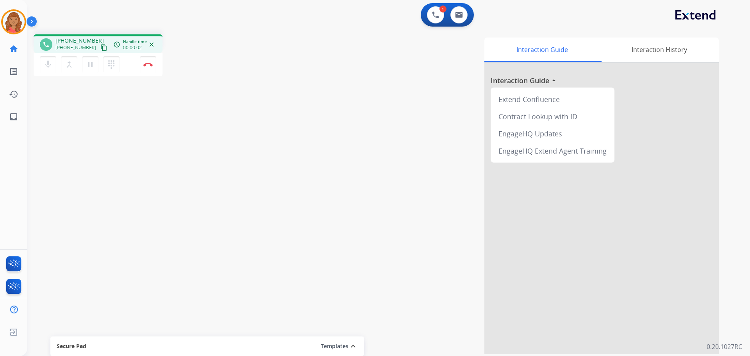
click at [100, 48] on mat-icon "content_copy" at bounding box center [103, 47] width 7 height 7
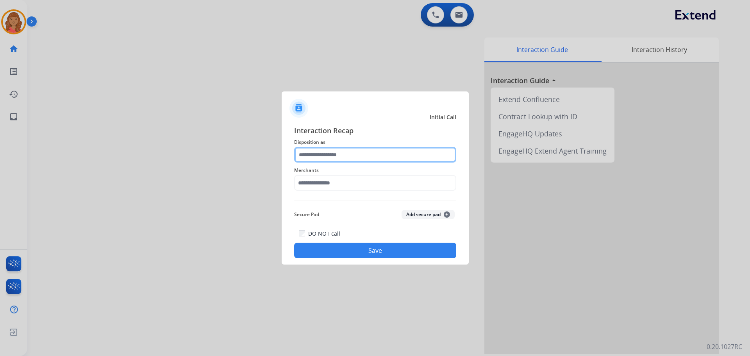
click at [361, 158] on input "text" at bounding box center [375, 155] width 162 height 16
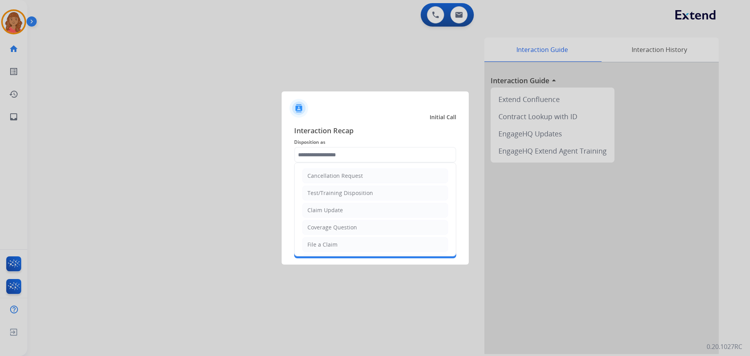
drag, startPoint x: 329, startPoint y: 210, endPoint x: 329, endPoint y: 192, distance: 18.8
click at [329, 210] on div "Claim Update" at bounding box center [326, 210] width 36 height 8
type input "**********"
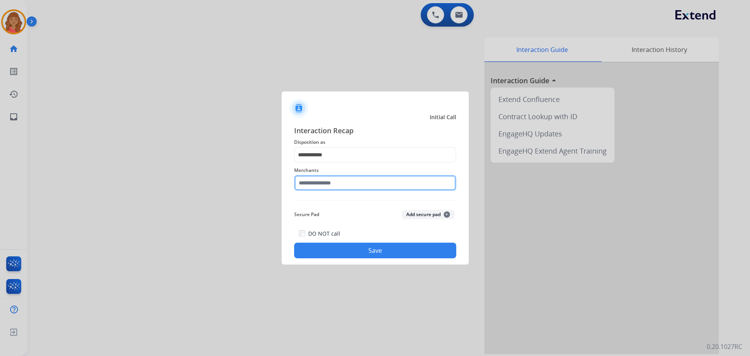
click at [328, 186] on input "text" at bounding box center [375, 183] width 162 height 16
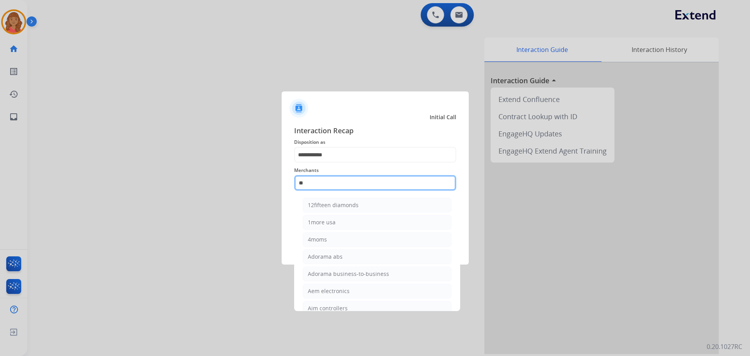
type input "*"
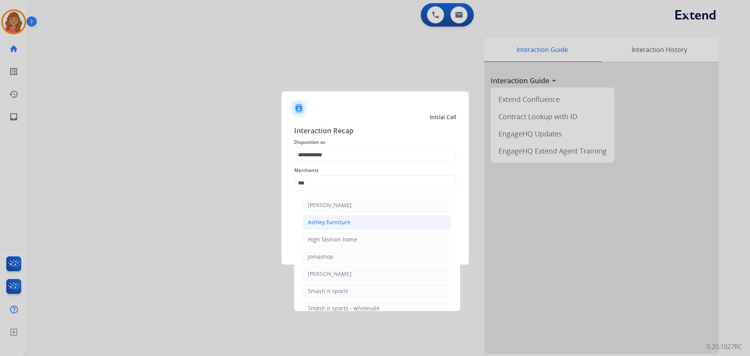
click at [320, 220] on div "Ashley furniture" at bounding box center [329, 222] width 43 height 8
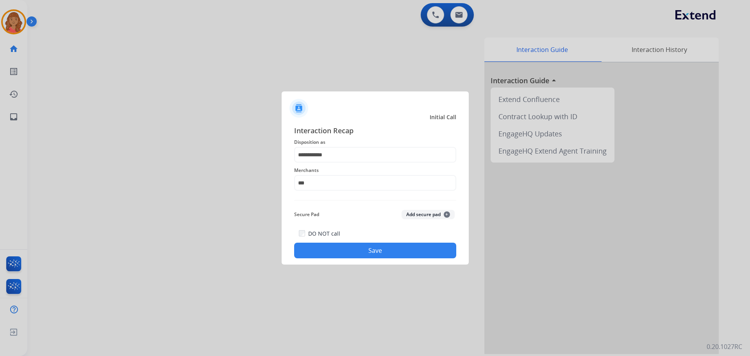
type input "**********"
click at [350, 250] on button "Save" at bounding box center [375, 251] width 162 height 16
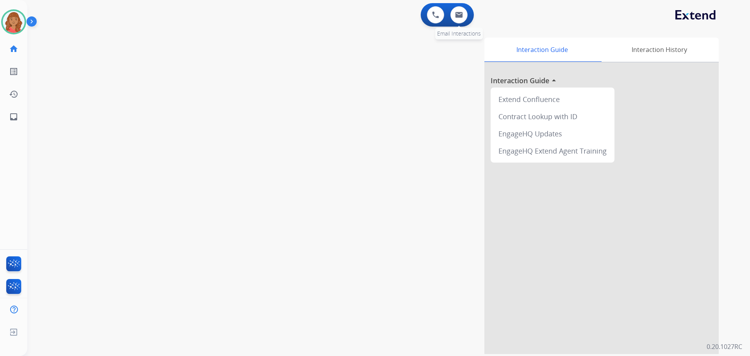
click at [471, 14] on div "0 Email Interactions" at bounding box center [459, 14] width 23 height 17
click at [465, 15] on button at bounding box center [459, 14] width 17 height 17
select select "**********"
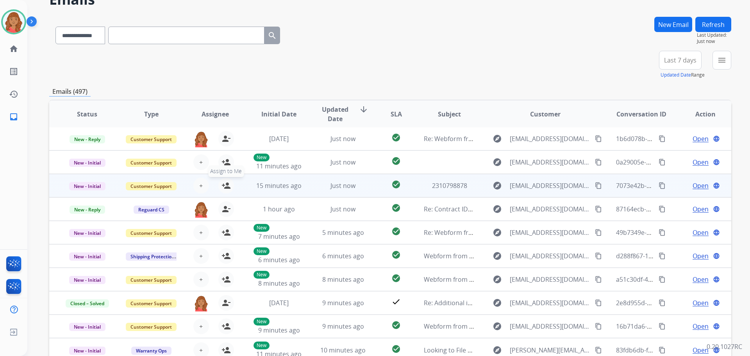
scroll to position [89, 0]
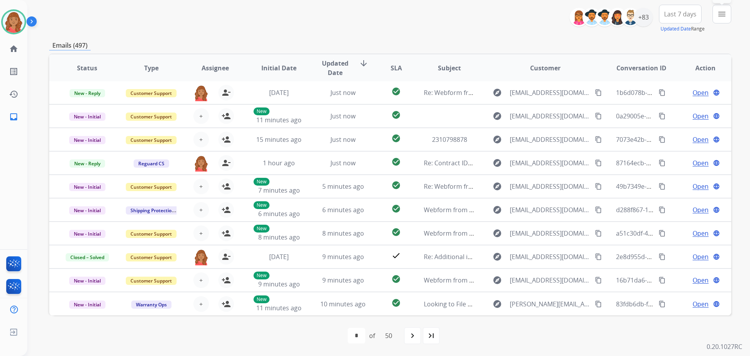
drag, startPoint x: 716, startPoint y: 17, endPoint x: 711, endPoint y: 24, distance: 9.0
click at [716, 17] on button "menu Filters" at bounding box center [722, 14] width 19 height 19
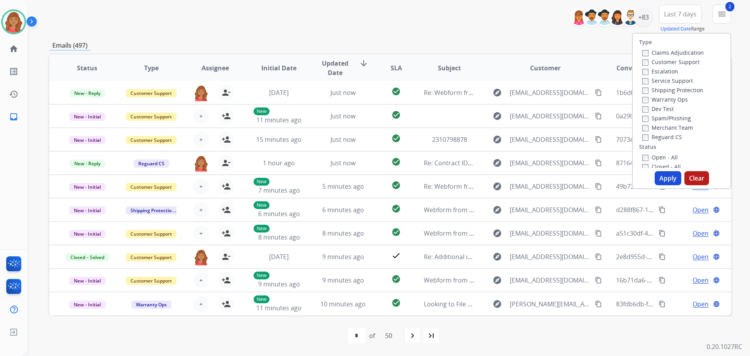
click at [643, 134] on label "Reguard CS" at bounding box center [663, 136] width 40 height 7
drag, startPoint x: 664, startPoint y: 175, endPoint x: 650, endPoint y: 174, distance: 13.7
click at [663, 175] on button "Apply" at bounding box center [668, 178] width 27 height 14
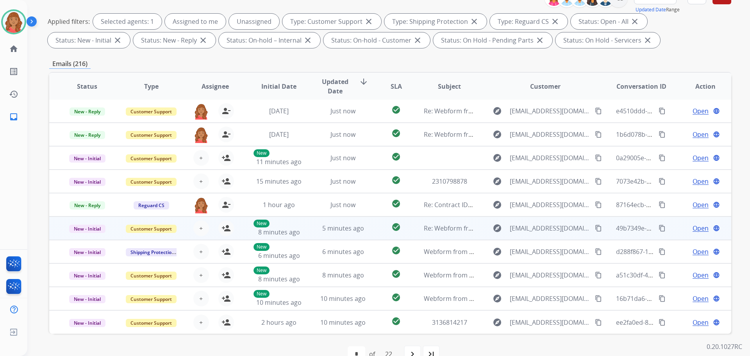
scroll to position [117, 0]
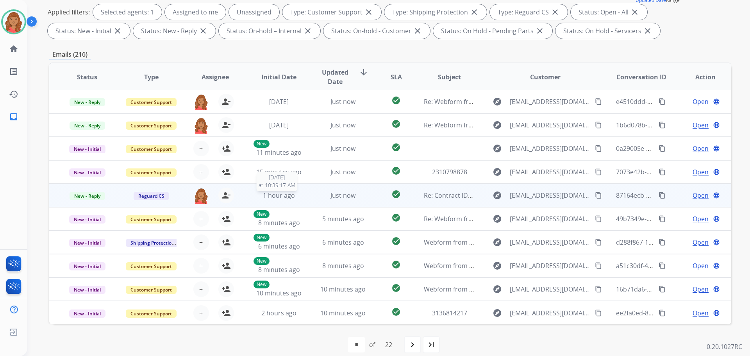
click at [256, 197] on div "1 hour ago" at bounding box center [279, 195] width 51 height 9
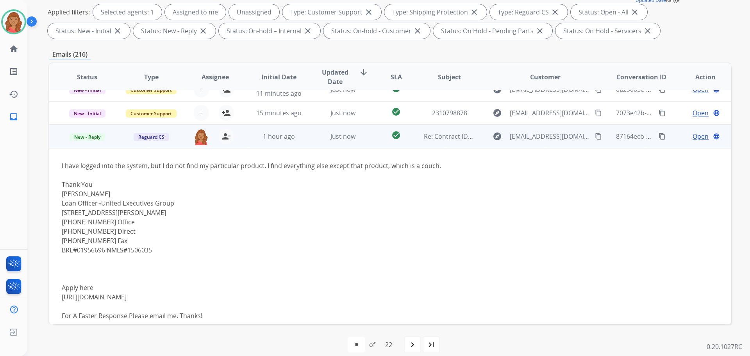
scroll to position [0, 0]
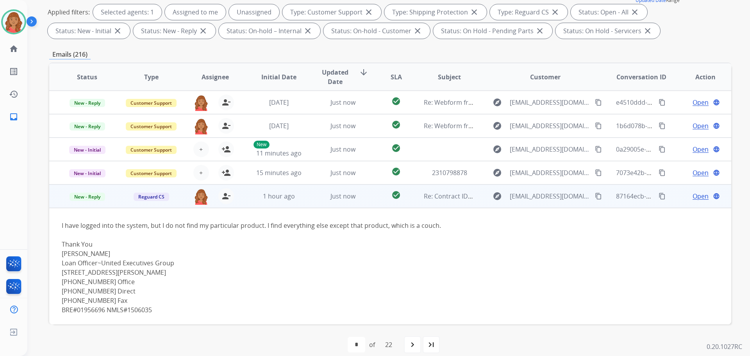
click at [595, 199] on mat-icon "content_copy" at bounding box center [598, 196] width 7 height 7
click at [702, 199] on span "Open" at bounding box center [701, 196] width 16 height 9
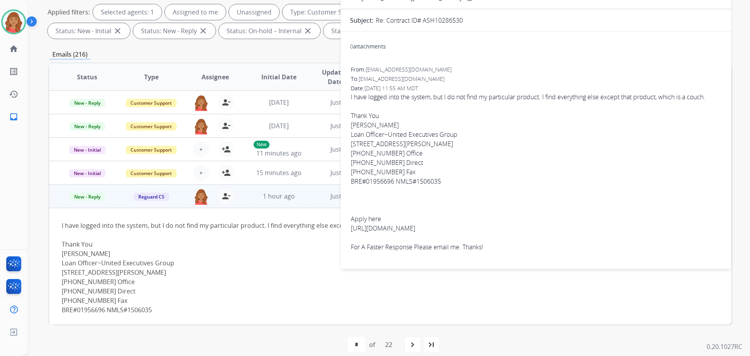
click at [750, 159] on div "**********" at bounding box center [388, 178] width 723 height 356
click at [750, 209] on div "**********" at bounding box center [388, 178] width 723 height 356
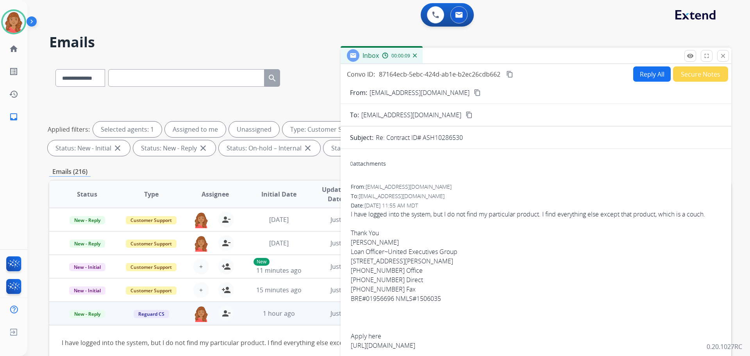
click at [474, 94] on mat-icon "content_copy" at bounding box center [477, 92] width 7 height 7
click at [652, 79] on button "Reply All" at bounding box center [653, 73] width 38 height 15
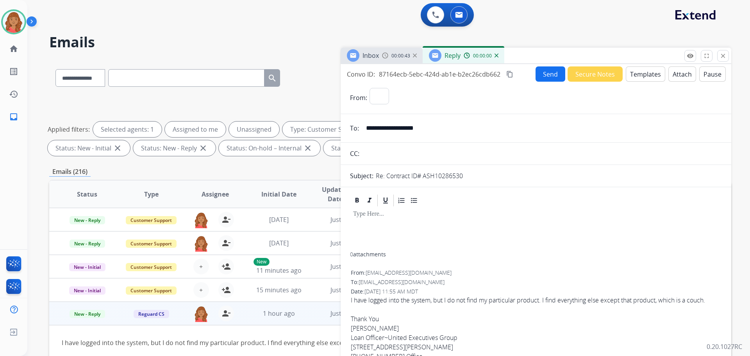
select select "**********"
click at [650, 78] on button "Templates" at bounding box center [645, 73] width 39 height 15
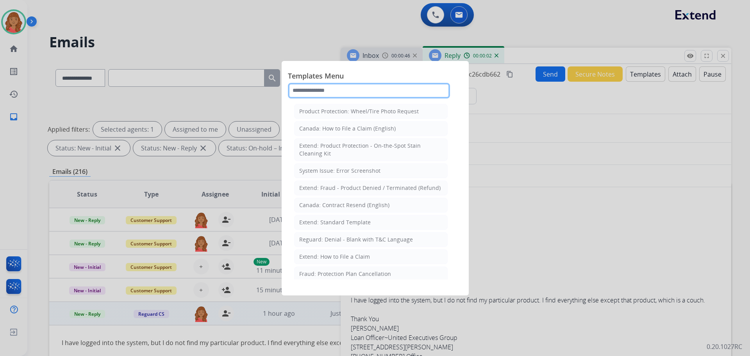
click at [337, 94] on input "text" at bounding box center [369, 91] width 162 height 16
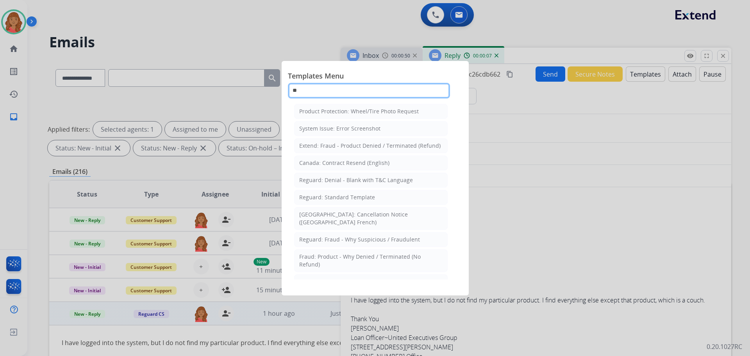
type input "**"
click at [513, 179] on div at bounding box center [375, 178] width 750 height 356
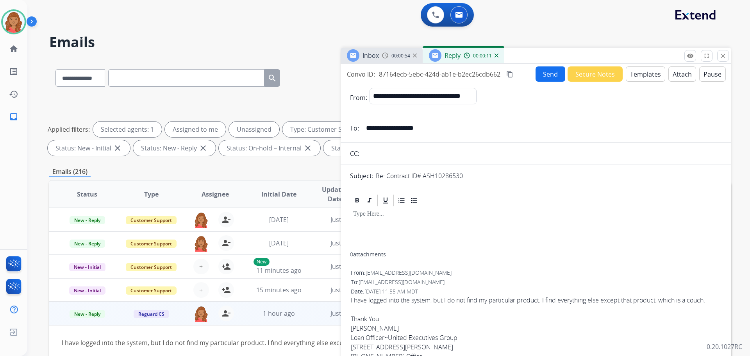
drag, startPoint x: 368, startPoint y: 223, endPoint x: 373, endPoint y: 215, distance: 9.3
click at [368, 223] on div at bounding box center [536, 230] width 372 height 45
click at [646, 75] on button "Templates" at bounding box center [645, 73] width 39 height 15
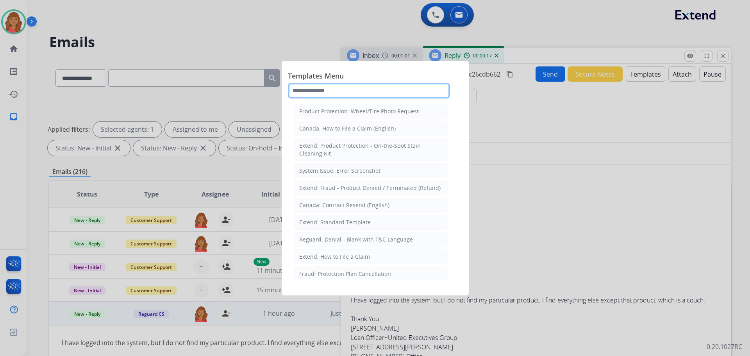
click at [374, 95] on input "text" at bounding box center [369, 91] width 162 height 16
type input "****"
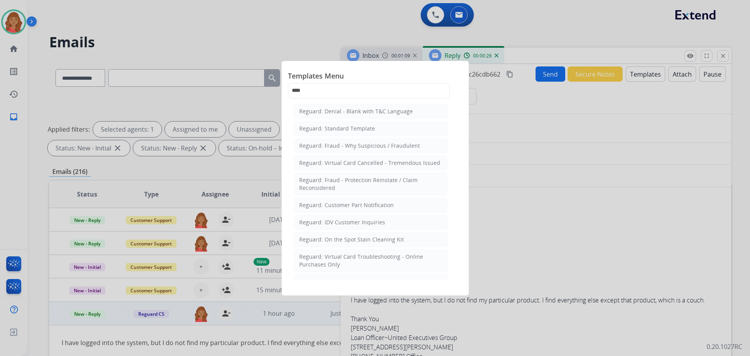
click at [365, 132] on div "Reguard: Standard Template" at bounding box center [337, 129] width 76 height 8
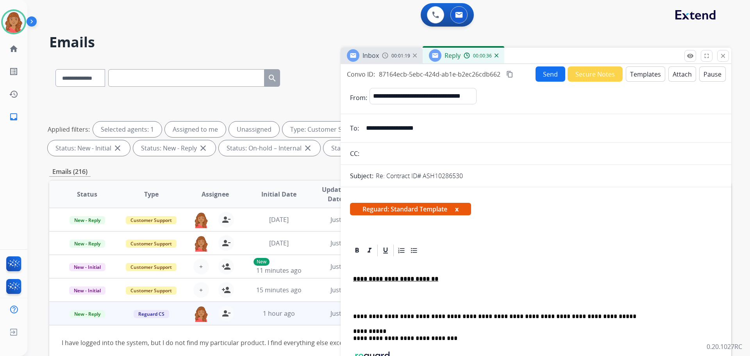
click at [353, 279] on u "**********" at bounding box center [395, 279] width 85 height 6
click at [385, 250] on icon at bounding box center [386, 251] width 8 height 8
drag, startPoint x: 380, startPoint y: 282, endPoint x: 359, endPoint y: 270, distance: 24.5
click at [351, 279] on div "**********" at bounding box center [536, 343] width 372 height 171
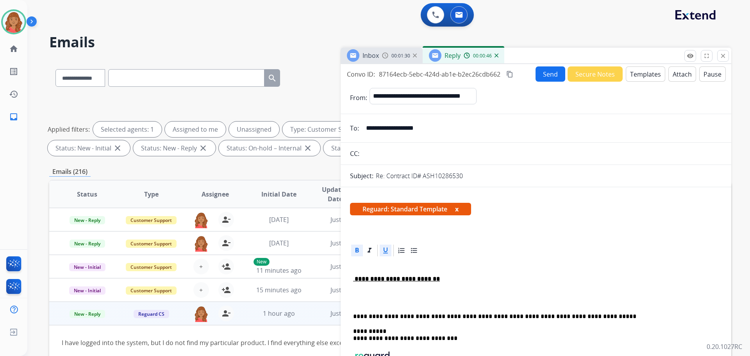
click at [385, 252] on icon at bounding box center [386, 251] width 8 height 8
click at [357, 249] on icon at bounding box center [358, 250] width 4 height 5
click at [352, 279] on div "**********" at bounding box center [536, 343] width 372 height 171
click at [365, 291] on p at bounding box center [536, 298] width 366 height 14
click at [351, 275] on div "**********" at bounding box center [536, 343] width 372 height 171
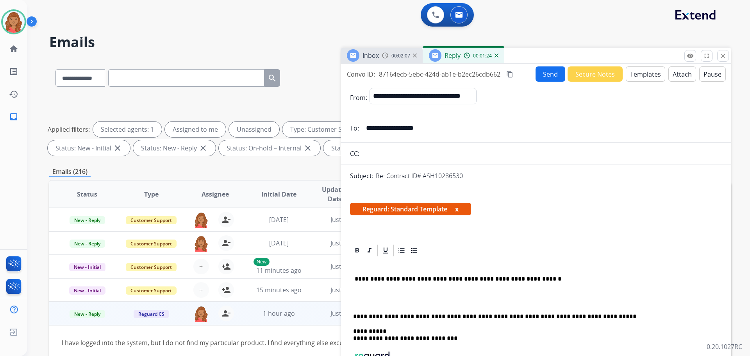
click at [373, 267] on p at bounding box center [533, 264] width 360 height 7
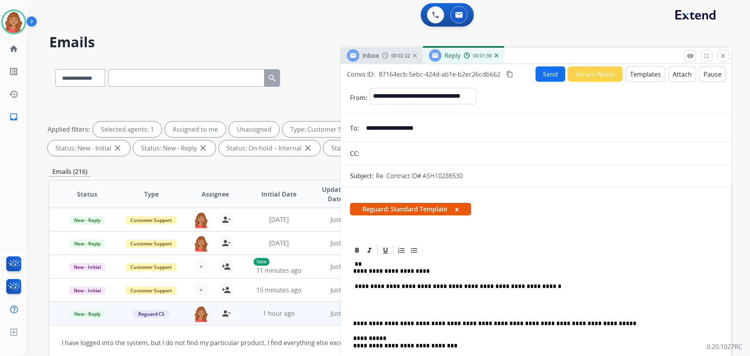
click at [425, 271] on p "**********" at bounding box center [533, 268] width 360 height 14
click at [427, 271] on p "**********" at bounding box center [533, 268] width 360 height 14
click at [444, 269] on p "**********" at bounding box center [533, 268] width 360 height 14
click at [354, 285] on p "**********" at bounding box center [533, 286] width 360 height 7
click at [358, 287] on p "**********" at bounding box center [533, 286] width 360 height 7
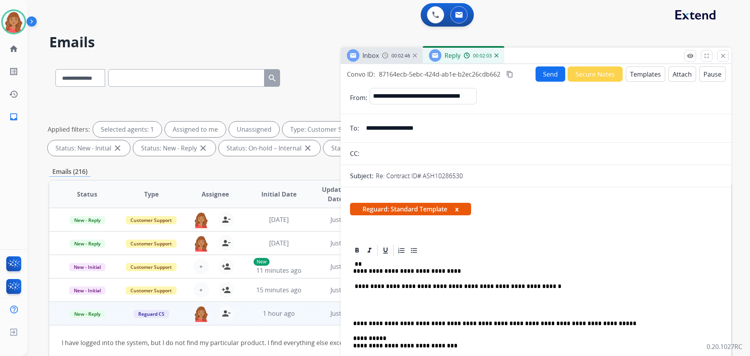
click at [526, 285] on p "**********" at bounding box center [533, 286] width 360 height 7
click at [354, 268] on p "**********" at bounding box center [533, 268] width 360 height 14
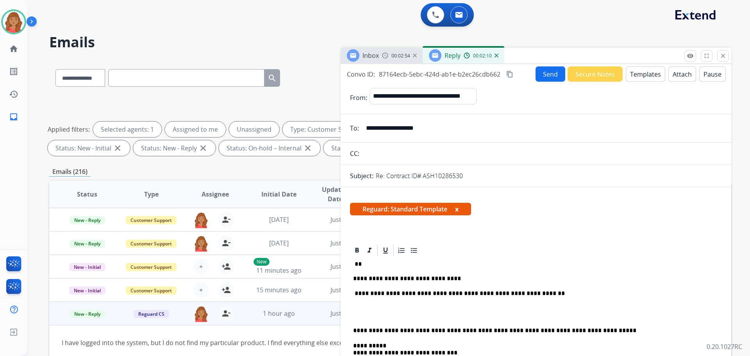
click at [356, 262] on p "**********" at bounding box center [533, 271] width 360 height 21
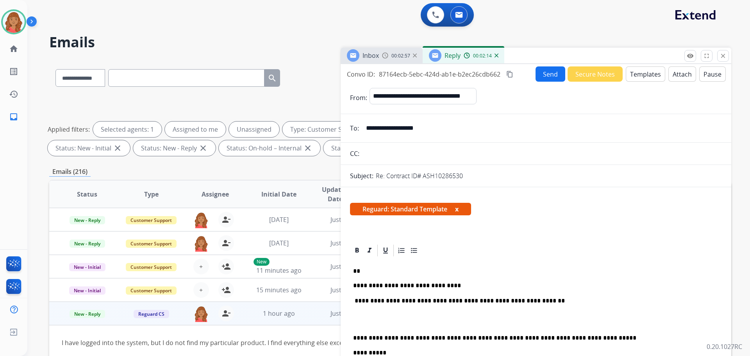
click at [353, 338] on div "**********" at bounding box center [536, 354] width 372 height 193
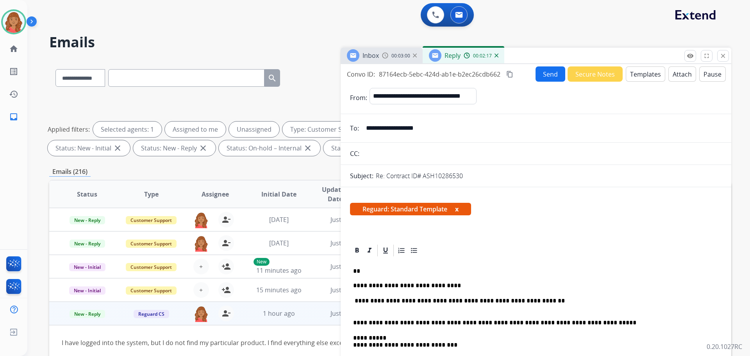
click at [542, 71] on button "Send" at bounding box center [551, 73] width 30 height 15
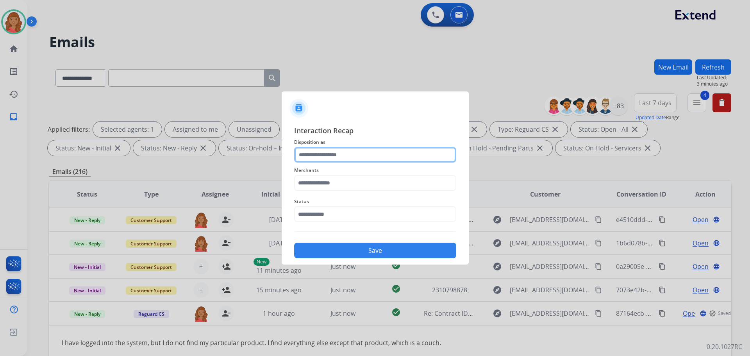
click at [313, 159] on input "text" at bounding box center [375, 155] width 162 height 16
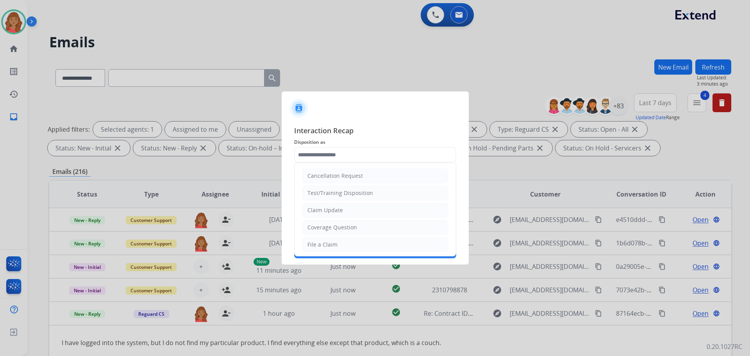
drag, startPoint x: 315, startPoint y: 210, endPoint x: 310, endPoint y: 201, distance: 9.6
click at [315, 209] on div "Claim Update" at bounding box center [326, 210] width 36 height 8
type input "**********"
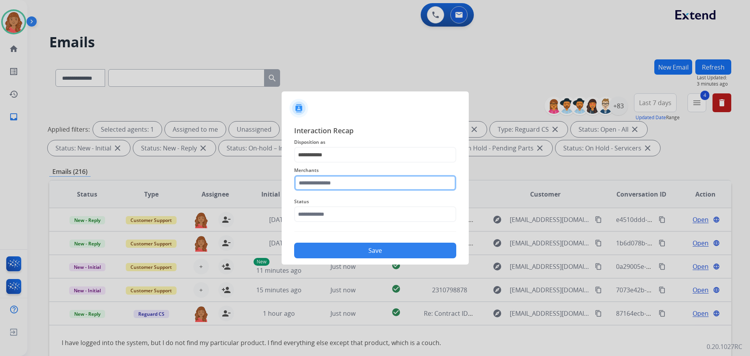
click at [313, 186] on input "text" at bounding box center [375, 183] width 162 height 16
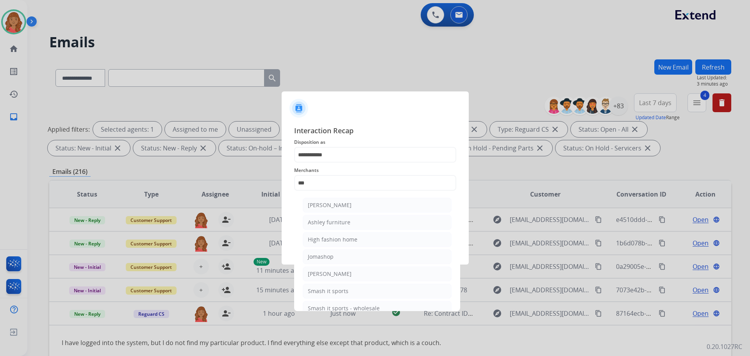
click at [330, 202] on div "[PERSON_NAME]" at bounding box center [330, 205] width 44 height 8
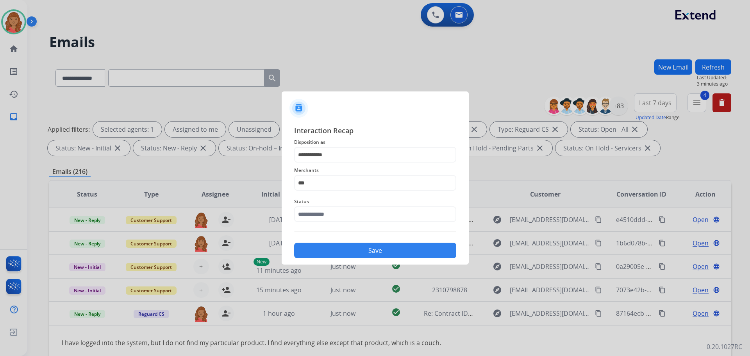
type input "**********"
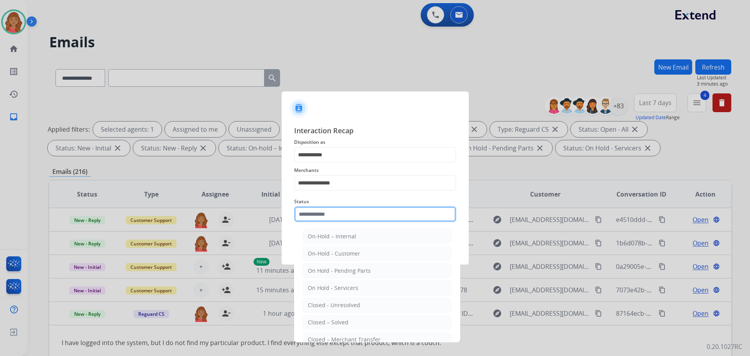
drag, startPoint x: 325, startPoint y: 212, endPoint x: 324, endPoint y: 220, distance: 8.3
click at [324, 215] on input "text" at bounding box center [375, 214] width 162 height 16
click at [337, 297] on ul "On-Hold – Internal On-Hold - Customer On Hold - Pending Parts On Hold - Service…" at bounding box center [378, 307] width 154 height 164
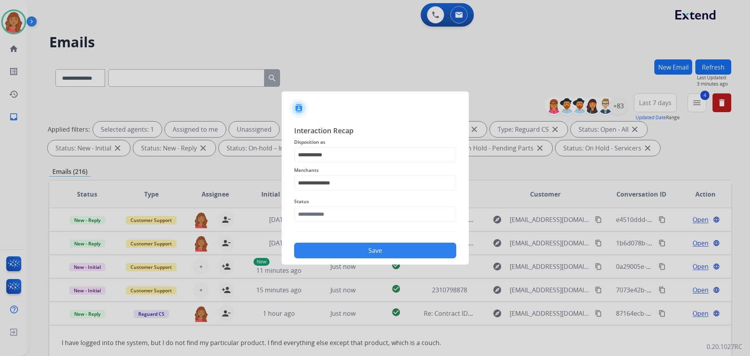
drag, startPoint x: 333, startPoint y: 319, endPoint x: 336, endPoint y: 306, distance: 13.0
click at [333, 319] on div at bounding box center [375, 178] width 750 height 356
click at [333, 213] on input "text" at bounding box center [375, 214] width 162 height 16
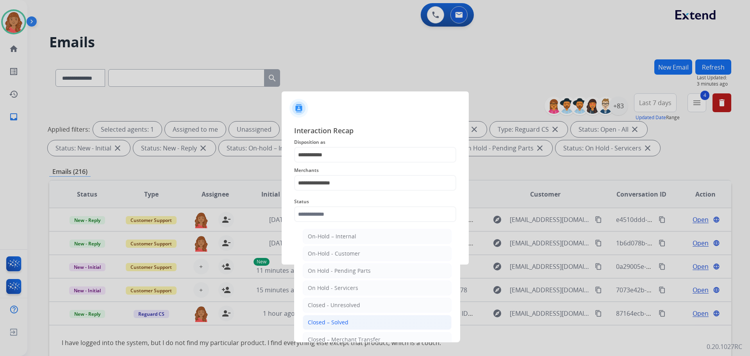
drag, startPoint x: 335, startPoint y: 325, endPoint x: 335, endPoint y: 320, distance: 4.7
click at [335, 324] on div "Closed – Solved" at bounding box center [328, 323] width 41 height 8
type input "**********"
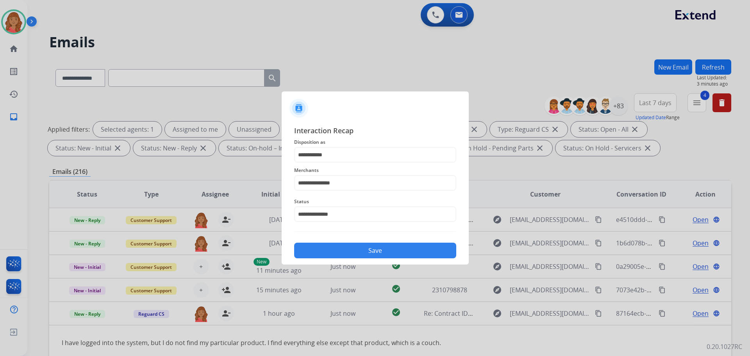
drag, startPoint x: 330, startPoint y: 247, endPoint x: 323, endPoint y: 252, distance: 8.1
click at [329, 248] on button "Save" at bounding box center [375, 251] width 162 height 16
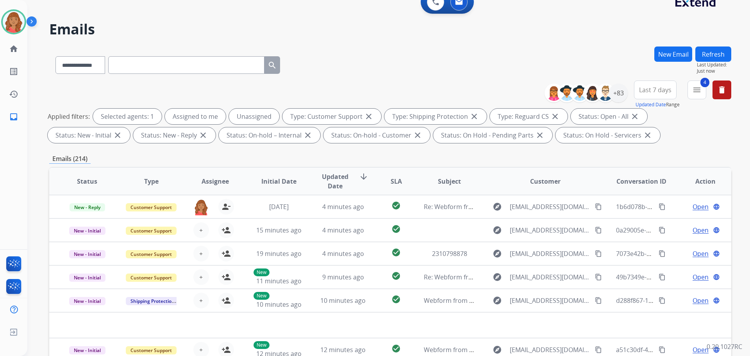
scroll to position [9, 0]
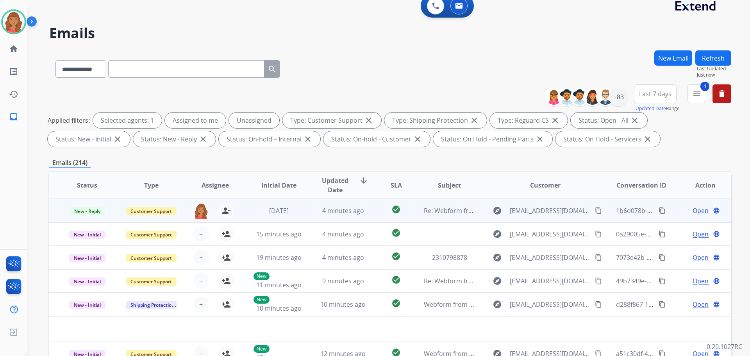
click at [301, 215] on td "[DATE]" at bounding box center [273, 210] width 64 height 23
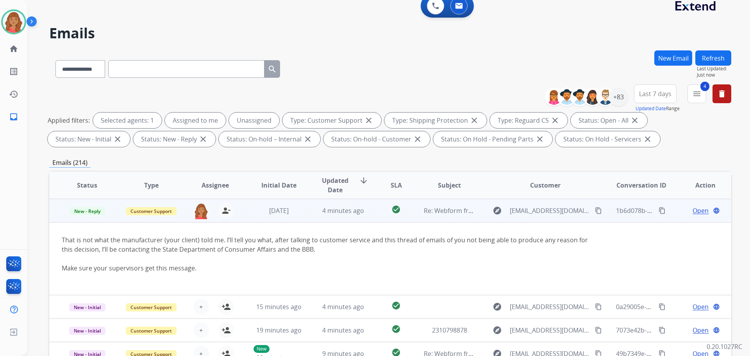
click at [696, 210] on span "Open" at bounding box center [701, 210] width 16 height 9
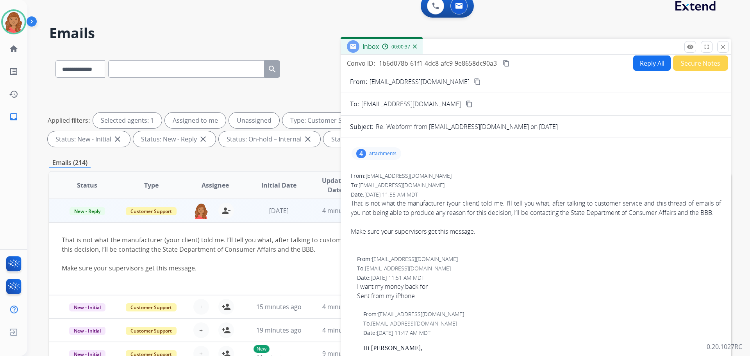
scroll to position [0, 0]
click at [375, 152] on p "attachments" at bounding box center [382, 155] width 27 height 6
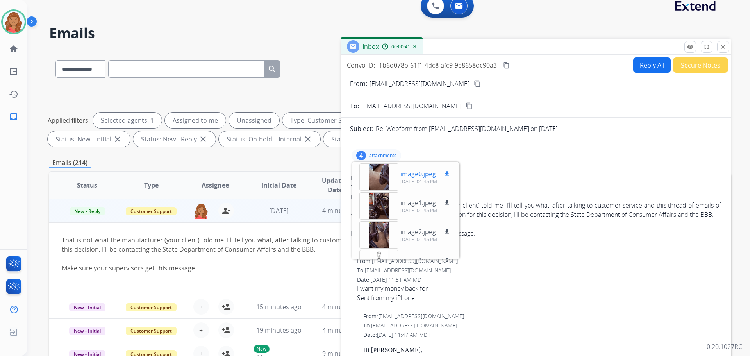
click at [381, 180] on div at bounding box center [379, 176] width 39 height 27
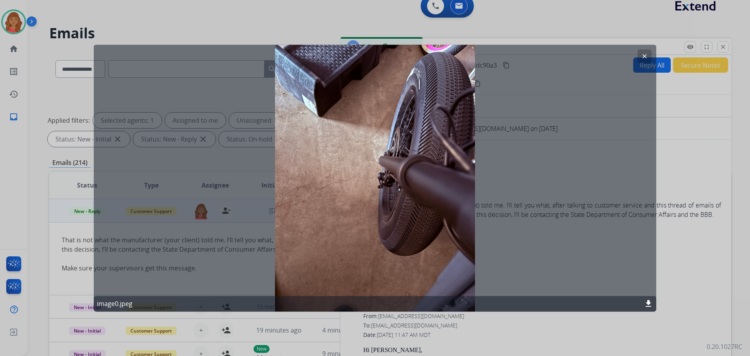
drag, startPoint x: 641, startPoint y: 54, endPoint x: 580, endPoint y: 70, distance: 62.3
click at [641, 55] on button "clear" at bounding box center [645, 56] width 14 height 14
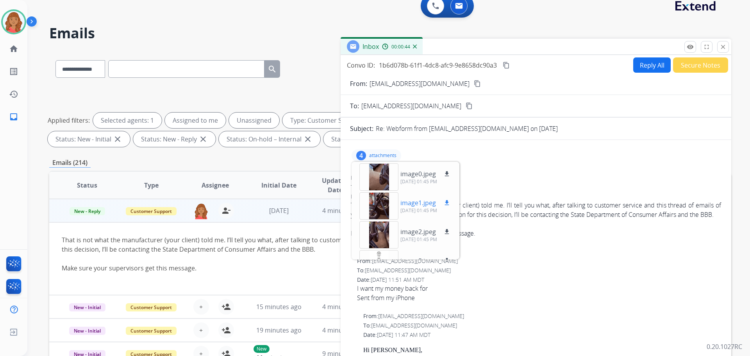
click at [380, 206] on div at bounding box center [379, 205] width 39 height 27
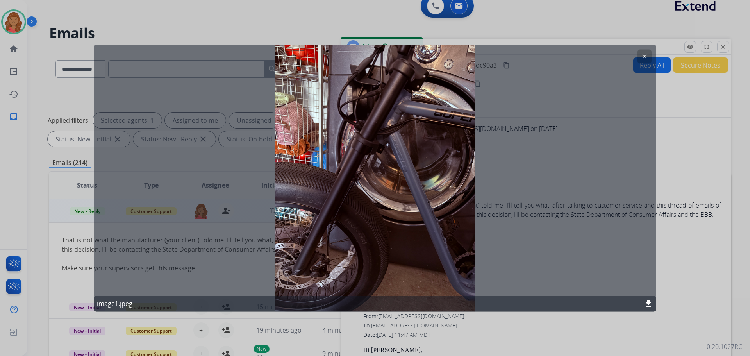
click at [641, 56] on button "clear" at bounding box center [645, 56] width 14 height 14
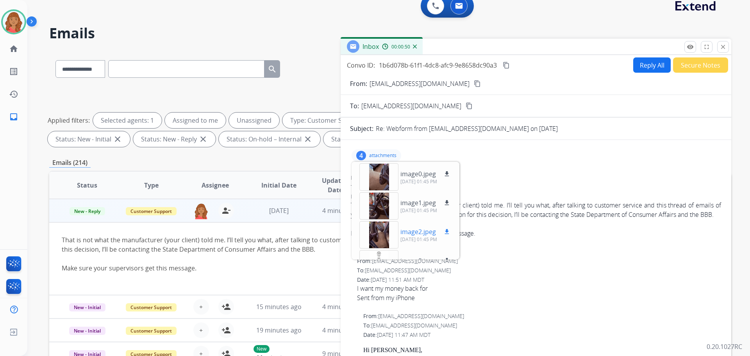
click at [377, 234] on div at bounding box center [379, 234] width 39 height 27
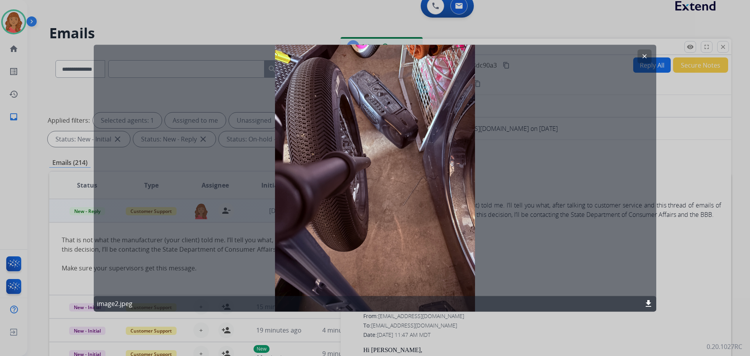
click at [637, 55] on div "clear image2.jpeg download" at bounding box center [375, 178] width 563 height 267
click at [646, 56] on mat-icon "clear" at bounding box center [644, 56] width 7 height 7
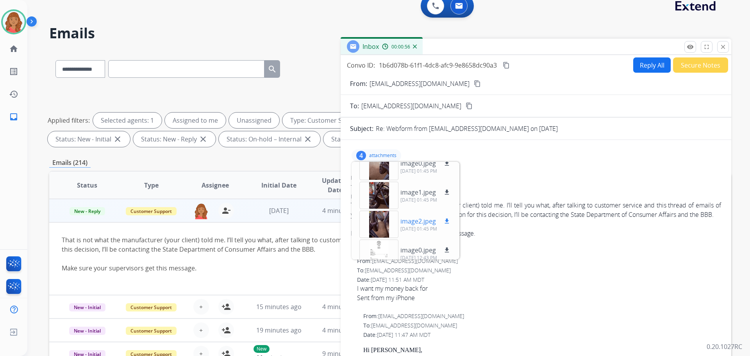
scroll to position [20, 0]
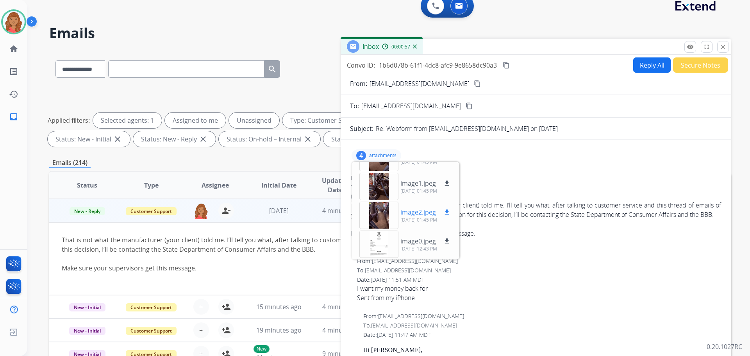
click at [376, 211] on div at bounding box center [379, 215] width 39 height 27
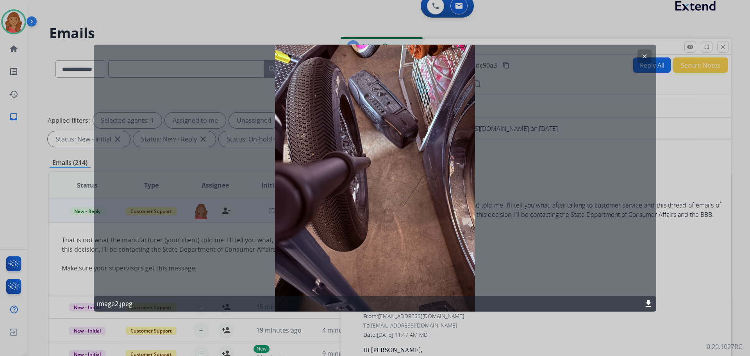
click at [636, 59] on div "clear image2.jpeg download" at bounding box center [375, 178] width 563 height 267
click at [645, 58] on mat-icon "clear" at bounding box center [644, 56] width 7 height 7
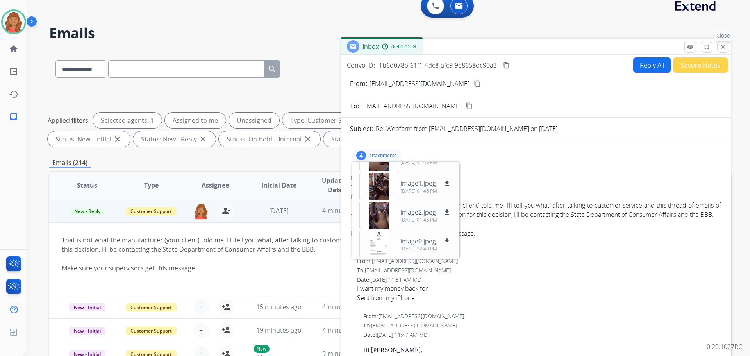
click at [724, 47] on mat-icon "close" at bounding box center [723, 46] width 7 height 7
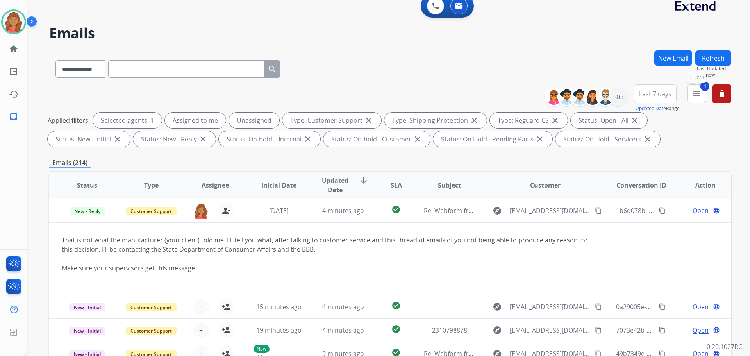
click at [699, 95] on mat-icon "menu" at bounding box center [697, 93] width 9 height 9
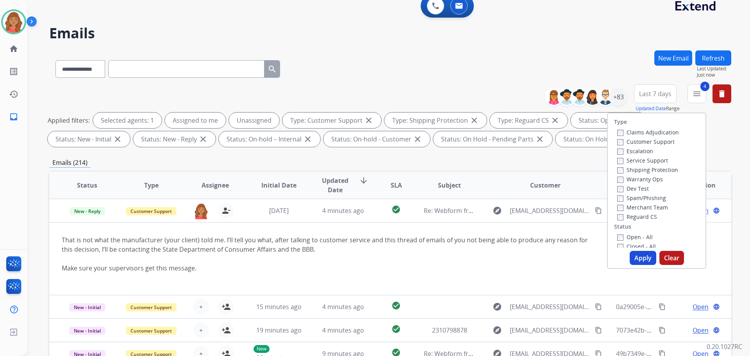
click at [636, 258] on button "Apply" at bounding box center [643, 258] width 27 height 14
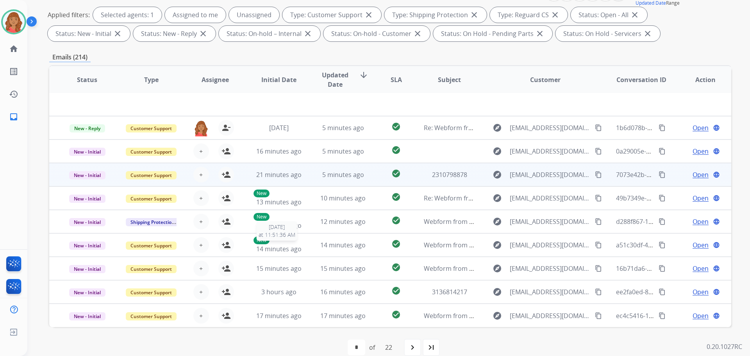
scroll to position [117, 0]
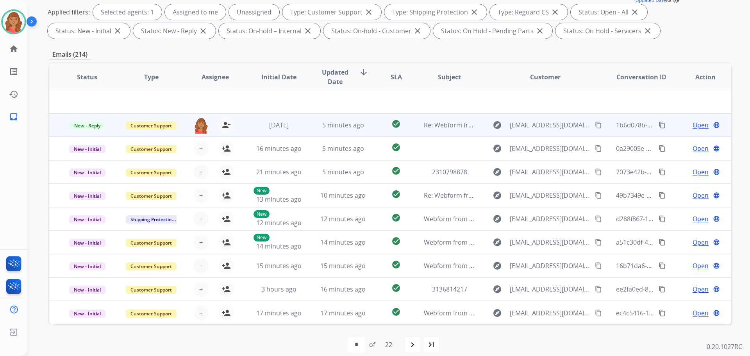
click at [307, 128] on td "5 minutes ago" at bounding box center [337, 124] width 64 height 23
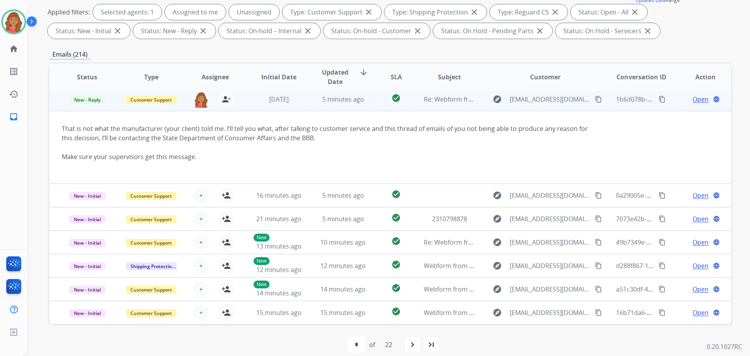
scroll to position [23, 0]
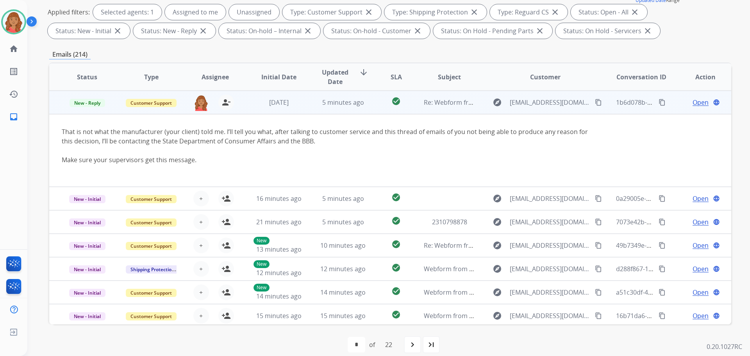
click at [693, 102] on span "Open" at bounding box center [701, 102] width 16 height 9
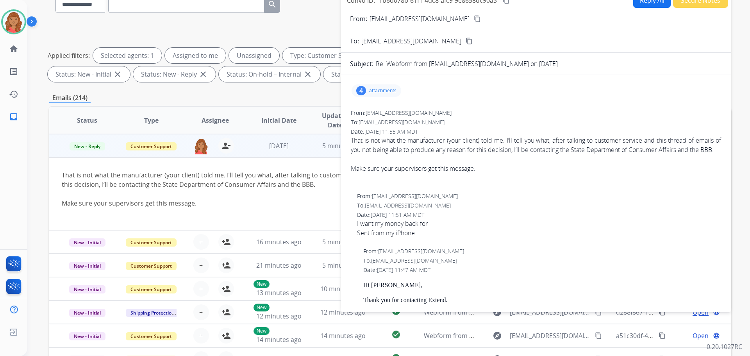
scroll to position [0, 0]
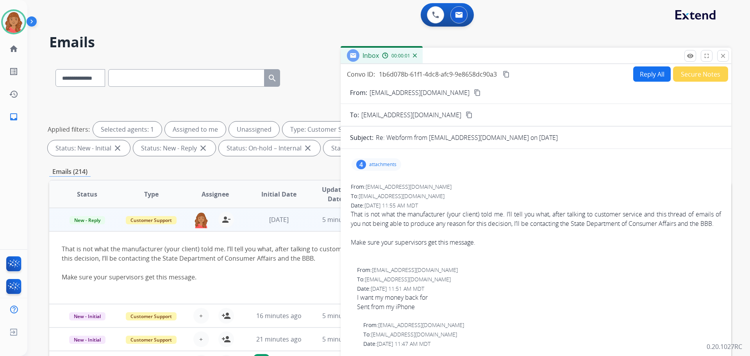
click at [637, 78] on button "Reply All" at bounding box center [653, 73] width 38 height 15
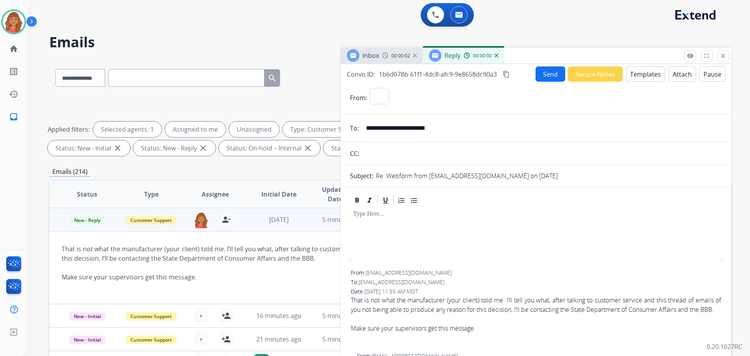
select select "**********"
click at [647, 74] on button "Templates" at bounding box center [645, 73] width 39 height 15
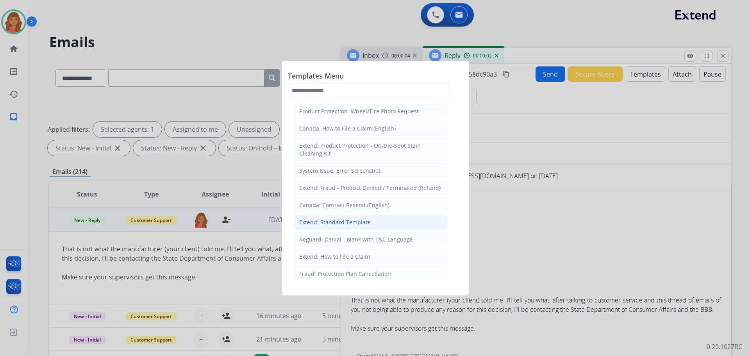
click at [350, 221] on div "Extend: Standard Template" at bounding box center [335, 222] width 72 height 8
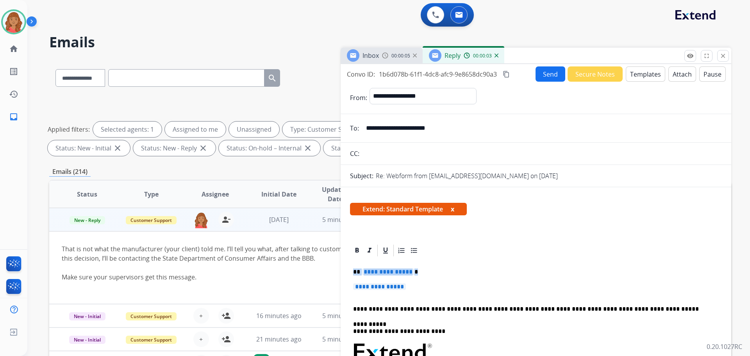
drag, startPoint x: 408, startPoint y: 288, endPoint x: 350, endPoint y: 272, distance: 59.8
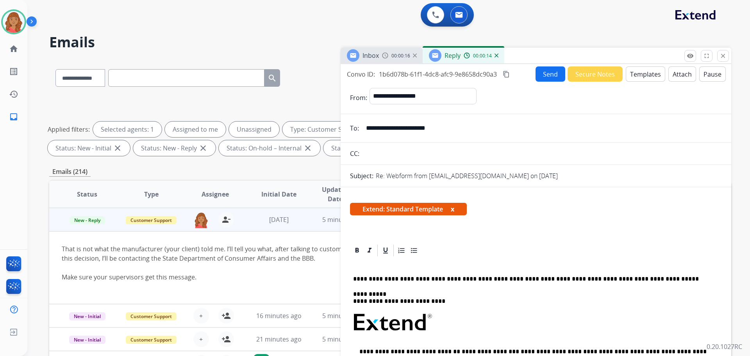
drag, startPoint x: 452, startPoint y: 126, endPoint x: 378, endPoint y: 125, distance: 73.9
click at [367, 125] on input "**********" at bounding box center [542, 128] width 361 height 16
click at [363, 262] on p at bounding box center [533, 264] width 360 height 7
drag, startPoint x: 239, startPoint y: 290, endPoint x: 351, endPoint y: 268, distance: 114.4
click at [240, 289] on div at bounding box center [327, 286] width 530 height 9
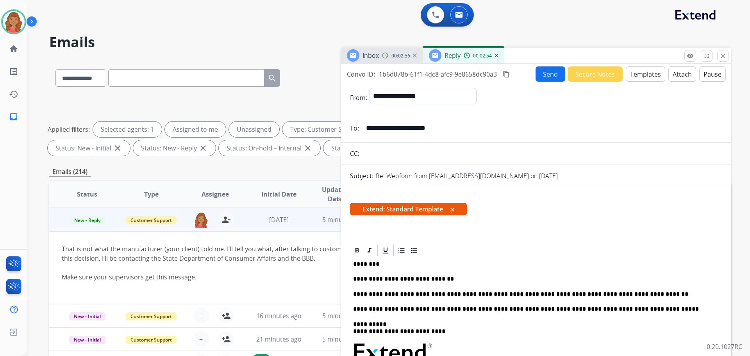
click at [506, 75] on mat-icon "content_copy" at bounding box center [506, 74] width 7 height 7
click at [537, 76] on button "Send" at bounding box center [551, 73] width 30 height 15
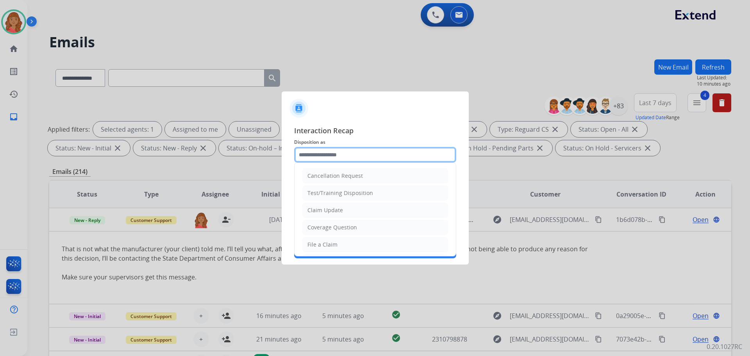
click at [303, 155] on input "text" at bounding box center [375, 155] width 162 height 16
drag, startPoint x: 317, startPoint y: 207, endPoint x: 320, endPoint y: 204, distance: 4.5
click at [318, 207] on div "Claim Update" at bounding box center [326, 210] width 36 height 8
type input "**********"
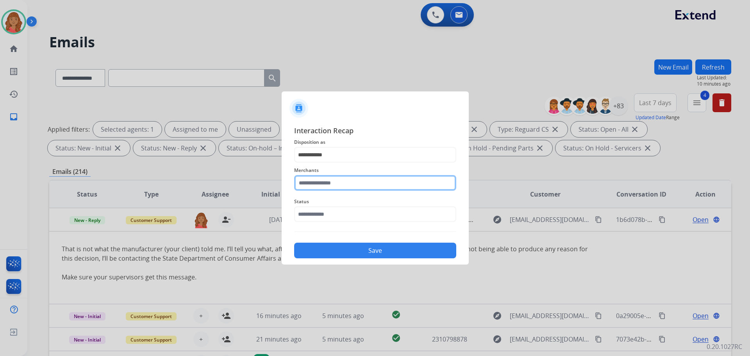
click at [318, 185] on input "text" at bounding box center [375, 183] width 162 height 16
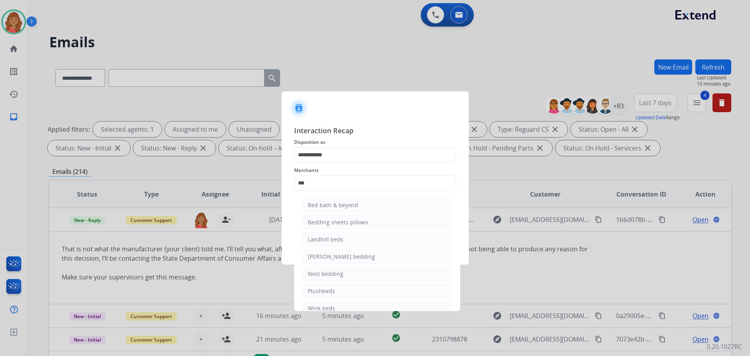
click at [327, 204] on div "Bed bath & beyond" at bounding box center [333, 205] width 50 height 8
type input "**********"
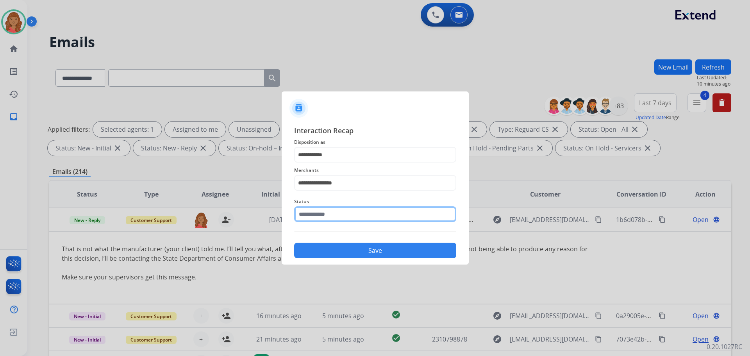
click at [329, 220] on input "text" at bounding box center [375, 214] width 162 height 16
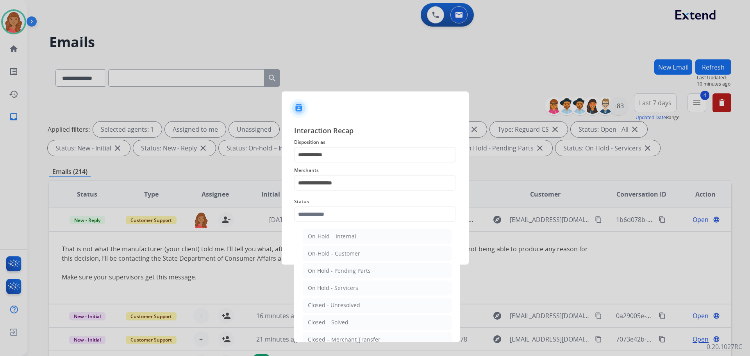
drag, startPoint x: 328, startPoint y: 323, endPoint x: 334, endPoint y: 301, distance: 22.9
click at [329, 322] on div "Closed – Solved" at bounding box center [328, 323] width 41 height 8
type input "**********"
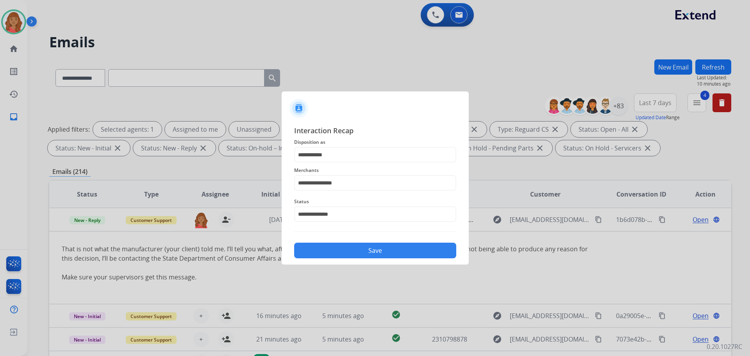
click at [339, 258] on button "Save" at bounding box center [375, 251] width 162 height 16
